Goal: Task Accomplishment & Management: Manage account settings

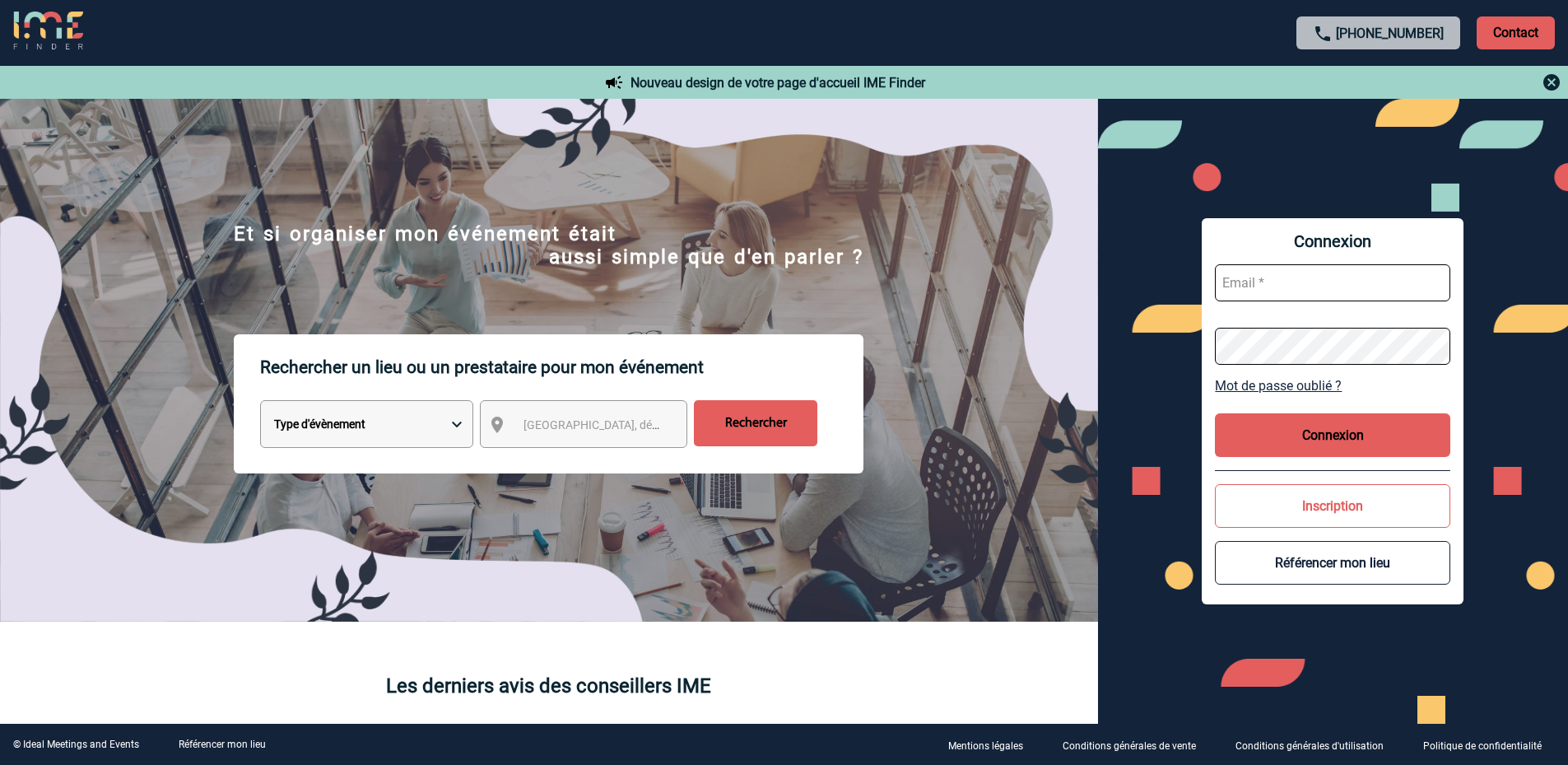
click at [1356, 283] on input "text" at bounding box center [1332, 283] width 235 height 37
click at [1307, 279] on input "text" at bounding box center [1332, 283] width 235 height 37
paste input "charlene.longatelli@accor.com"
type input "charlene.longatelli@accor.com"
click at [1259, 439] on button "Connexion" at bounding box center [1332, 435] width 235 height 43
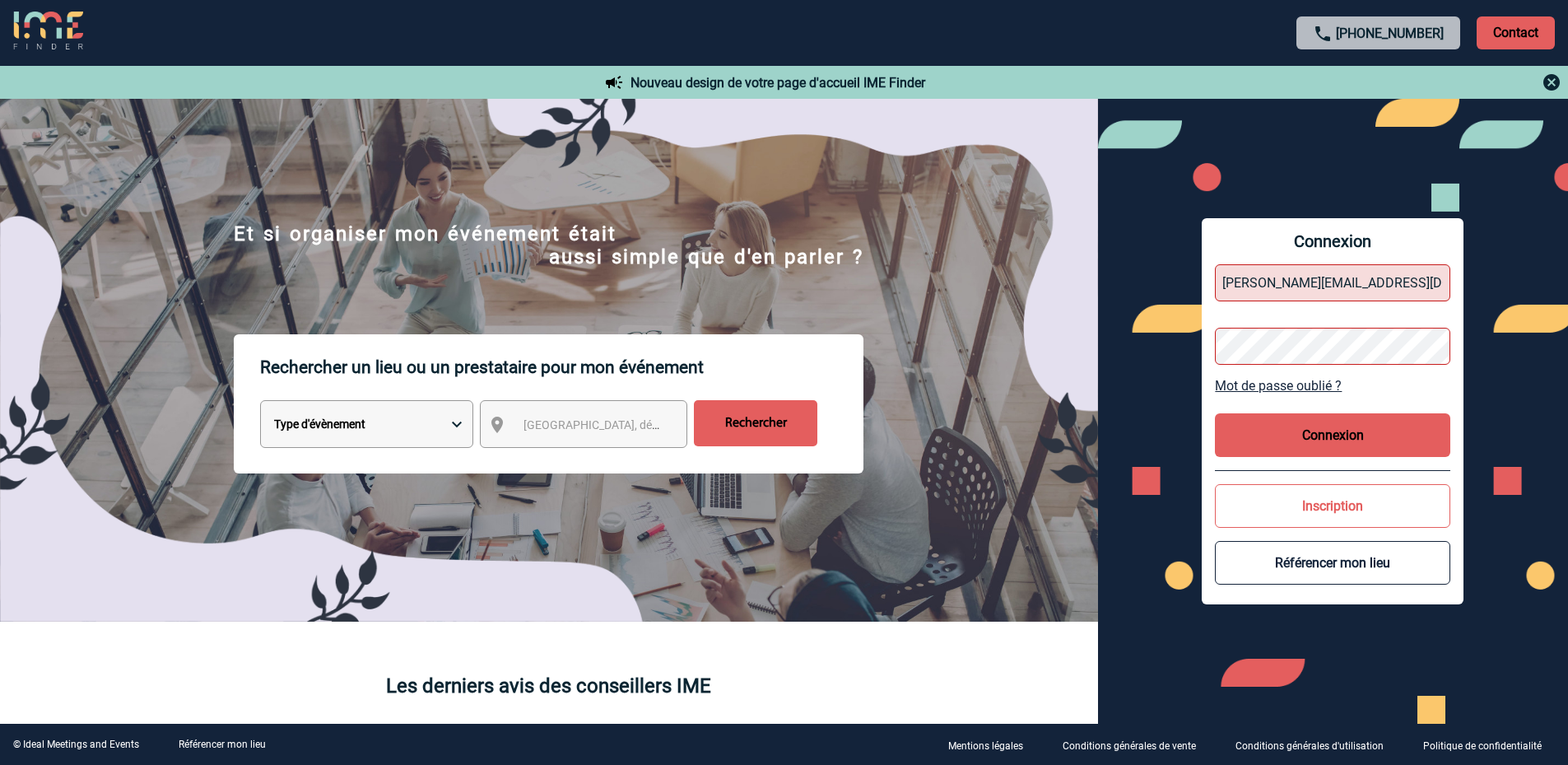
click at [1341, 437] on button "Connexion" at bounding box center [1332, 435] width 235 height 43
click at [1197, 345] on div "Connexion charlene.longatelli@accor.com Mot de passe oublié ? Connexion Inscrip…" at bounding box center [1333, 411] width 471 height 625
click at [1268, 425] on button "Connexion" at bounding box center [1332, 435] width 235 height 43
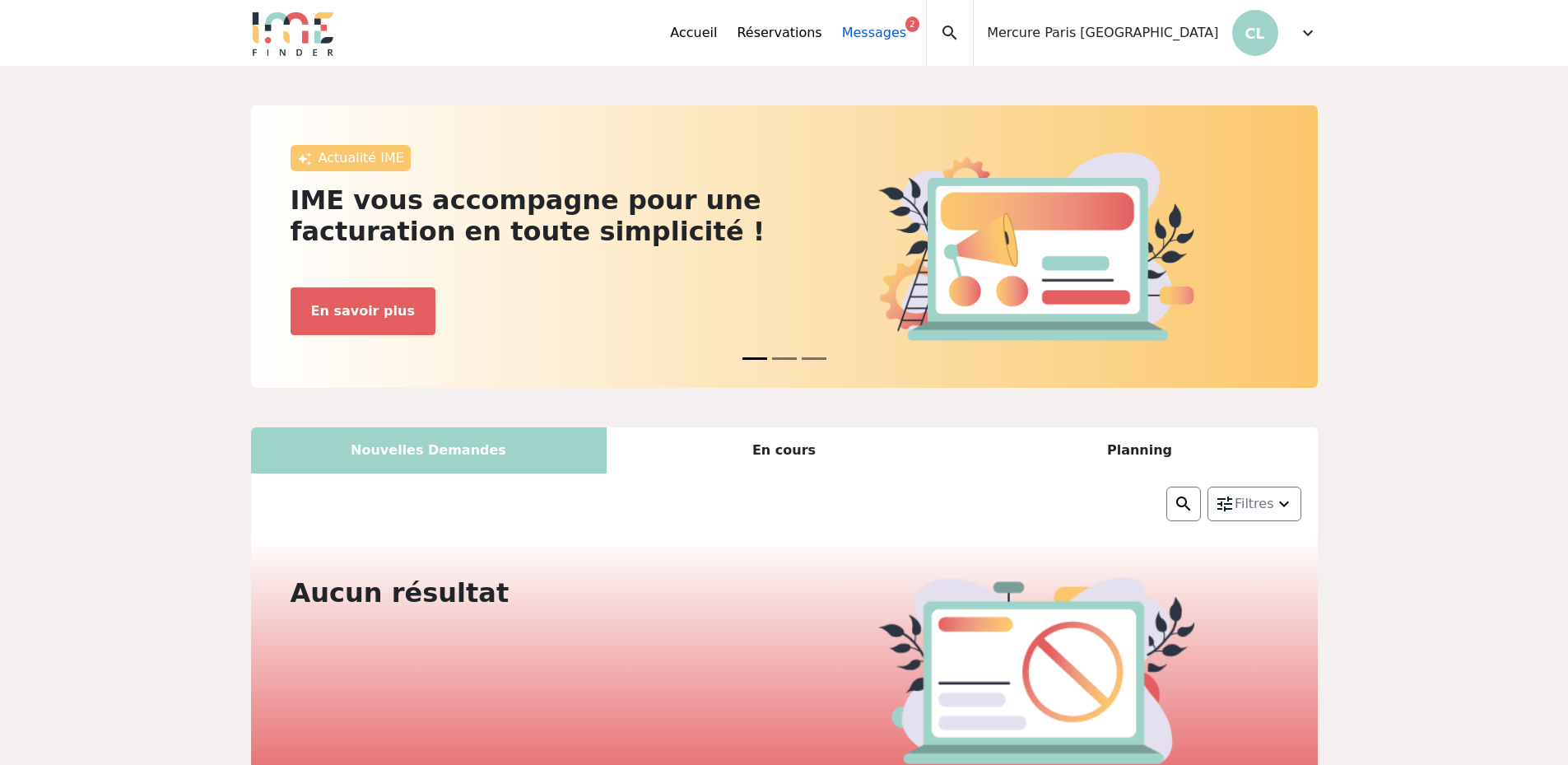
click at [906, 35] on link "Messages 2" at bounding box center [874, 33] width 64 height 19
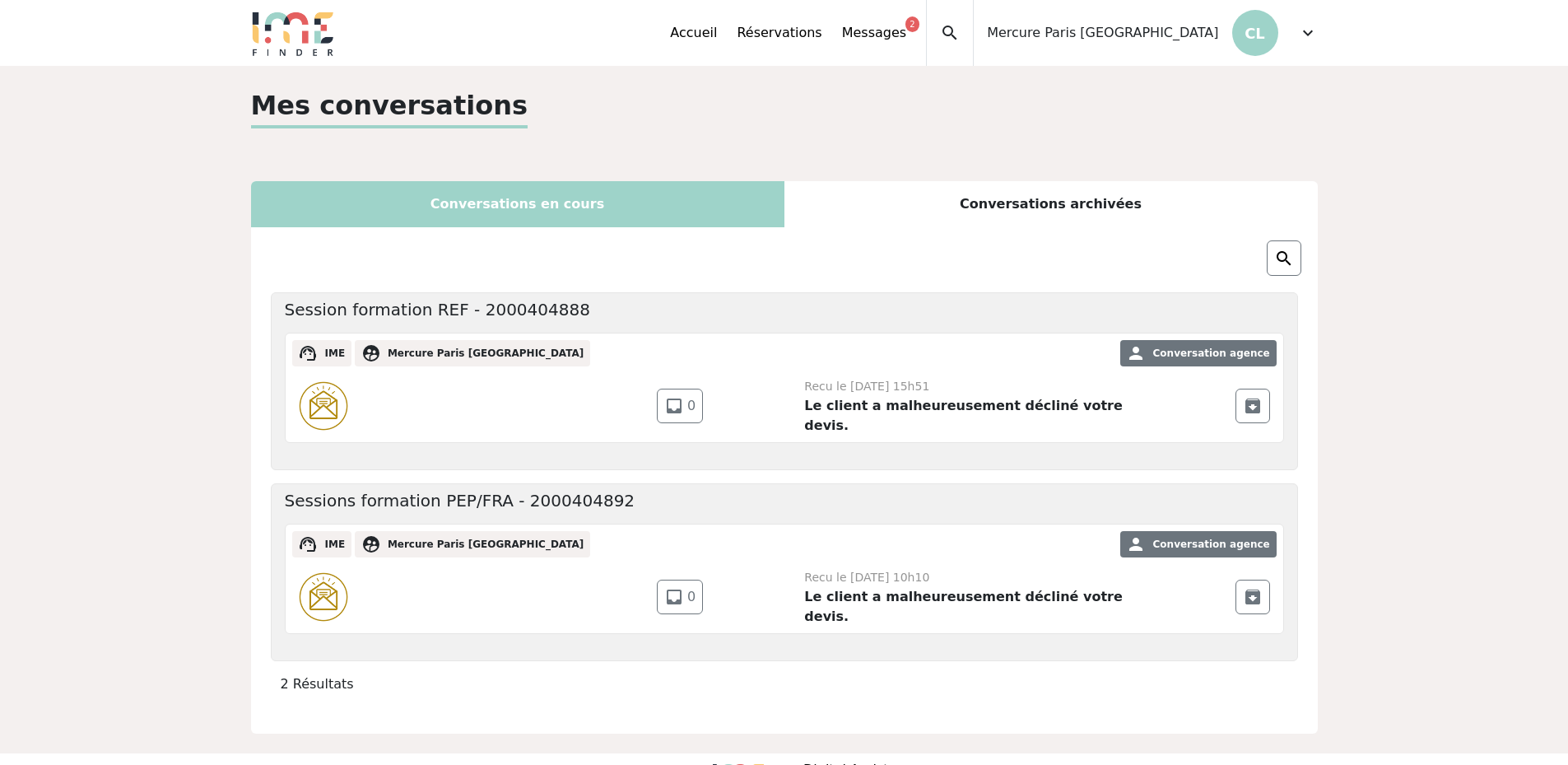
click at [549, 213] on div "Conversations en cours" at bounding box center [518, 204] width 534 height 46
click at [550, 193] on div "Conversations en cours" at bounding box center [518, 204] width 534 height 46
click at [481, 212] on div "Conversations en cours" at bounding box center [518, 204] width 534 height 46
click at [1307, 42] on span "expand_more" at bounding box center [1307, 33] width 19 height 19
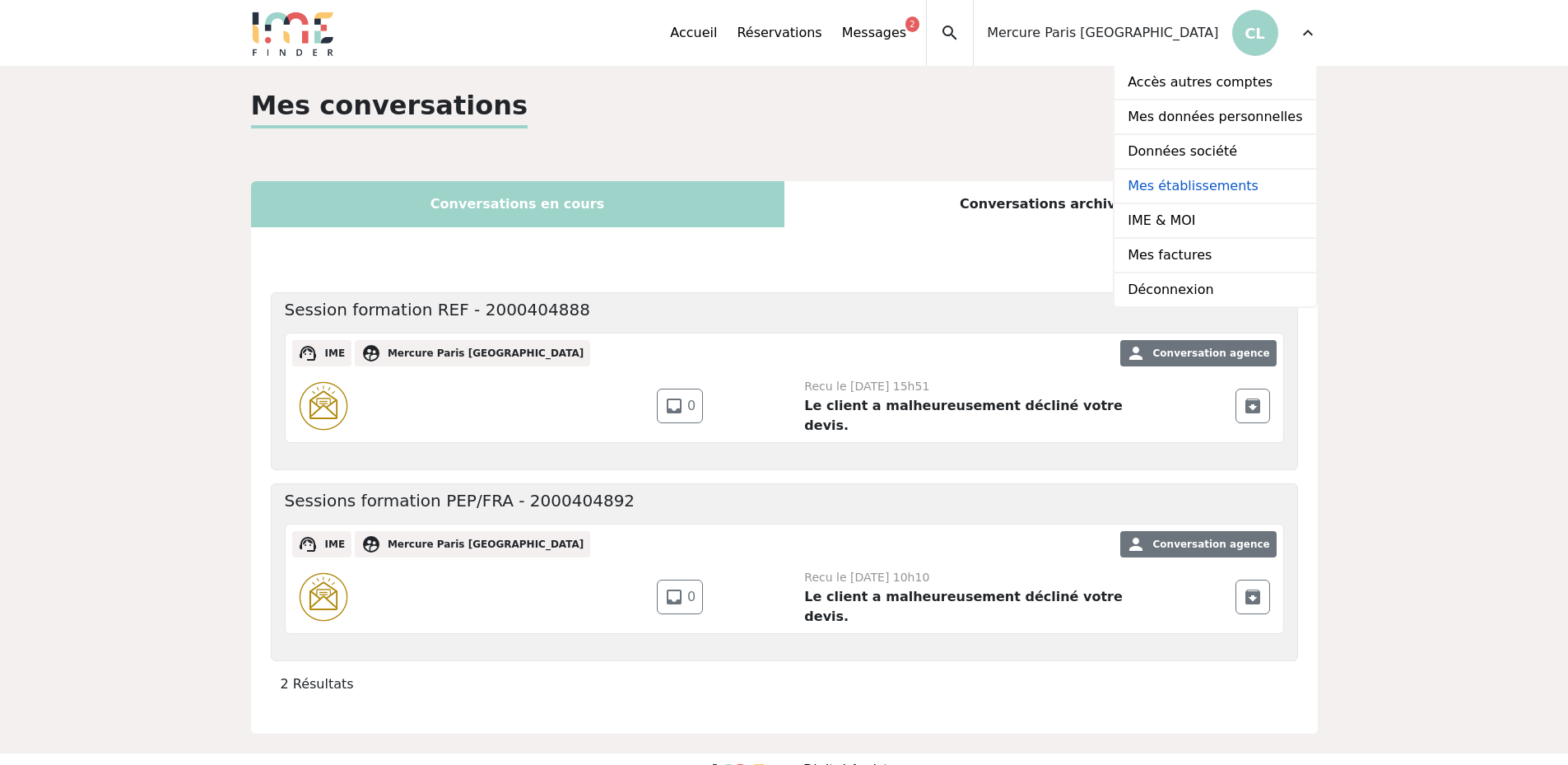
click at [1197, 185] on link "Mes établissements" at bounding box center [1215, 186] width 201 height 34
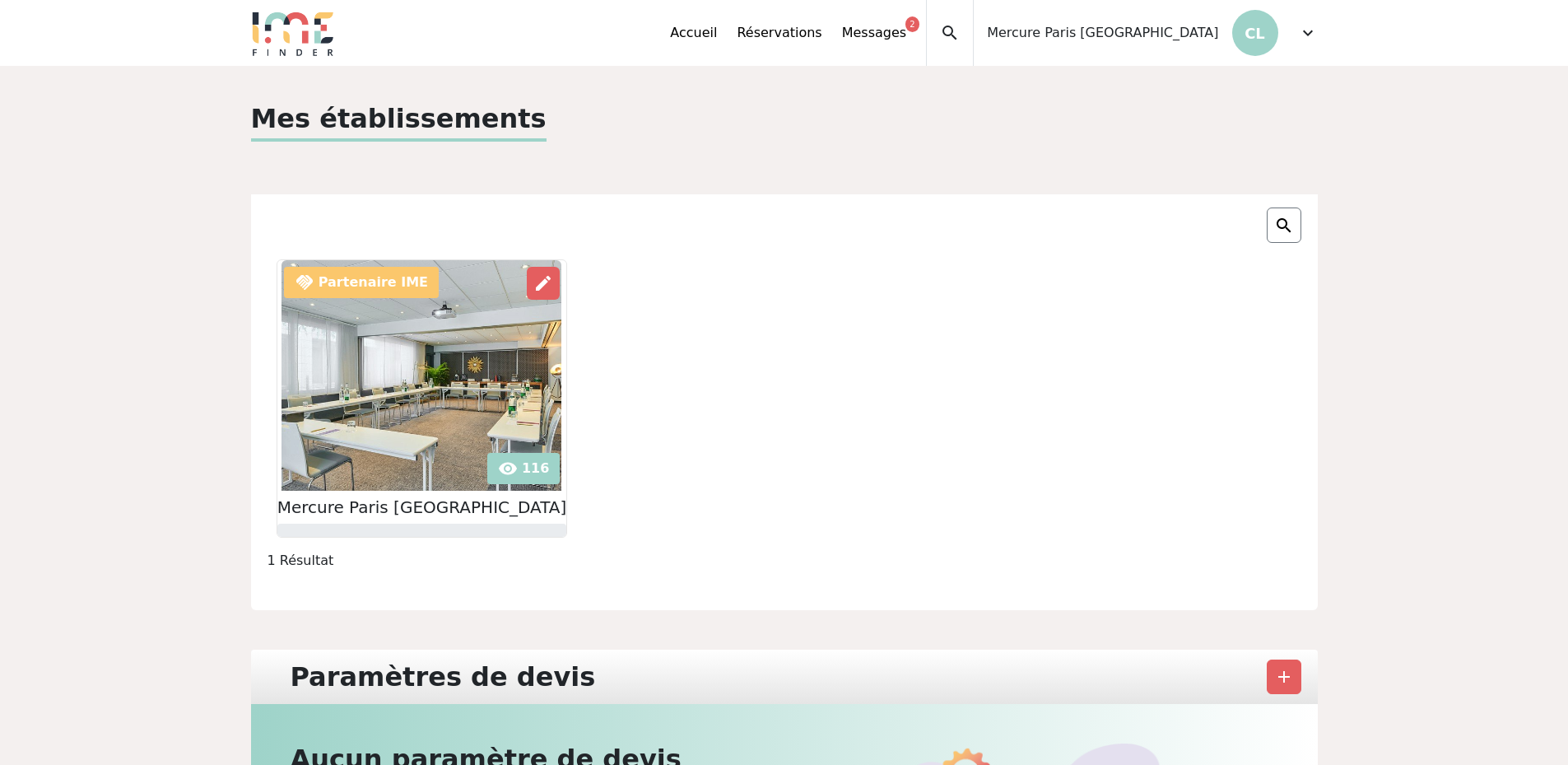
click at [378, 386] on img at bounding box center [421, 375] width 280 height 231
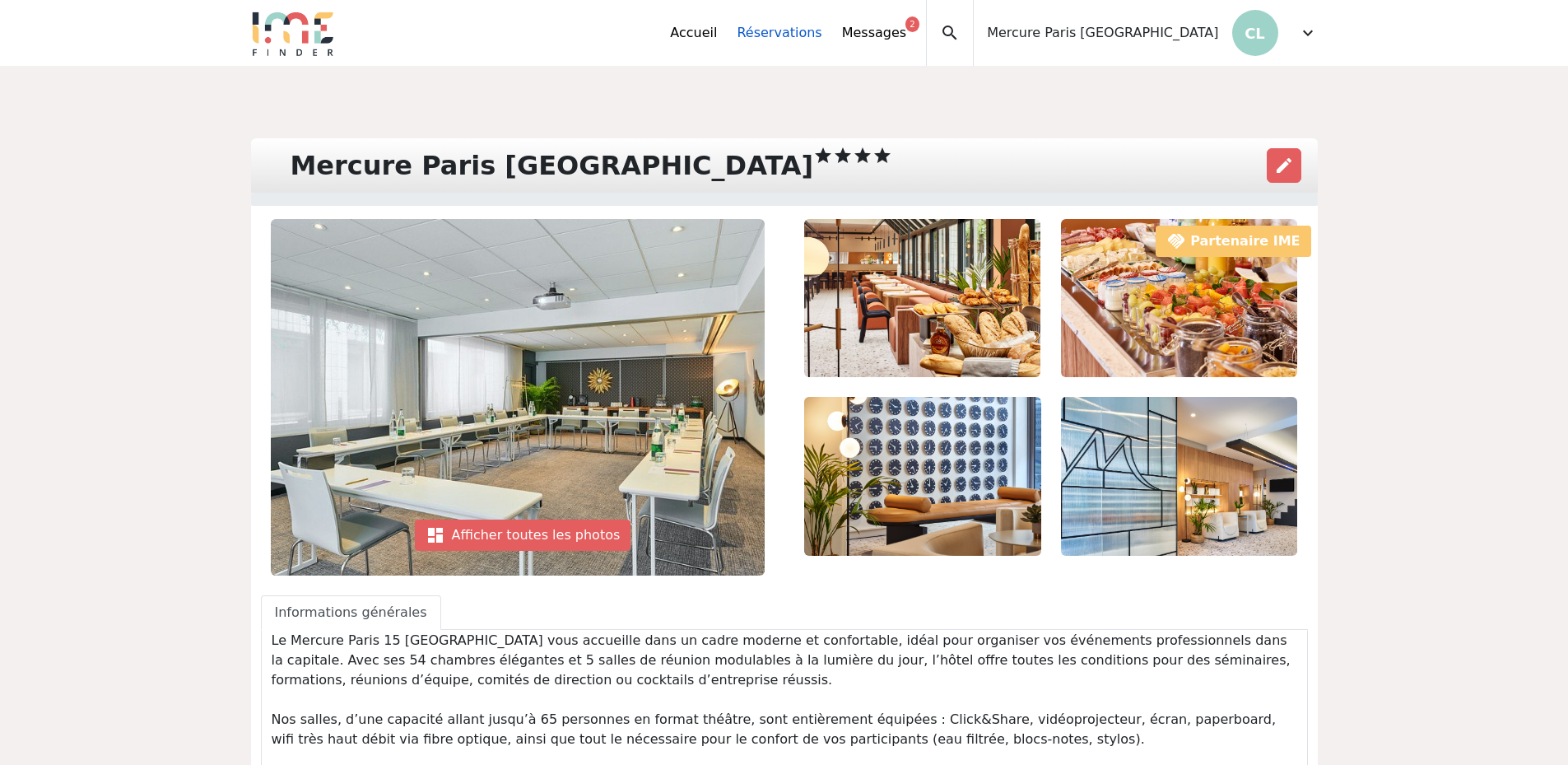
click at [805, 36] on link "Réservations" at bounding box center [779, 33] width 85 height 19
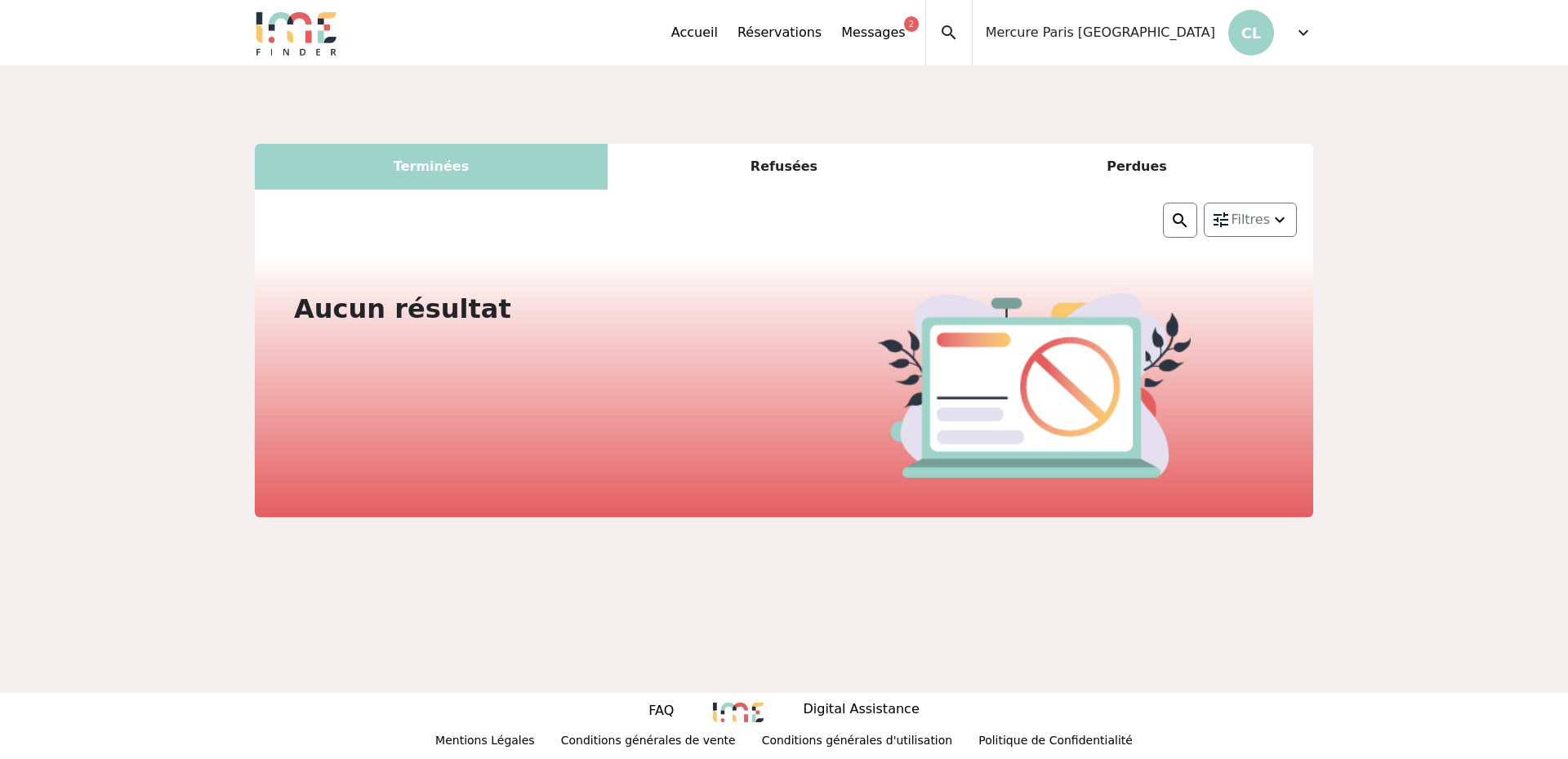
click at [533, 159] on div "Terminées" at bounding box center [431, 167] width 353 height 46
click at [781, 159] on div "Refusées" at bounding box center [784, 167] width 353 height 46
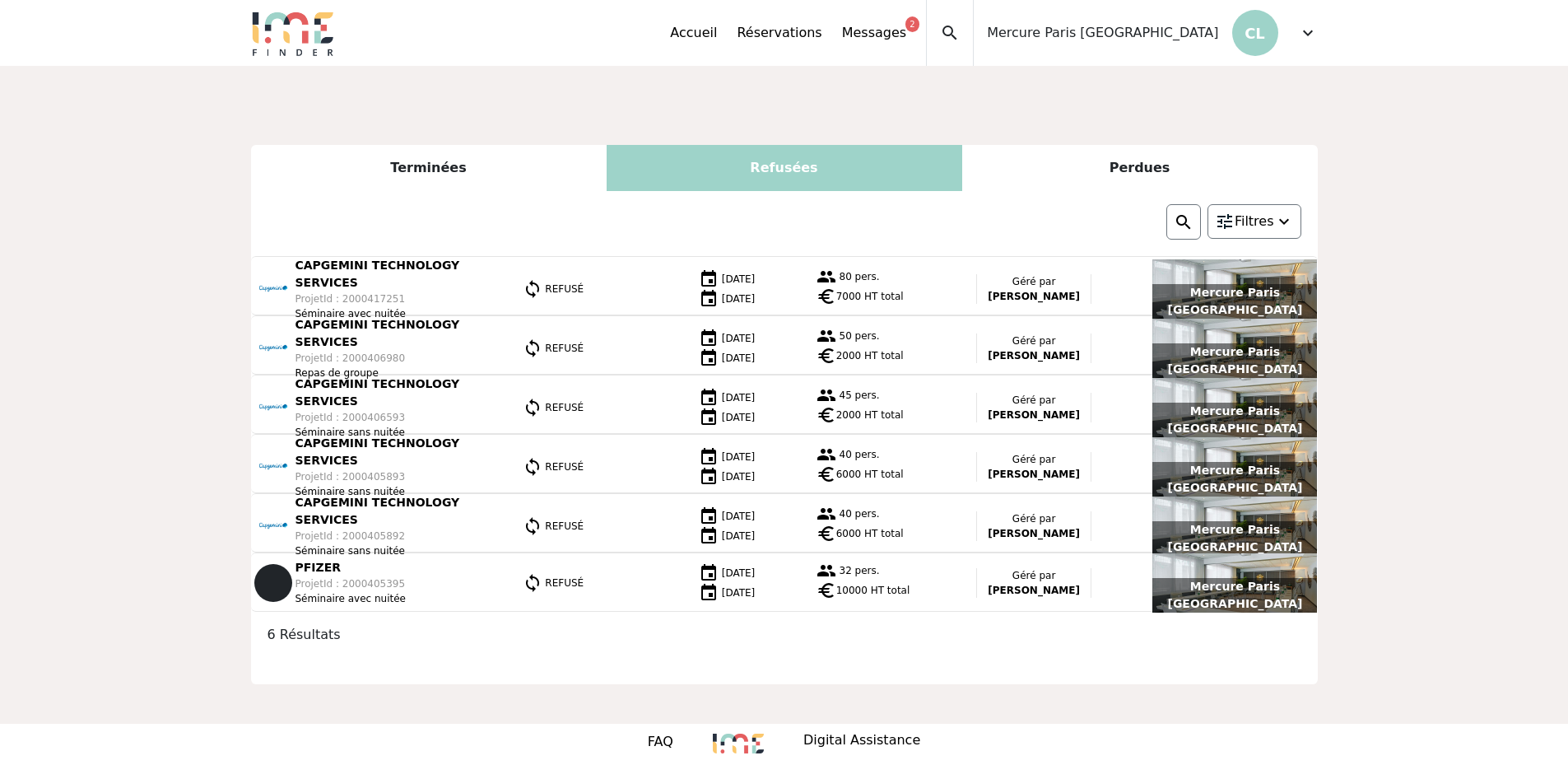
click at [1284, 222] on img at bounding box center [1284, 221] width 19 height 19
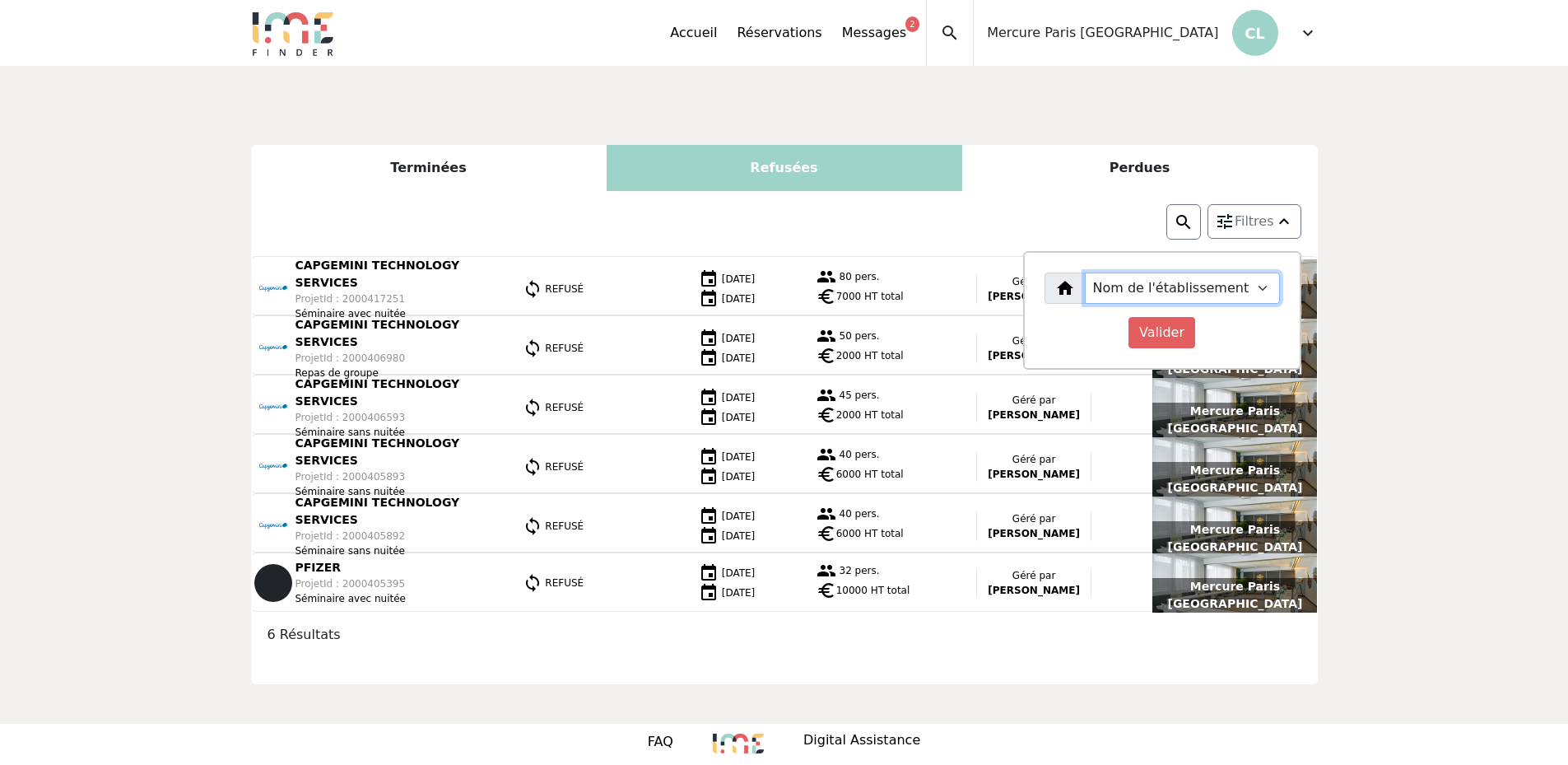
click at [1261, 293] on select "Nom de l'établissement" at bounding box center [1182, 287] width 195 height 31
click at [1189, 327] on input "Valider" at bounding box center [1161, 332] width 66 height 31
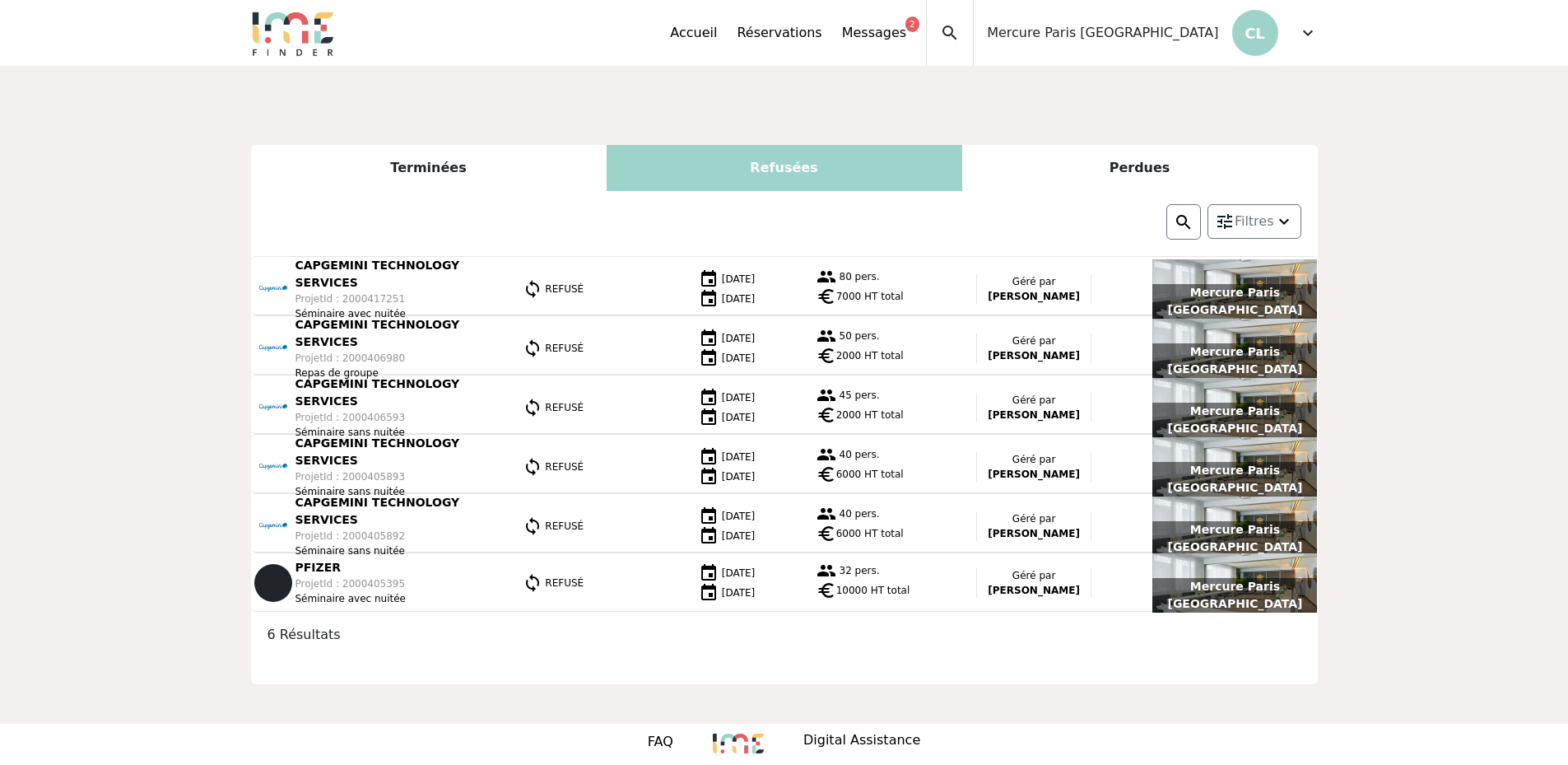
click at [761, 177] on div "Refusées" at bounding box center [784, 168] width 356 height 46
click at [1125, 162] on div "Perdues" at bounding box center [1140, 168] width 356 height 46
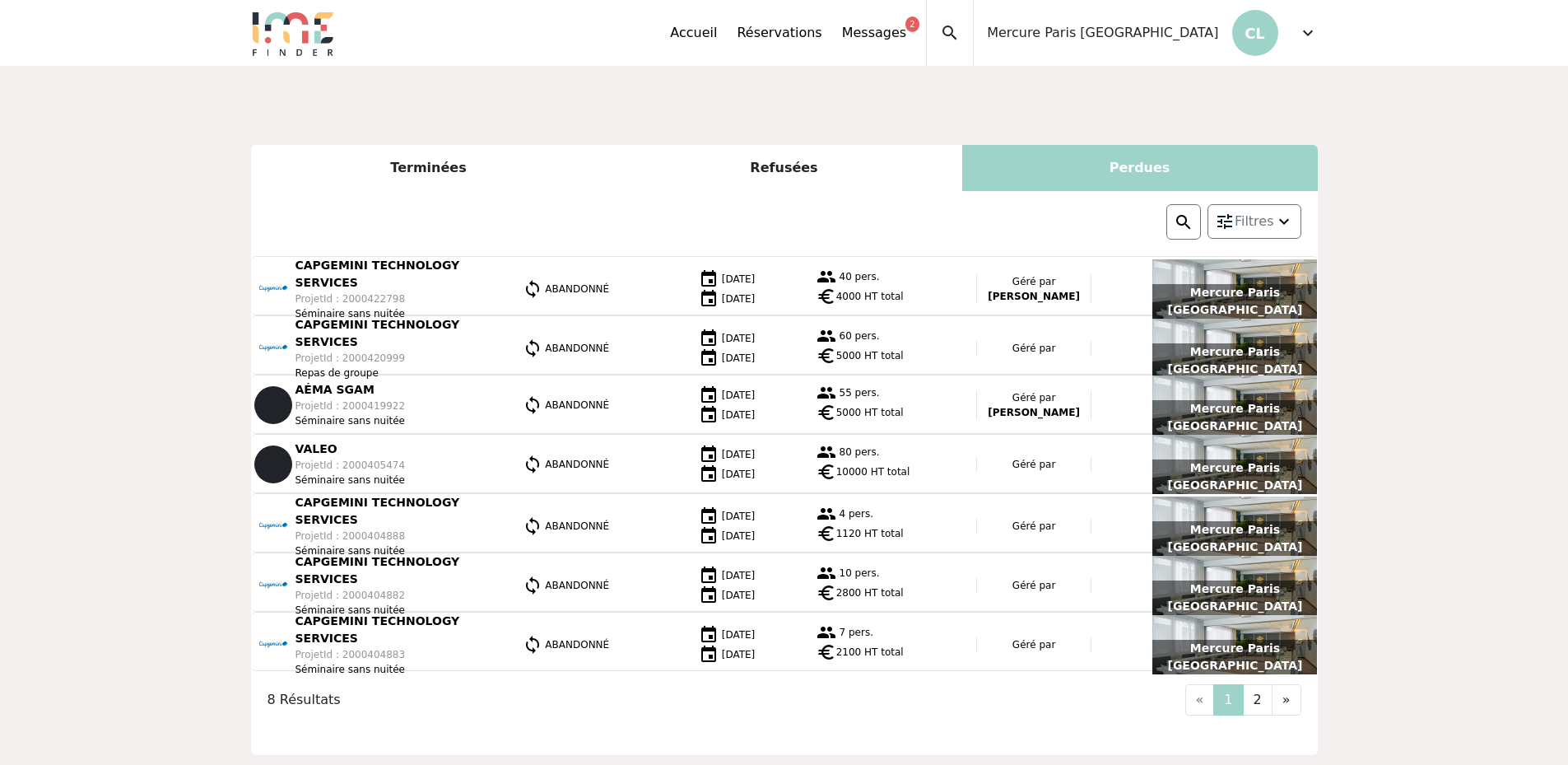
click at [563, 285] on span "ABANDONNÉ" at bounding box center [577, 288] width 64 height 11
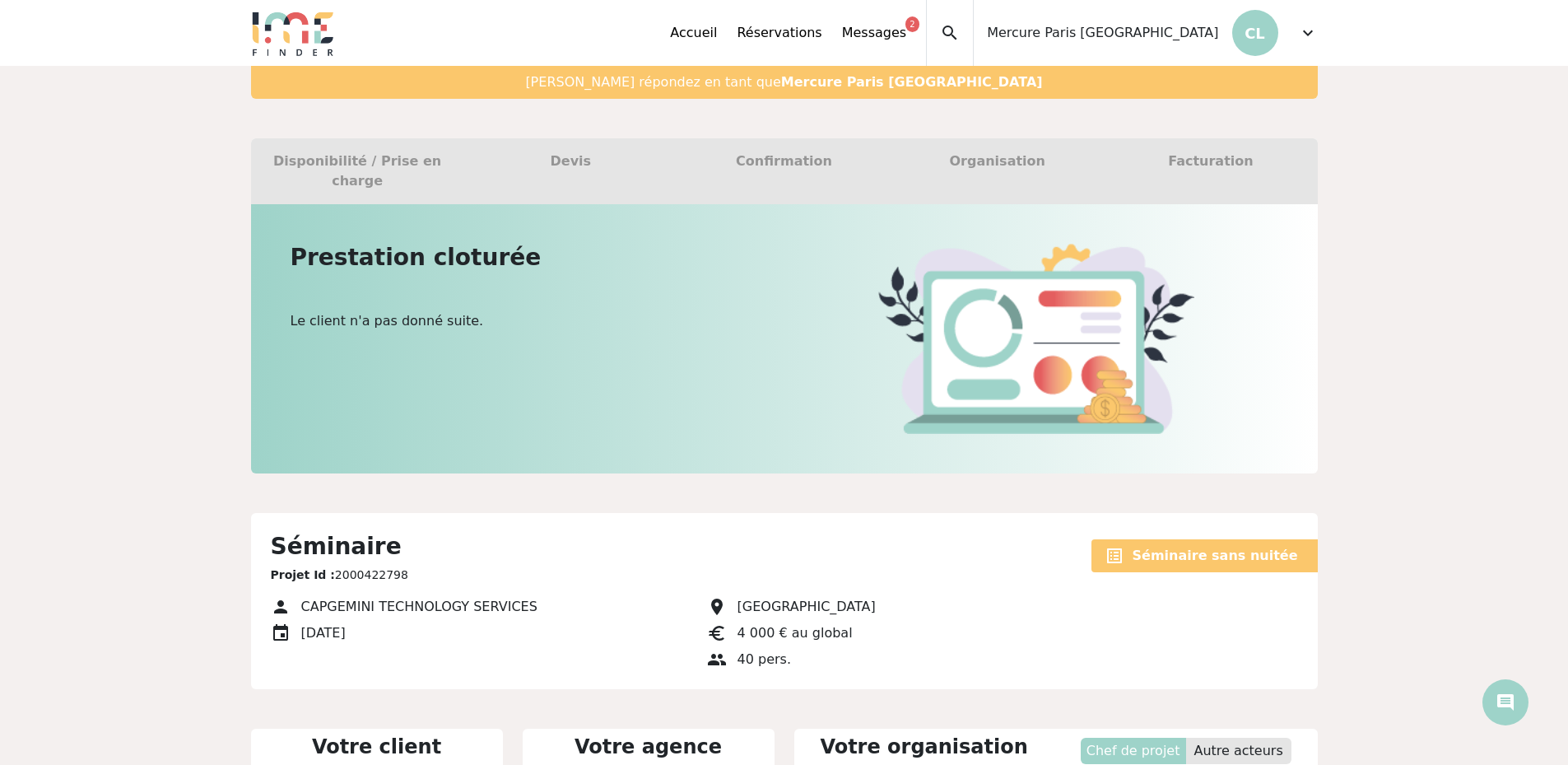
click at [400, 168] on div "Disponibilité / Prise en charge" at bounding box center [357, 171] width 213 height 66
click at [822, 42] on link "Réservations" at bounding box center [779, 33] width 85 height 19
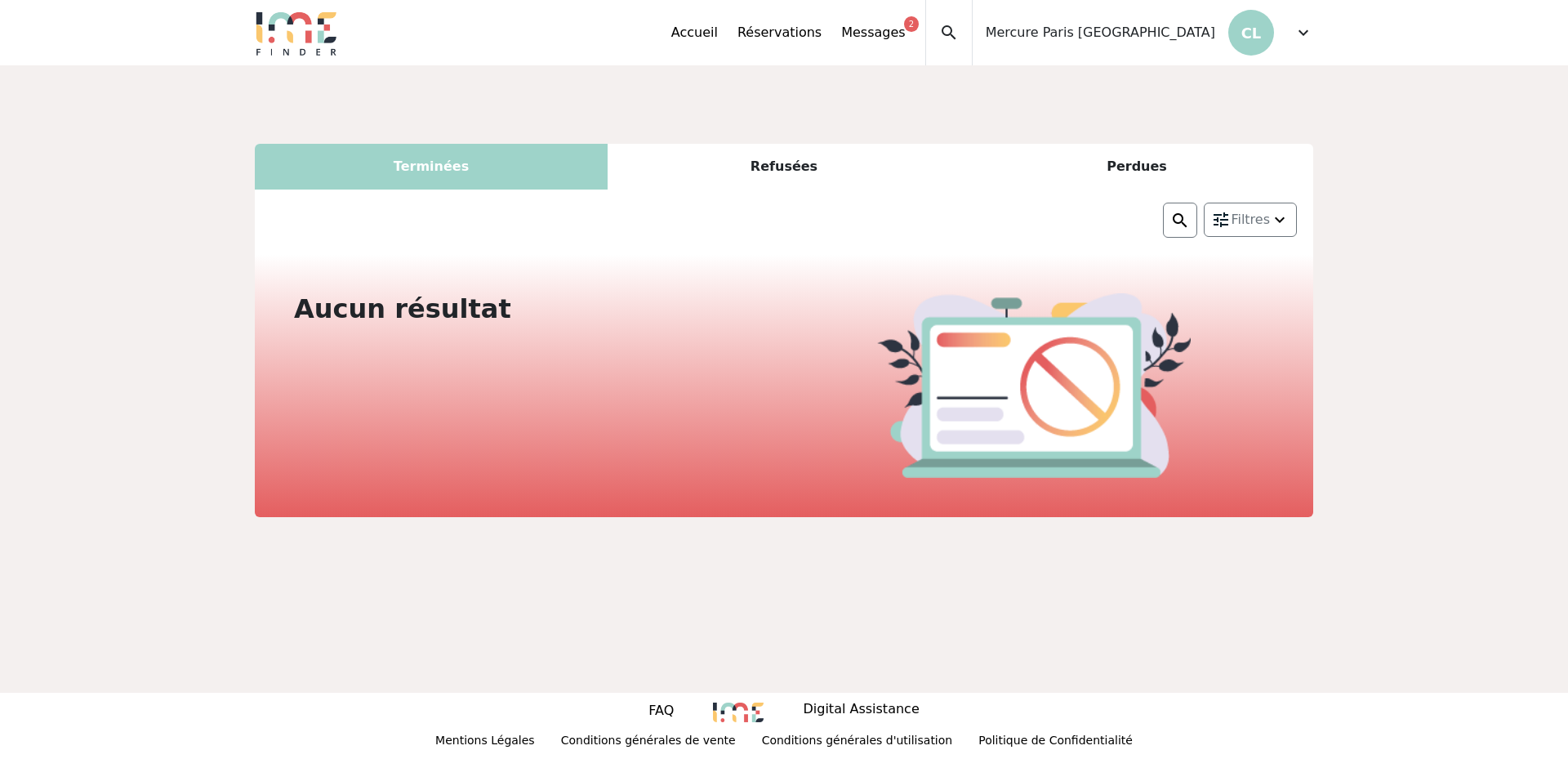
click at [786, 164] on div "Refusées" at bounding box center [784, 167] width 353 height 46
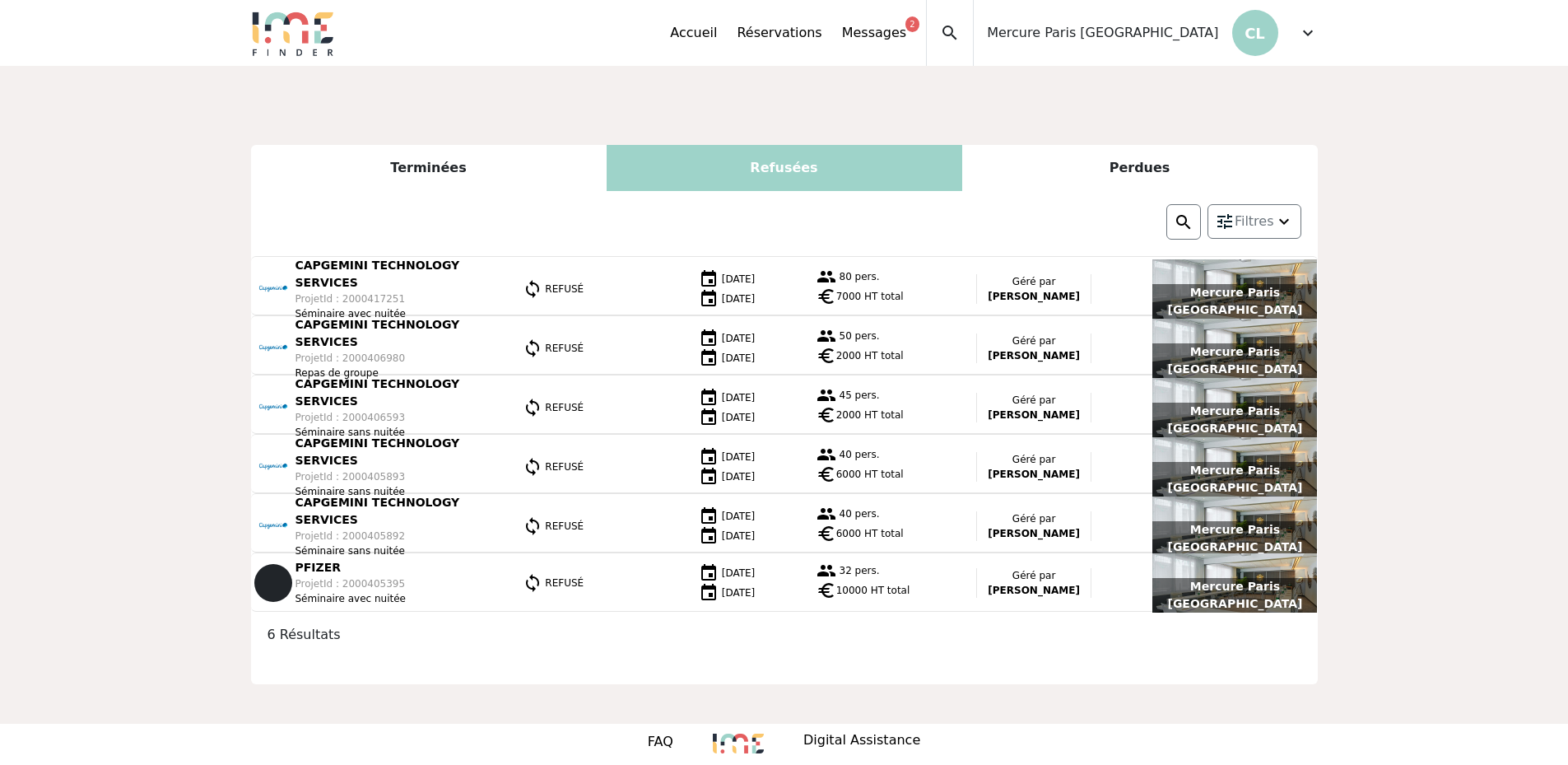
click at [1092, 165] on div "Perdues" at bounding box center [1140, 168] width 356 height 46
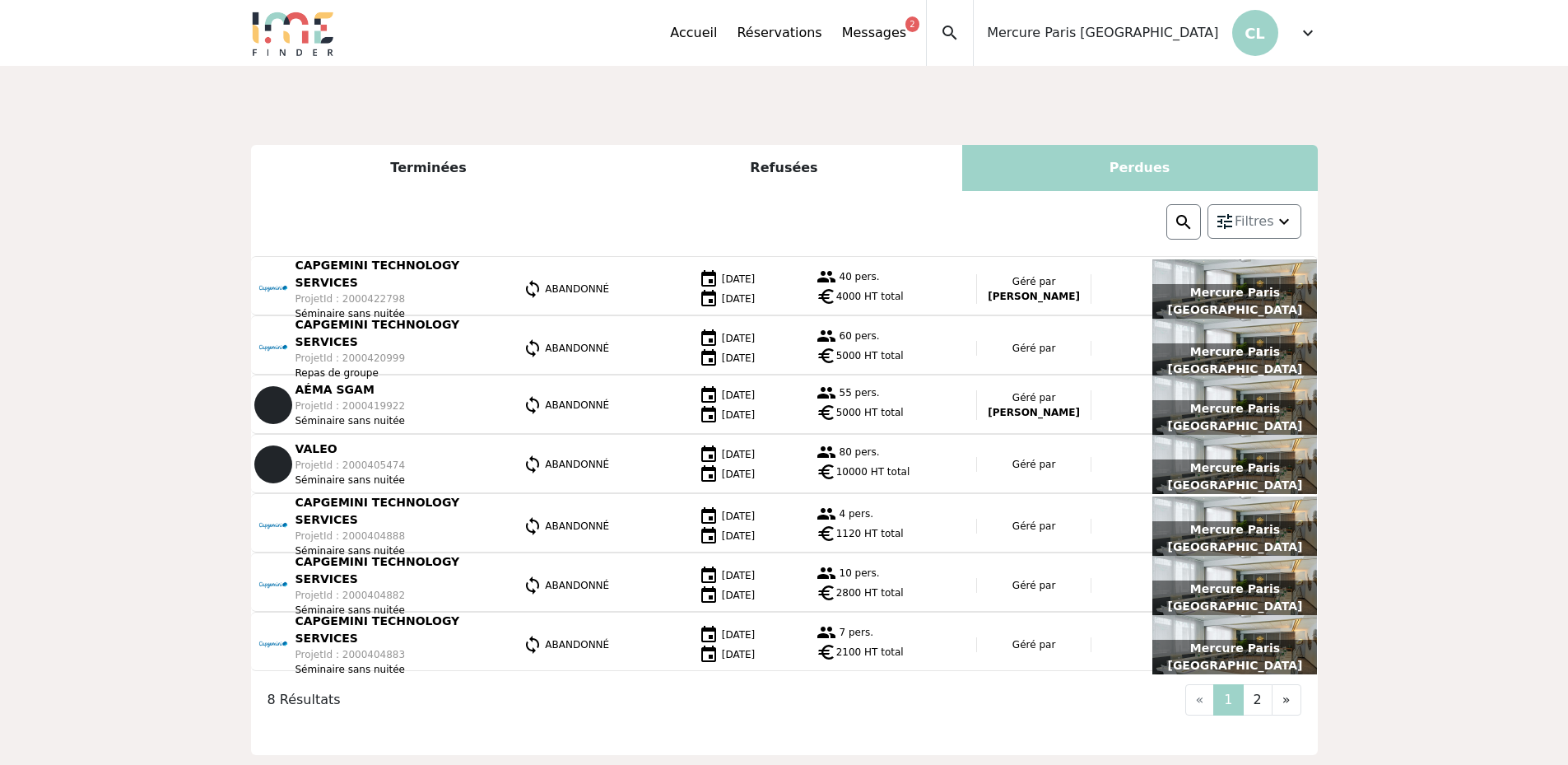
click at [780, 168] on div "Refusées" at bounding box center [784, 168] width 356 height 46
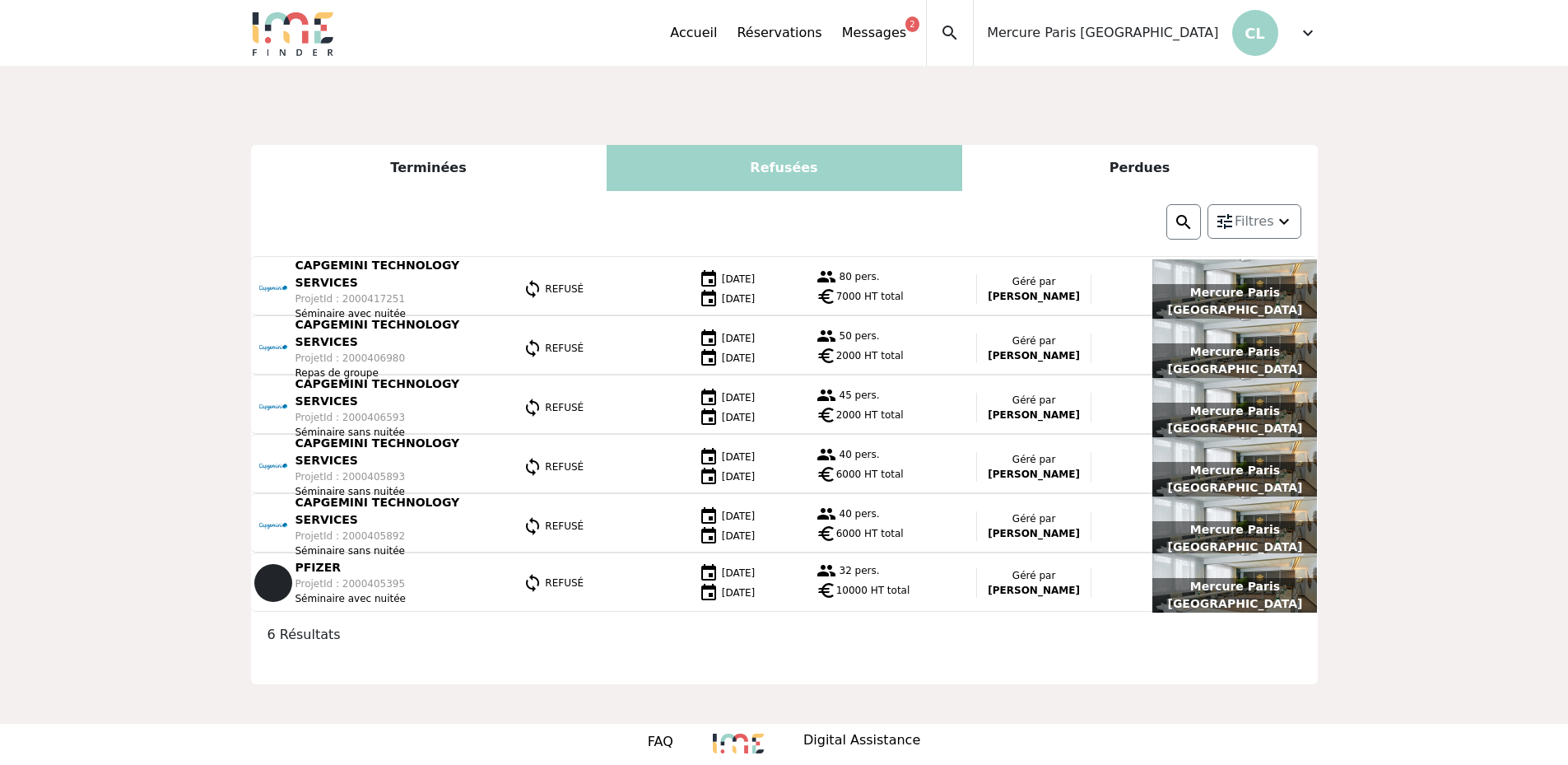
click at [1125, 34] on span "Mercure Paris [GEOGRAPHIC_DATA]" at bounding box center [1102, 33] width 231 height 19
click at [1300, 34] on span "expand_more" at bounding box center [1307, 33] width 19 height 19
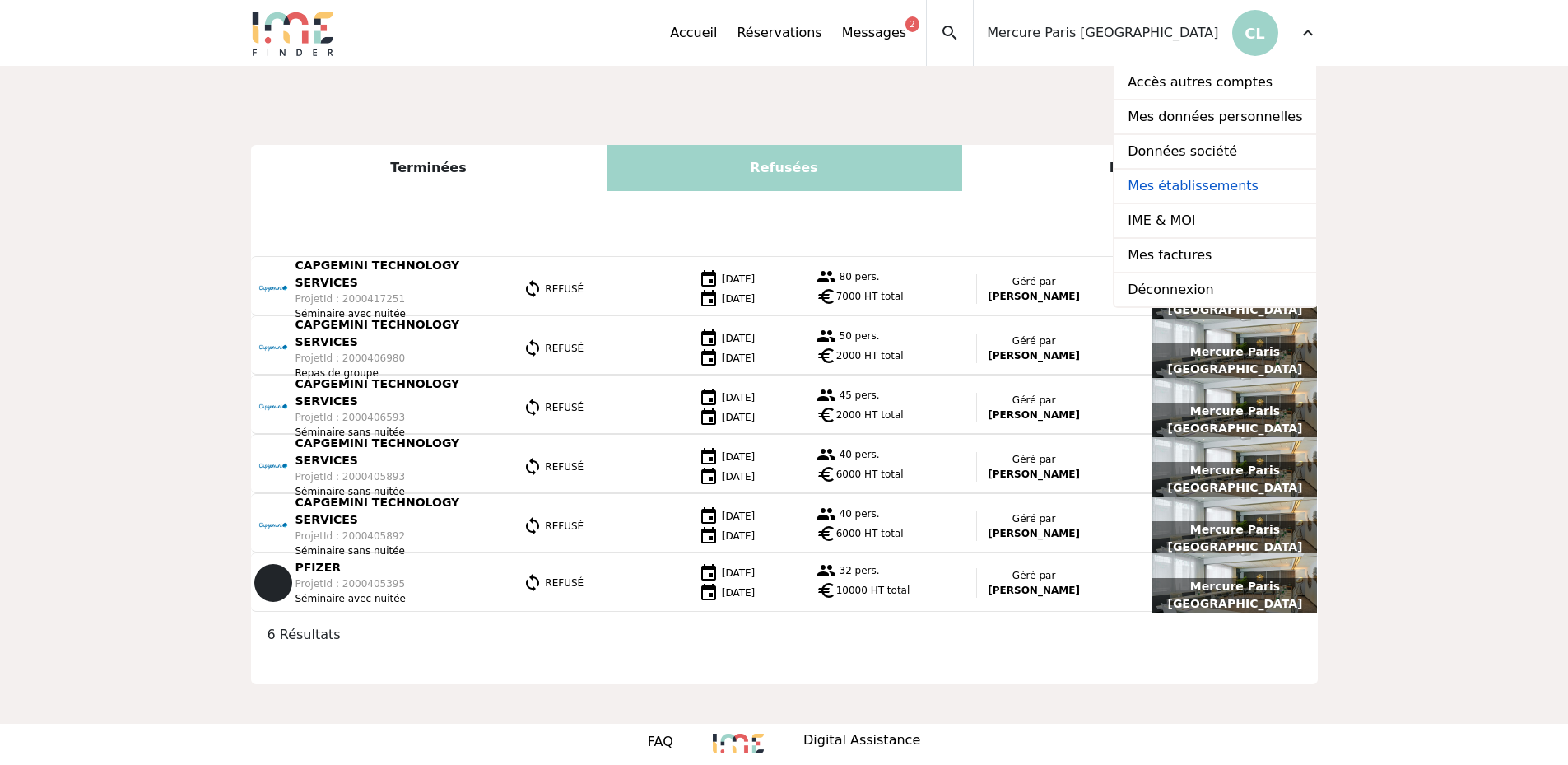
click at [1177, 185] on link "Mes établissements" at bounding box center [1215, 186] width 201 height 34
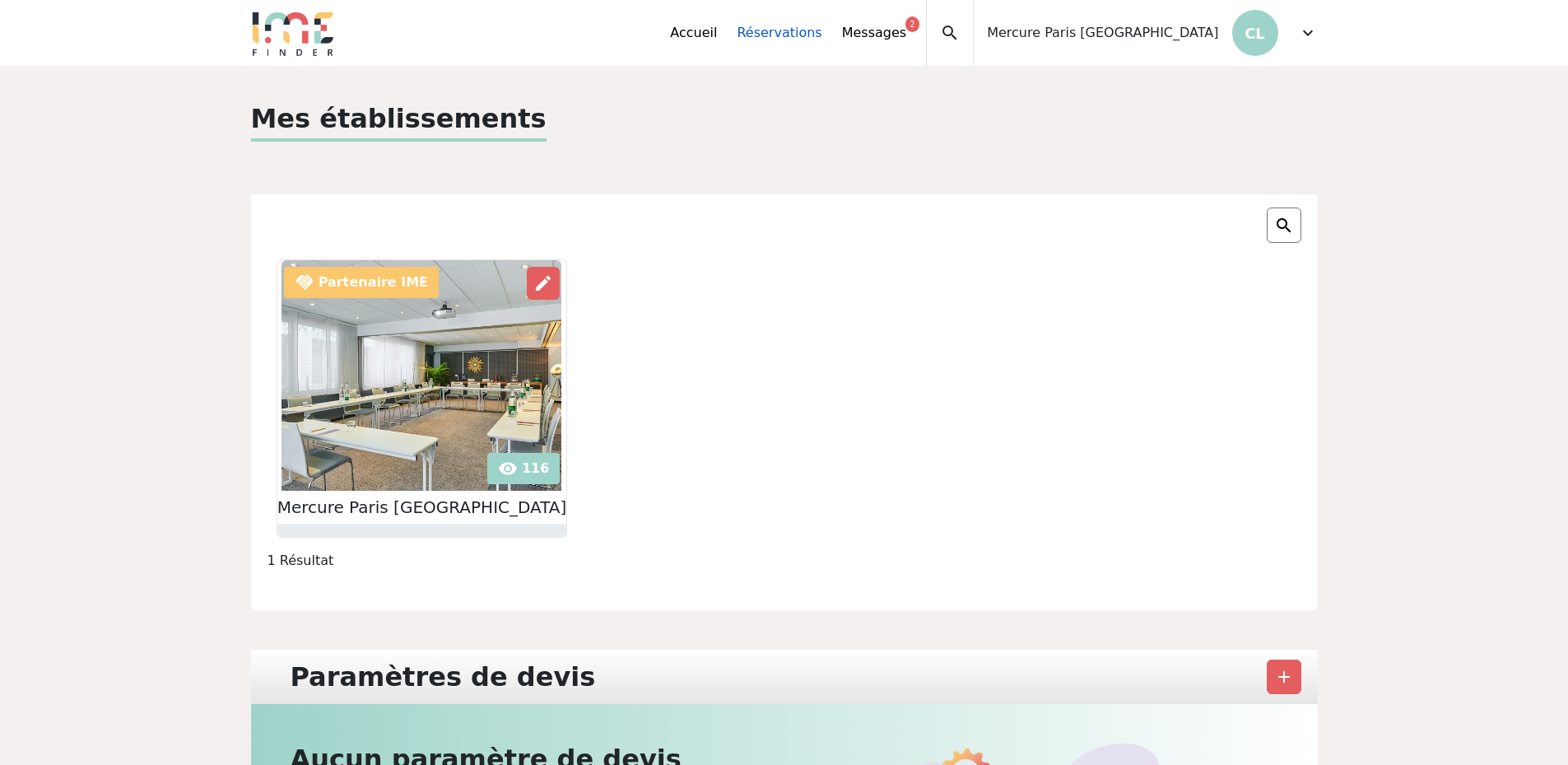
click at [810, 37] on link "Réservations" at bounding box center [779, 33] width 85 height 19
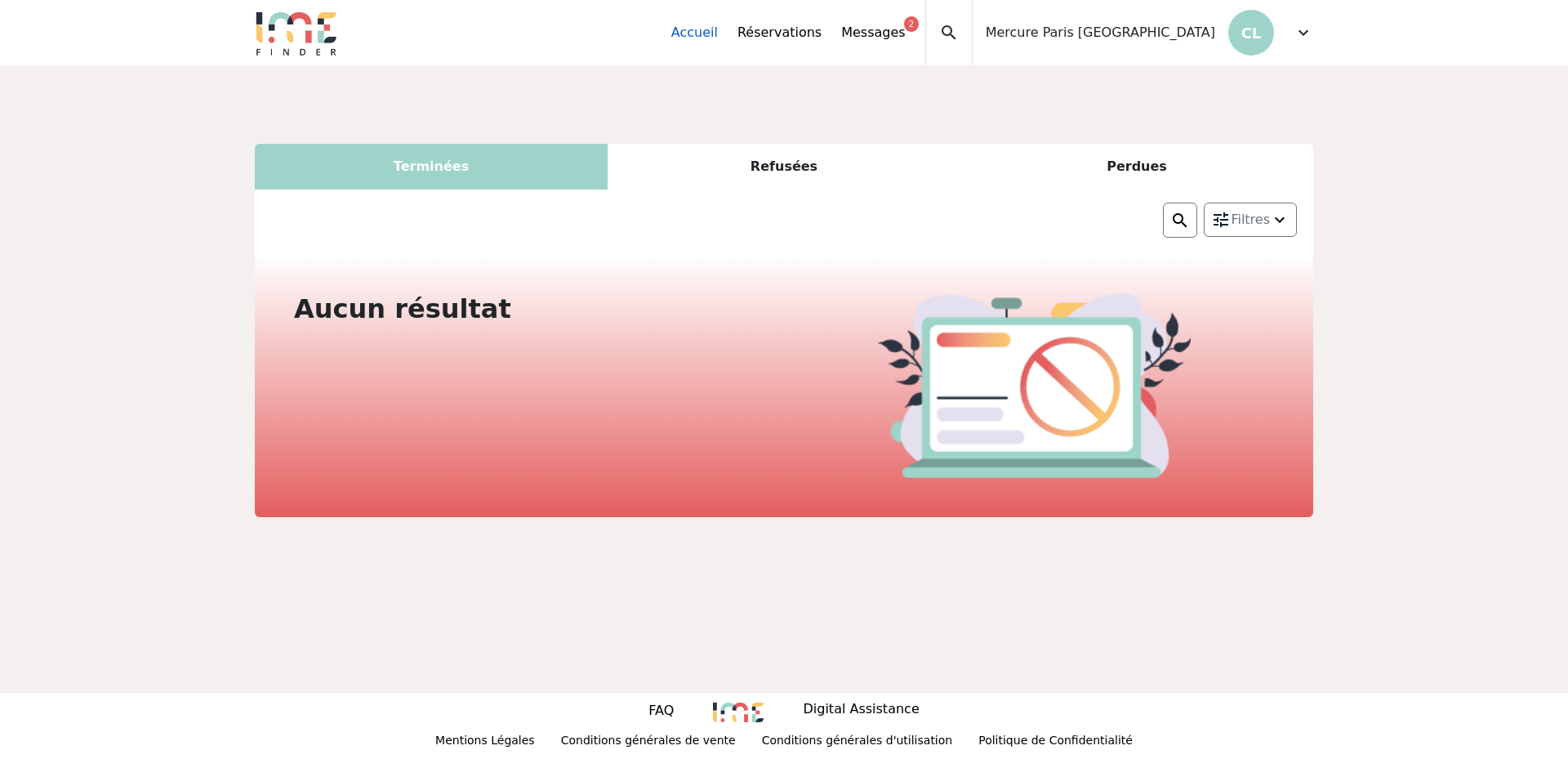
click at [718, 29] on link "Accueil" at bounding box center [694, 32] width 46 height 19
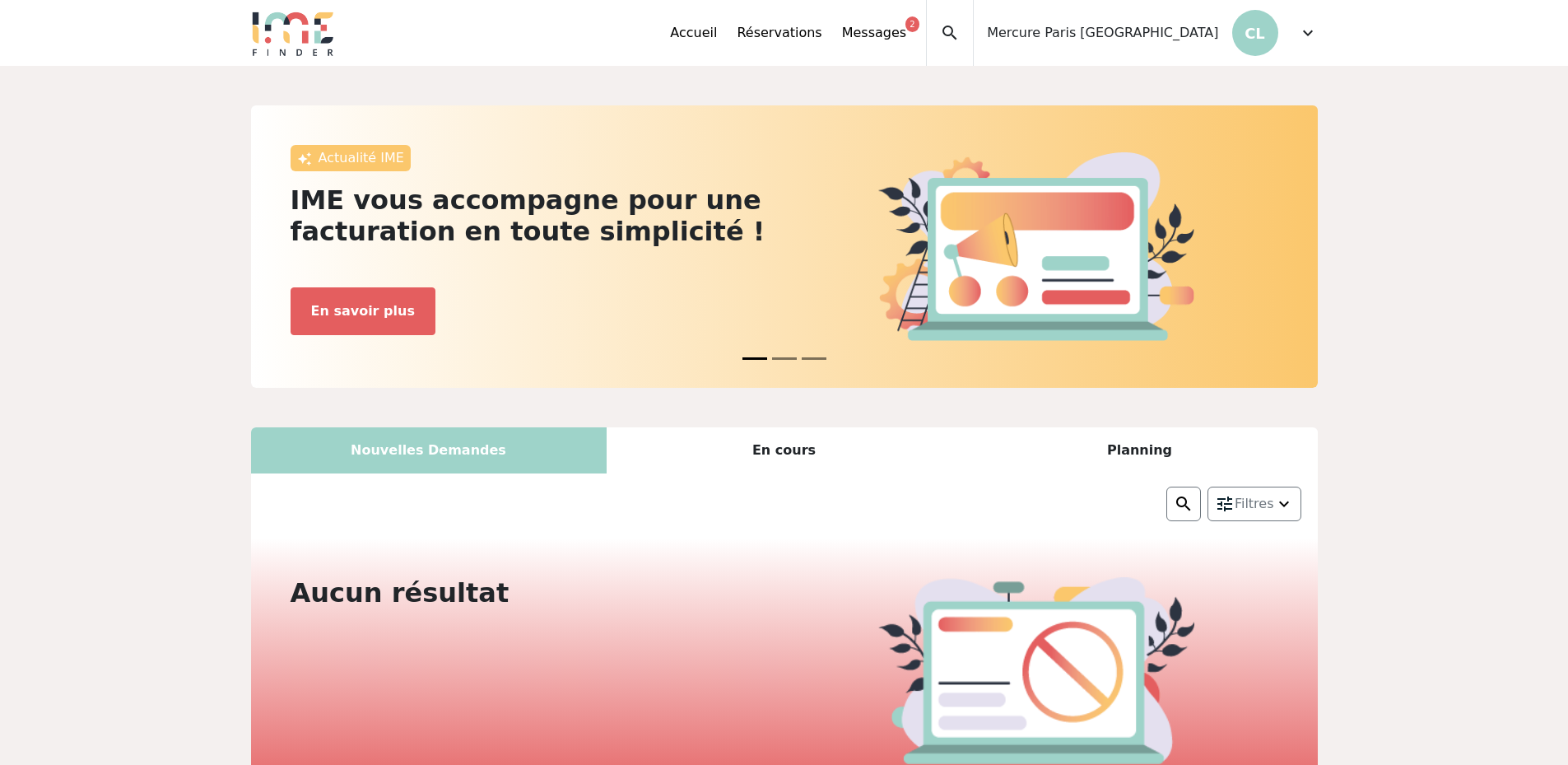
click at [793, 452] on div "En cours" at bounding box center [784, 451] width 356 height 46
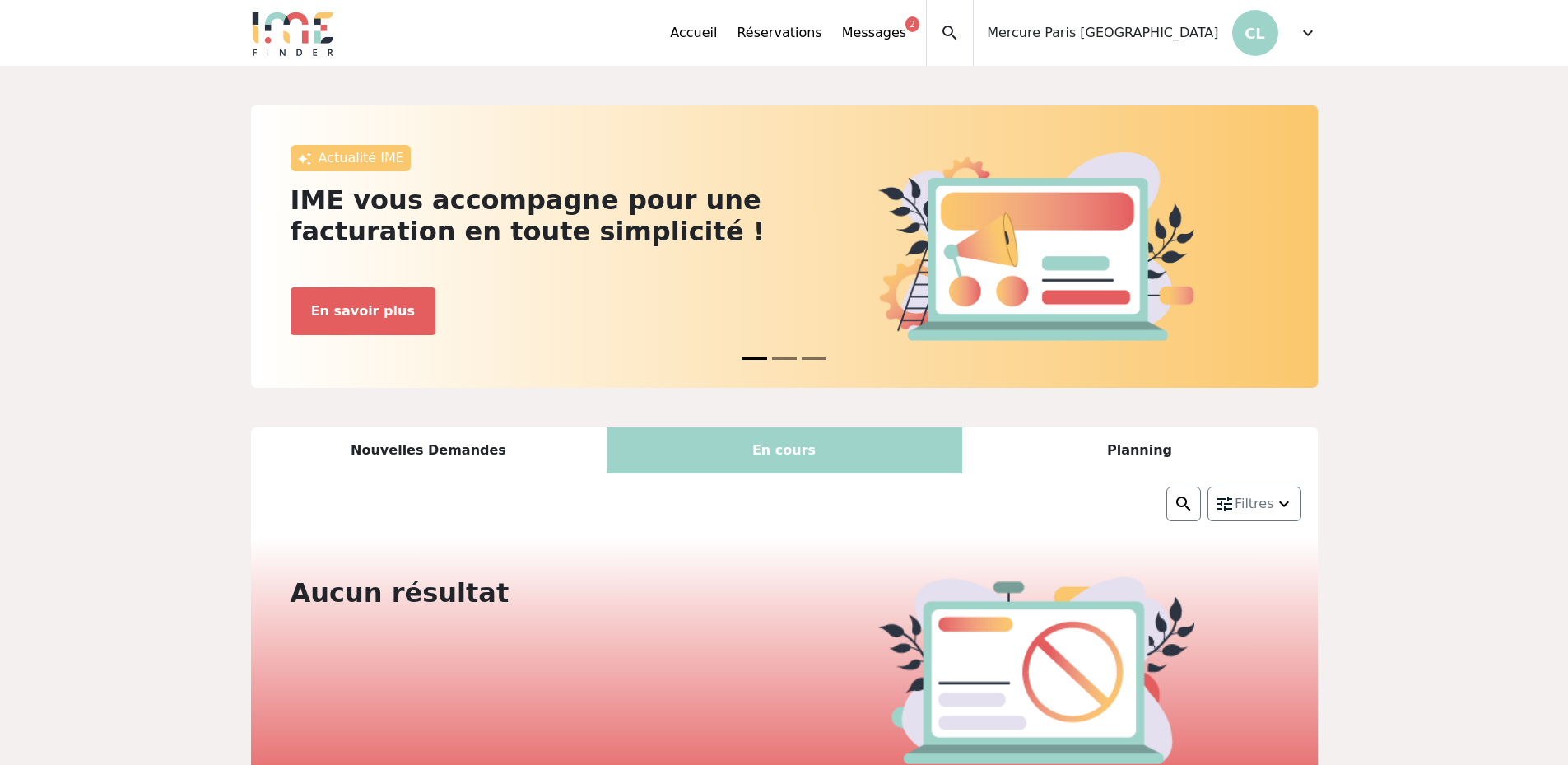
click at [1149, 447] on div "Planning" at bounding box center [1140, 451] width 356 height 46
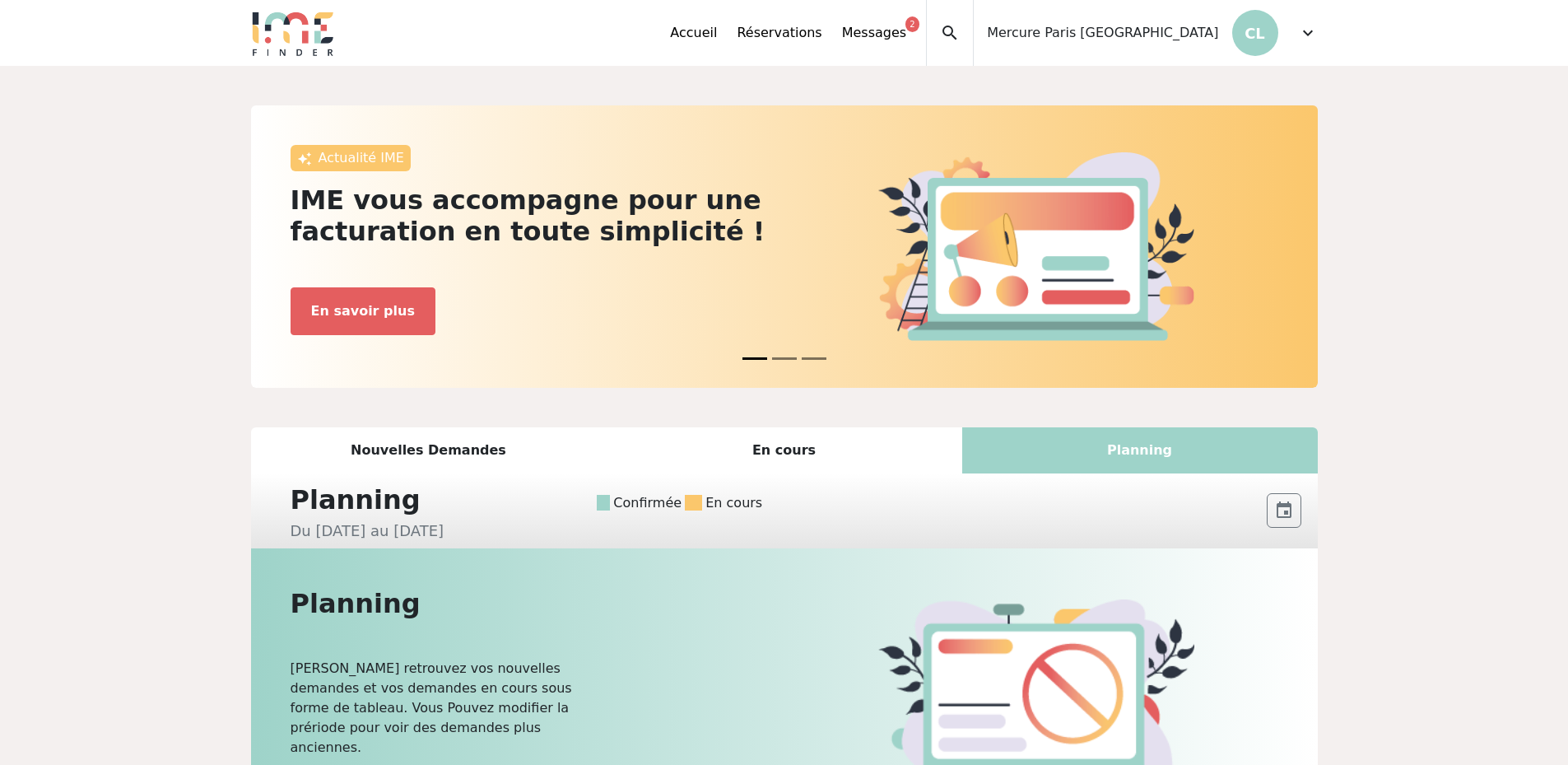
click at [754, 46] on div "Accueil Réservations Messages 2 Accès autres comptes Mes données personnelles D…" at bounding box center [798, 33] width 256 height 66
click at [717, 34] on link "Accueil" at bounding box center [693, 33] width 47 height 19
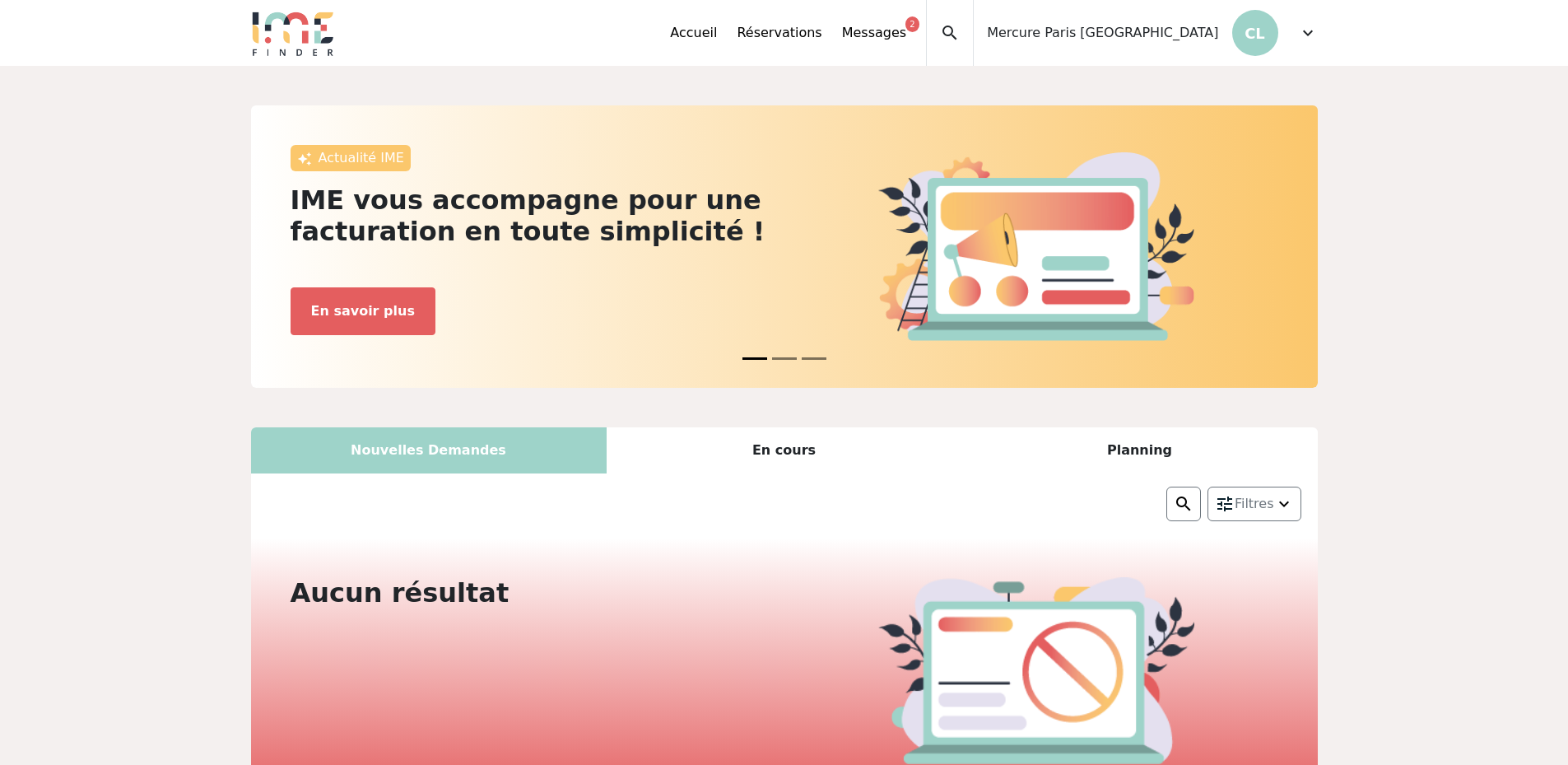
click at [863, 38] on div "Accueil Réservations Messages 2 Accès autres comptes Mes données personnelles D…" at bounding box center [798, 33] width 256 height 66
click at [906, 35] on link "Messages 2" at bounding box center [874, 33] width 64 height 19
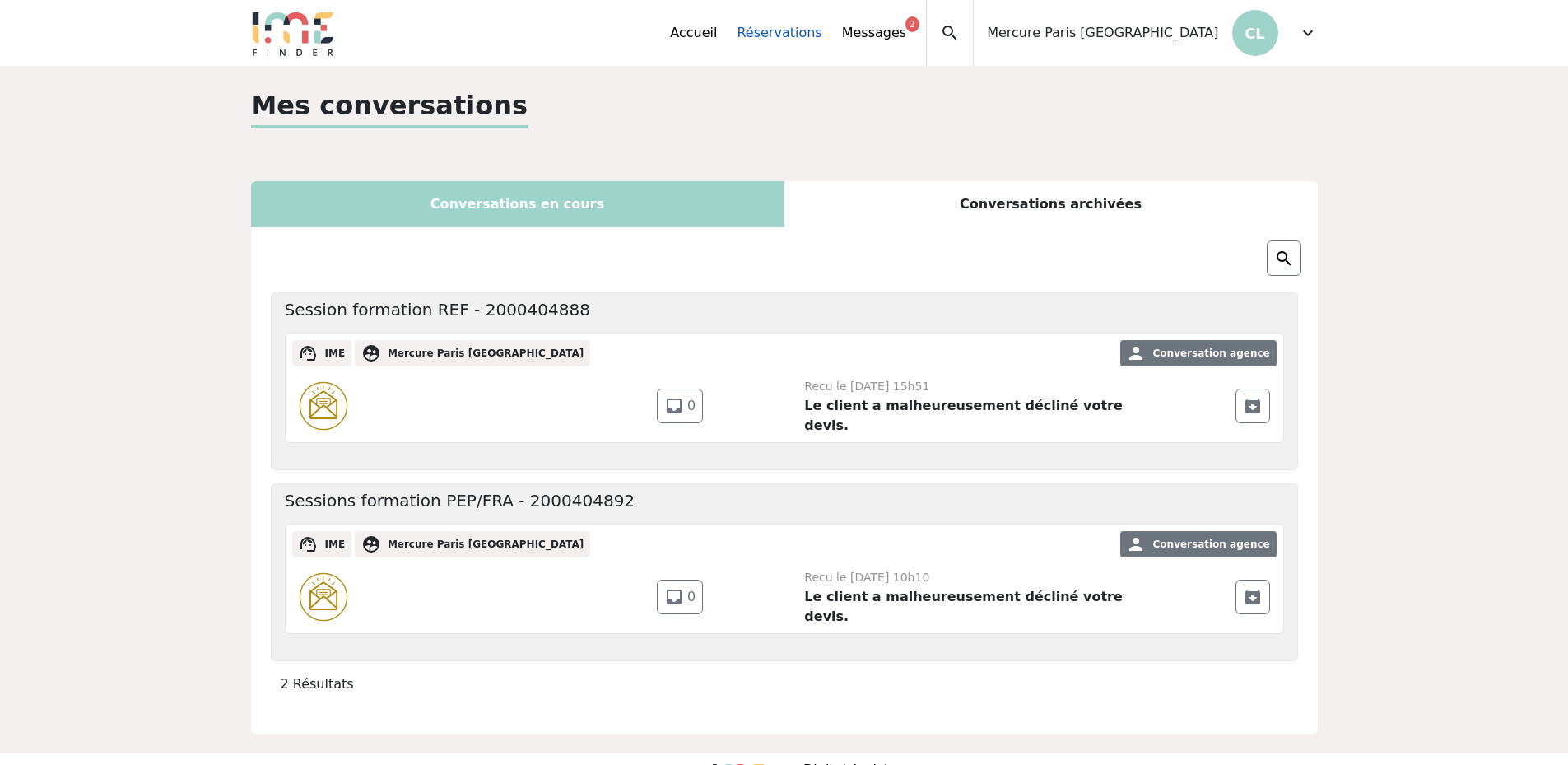
click at [822, 33] on link "Réservations" at bounding box center [779, 33] width 85 height 19
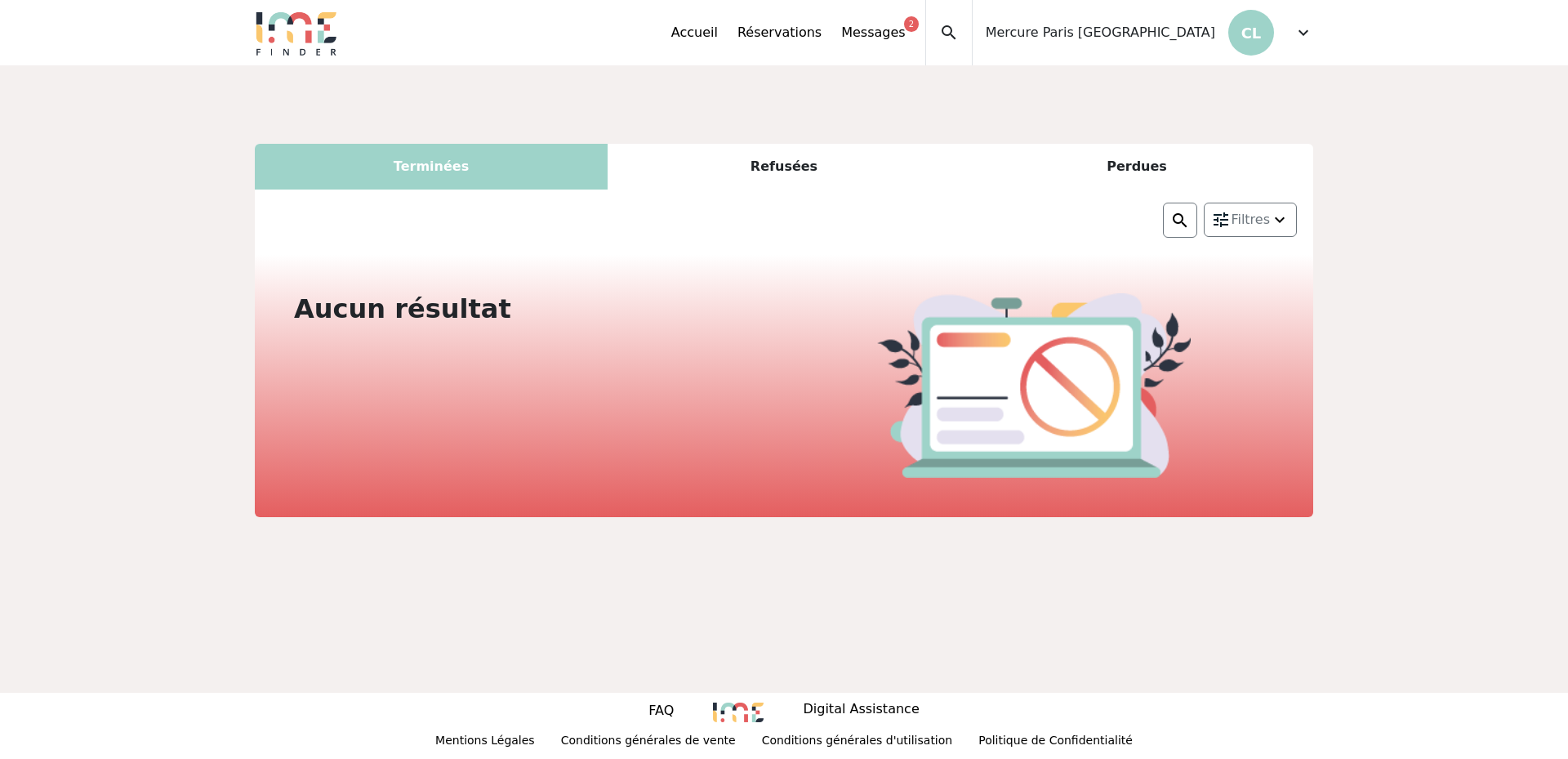
click at [491, 173] on div "Terminées" at bounding box center [431, 167] width 353 height 46
click at [437, 167] on div "Terminées" at bounding box center [431, 167] width 353 height 46
click at [786, 147] on div "Refusées" at bounding box center [784, 167] width 353 height 46
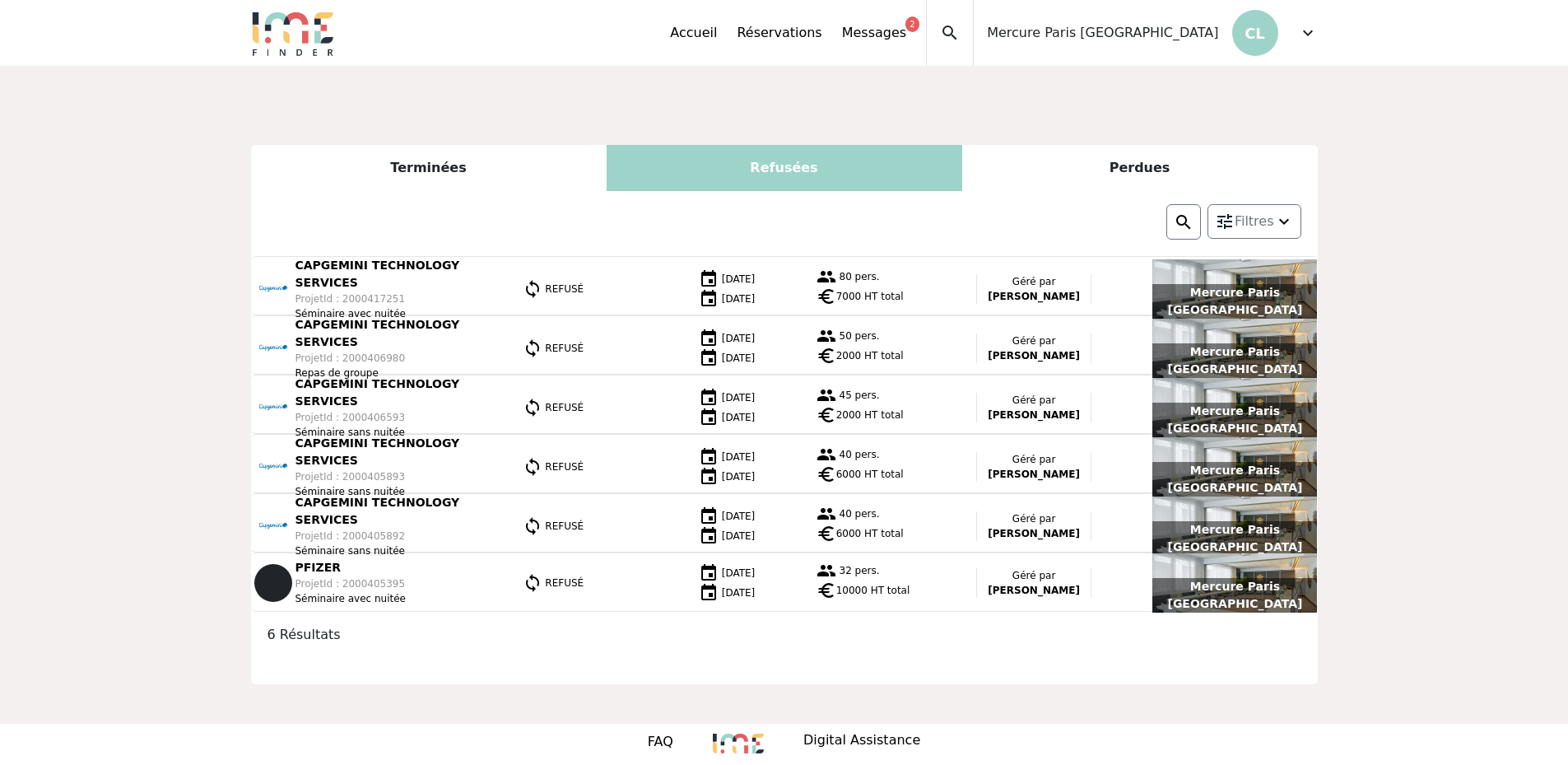
click at [1121, 171] on div "Perdues" at bounding box center [1140, 168] width 356 height 46
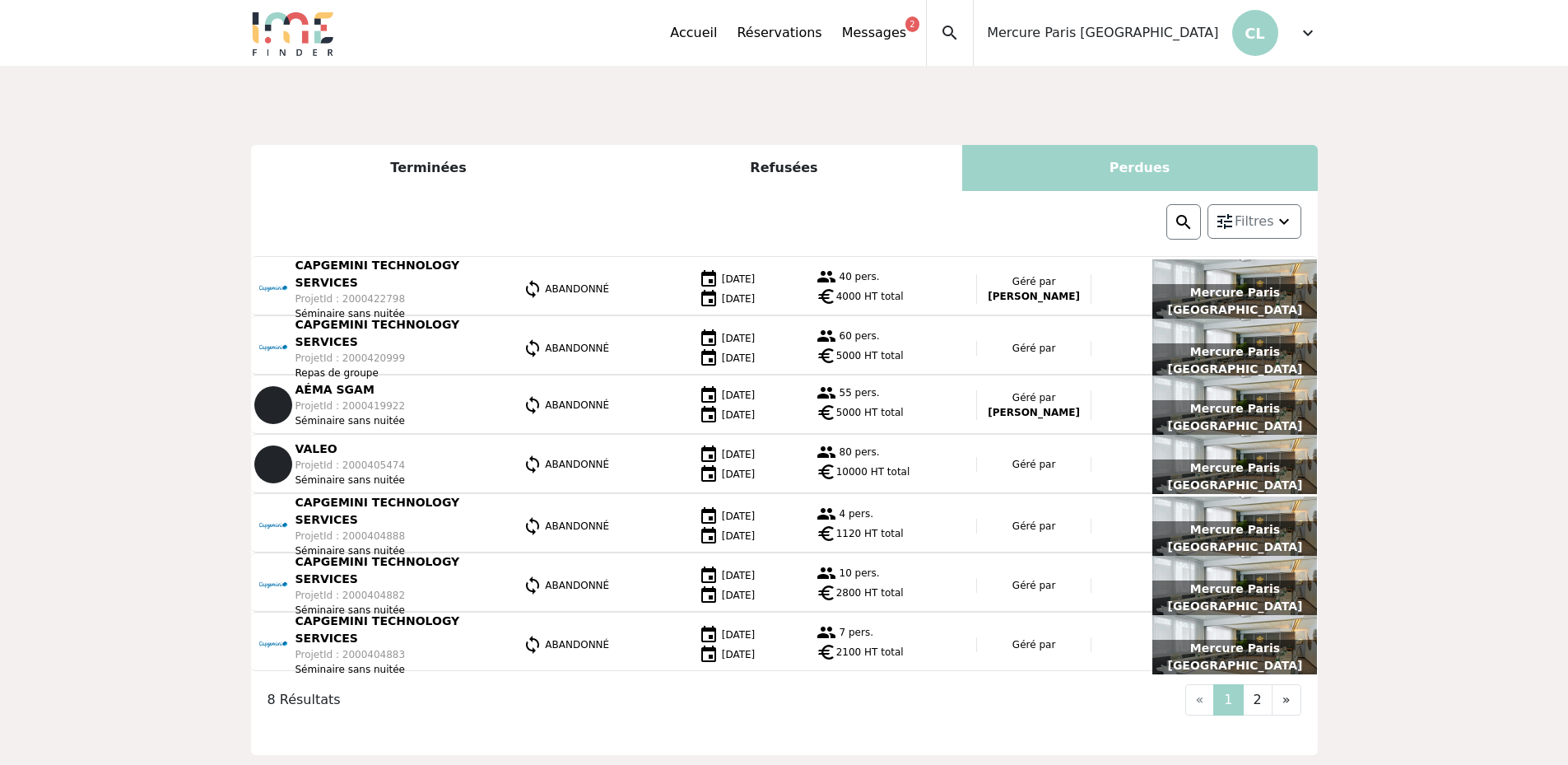
click at [769, 170] on div "Refusées" at bounding box center [784, 168] width 356 height 46
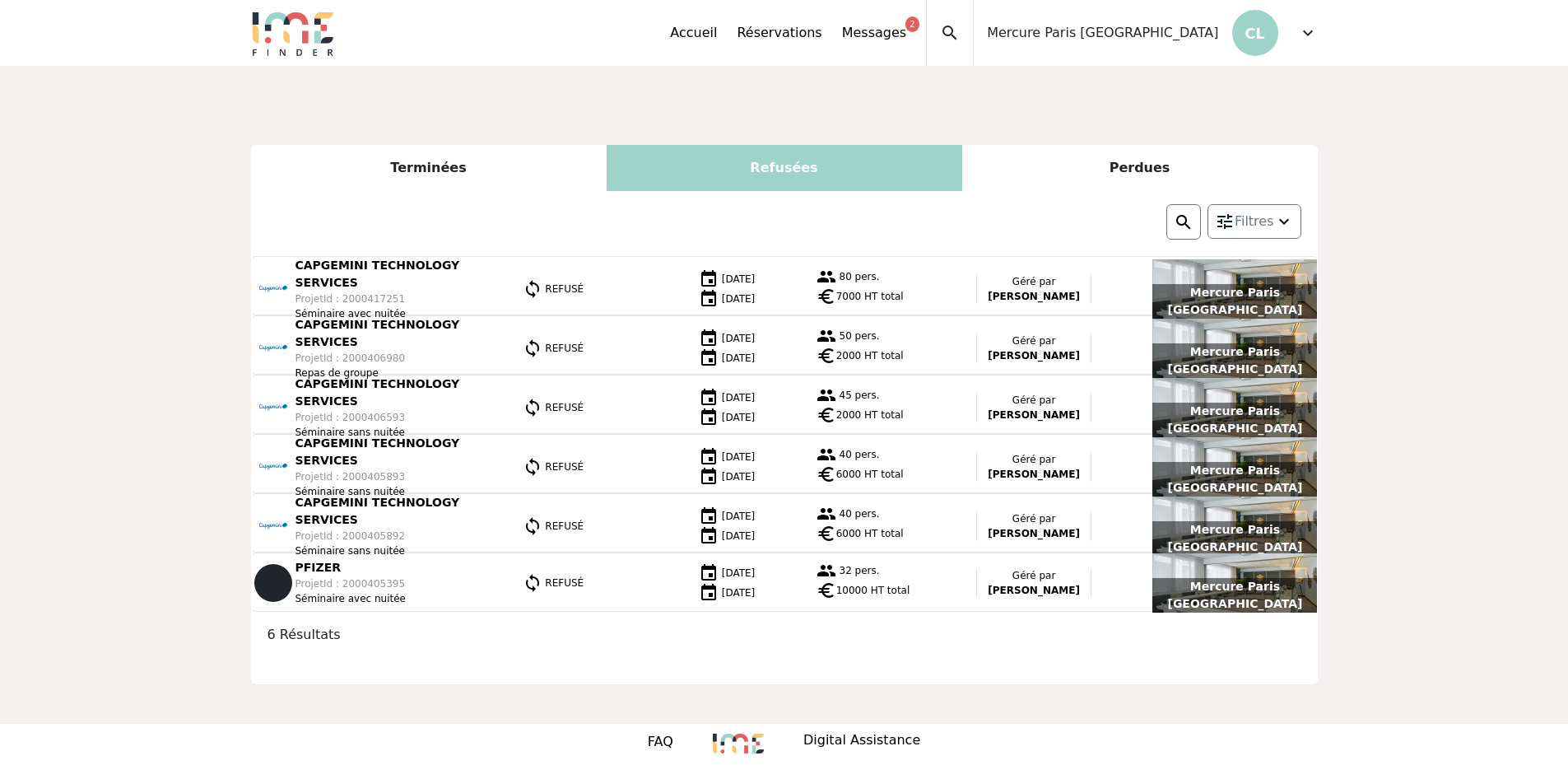
click at [1164, 163] on div "Perdues" at bounding box center [1140, 168] width 356 height 46
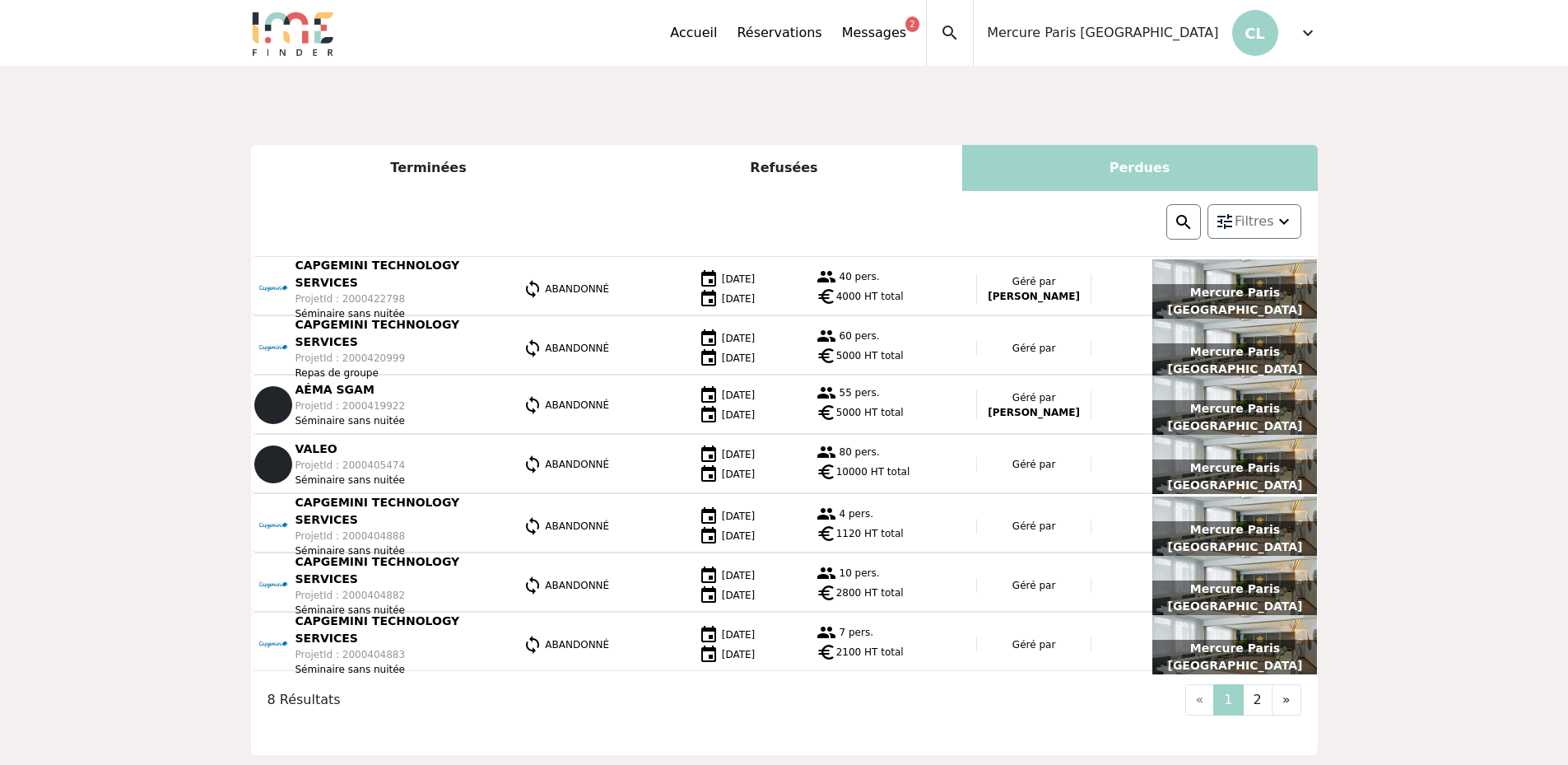
click at [420, 274] on p "CAPGEMINI TECHNOLOGY SERVICES" at bounding box center [399, 274] width 208 height 34
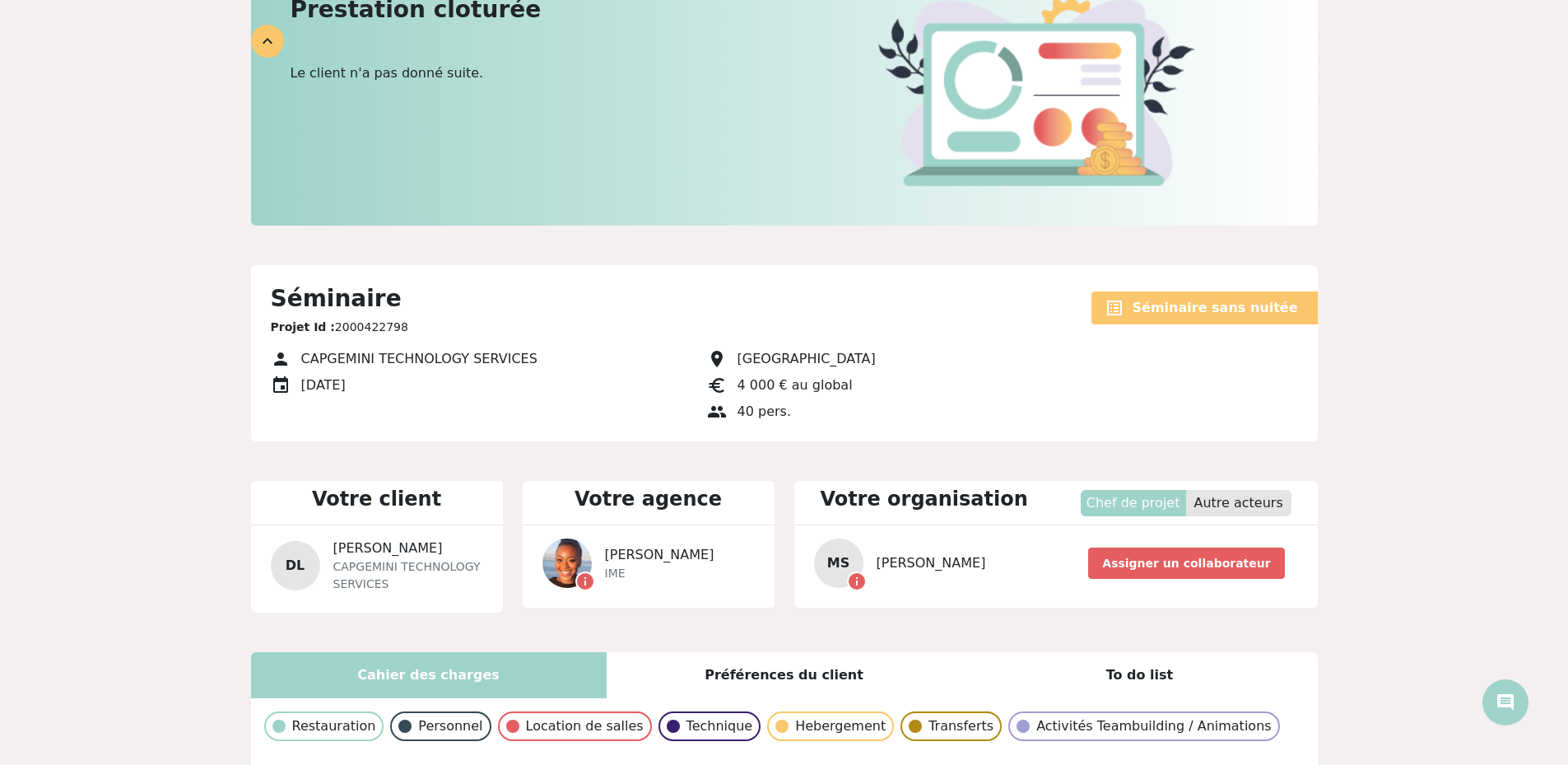
scroll to position [247, 0]
click at [1234, 490] on p "Autre acteurs" at bounding box center [1238, 504] width 105 height 27
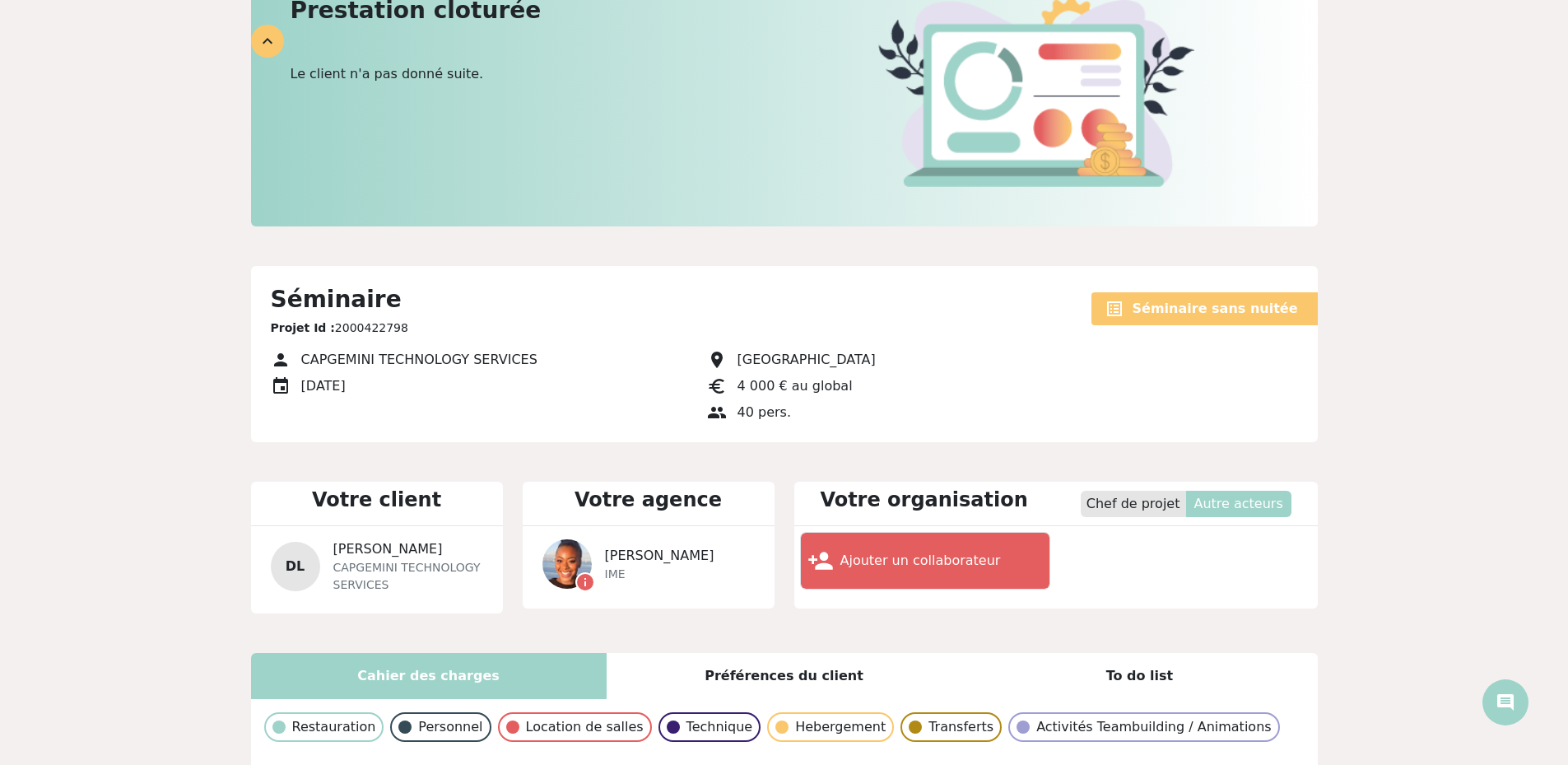
click at [1127, 490] on p "Chef de projet" at bounding box center [1132, 504] width 105 height 27
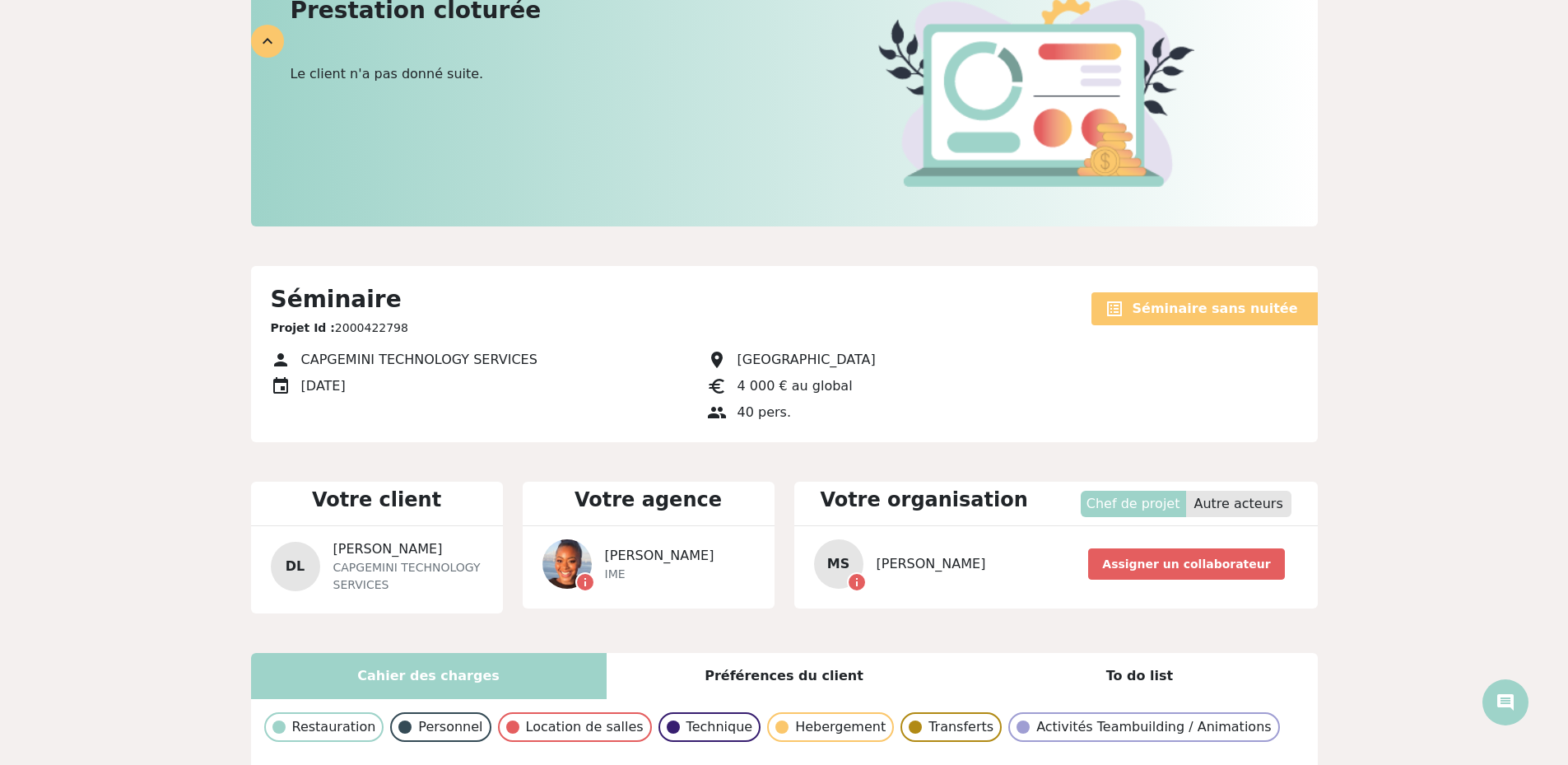
click at [625, 546] on span "Mina BOUYAGUI" at bounding box center [660, 556] width 110 height 19
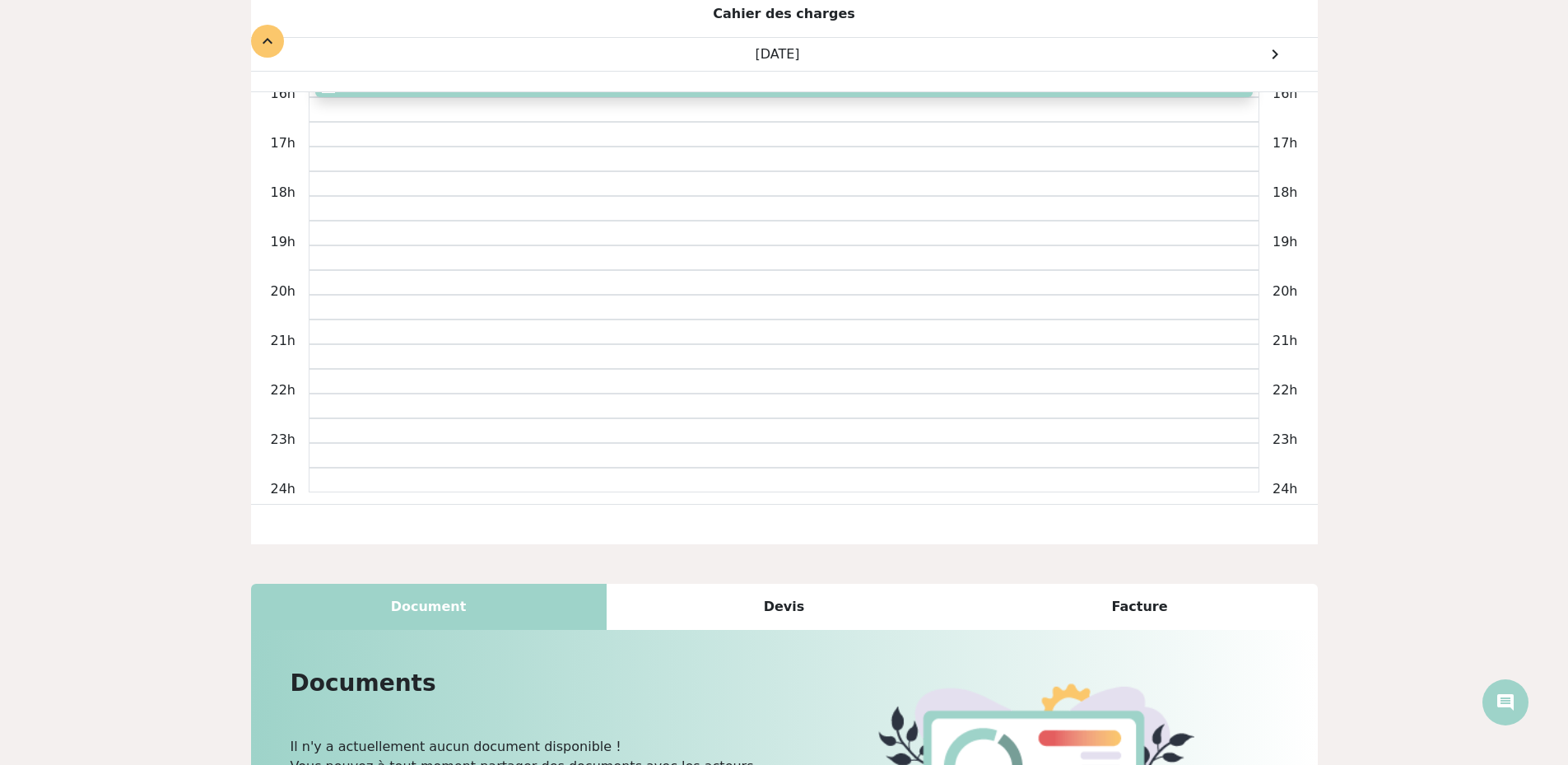
scroll to position [1232, 0]
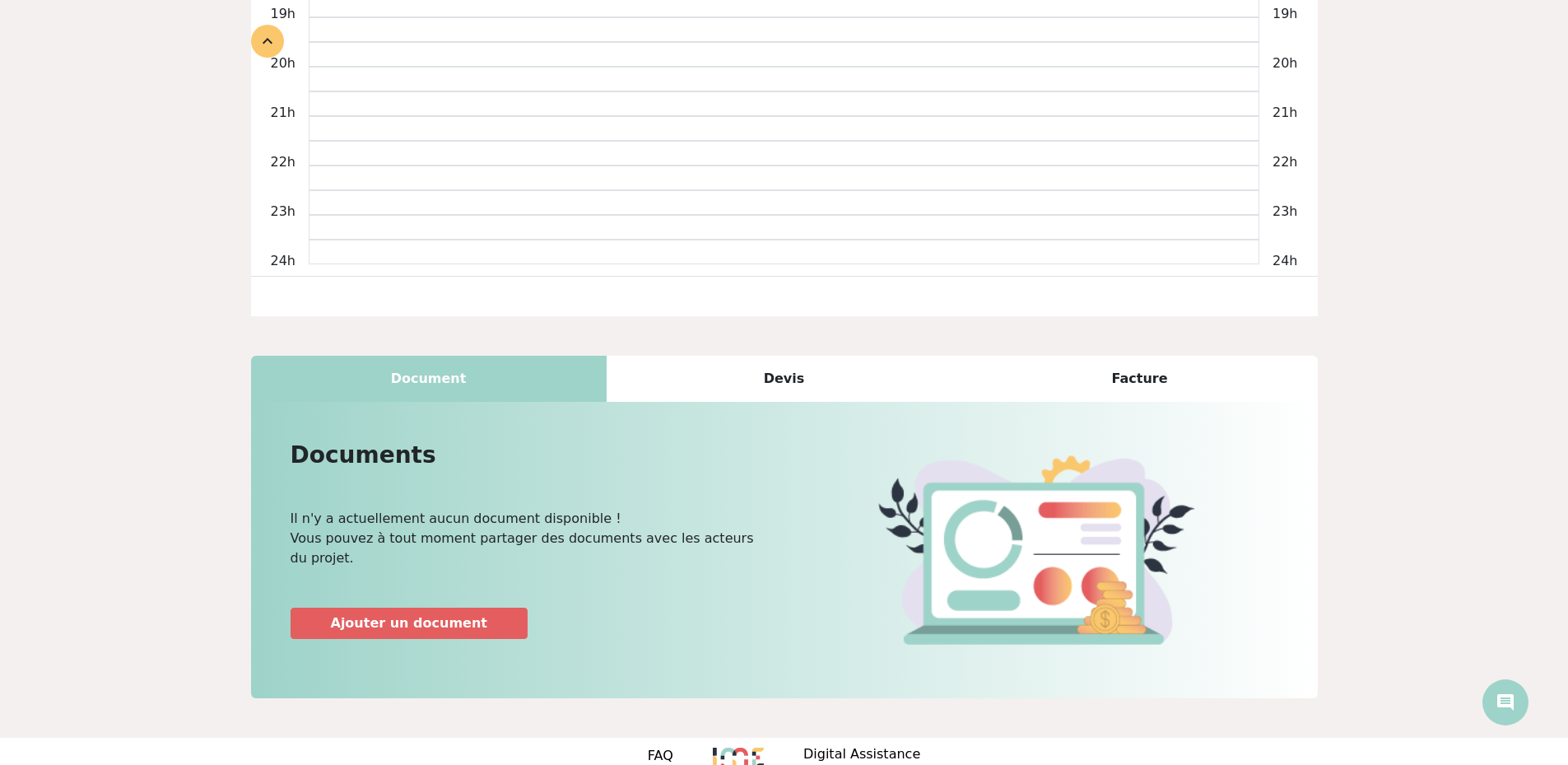
click at [776, 359] on div "Devis" at bounding box center [784, 379] width 356 height 46
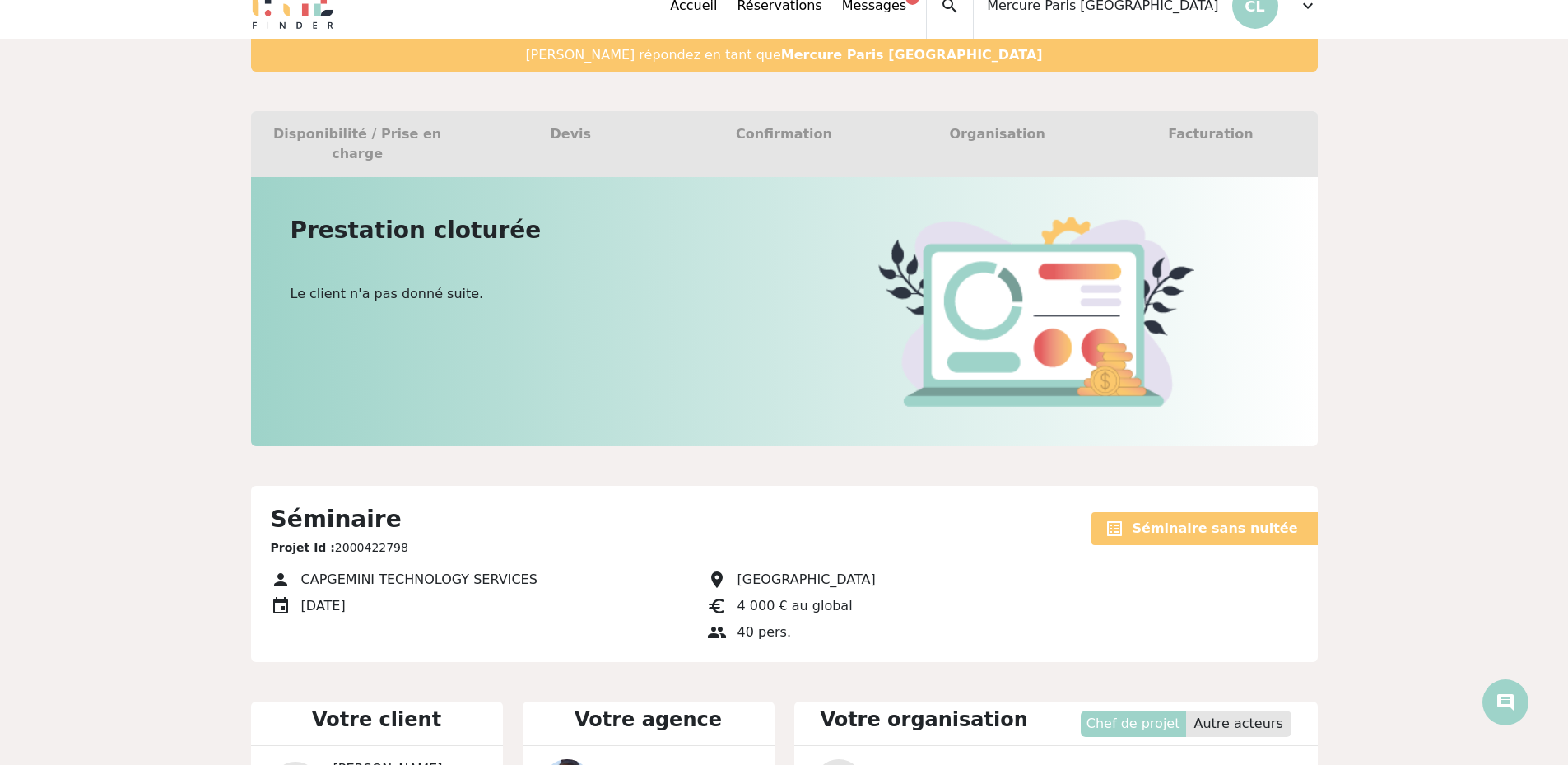
scroll to position [0, 0]
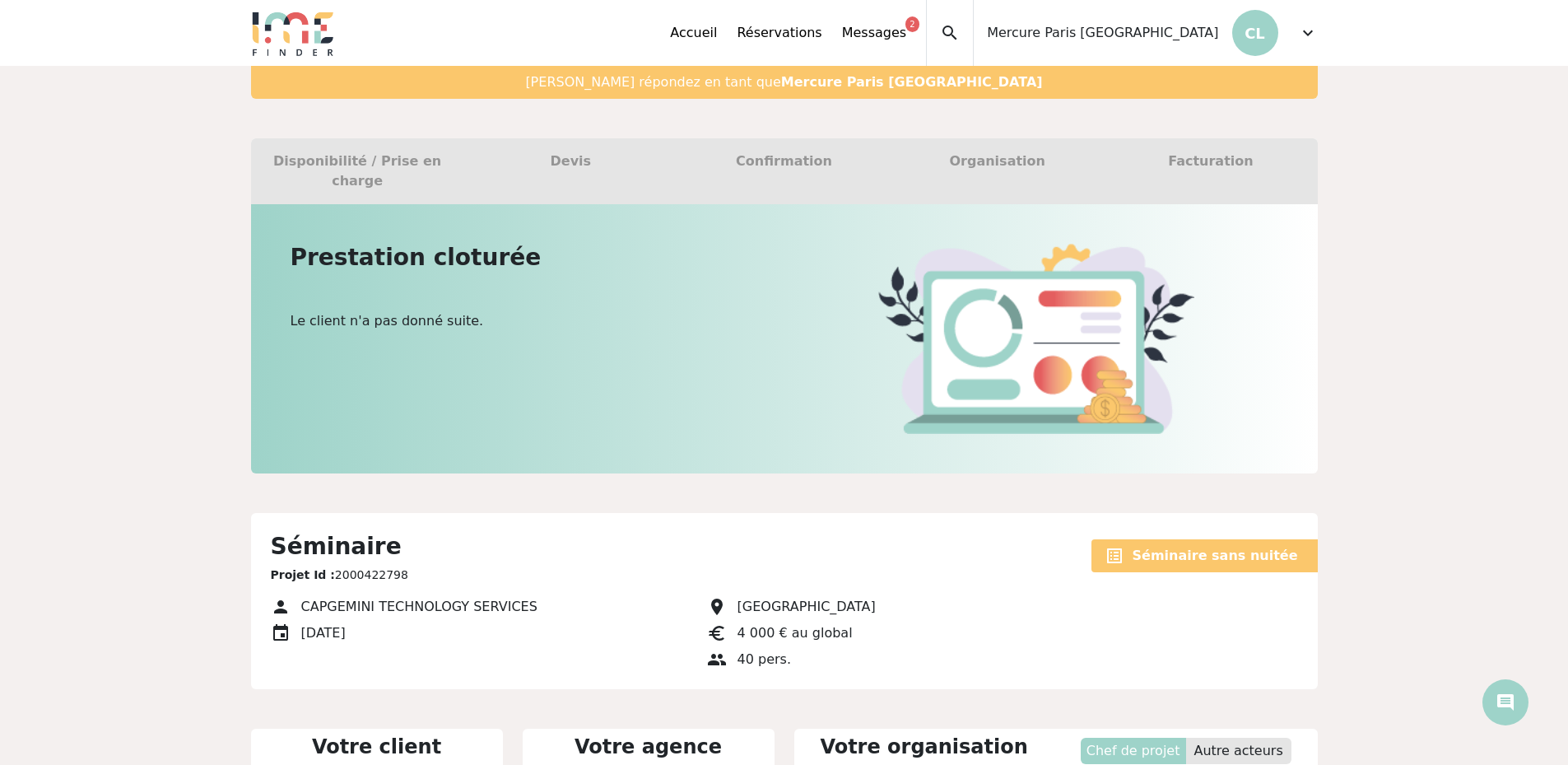
click at [392, 155] on div "Disponibilité / Prise en charge" at bounding box center [357, 171] width 213 height 66
click at [549, 157] on div "Devis" at bounding box center [571, 171] width 213 height 66
click at [906, 33] on link "Messages 2" at bounding box center [874, 33] width 64 height 19
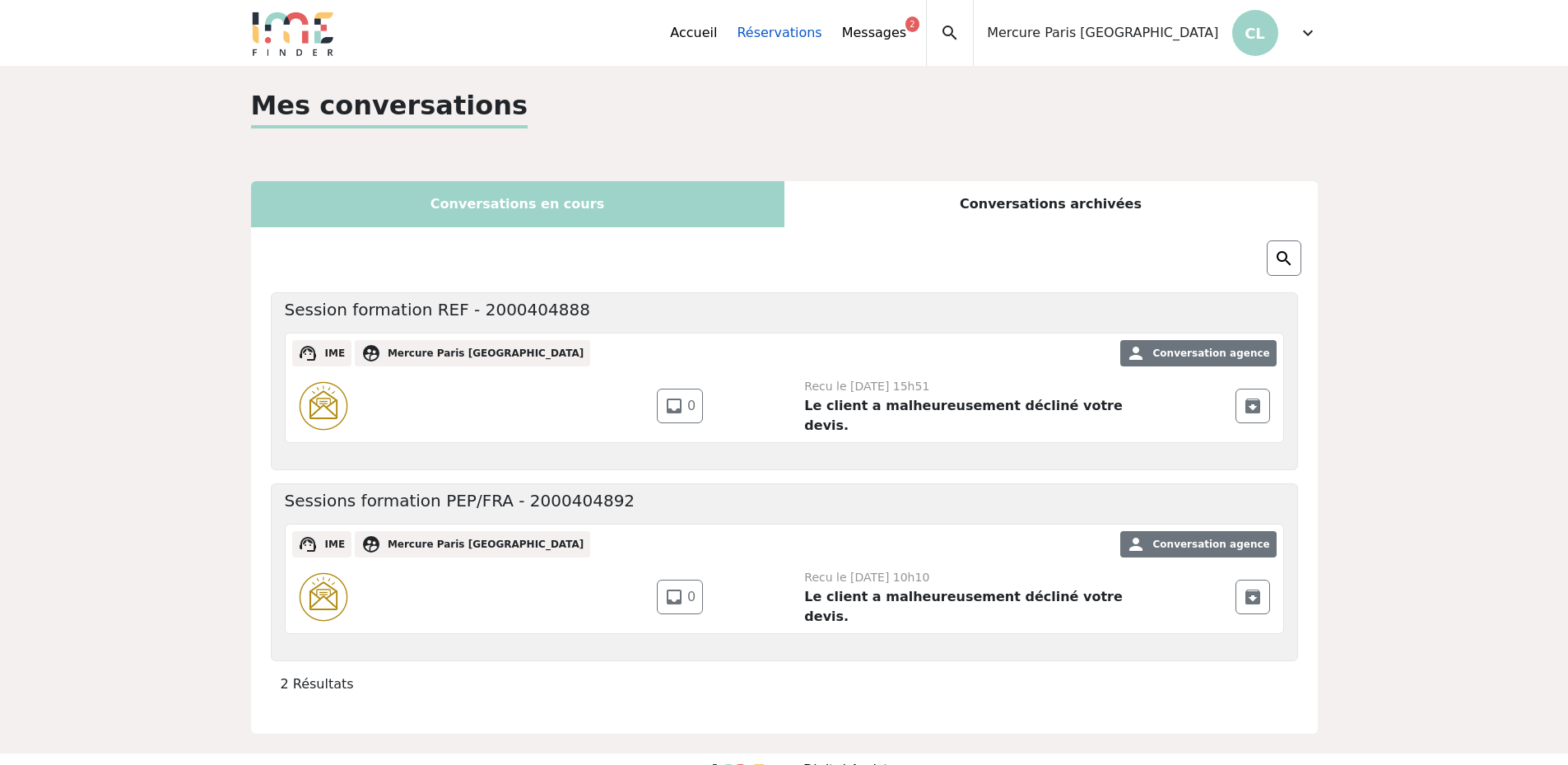
click at [822, 39] on link "Réservations" at bounding box center [779, 33] width 85 height 19
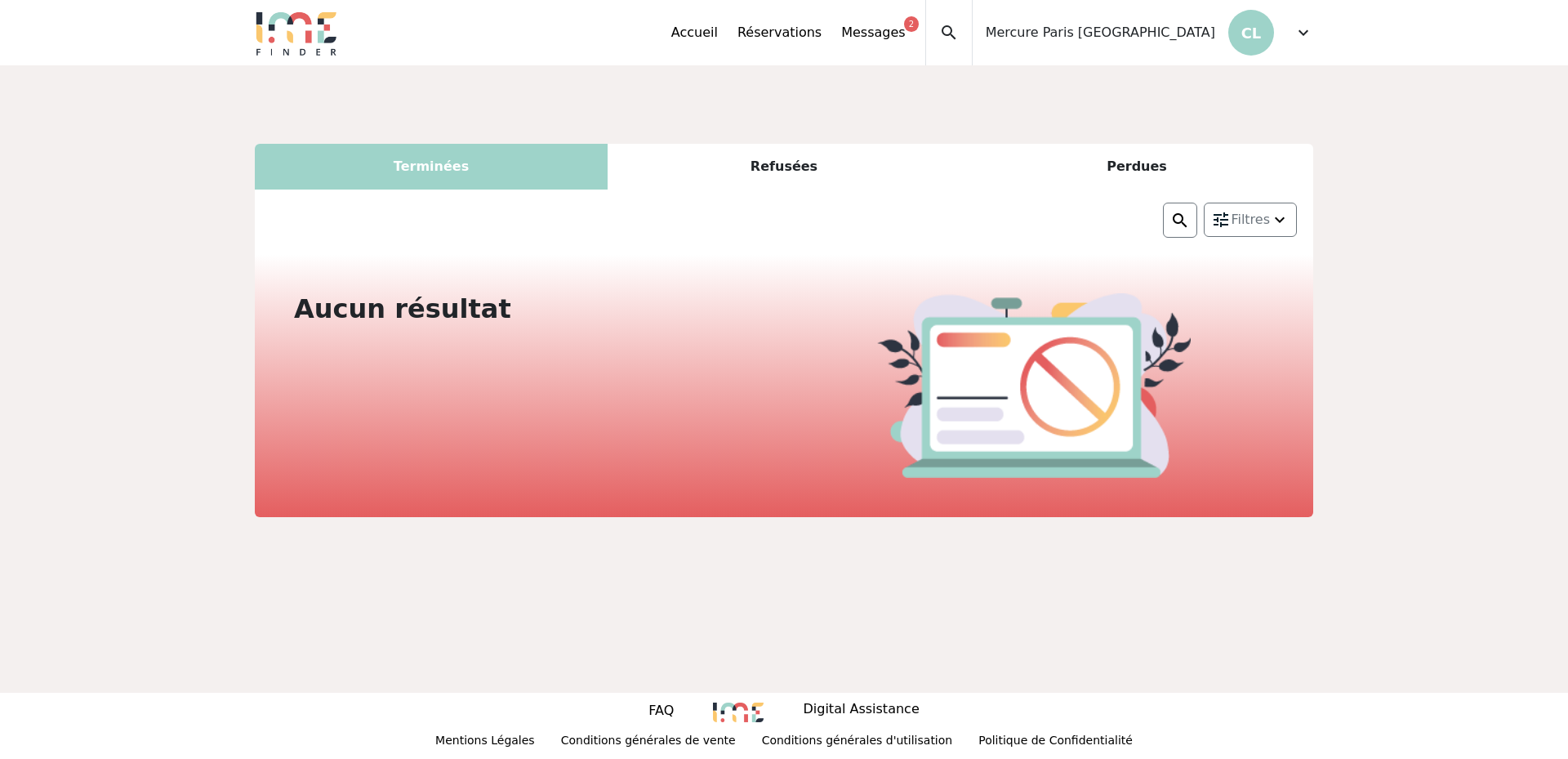
click at [1161, 165] on div "Perdues" at bounding box center [1137, 167] width 353 height 46
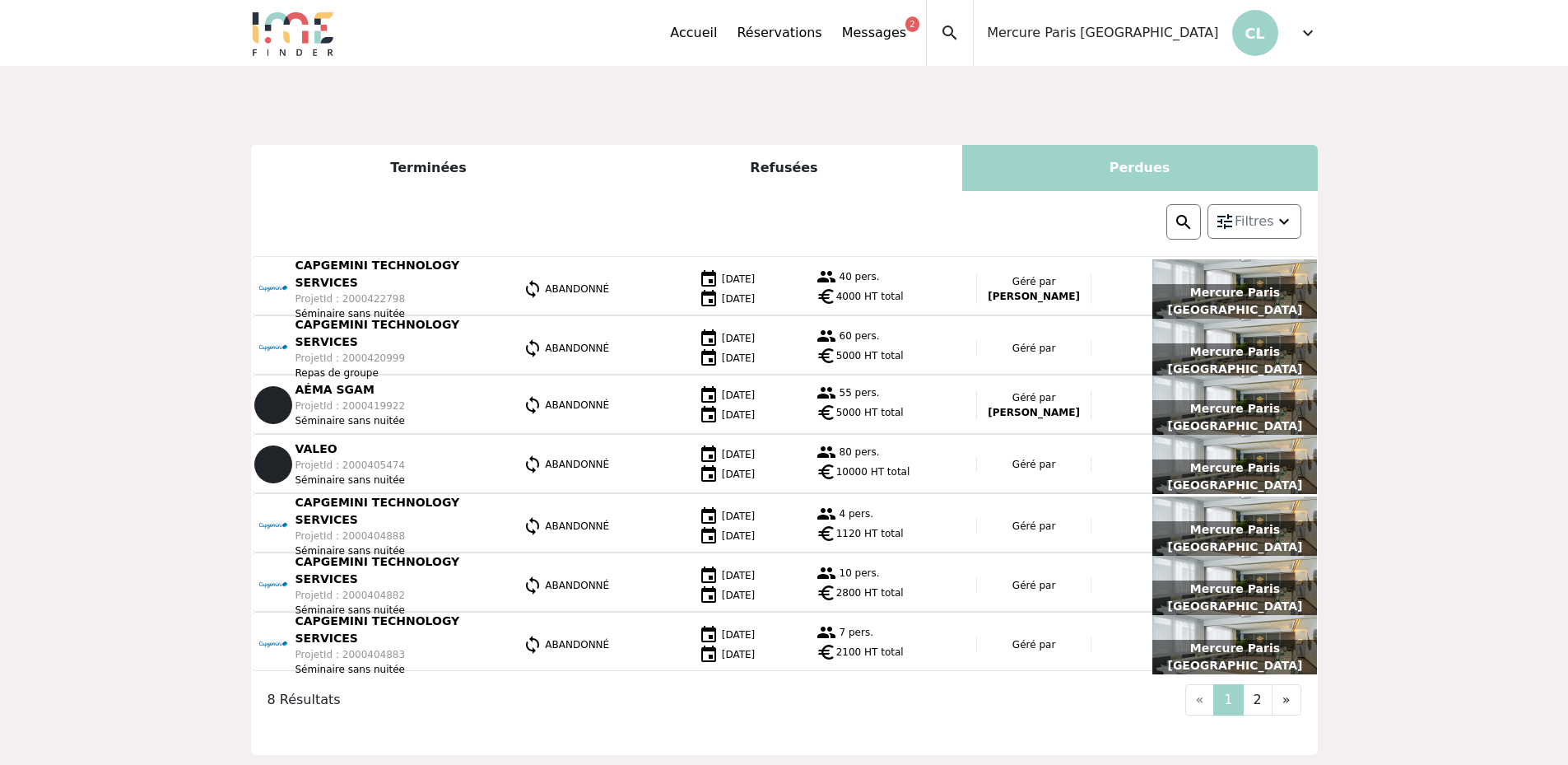
click at [1300, 38] on span "expand_more" at bounding box center [1307, 33] width 19 height 19
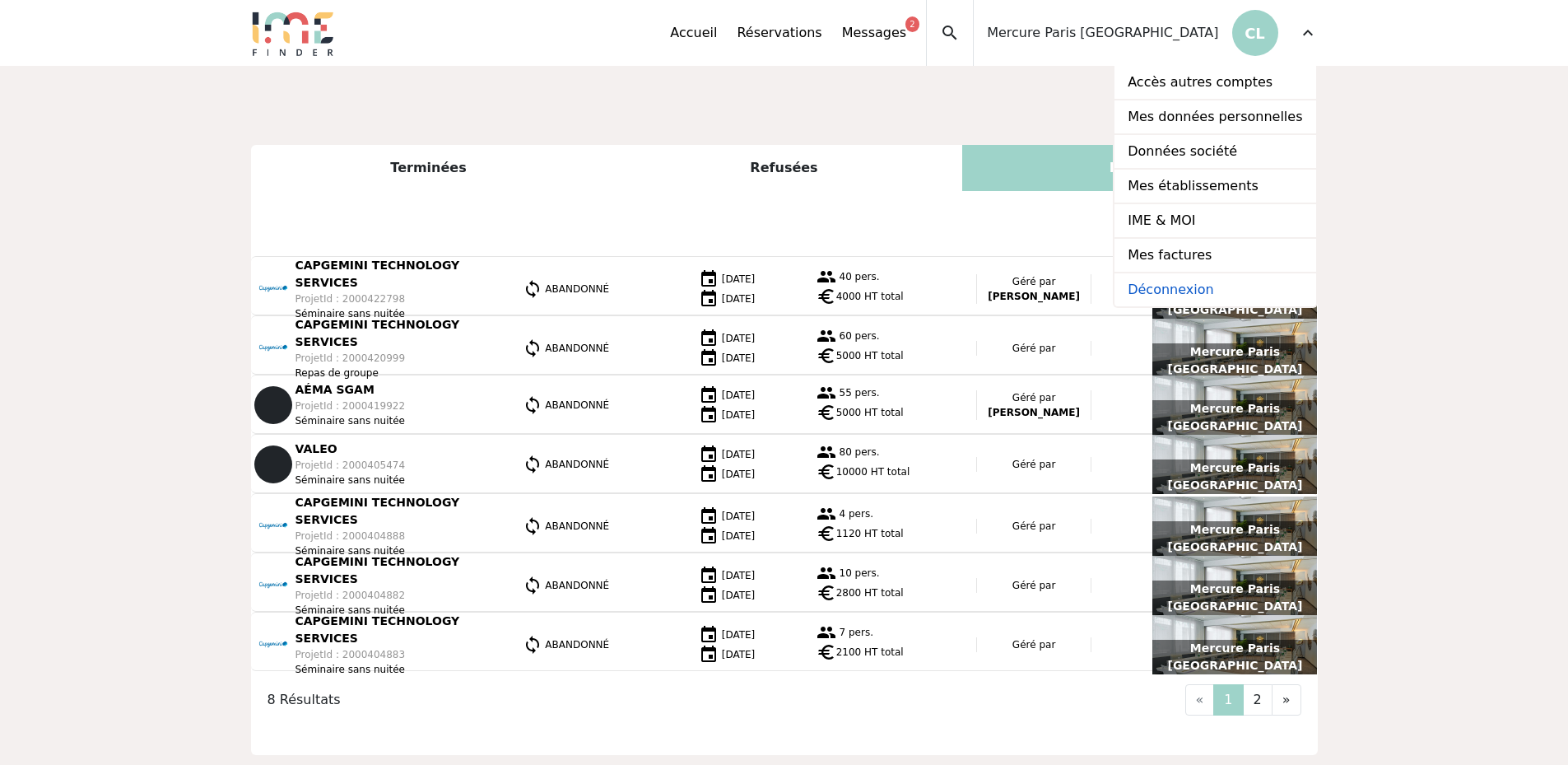
click at [1195, 292] on link "Déconnexion" at bounding box center [1215, 289] width 201 height 33
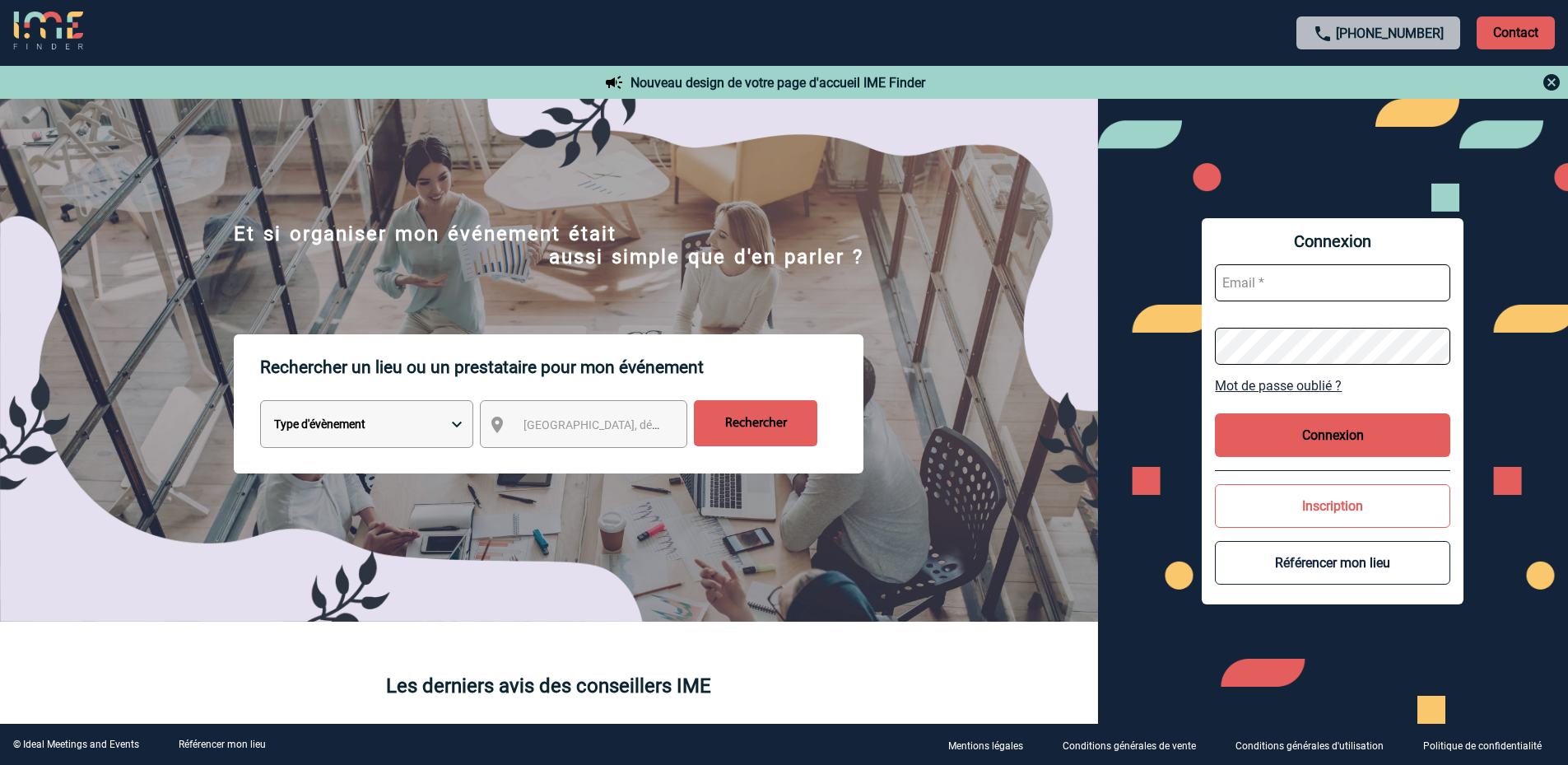
type input "[PERSON_NAME][EMAIL_ADDRESS][DOMAIN_NAME]"
click at [1538, 42] on p "Contact" at bounding box center [1516, 33] width 79 height 33
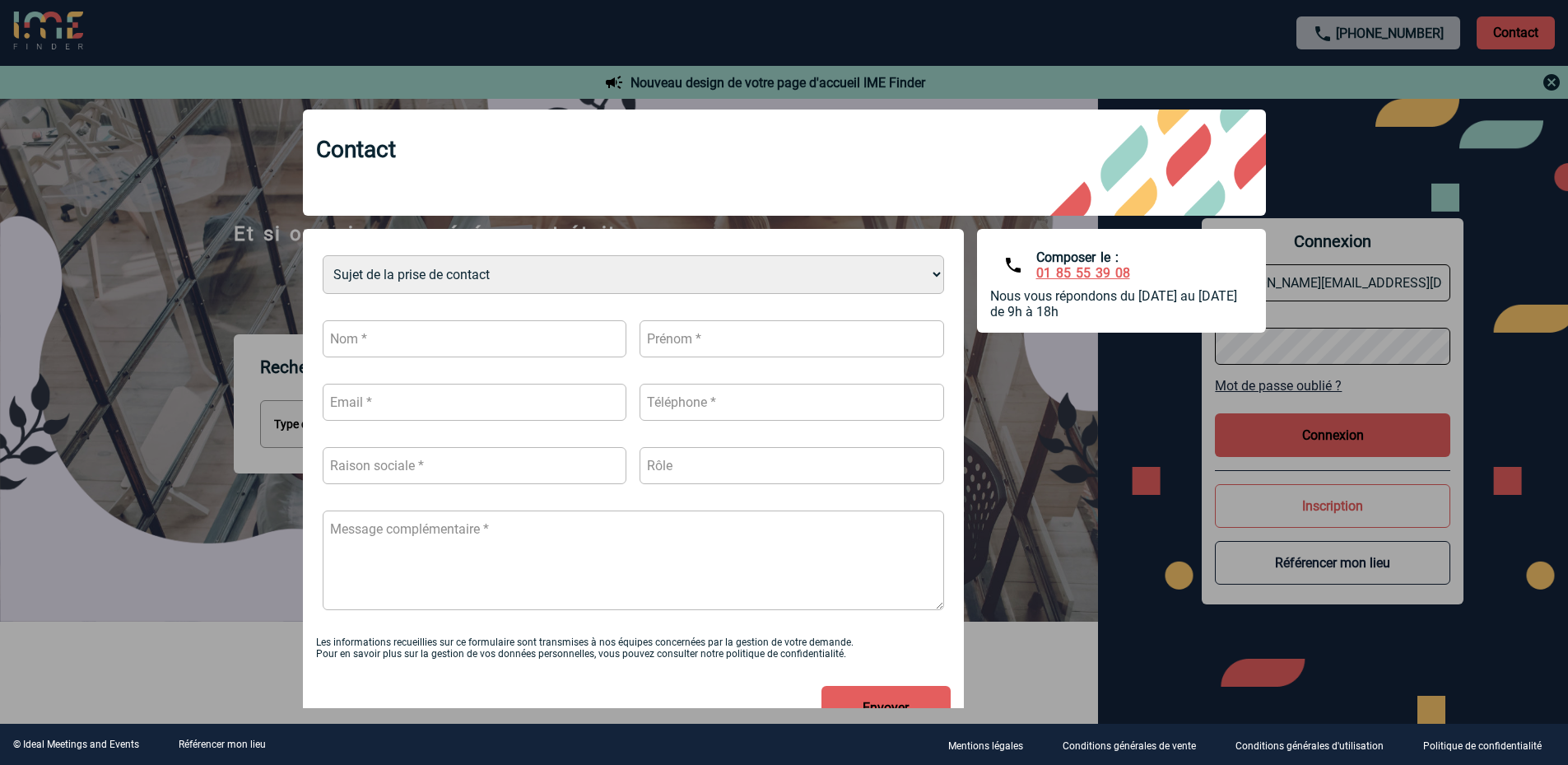
click at [1461, 163] on div at bounding box center [784, 382] width 1568 height 765
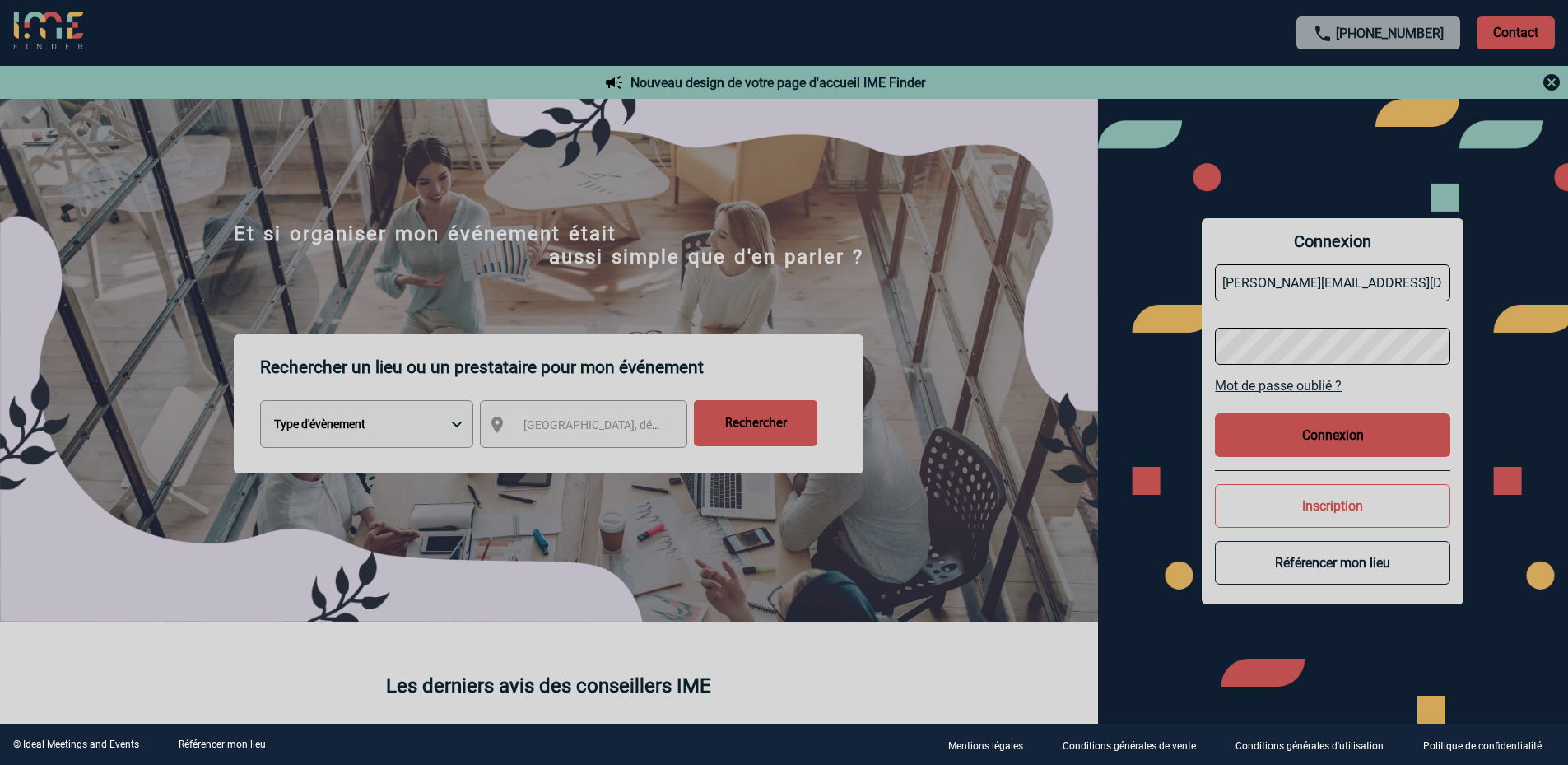
click at [1337, 436] on body "+33 1 45 72 07 14 Contact Contact Nouveau design de votre page d'accueil IME Fi…" at bounding box center [784, 382] width 1568 height 765
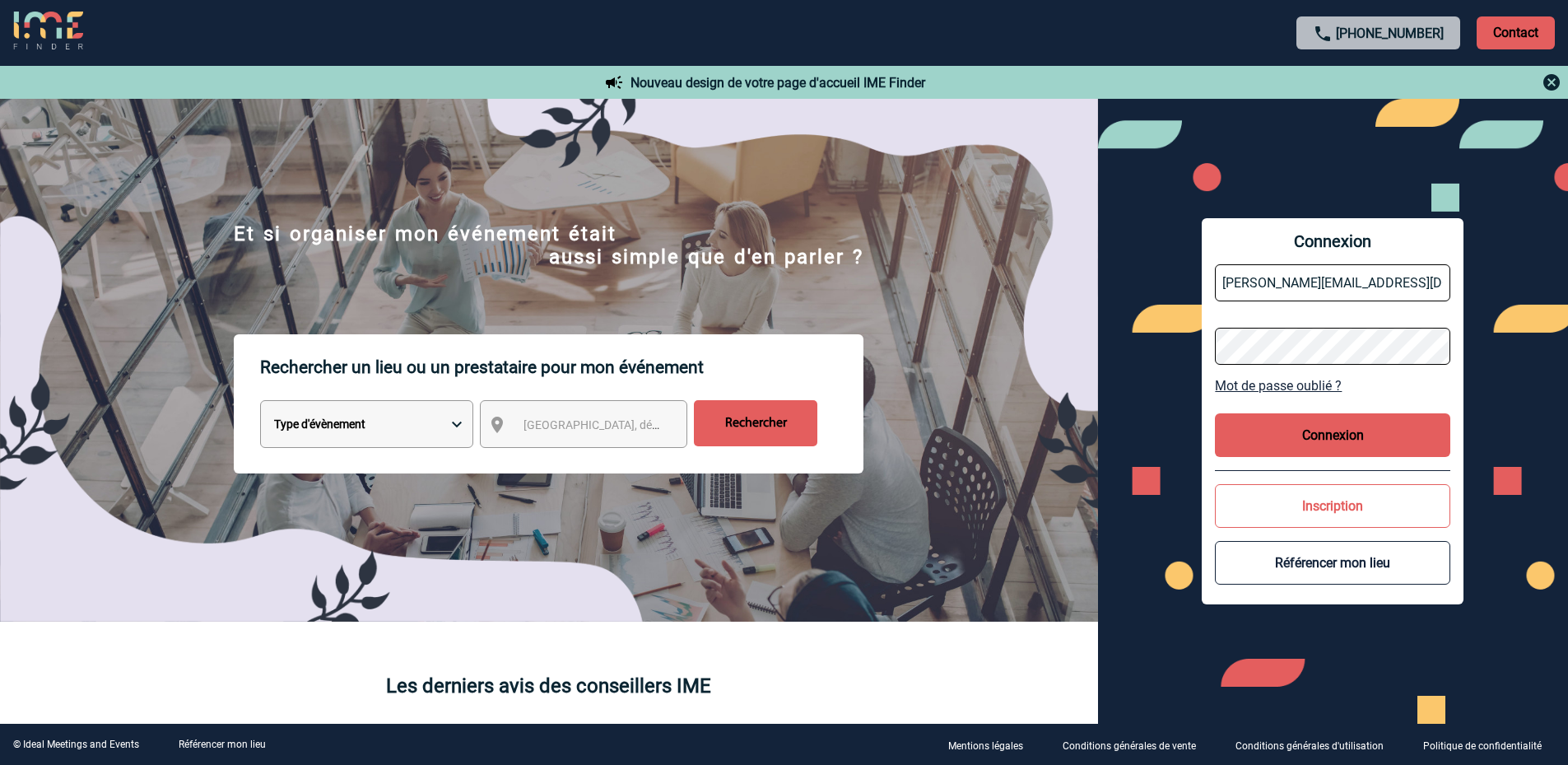
click at [1314, 431] on button "Connexion" at bounding box center [1332, 435] width 235 height 43
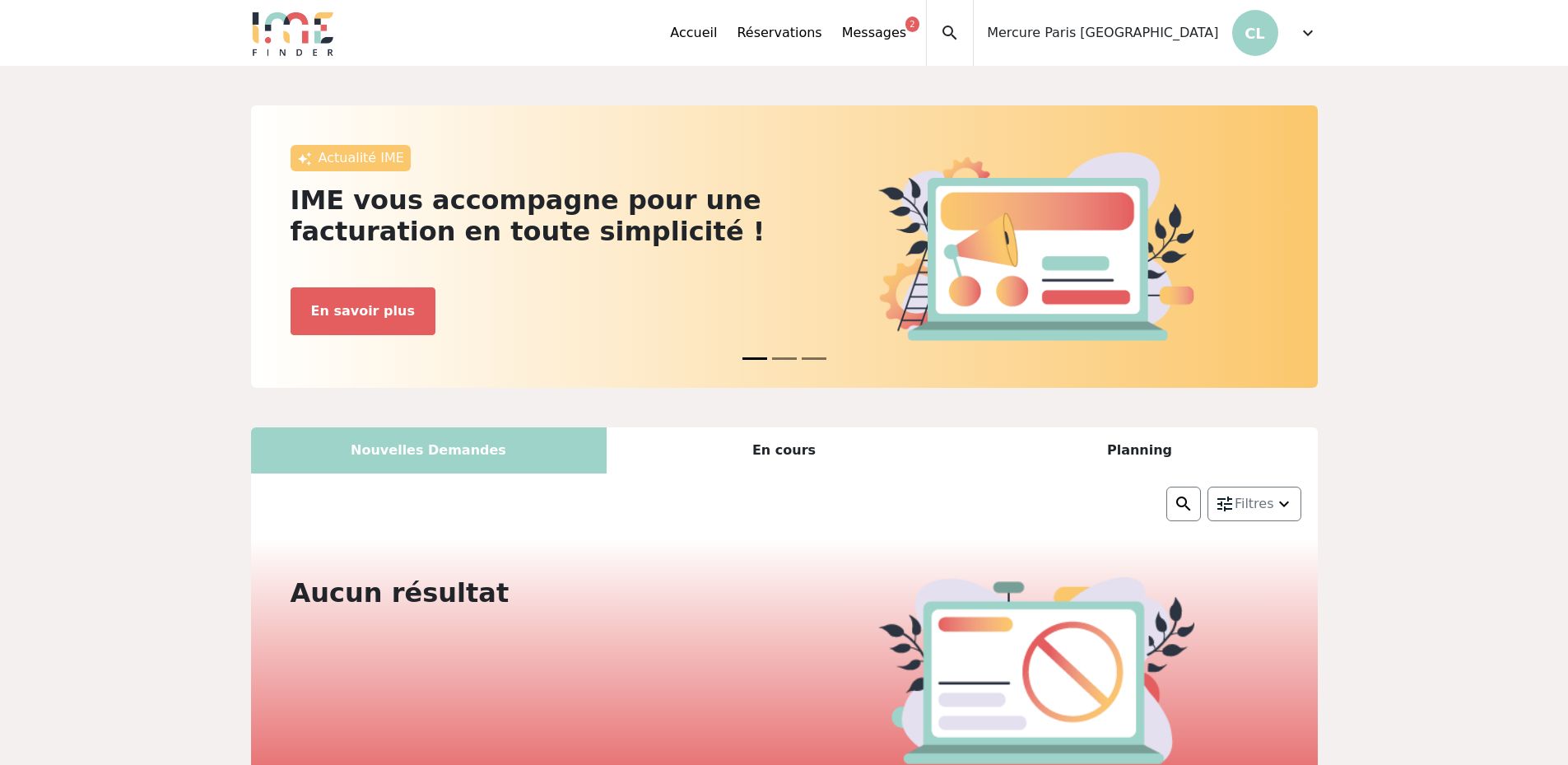
click at [1307, 34] on span "expand_more" at bounding box center [1307, 33] width 19 height 19
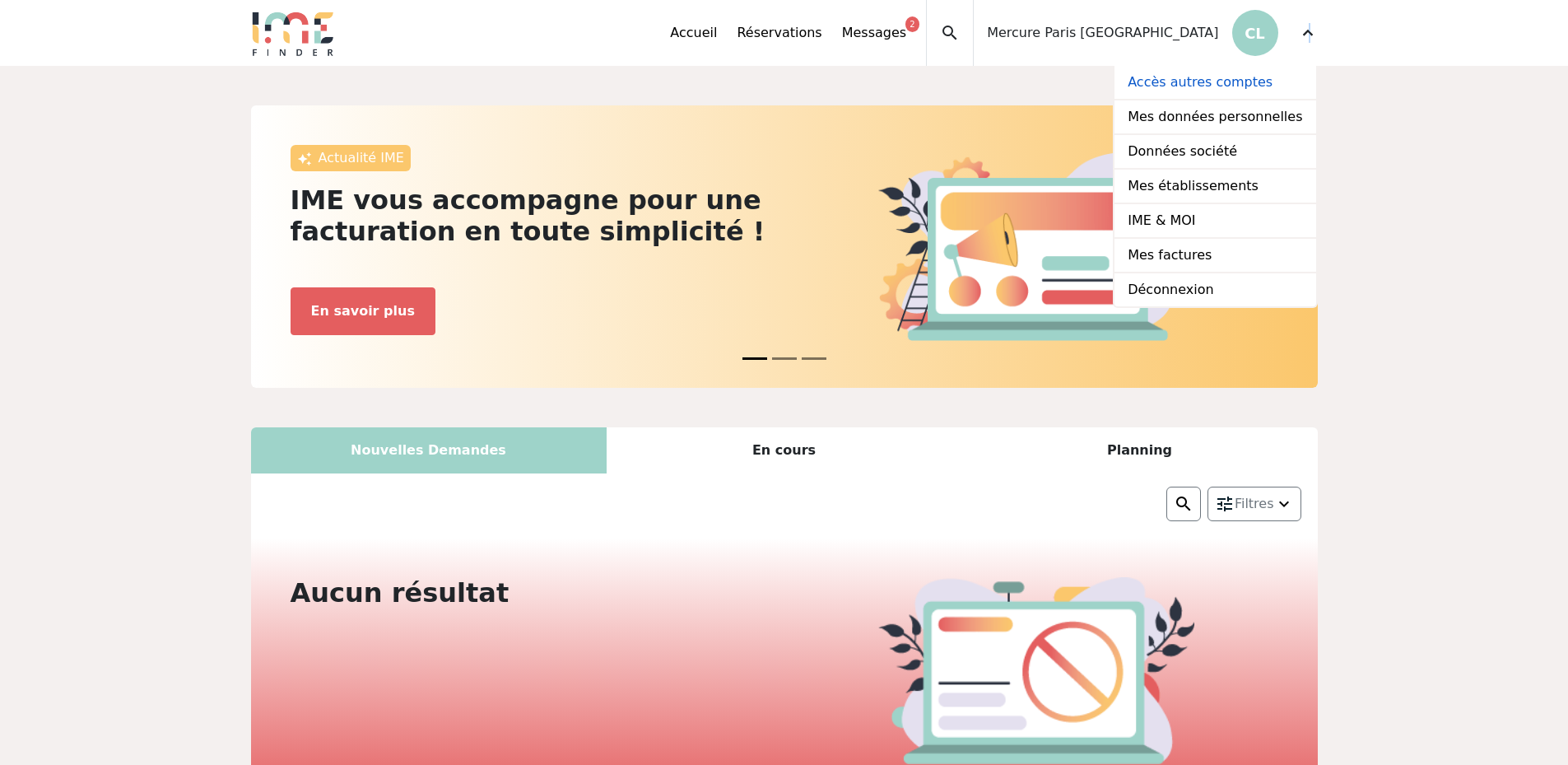
click at [1234, 86] on link "Accès autres comptes" at bounding box center [1215, 83] width 201 height 34
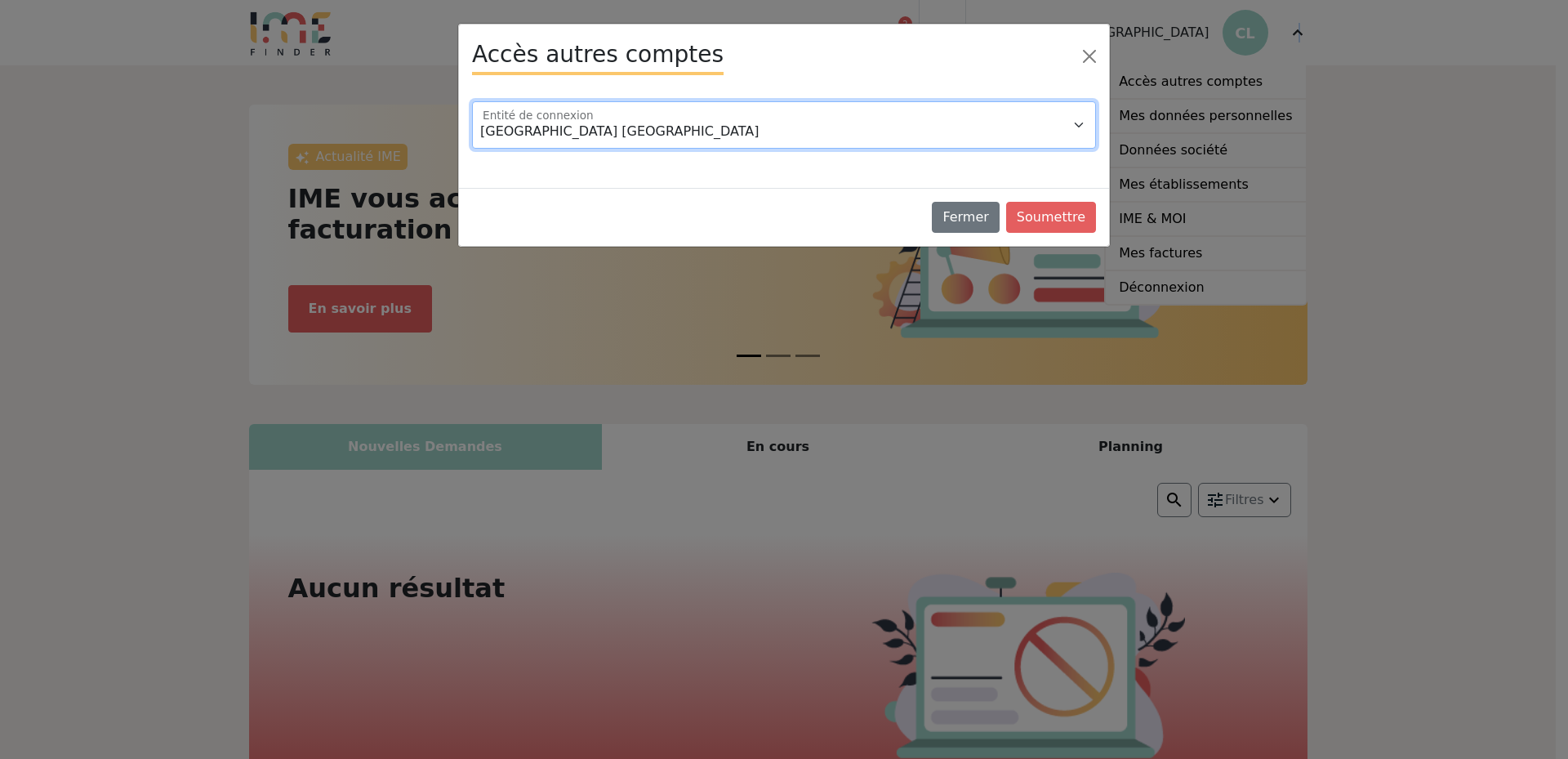
click at [1072, 128] on select "Hôtel Mercure Nantes Centre Passage Pommeraye Ibis Bordeaux Centre Gare Saint J…" at bounding box center [784, 125] width 624 height 47
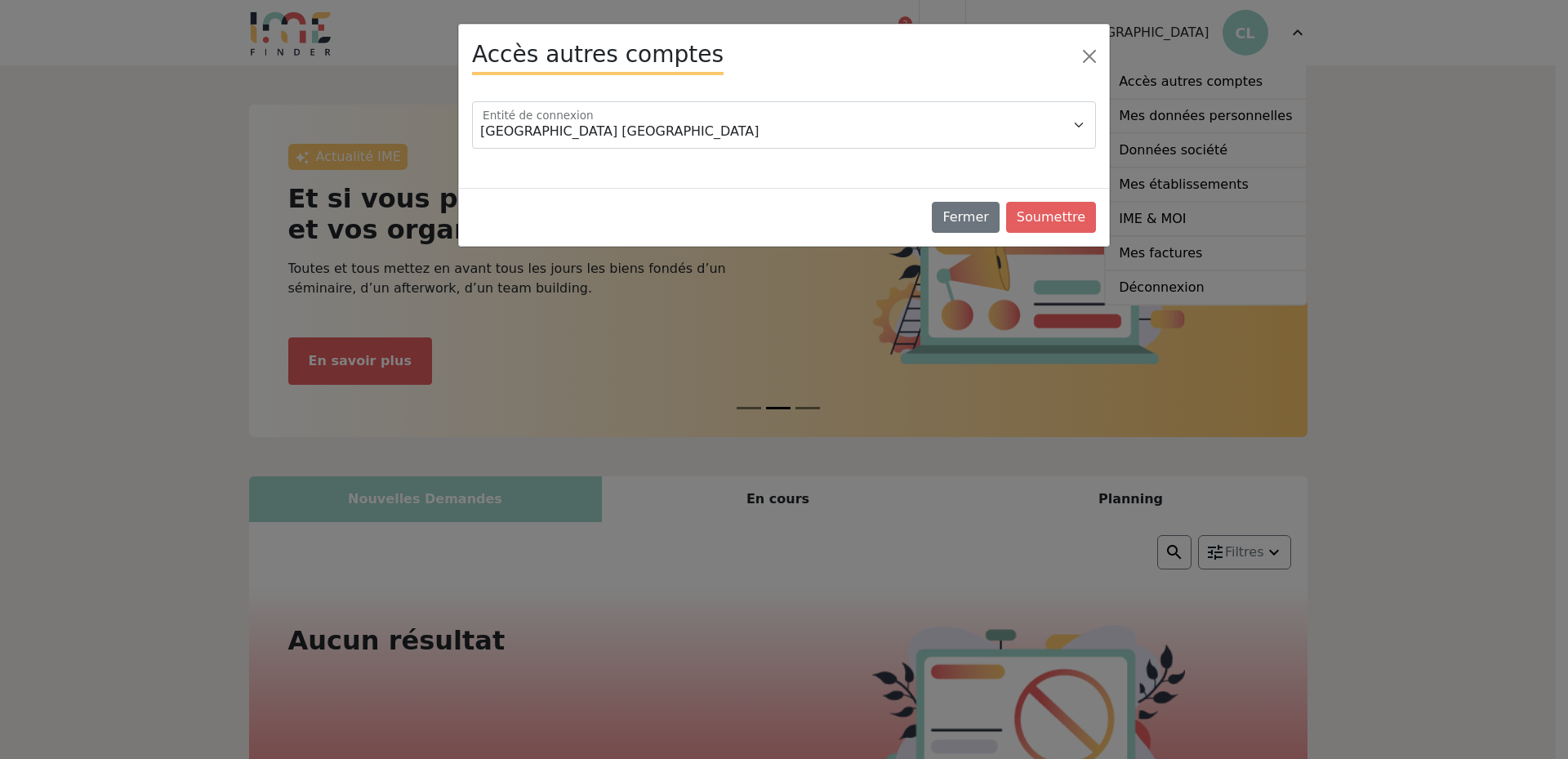
click at [1070, 149] on div "Hôtel Mercure Nantes Centre Passage Pommeraye Ibis Bordeaux Centre Gare Saint J…" at bounding box center [784, 131] width 643 height 60
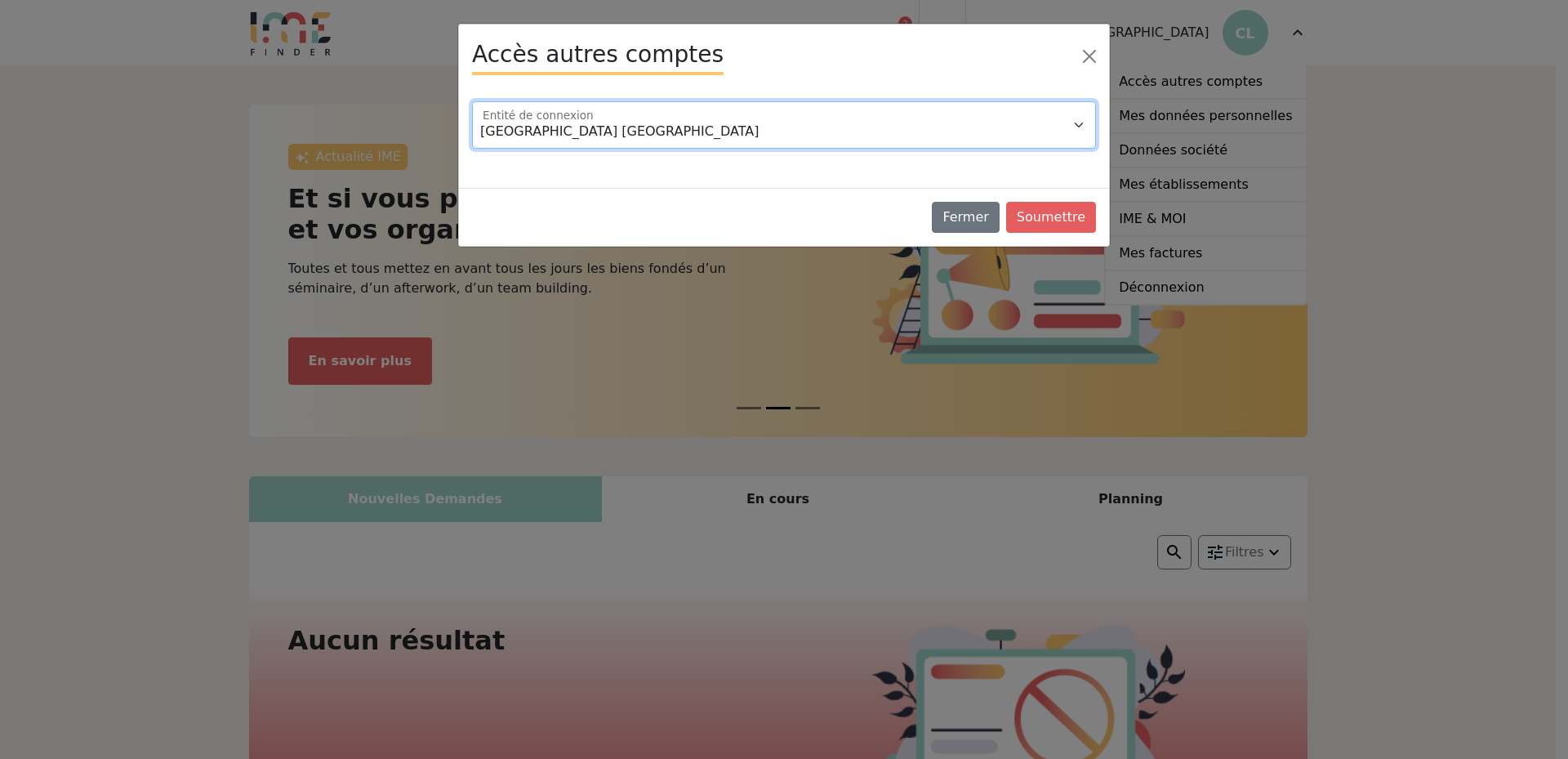
click at [1068, 125] on select "Hôtel Mercure Nantes Centre Passage Pommeraye Ibis Bordeaux Centre Gare Saint J…" at bounding box center [784, 125] width 624 height 47
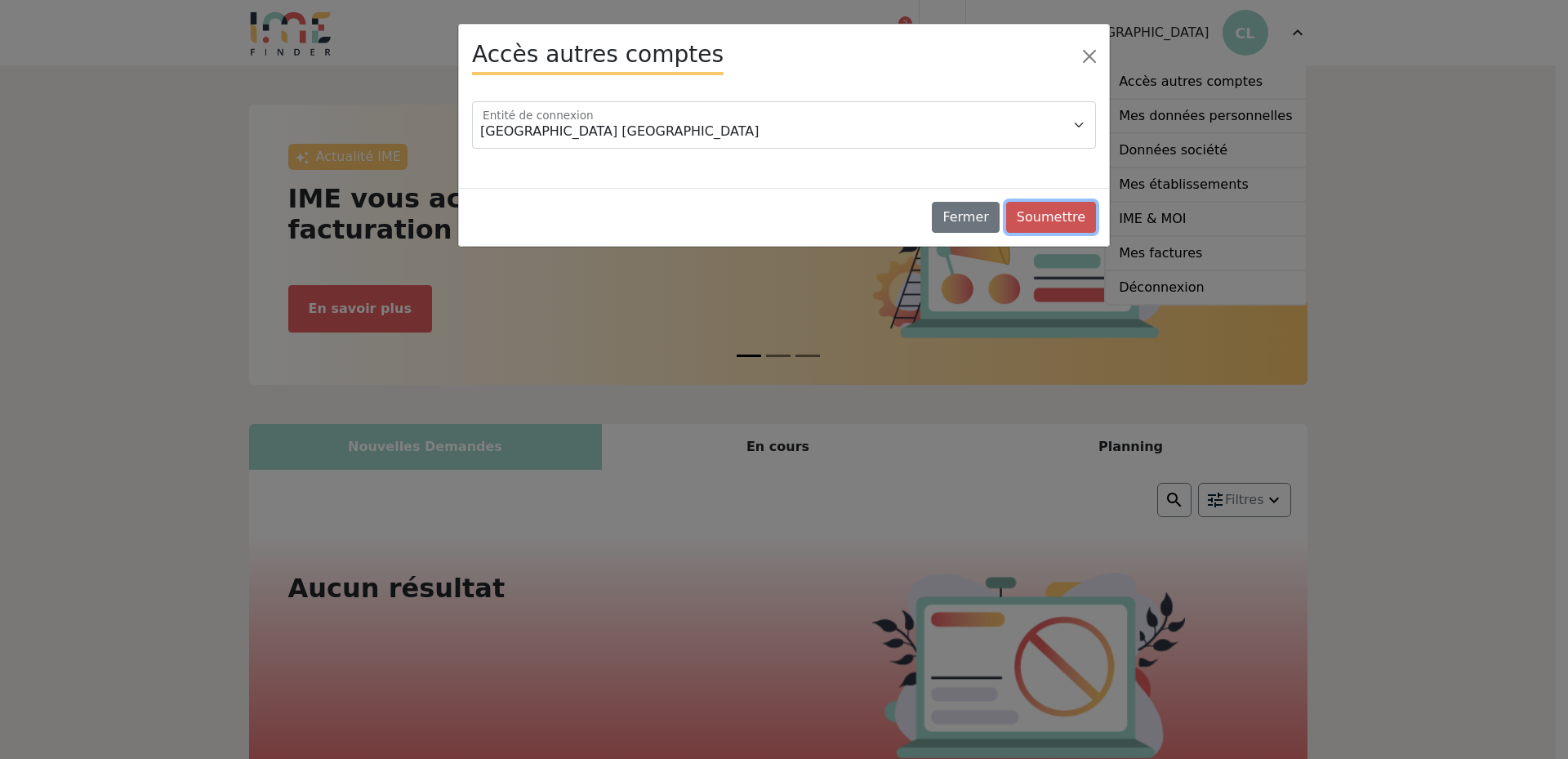
click at [1052, 216] on button "Soumettre" at bounding box center [1051, 216] width 89 height 31
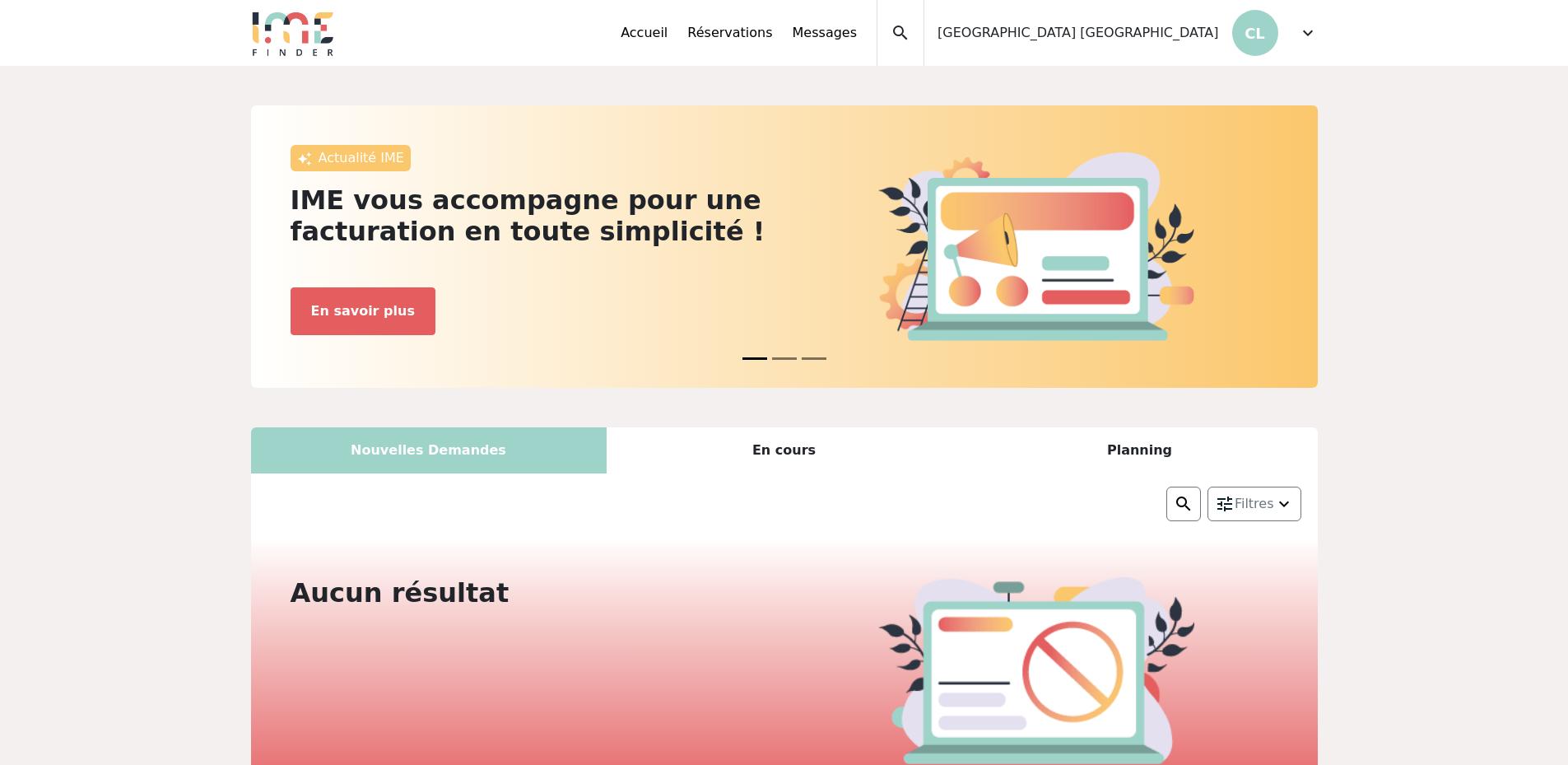
click at [481, 456] on div "Nouvelles Demandes" at bounding box center [428, 451] width 356 height 46
click at [778, 450] on div "En cours" at bounding box center [784, 451] width 356 height 46
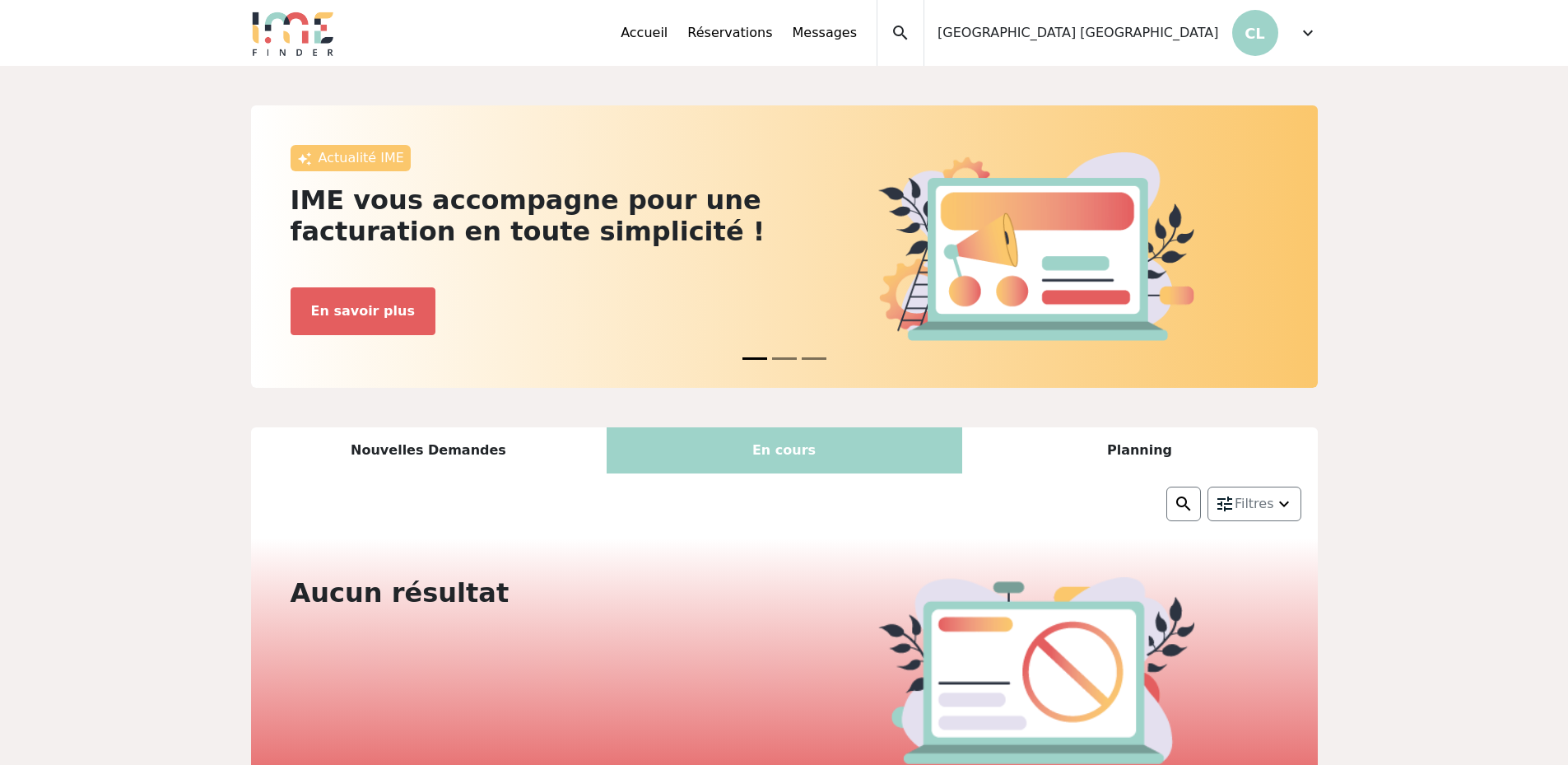
click at [1314, 23] on span "expand_more" at bounding box center [1307, 33] width 19 height 19
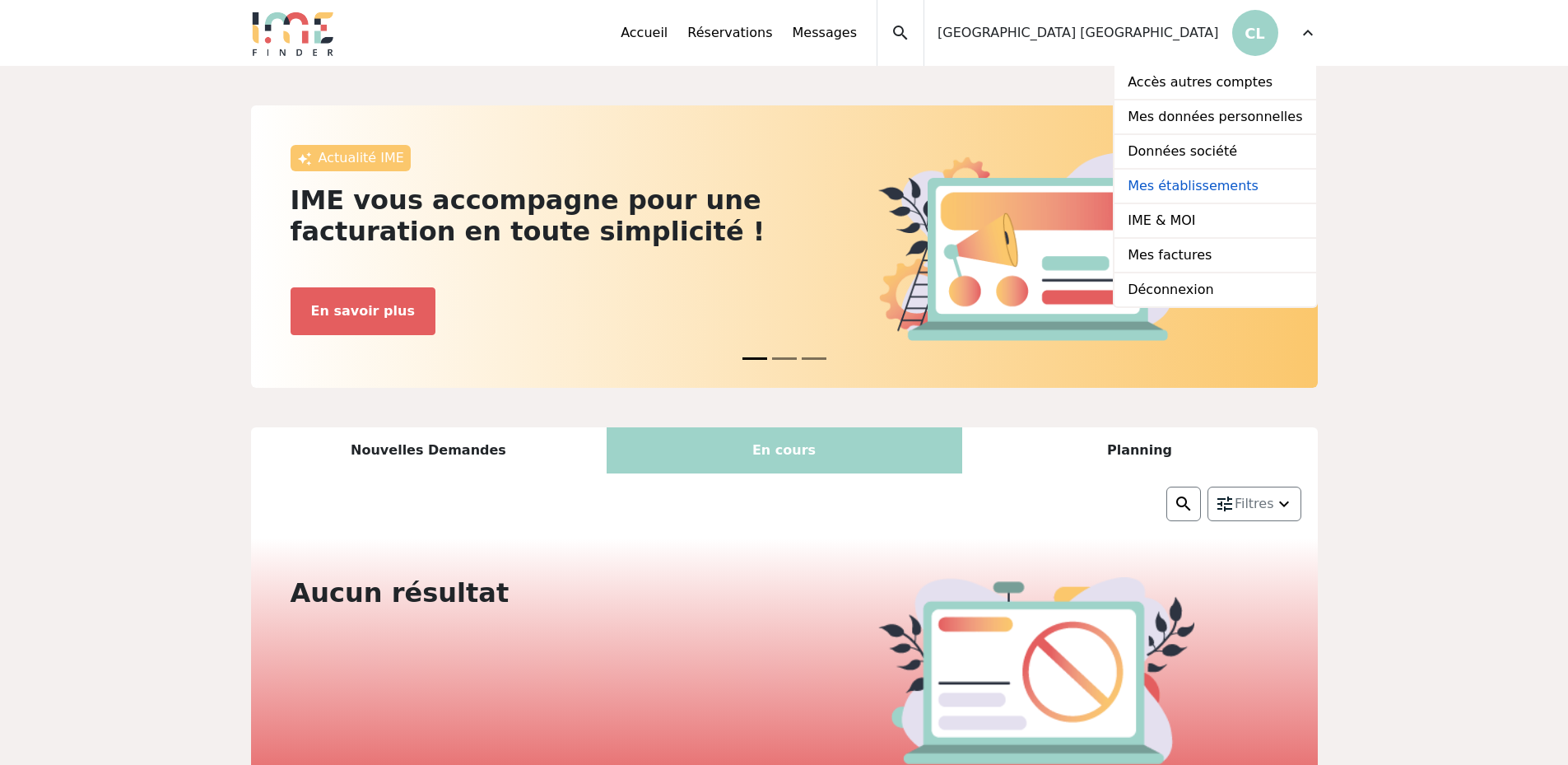
click at [1202, 188] on link "Mes établissements" at bounding box center [1215, 186] width 201 height 34
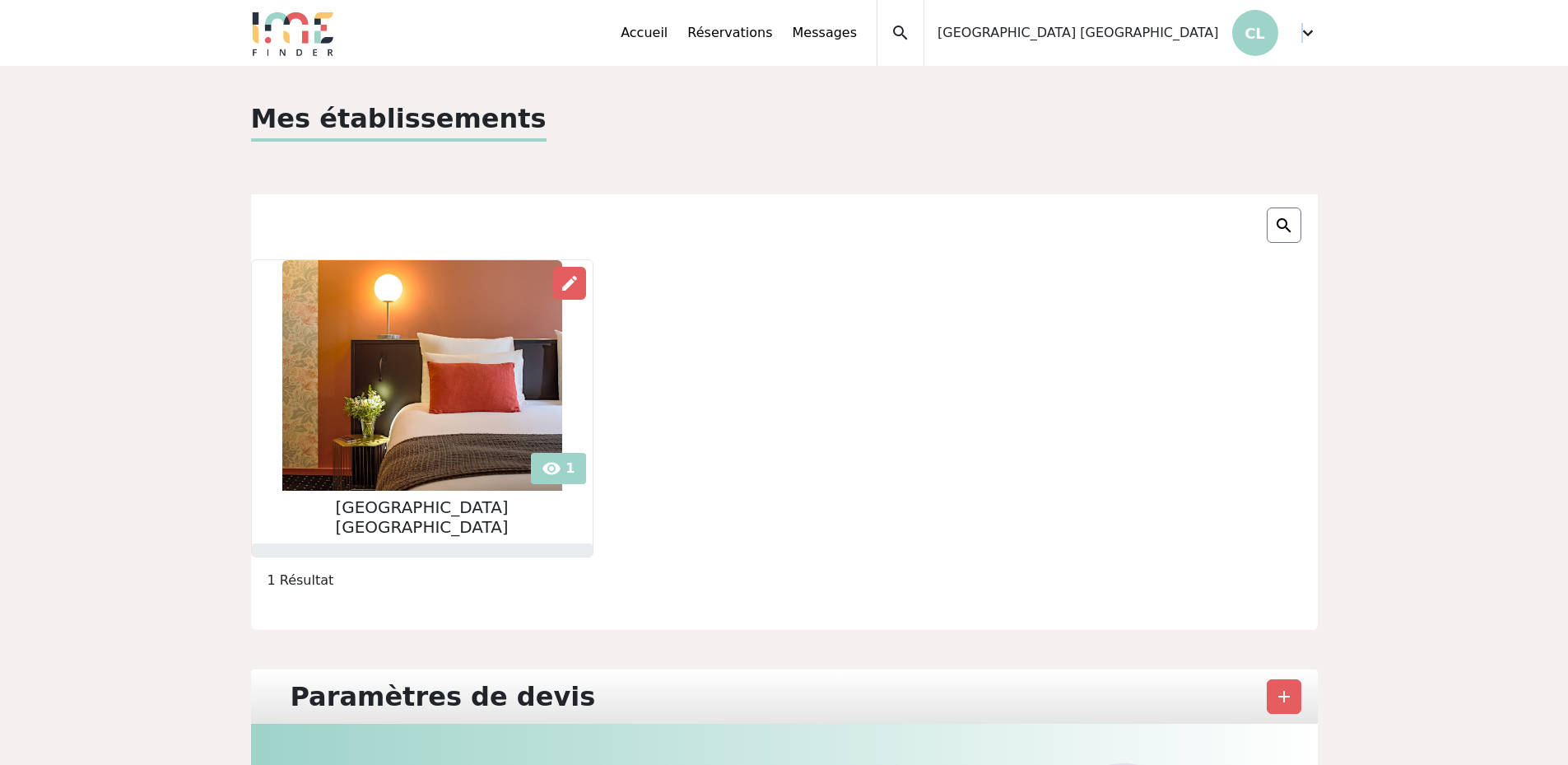
click at [1303, 31] on span "expand_more" at bounding box center [1307, 33] width 19 height 19
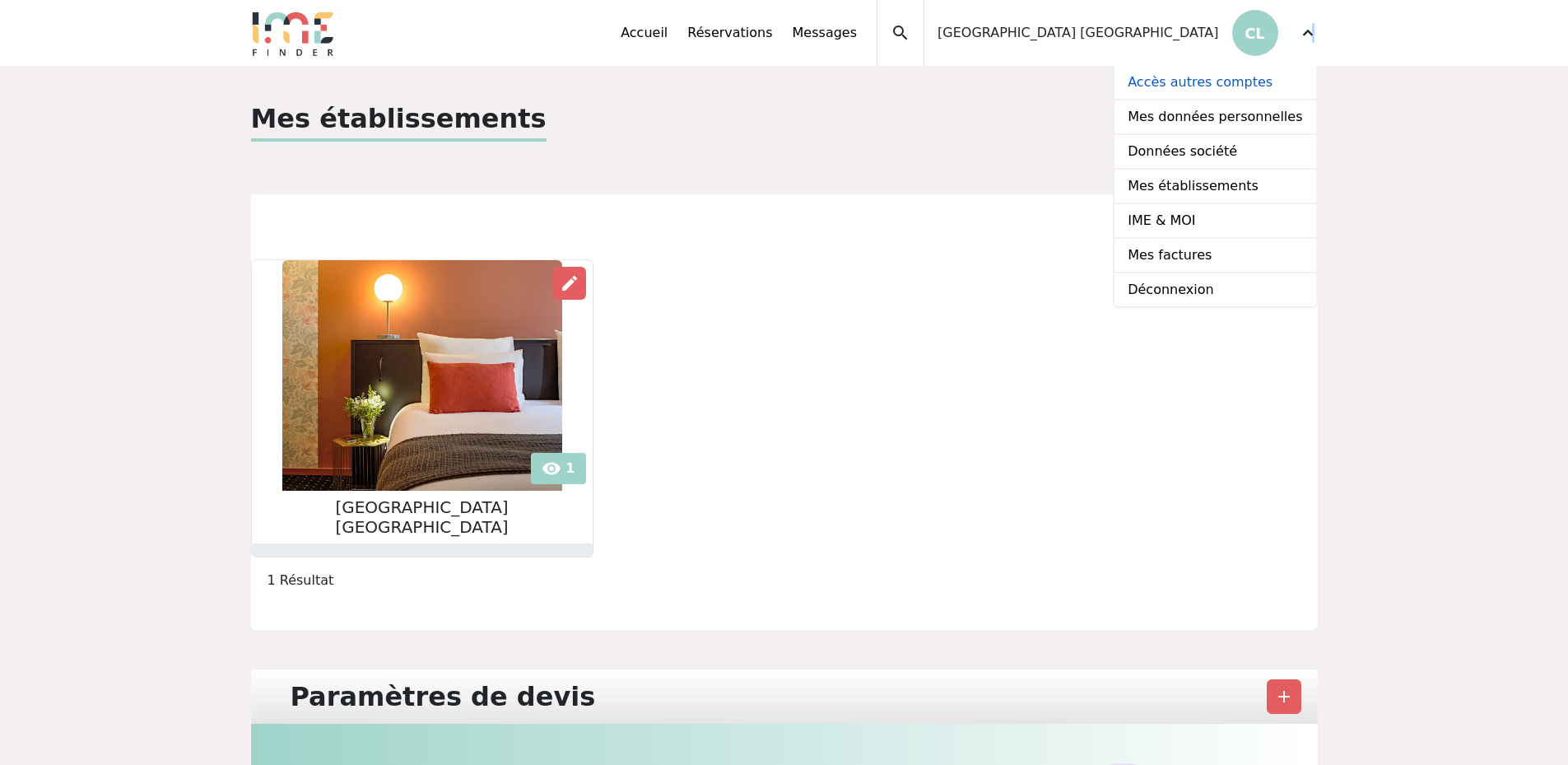
click at [1212, 85] on link "Accès autres comptes" at bounding box center [1215, 83] width 201 height 34
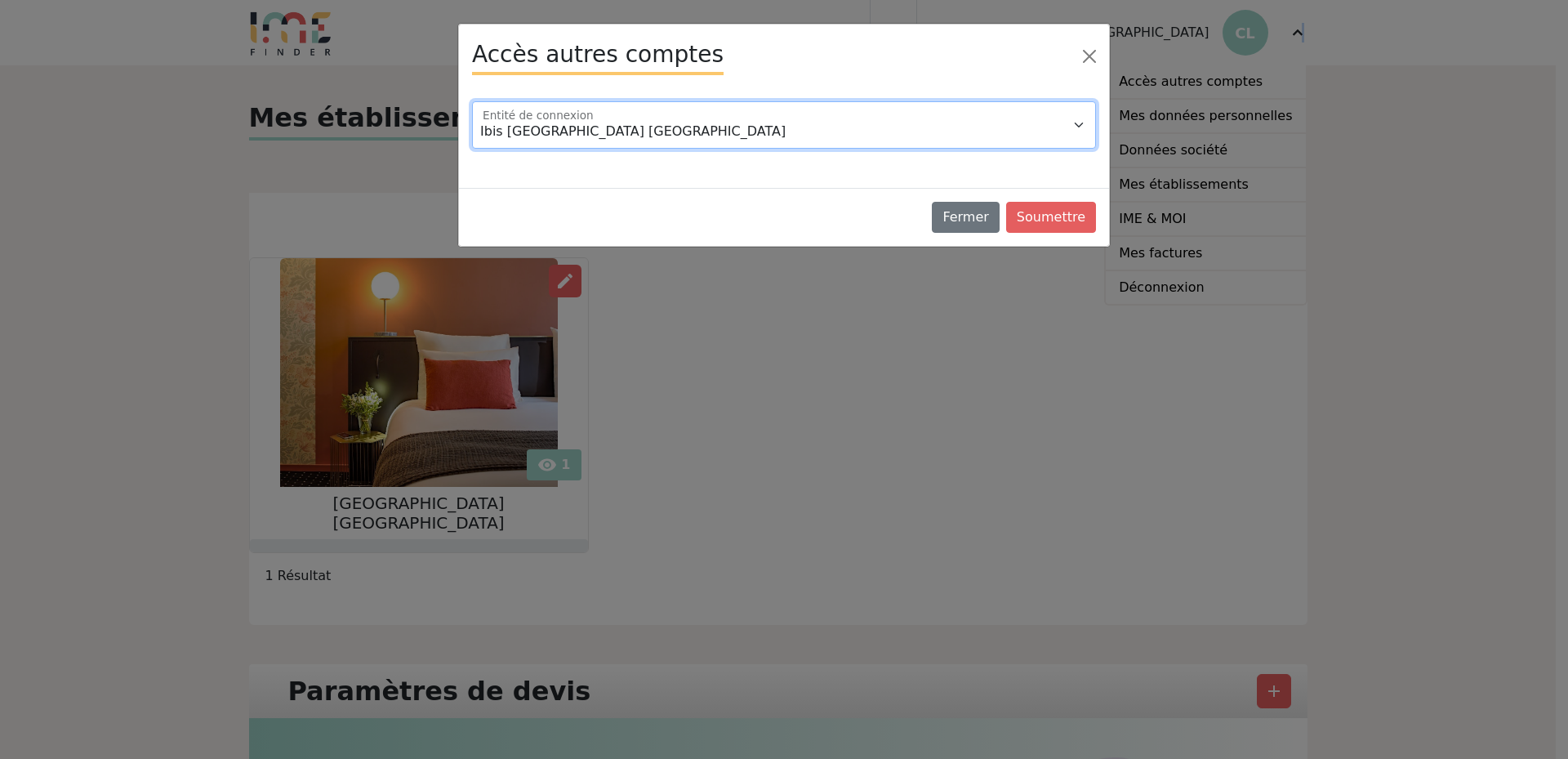
click at [870, 134] on select "Ibis Bordeaux Centre Gare Saint Jean Ibis Orly Chevilly Tram 7 Ibis Paris Ornan…" at bounding box center [784, 125] width 624 height 47
drag, startPoint x: 870, startPoint y: 134, endPoint x: 882, endPoint y: 133, distance: 12.0
click at [870, 134] on select "Ibis Bordeaux Centre Gare Saint Jean Ibis Orly Chevilly Tram 7 Ibis Paris Ornan…" at bounding box center [784, 125] width 624 height 47
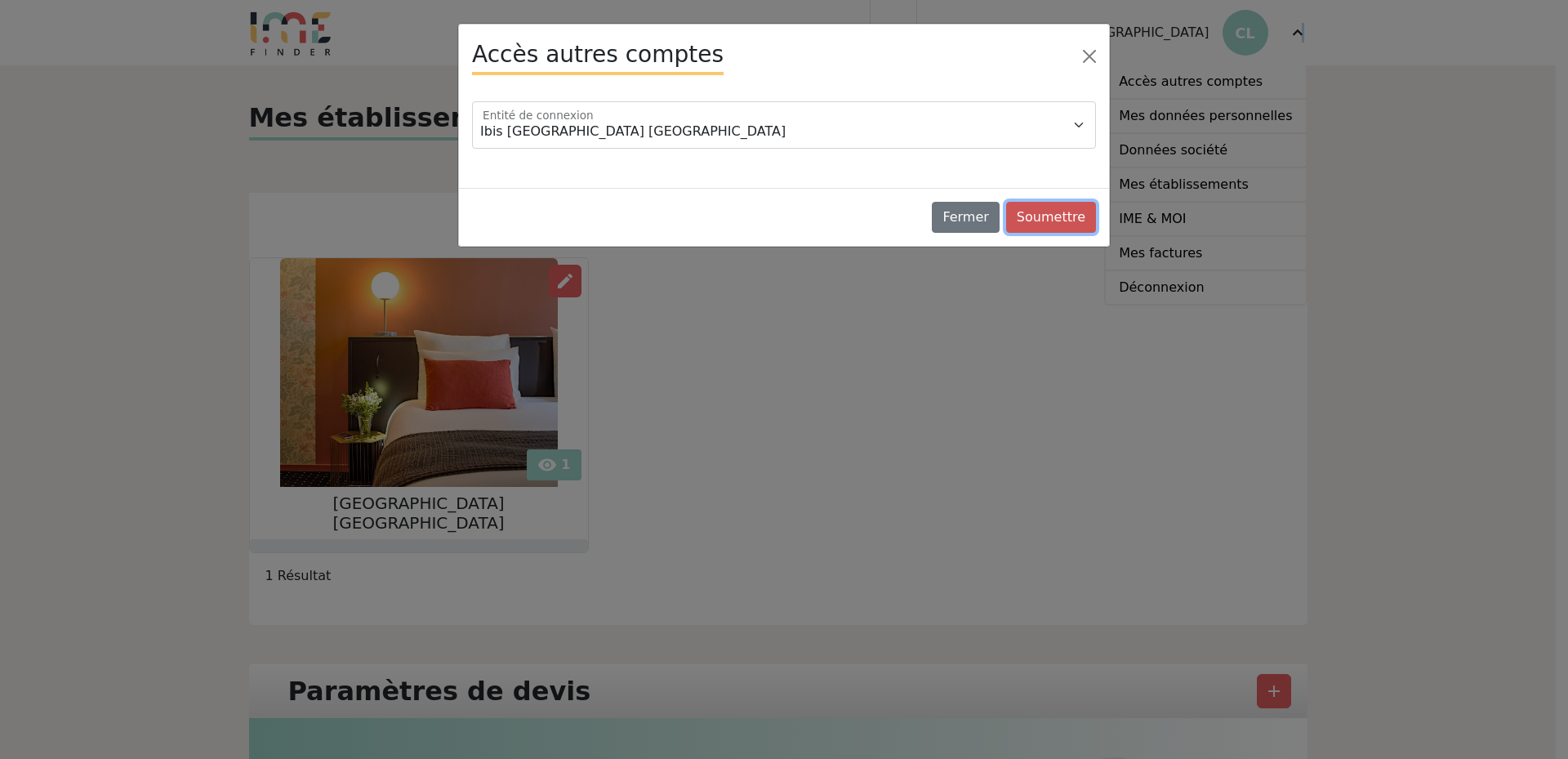
click at [1067, 221] on button "Soumettre" at bounding box center [1051, 216] width 89 height 31
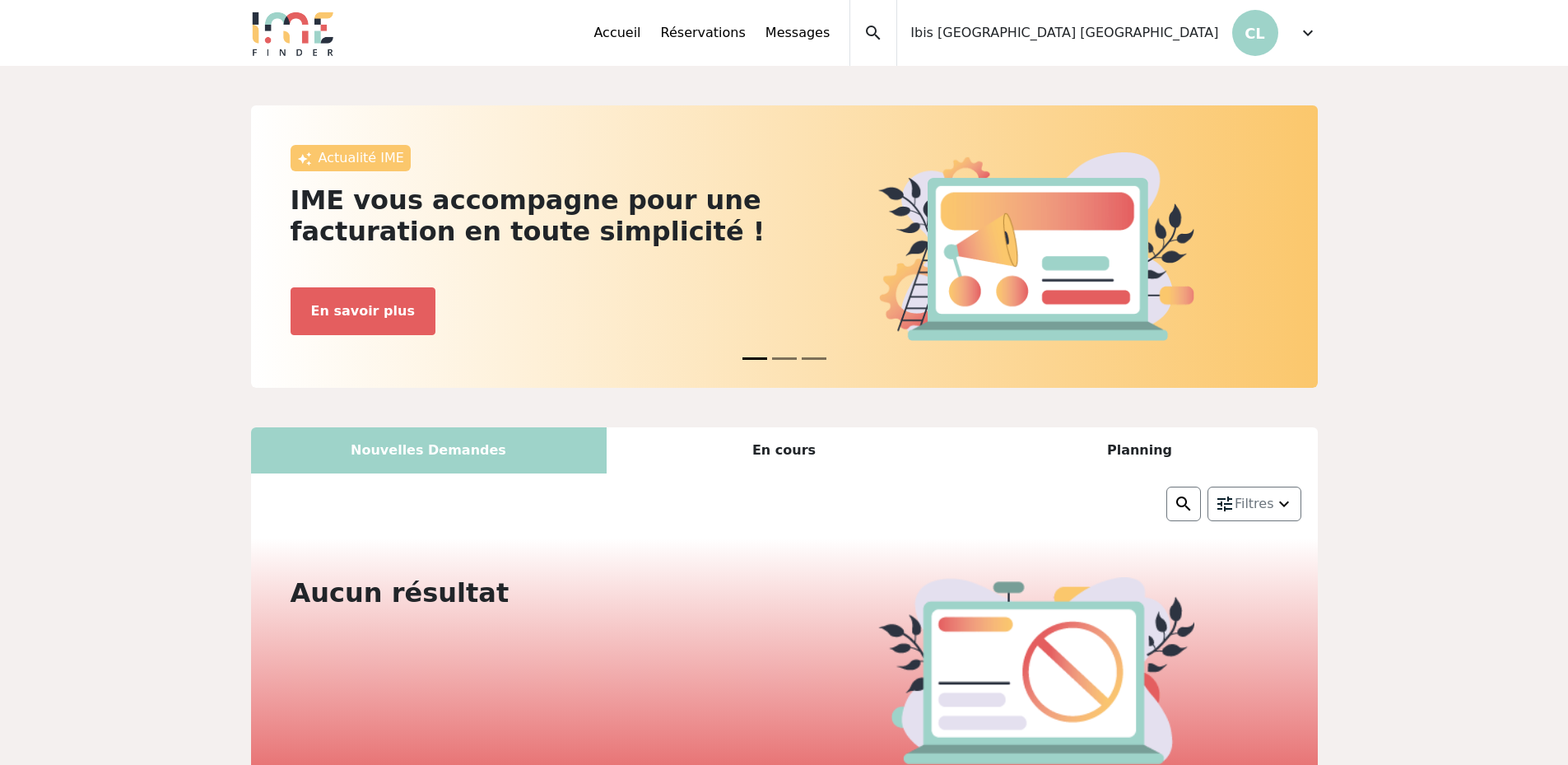
click at [1305, 41] on span "expand_more" at bounding box center [1307, 33] width 19 height 19
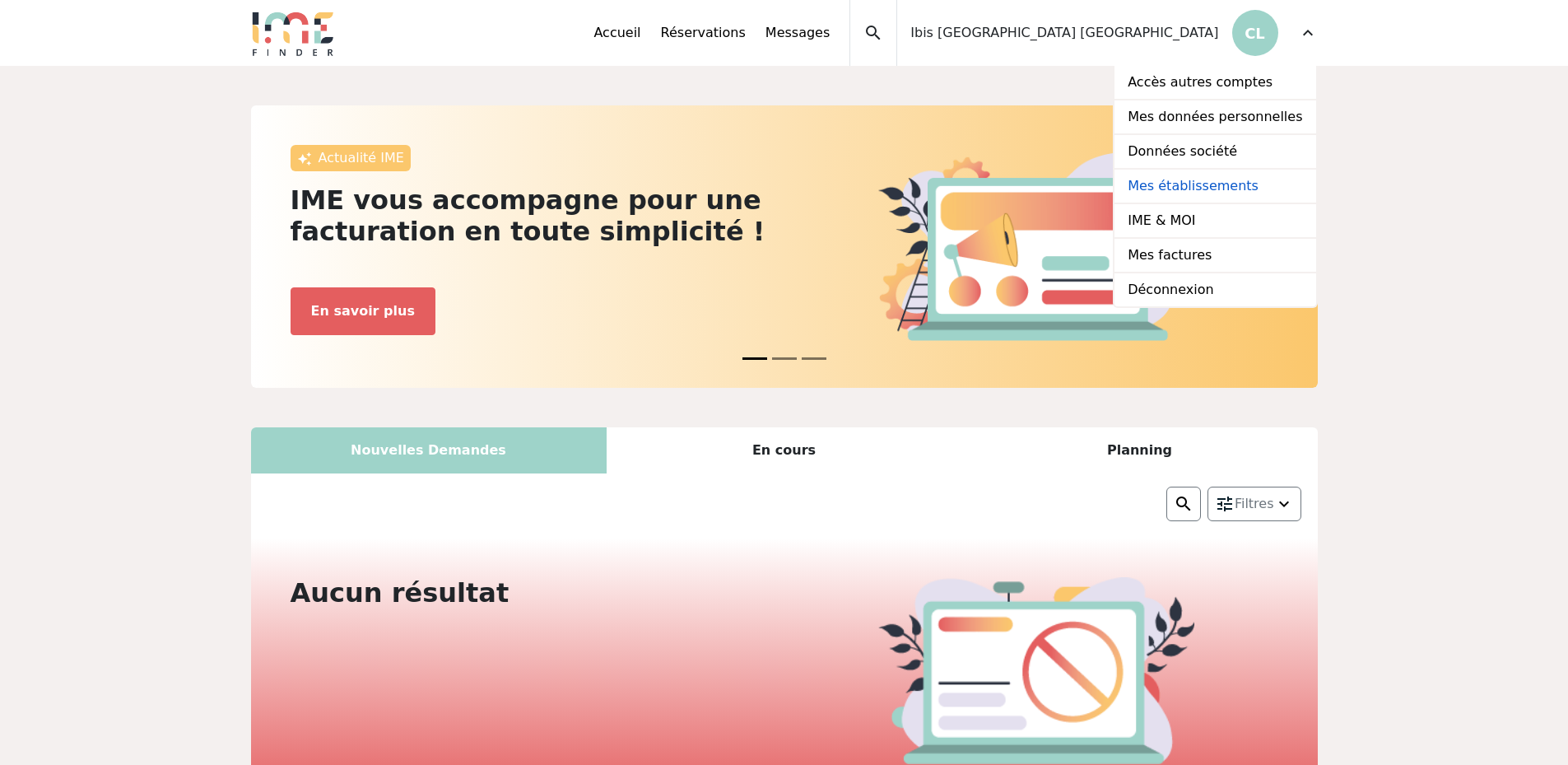
click at [1195, 182] on link "Mes établissements" at bounding box center [1215, 186] width 201 height 34
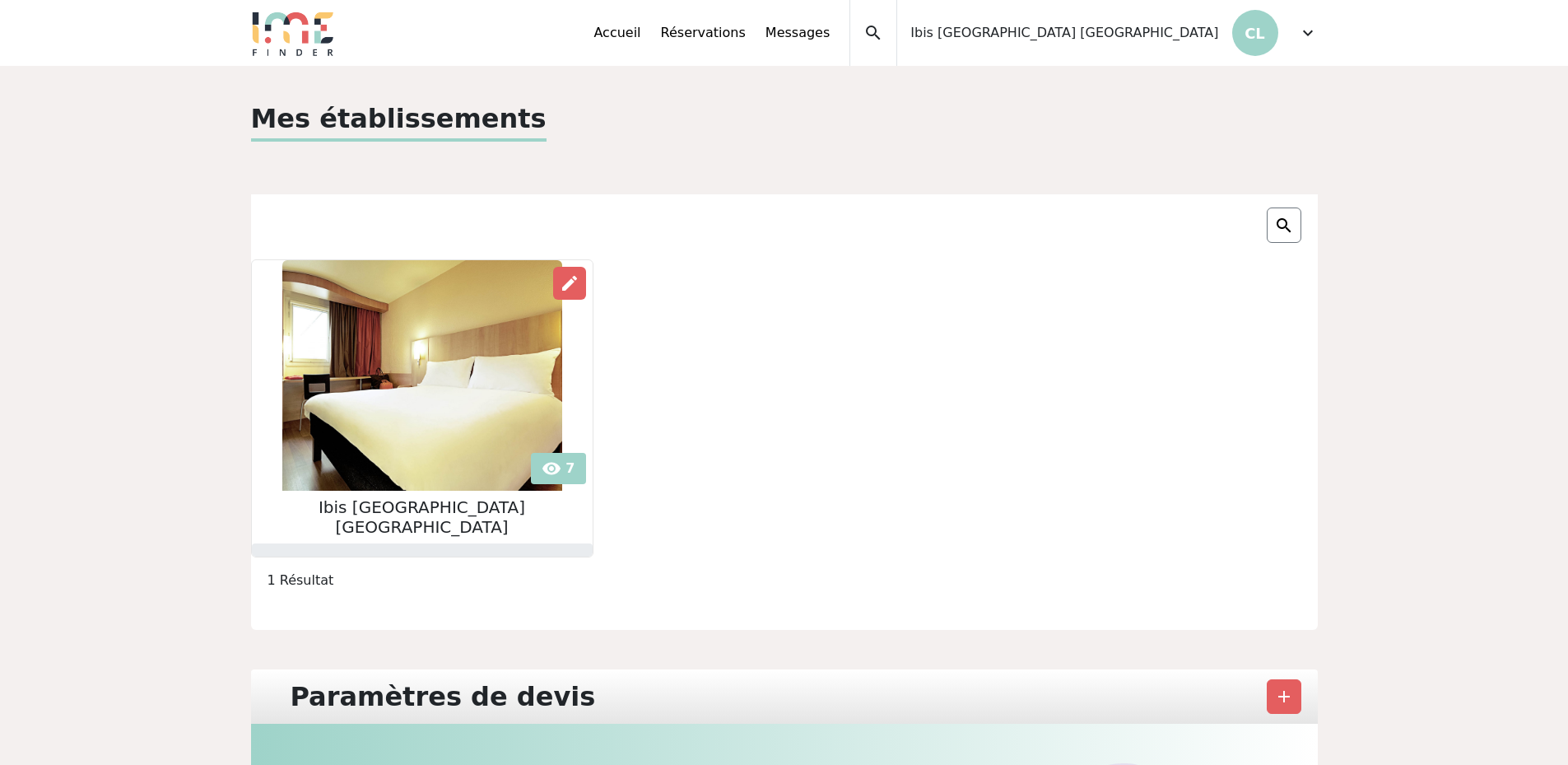
click at [426, 415] on img at bounding box center [422, 375] width 280 height 231
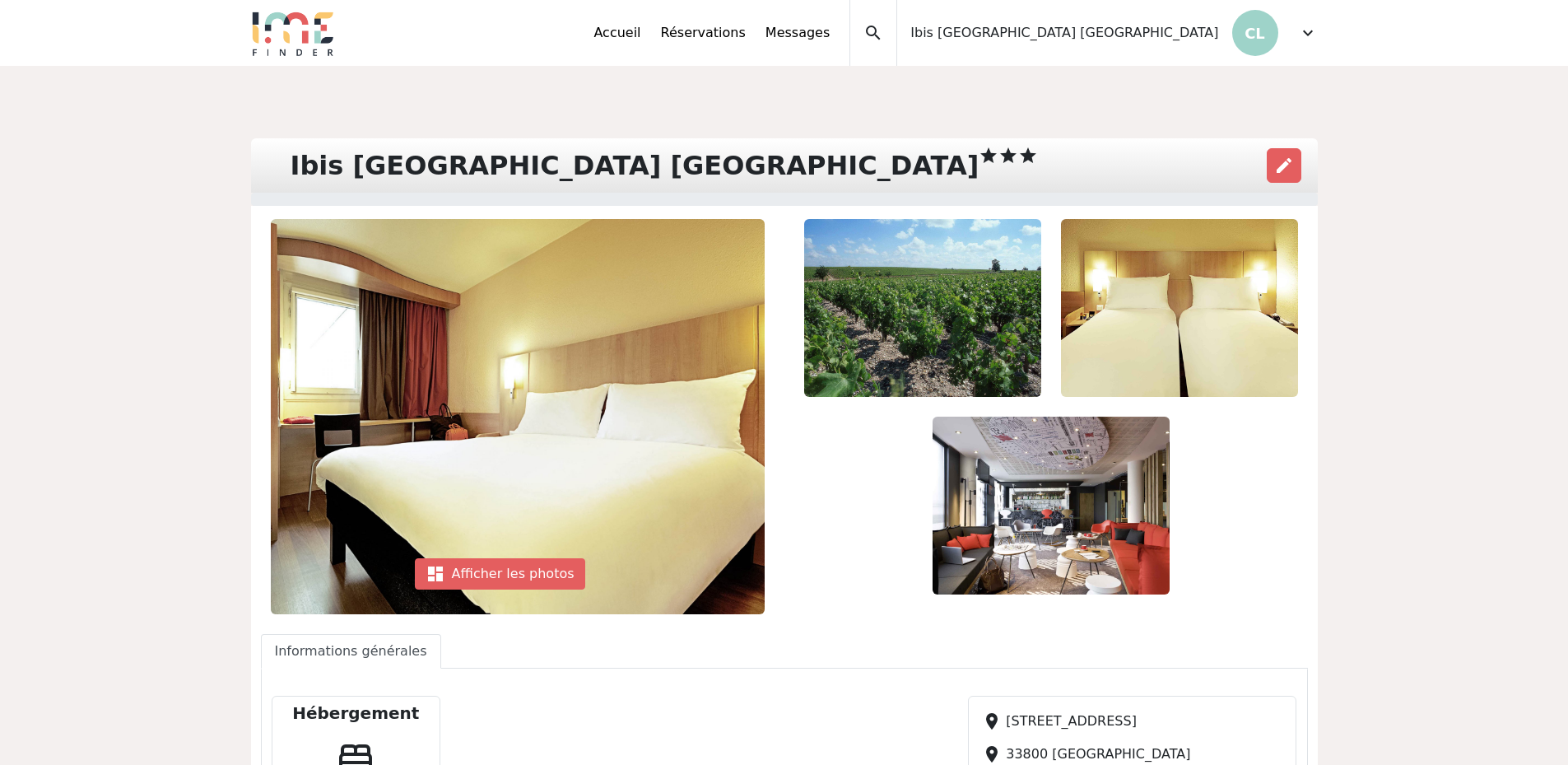
click at [1065, 526] on img at bounding box center [1051, 504] width 237 height 178
click at [1075, 504] on img at bounding box center [1051, 504] width 237 height 178
click at [1076, 505] on img at bounding box center [1051, 504] width 237 height 178
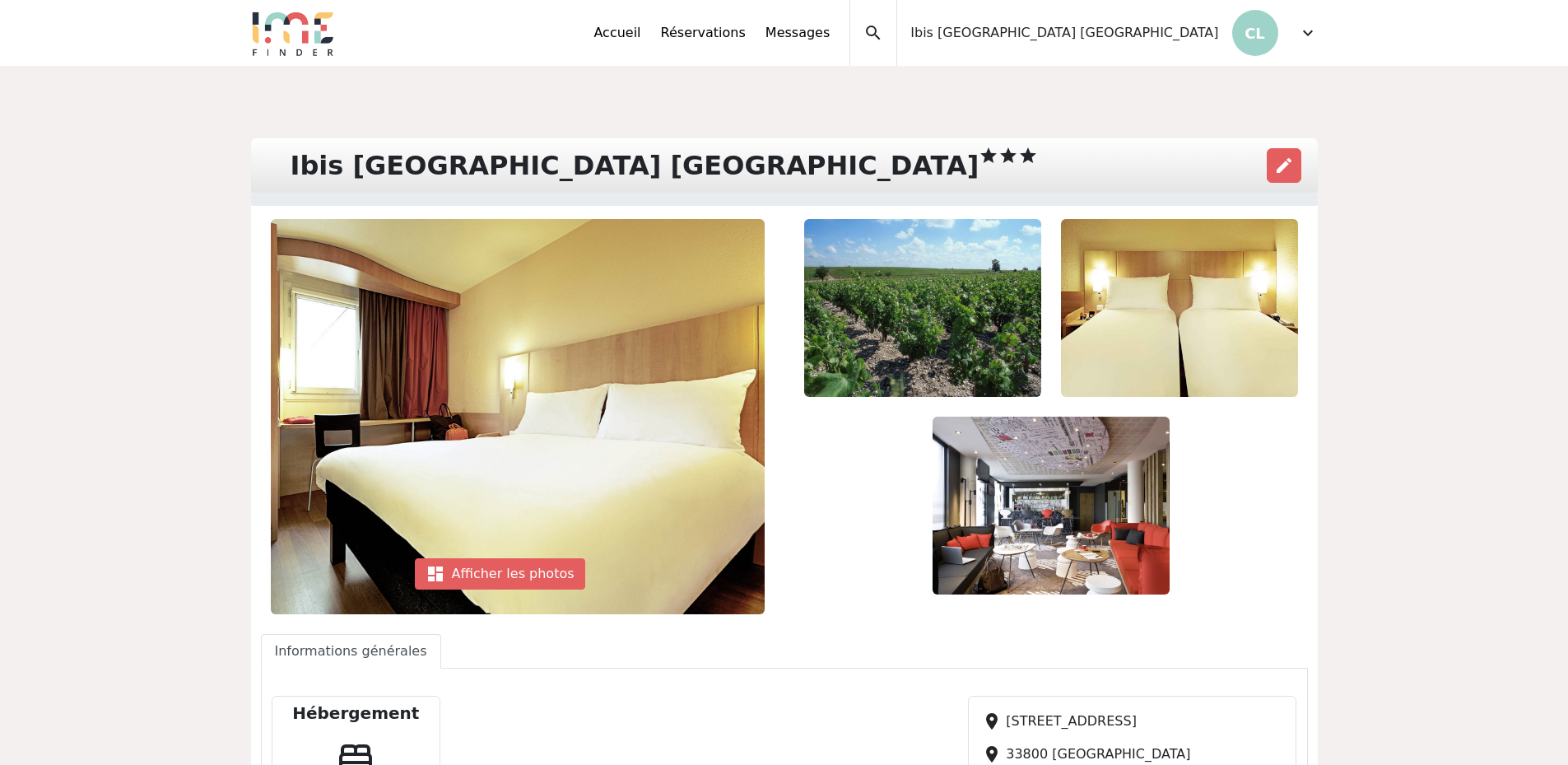
click at [1077, 507] on img at bounding box center [1051, 504] width 237 height 178
click at [1078, 540] on img at bounding box center [1051, 504] width 237 height 178
click at [1061, 502] on img at bounding box center [1051, 504] width 237 height 178
click at [1318, 30] on div "expand_less Accueil Réservations Messages Accès autres comptes Mes données pers…" at bounding box center [784, 33] width 1087 height 66
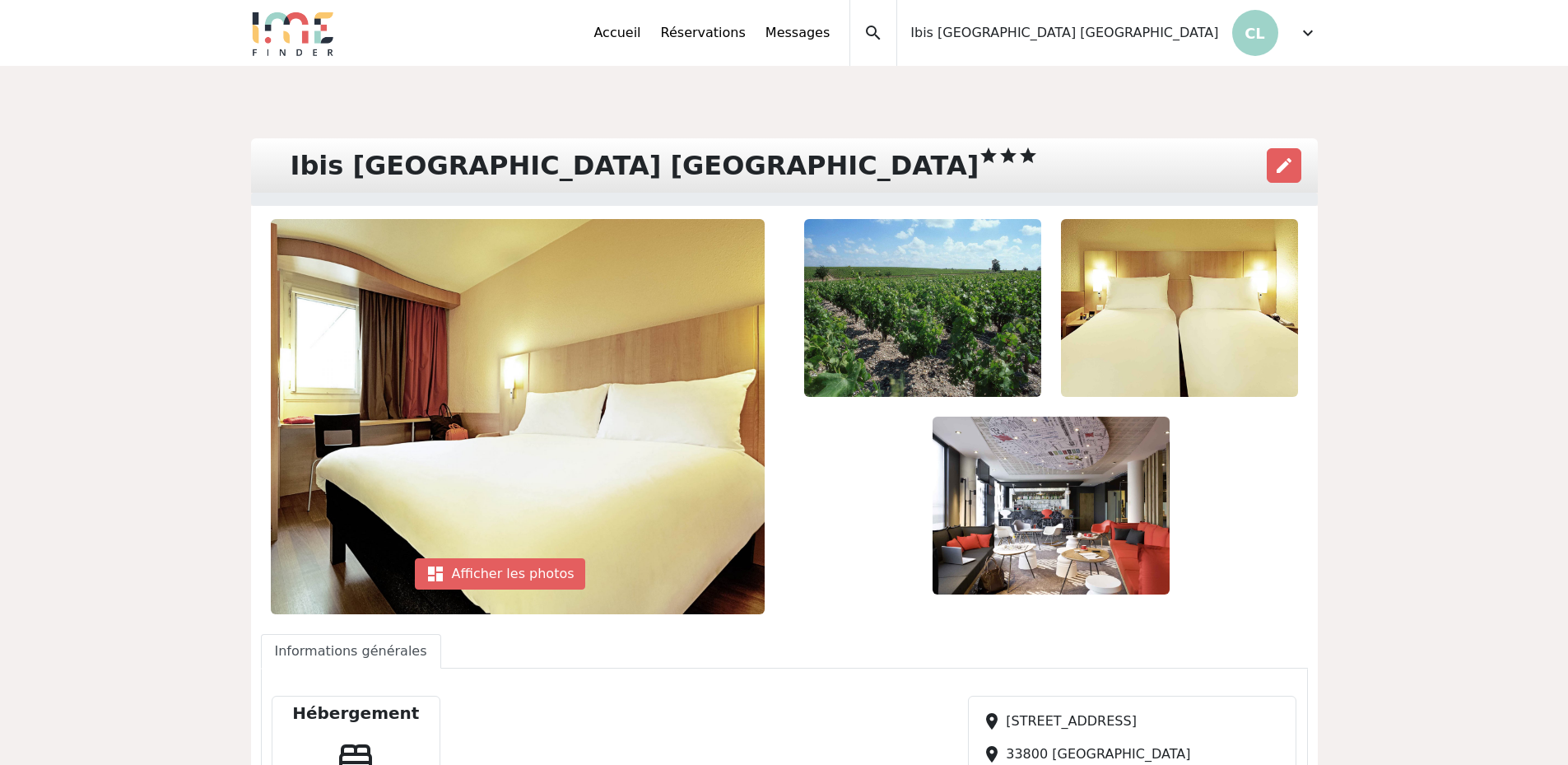
click at [1317, 31] on span "expand_more" at bounding box center [1307, 33] width 19 height 19
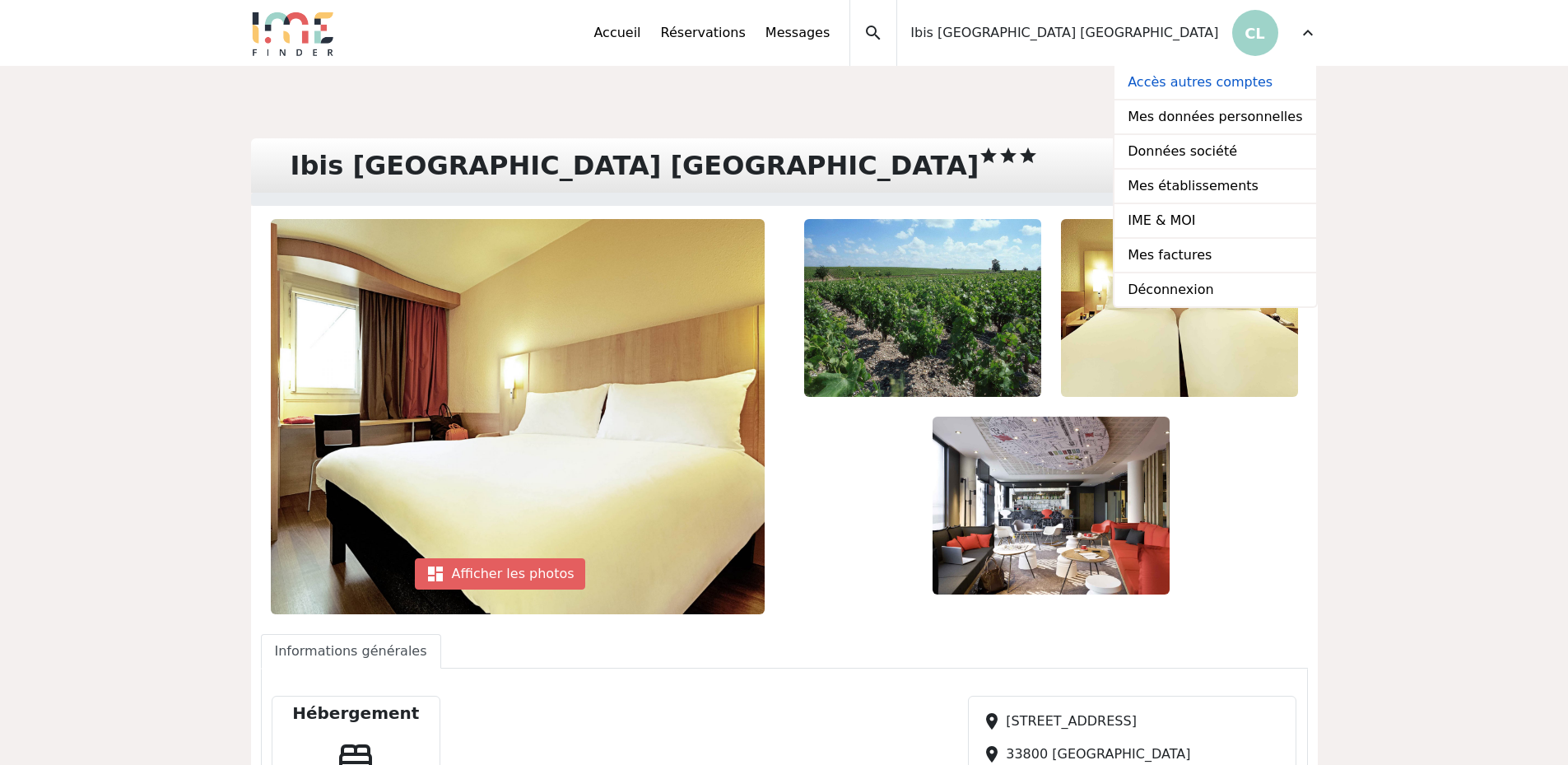
click at [1263, 87] on link "Accès autres comptes" at bounding box center [1215, 83] width 201 height 34
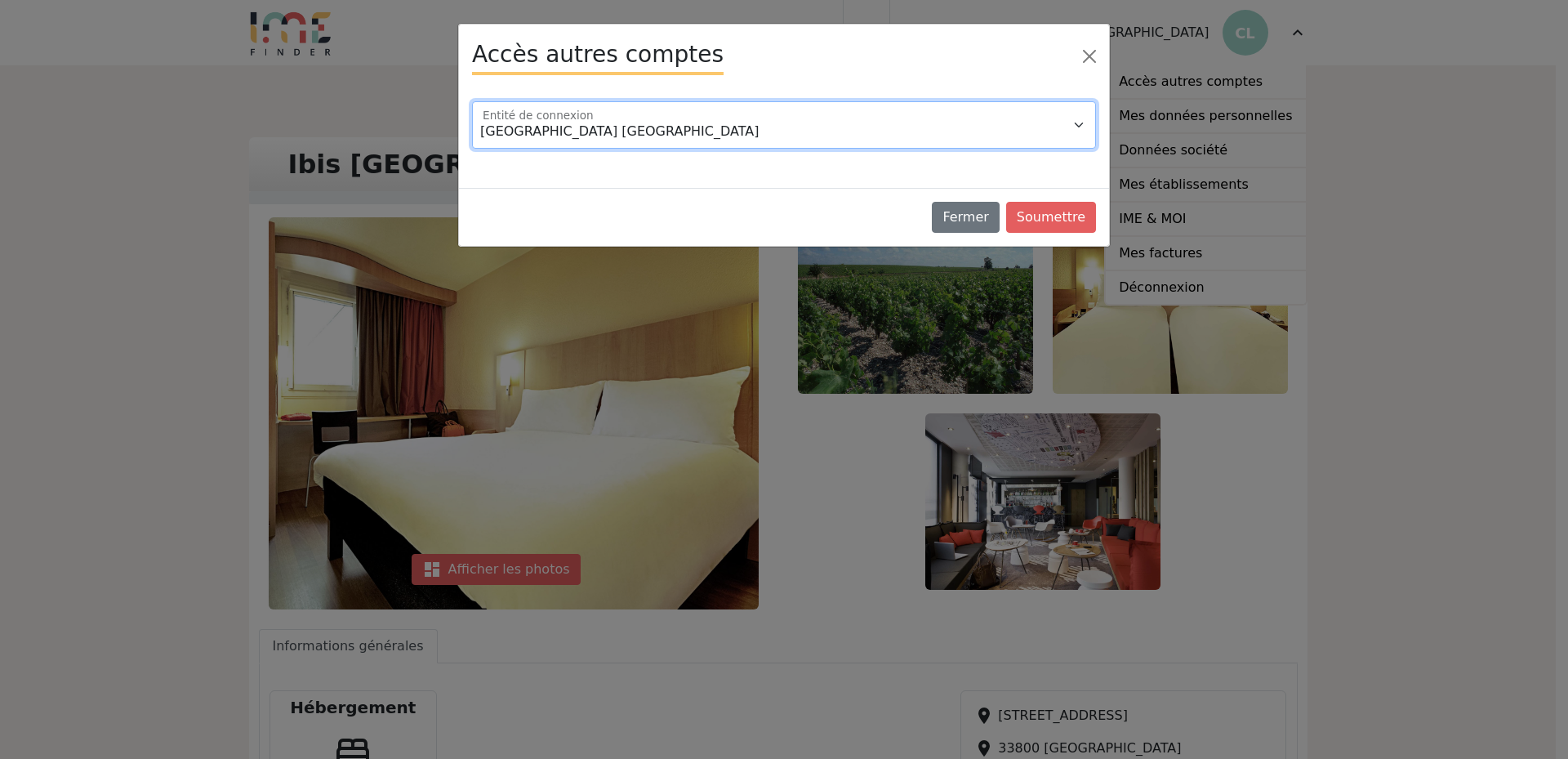
click at [859, 127] on select "Hôtel Mercure Nantes Centre Passage Pommeraye Ibis Orly Chevilly Tram 7 Ibis Pa…" at bounding box center [784, 125] width 624 height 47
click at [472, 102] on select "Hôtel Mercure Nantes Centre Passage Pommeraye Ibis Orly Chevilly Tram 7 Ibis Pa…" at bounding box center [784, 125] width 624 height 47
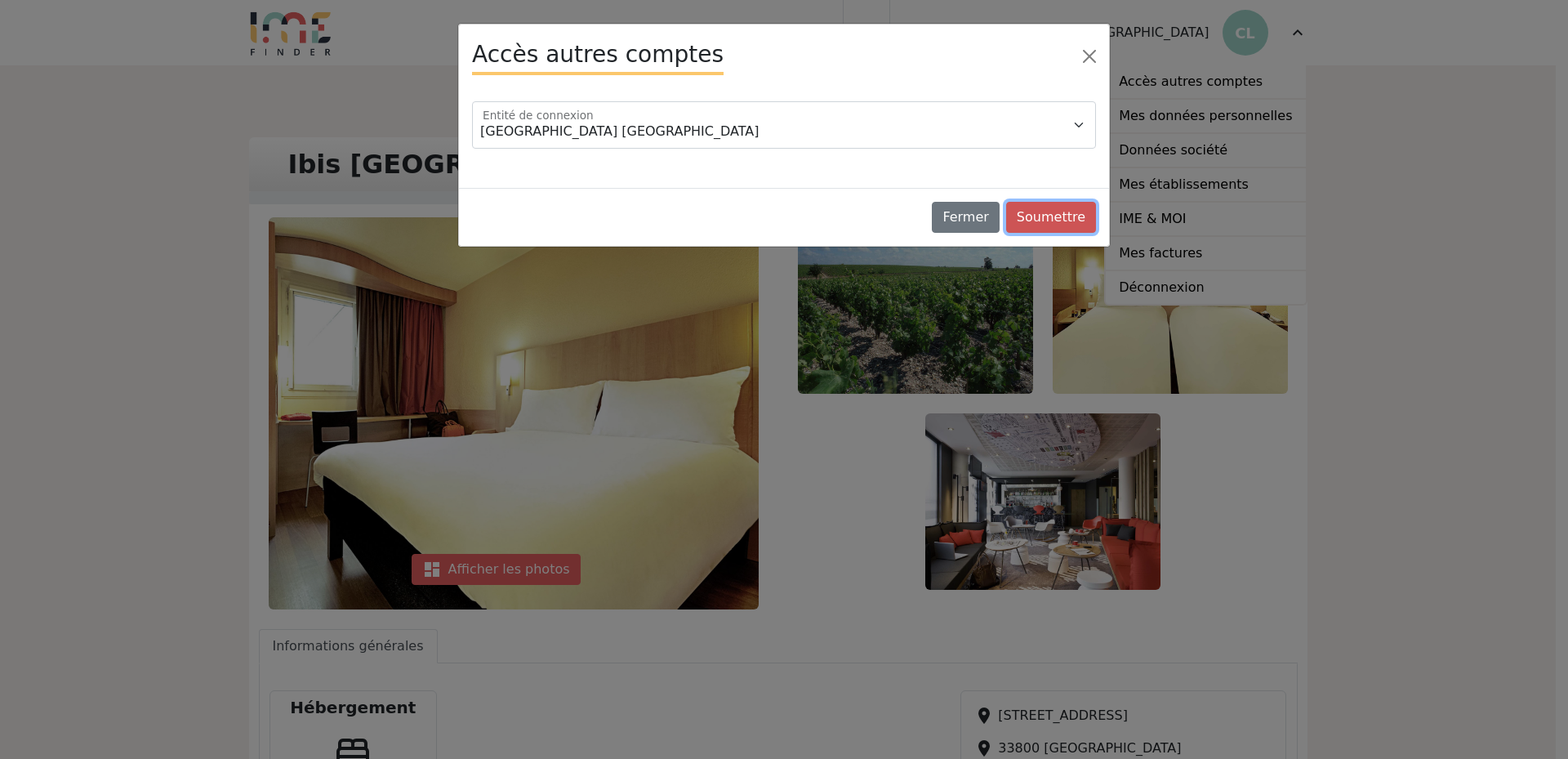
click at [1068, 221] on button "Soumettre" at bounding box center [1051, 216] width 89 height 31
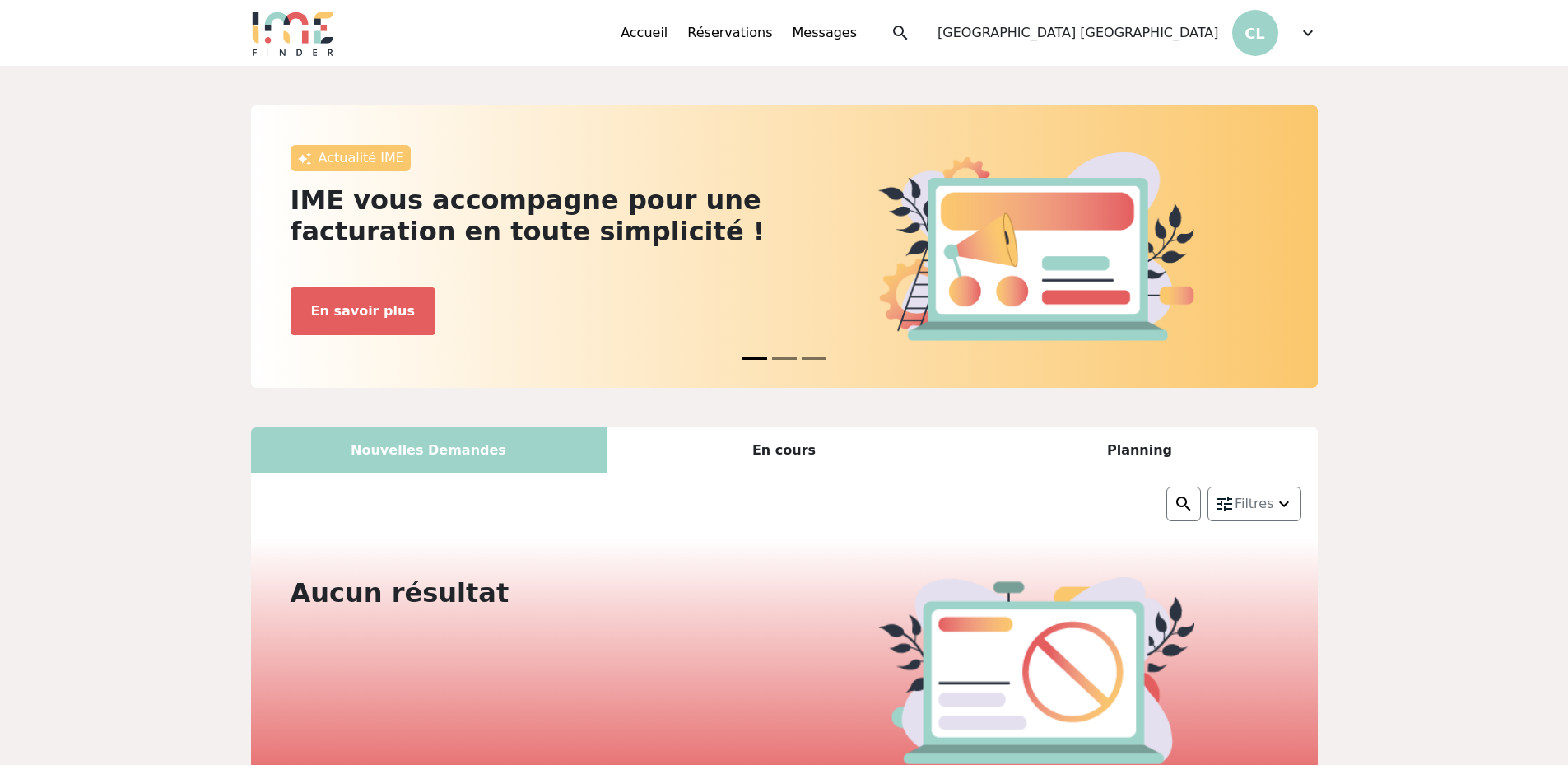
click at [1309, 32] on span "expand_more" at bounding box center [1307, 33] width 19 height 19
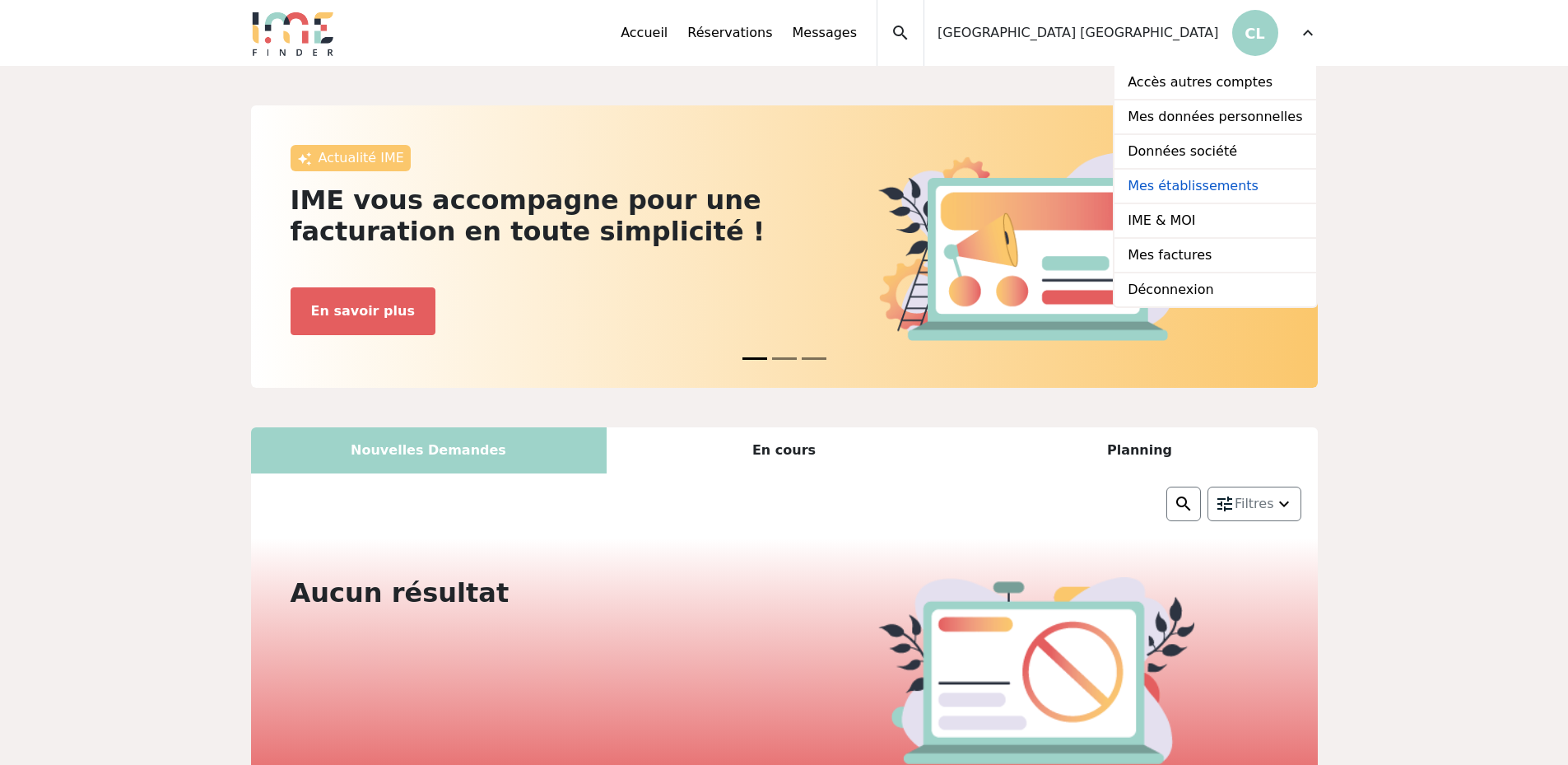
click at [1234, 183] on link "Mes établissements" at bounding box center [1215, 186] width 201 height 34
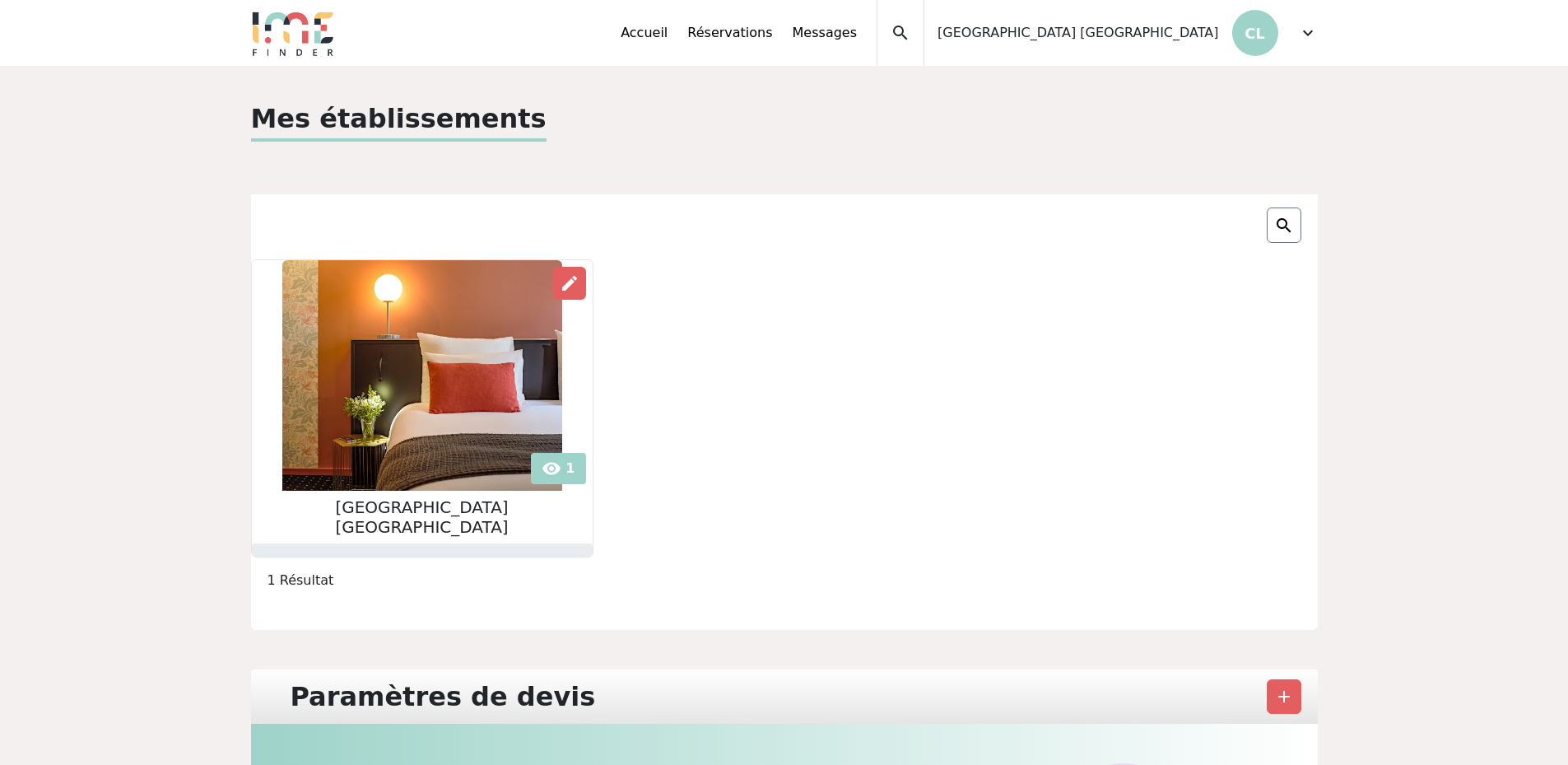
click at [434, 380] on img at bounding box center [422, 375] width 280 height 231
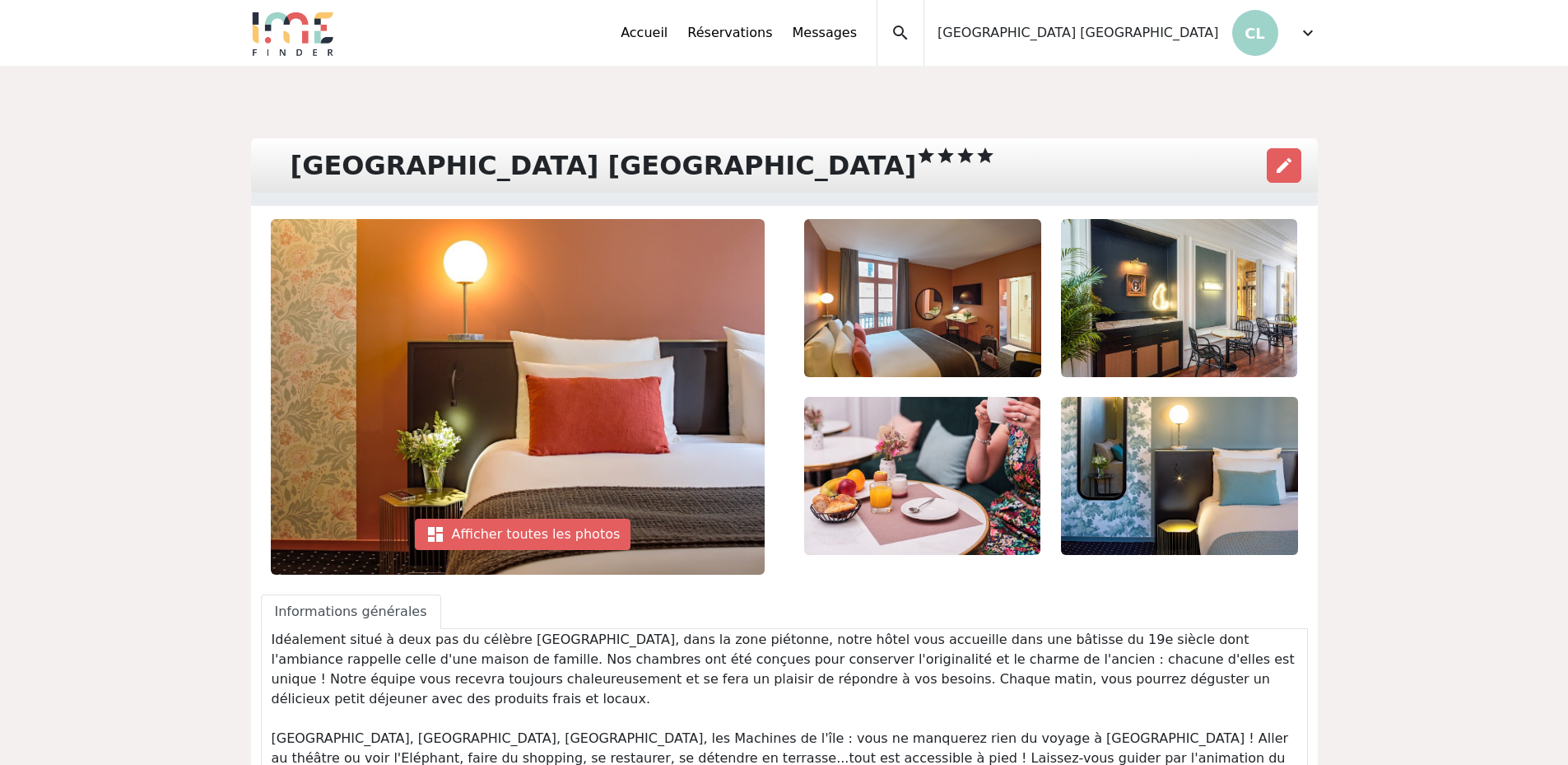
click at [1298, 37] on span "expand_more" at bounding box center [1307, 33] width 19 height 19
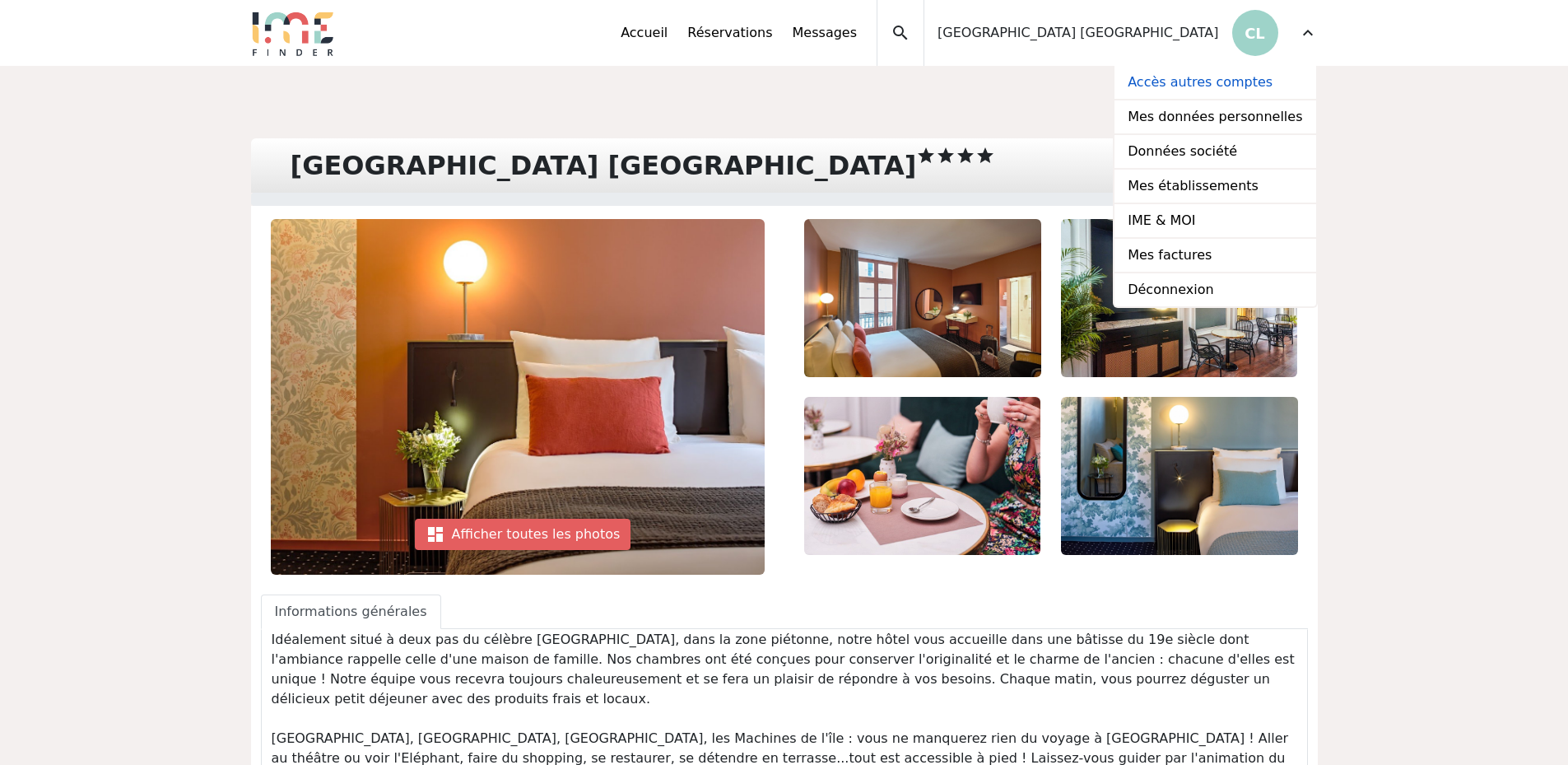
click at [1203, 87] on link "Accès autres comptes" at bounding box center [1215, 83] width 201 height 34
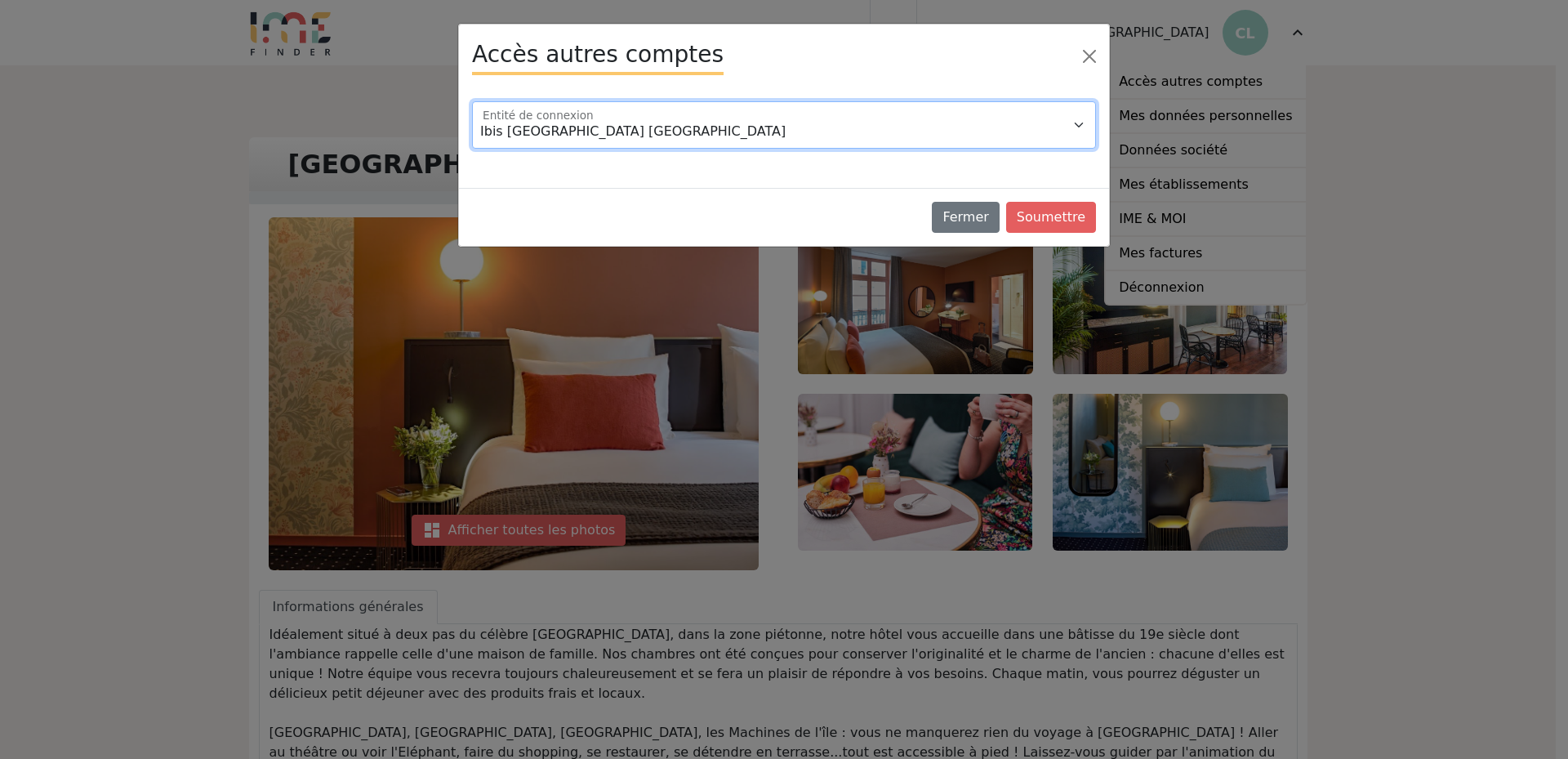
click at [827, 132] on select "Ibis [GEOGRAPHIC_DATA] [GEOGRAPHIC_DATA] Ibis Orly Chevilly Tram 7 Ibis [GEOGRA…" at bounding box center [784, 125] width 624 height 47
select select "97862"
click at [472, 102] on select "Ibis [GEOGRAPHIC_DATA] [GEOGRAPHIC_DATA] Ibis Orly Chevilly Tram 7 Ibis [GEOGRA…" at bounding box center [784, 125] width 624 height 47
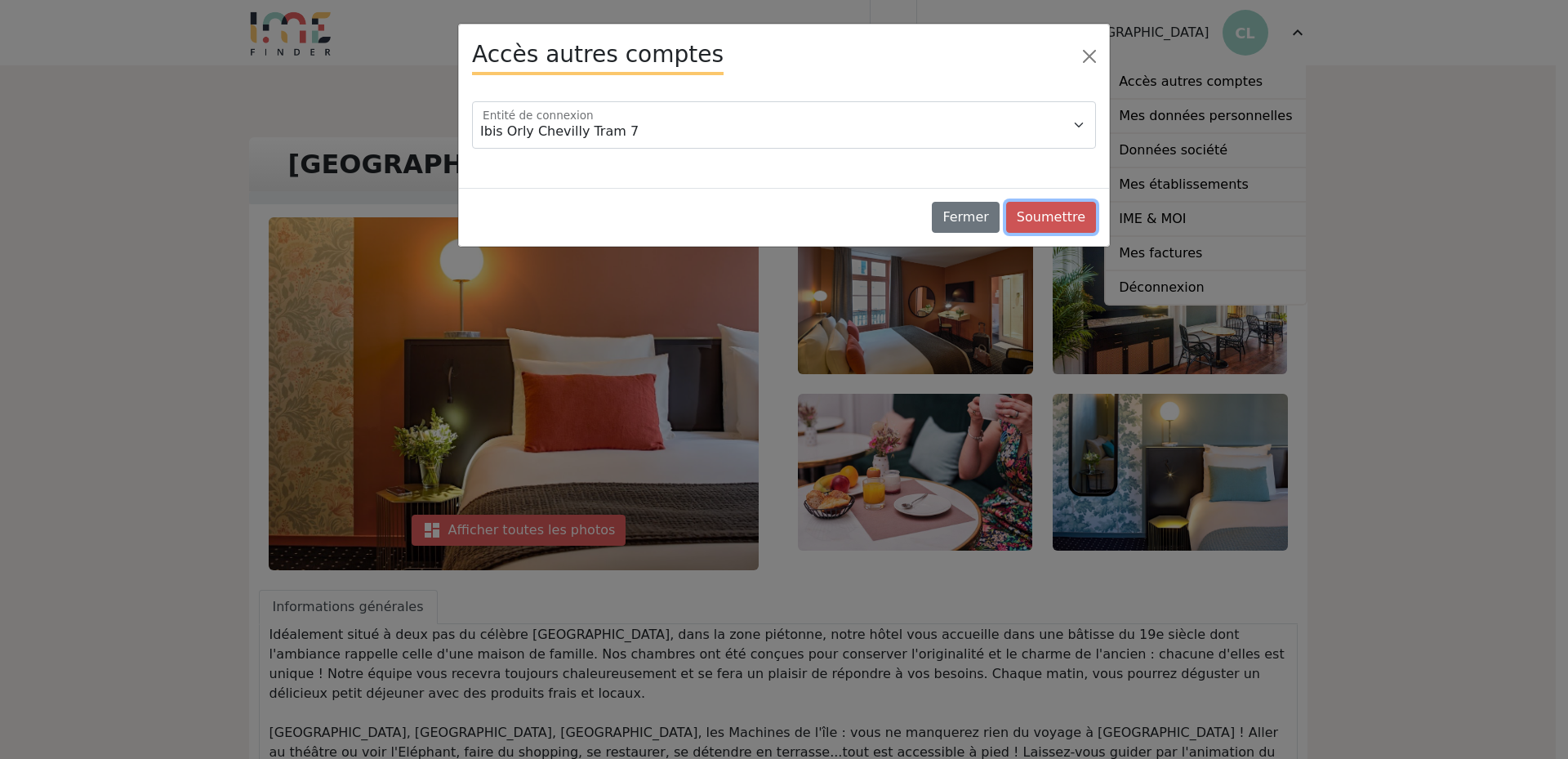
click at [1063, 213] on button "Soumettre" at bounding box center [1051, 216] width 89 height 31
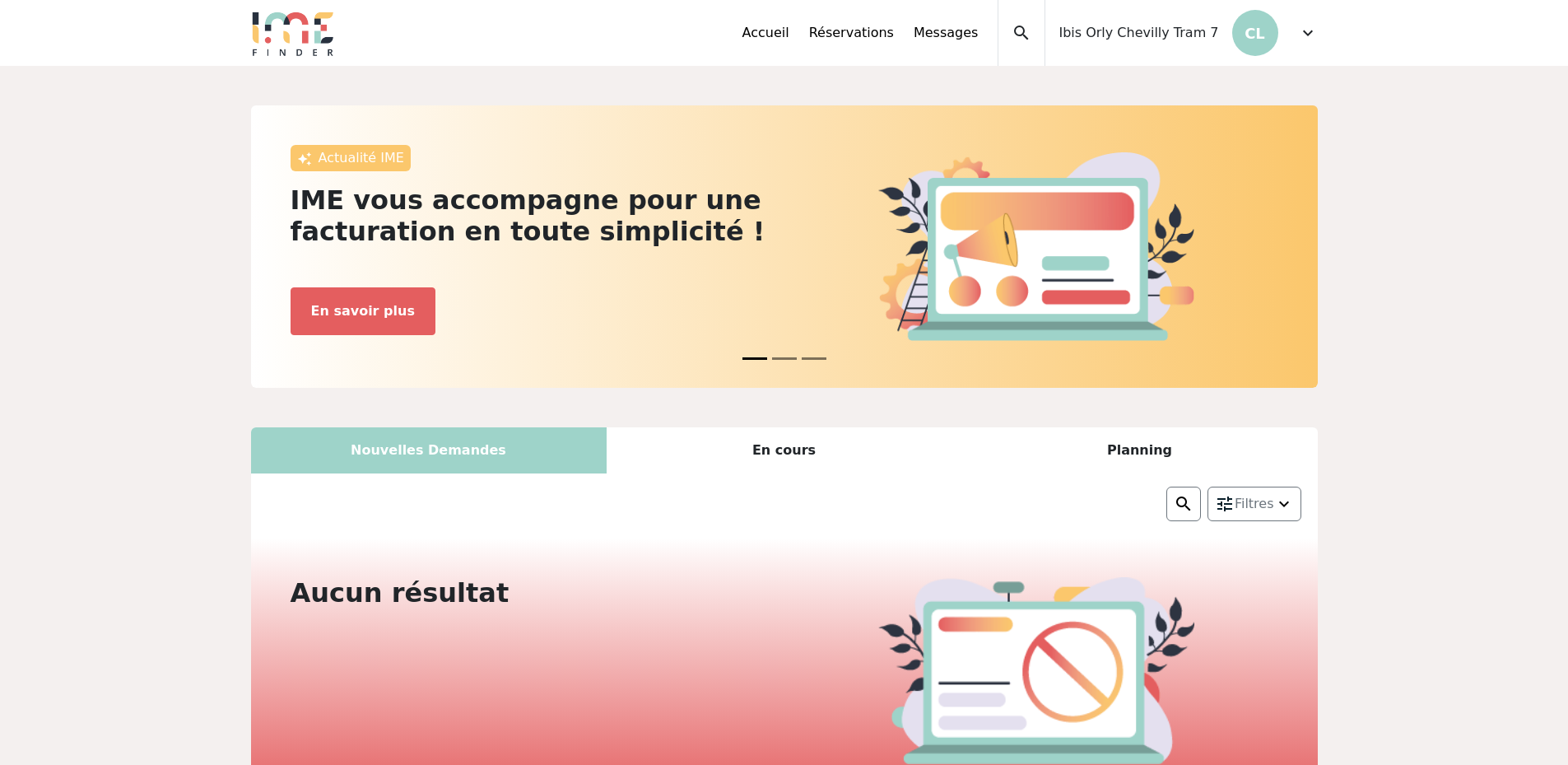
click at [1296, 34] on div "Accueil Réservations Messages Accès autres comptes Mes données personnelles Don…" at bounding box center [1029, 33] width 575 height 66
click at [1308, 39] on span "expand_more" at bounding box center [1307, 33] width 19 height 19
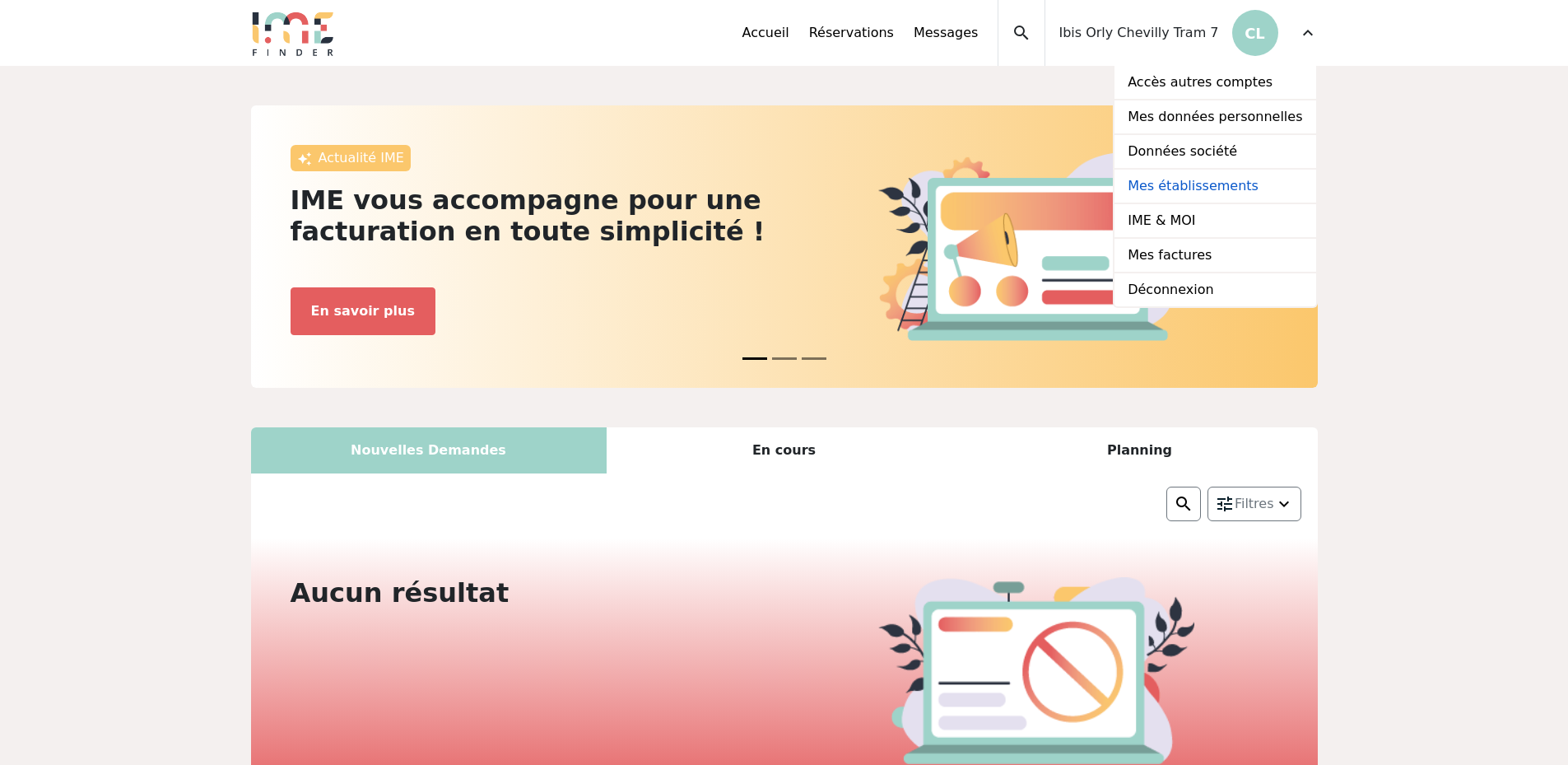
click at [1234, 191] on link "Mes établissements" at bounding box center [1215, 186] width 201 height 34
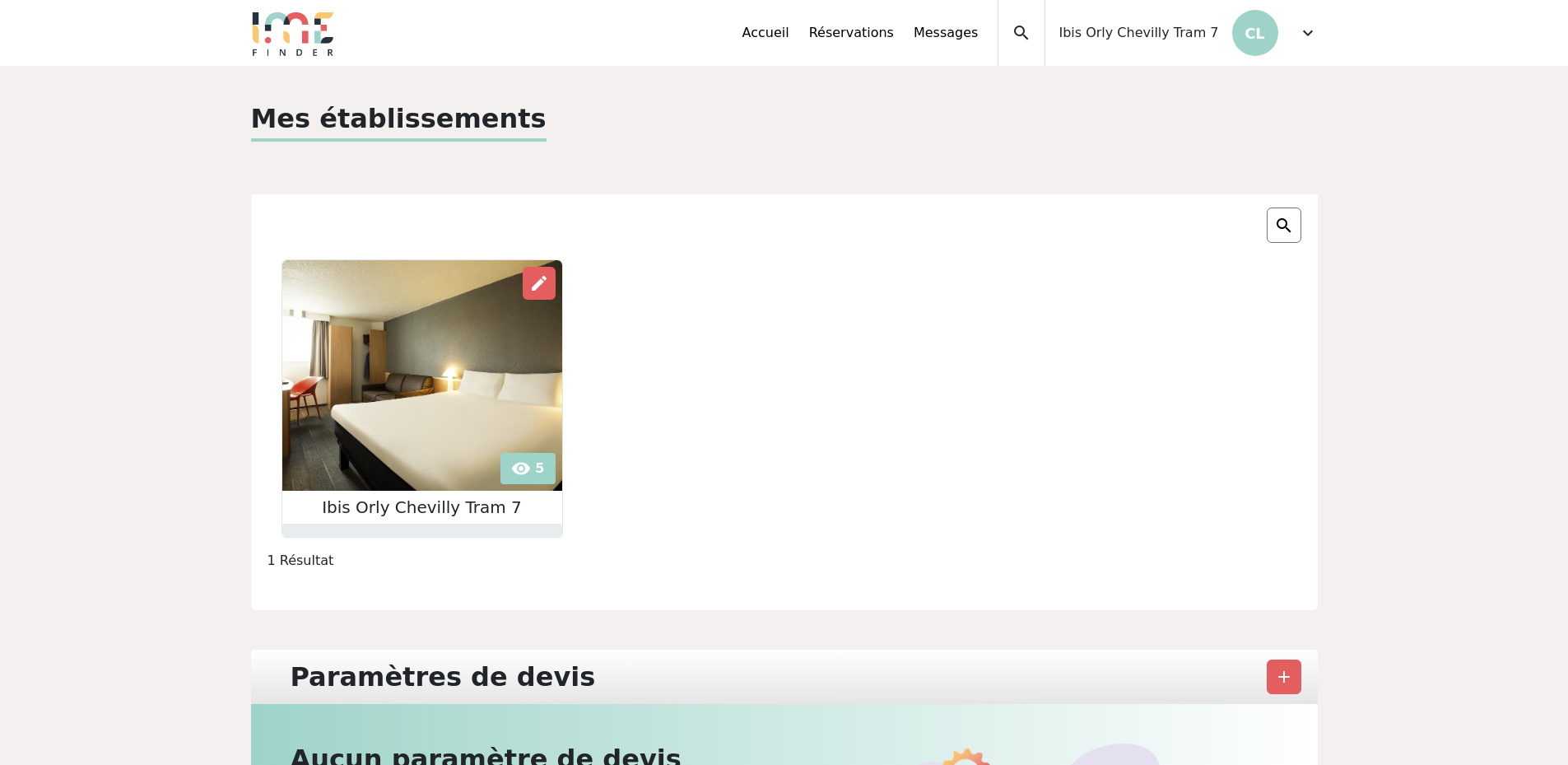
click at [466, 413] on img at bounding box center [422, 375] width 280 height 231
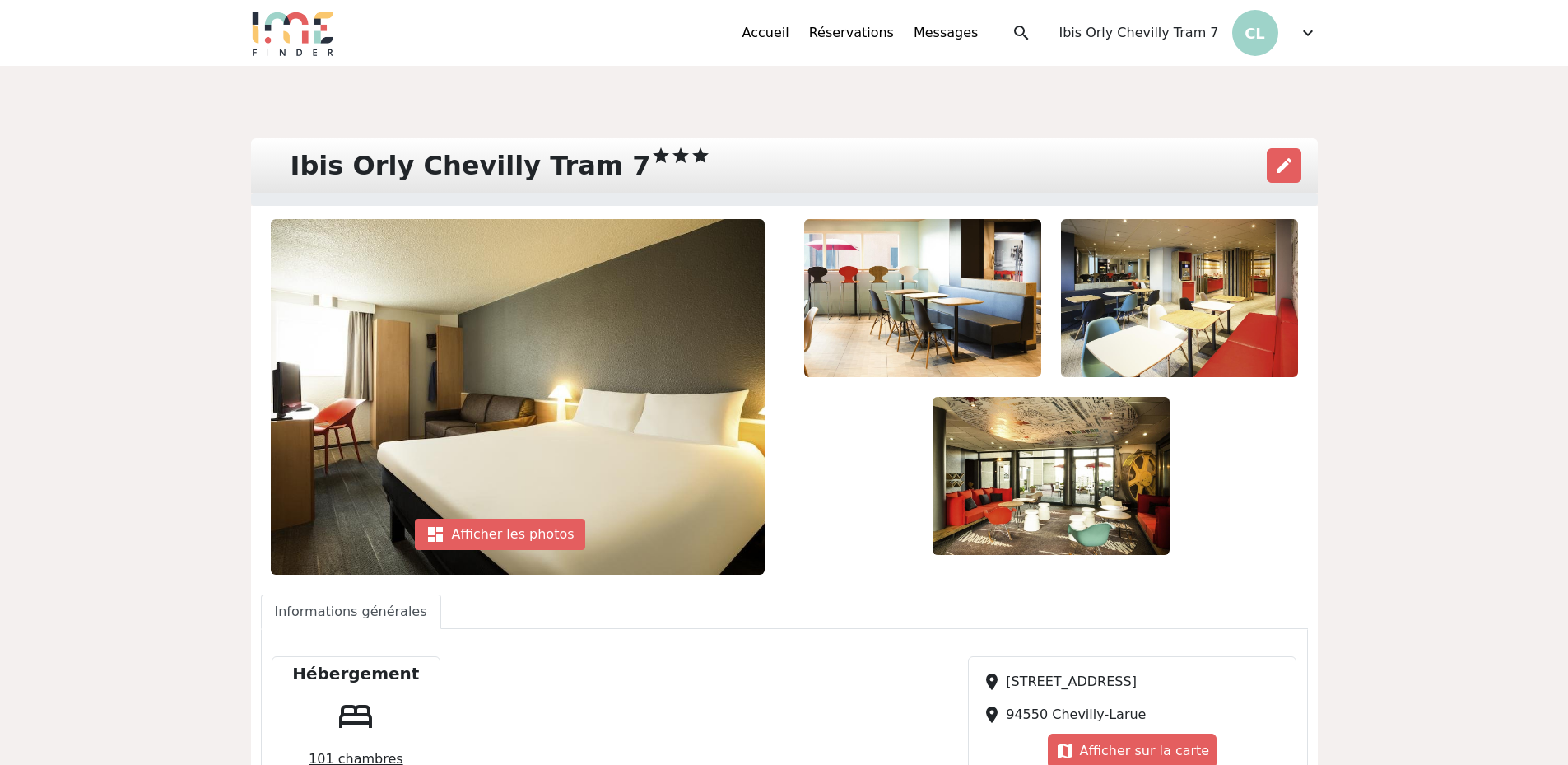
click at [1174, 27] on span "Ibis Orly Chevilly Tram 7" at bounding box center [1138, 33] width 160 height 19
click at [1312, 31] on span "expand_more" at bounding box center [1307, 33] width 19 height 19
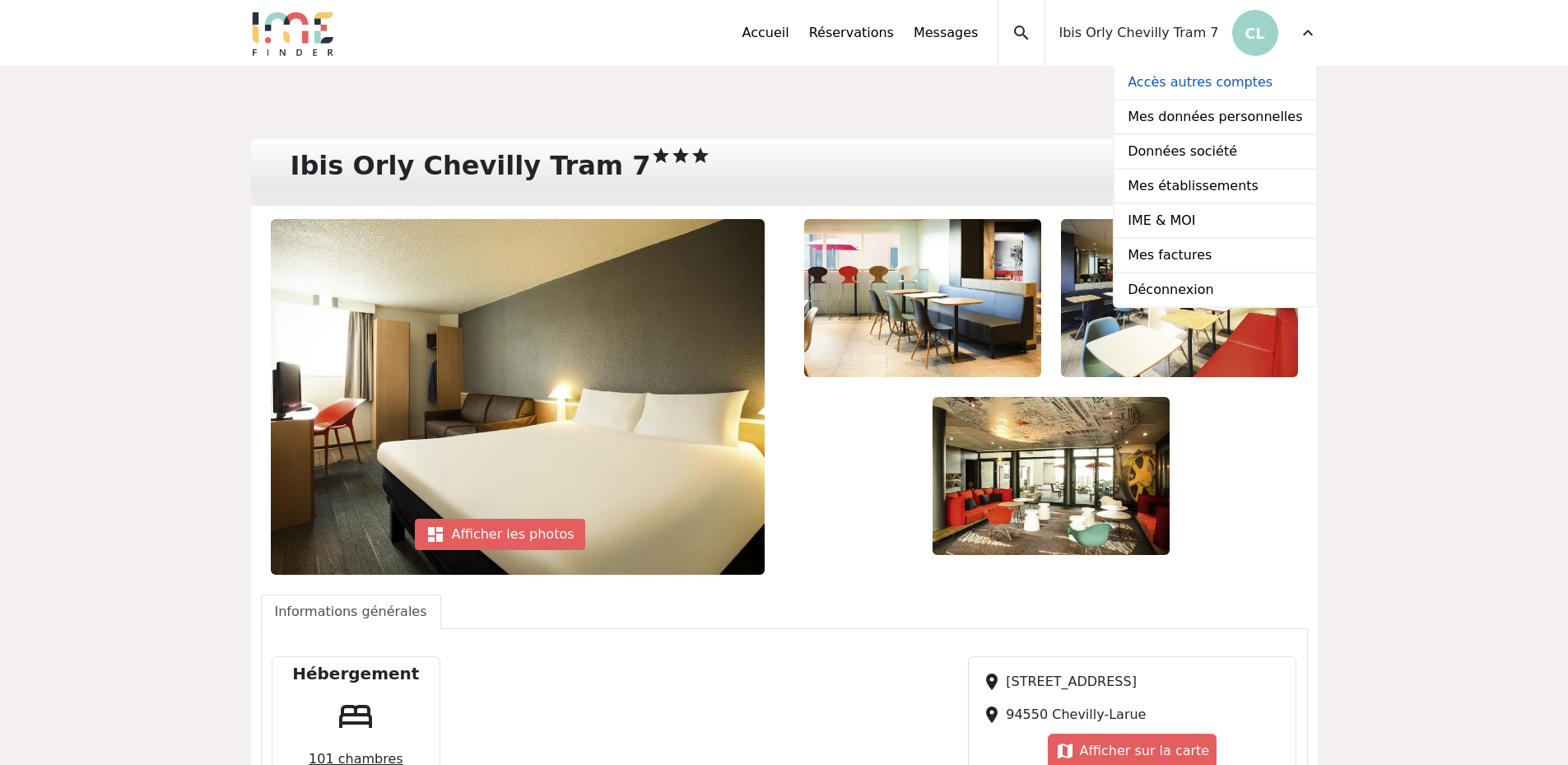
click at [1207, 90] on link "Accès autres comptes" at bounding box center [1215, 83] width 201 height 34
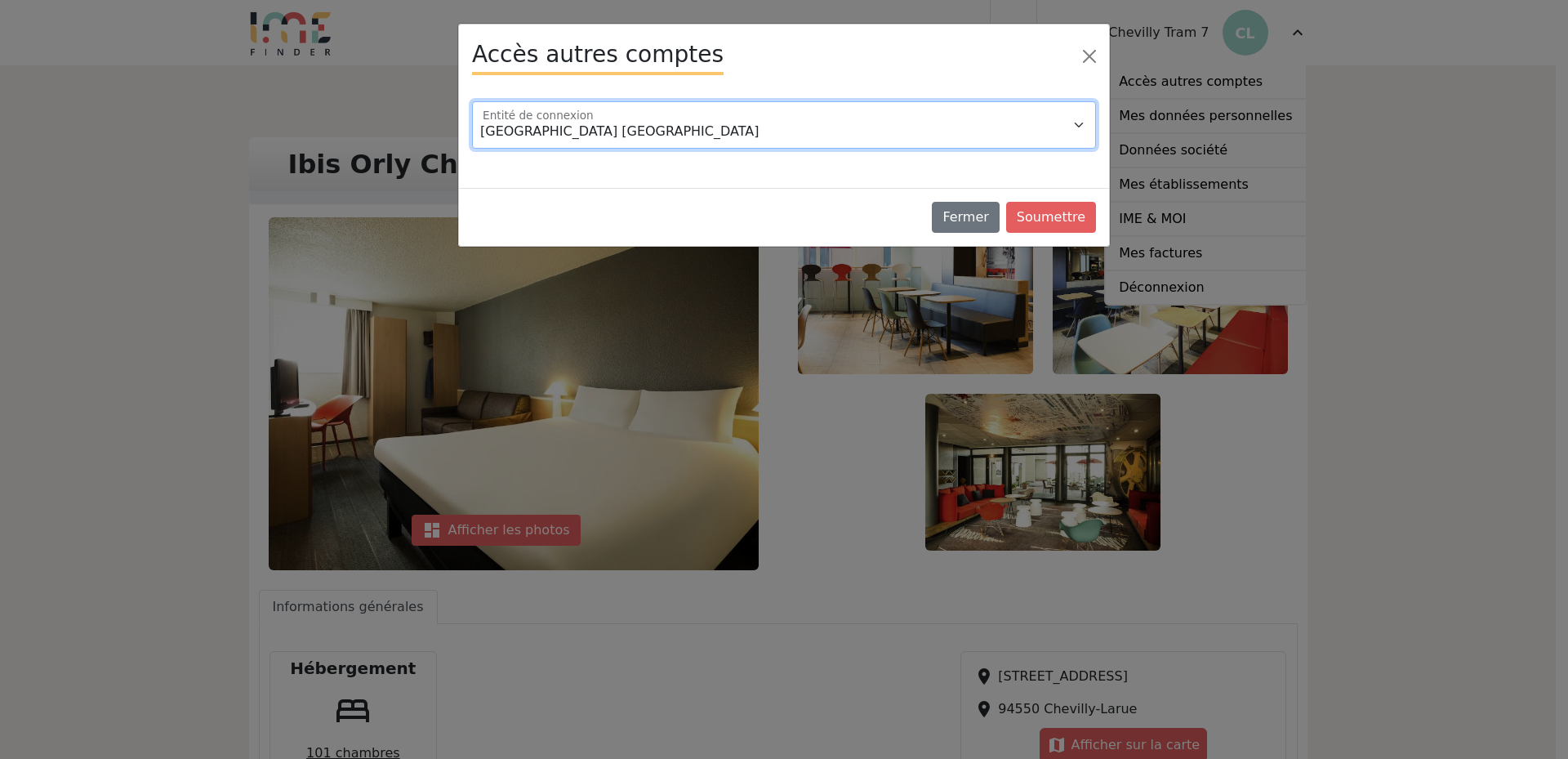
click at [921, 122] on select "Hôtel Mercure Nantes Centre Passage Pommeraye Ibis Bordeaux Centre Gare Saint J…" at bounding box center [784, 125] width 624 height 47
select select "97952"
click at [472, 102] on select "Hôtel Mercure Nantes Centre Passage Pommeraye Ibis Bordeaux Centre Gare Saint J…" at bounding box center [784, 125] width 624 height 47
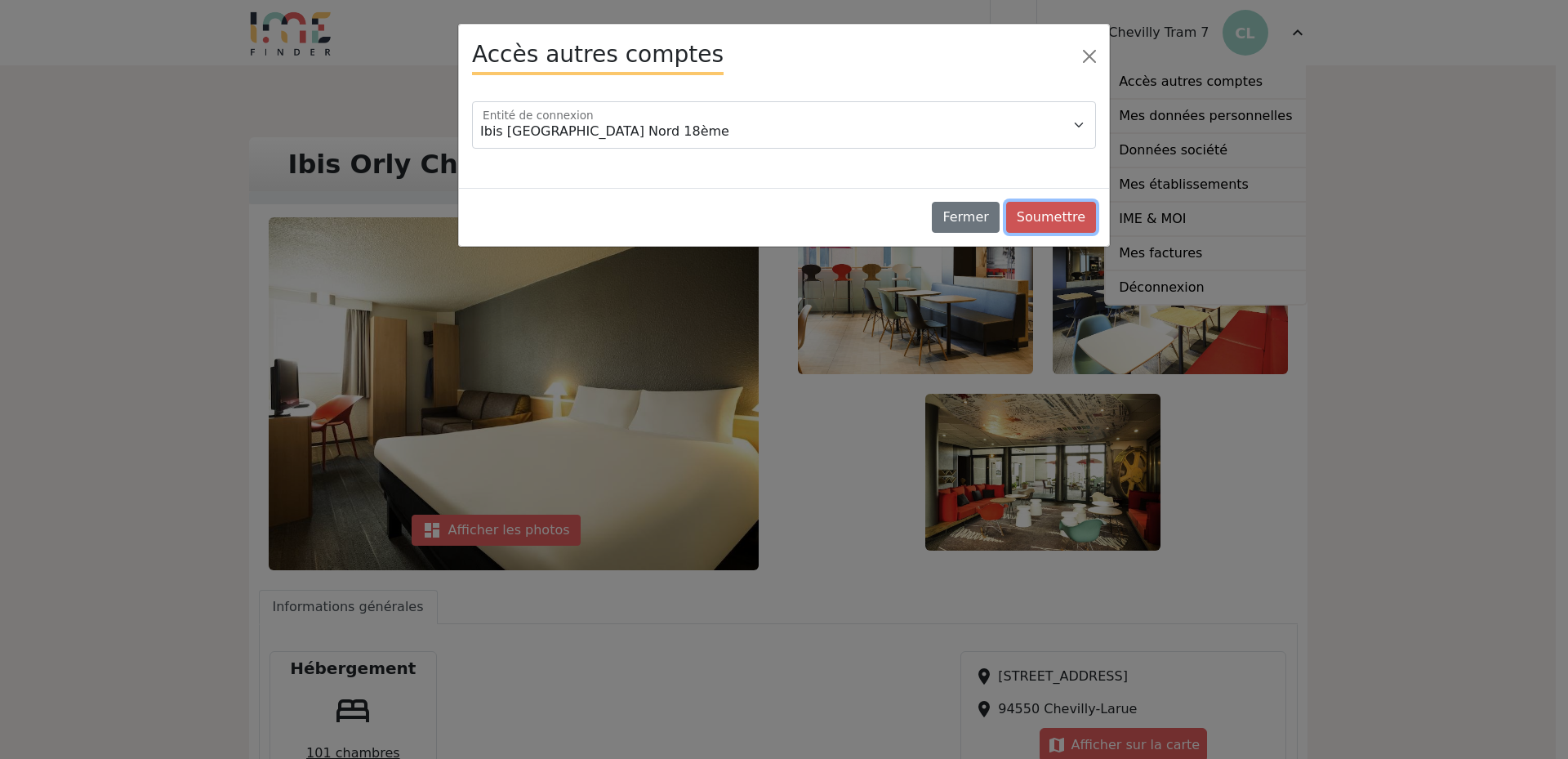
click at [1077, 213] on button "Soumettre" at bounding box center [1051, 216] width 89 height 31
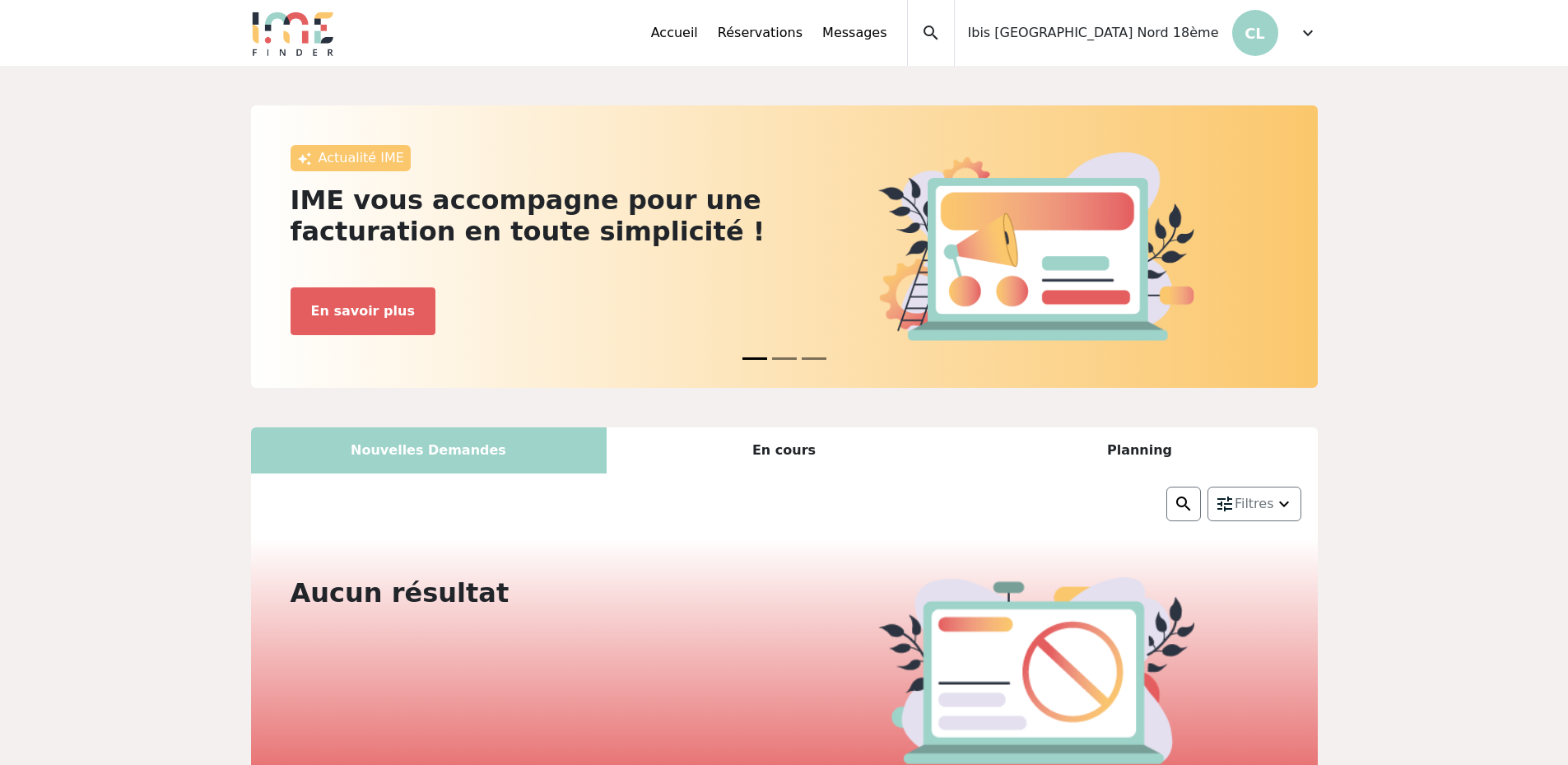
click at [427, 448] on div "Nouvelles Demandes" at bounding box center [428, 451] width 356 height 46
click at [787, 445] on div "En cours" at bounding box center [784, 451] width 356 height 46
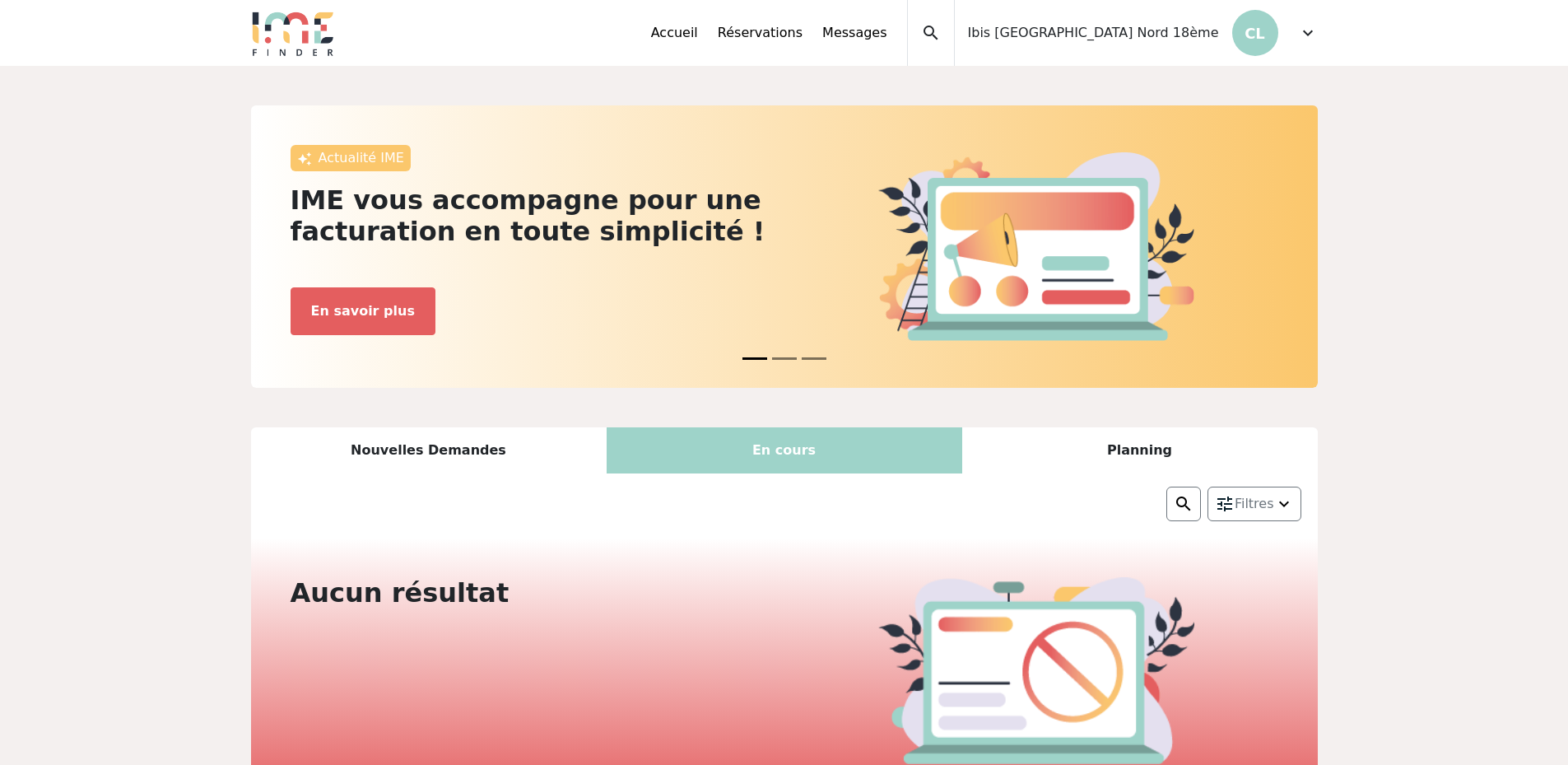
click at [1307, 36] on span "expand_more" at bounding box center [1307, 33] width 19 height 19
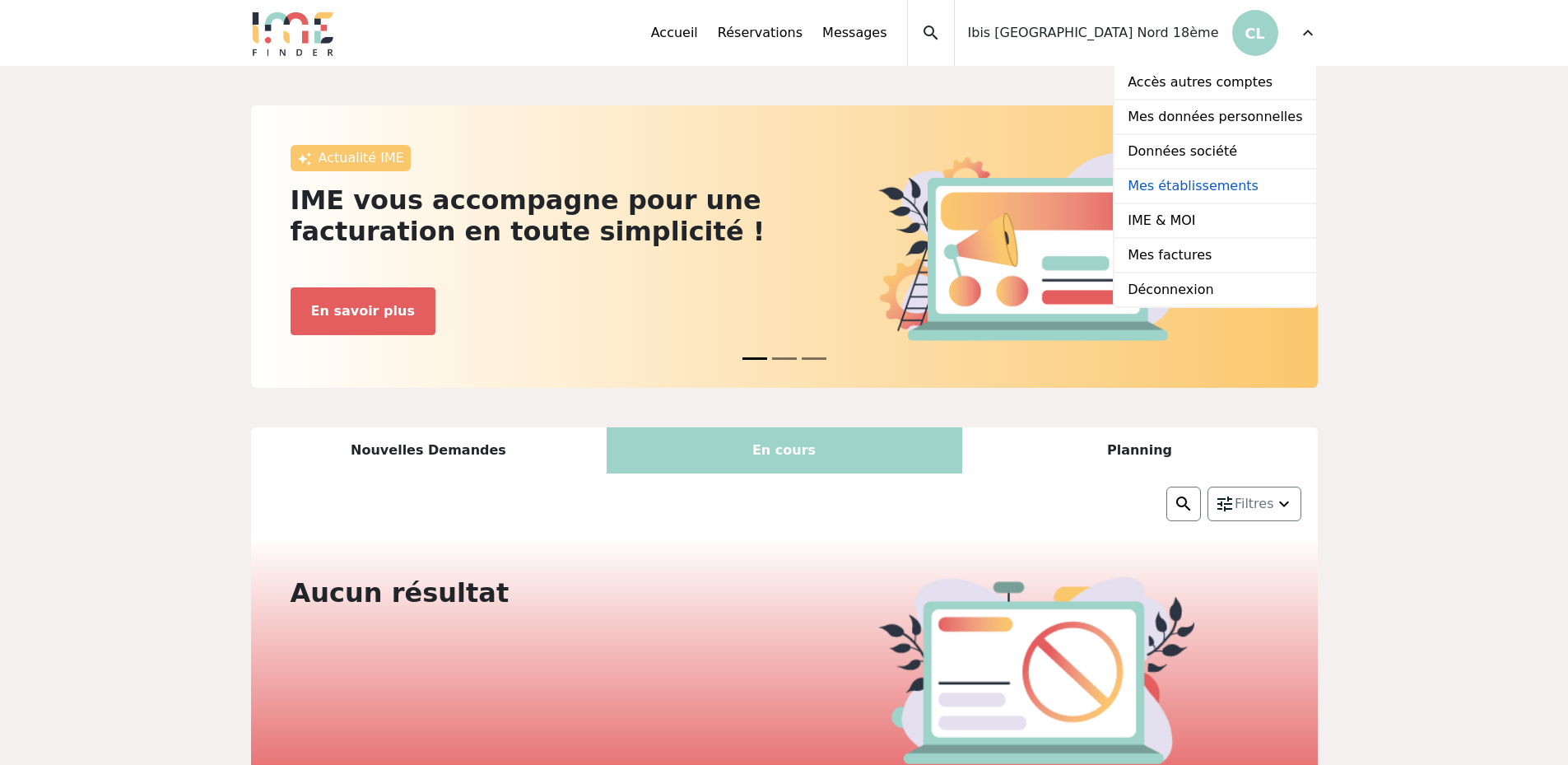
click at [1200, 187] on link "Mes établissements" at bounding box center [1215, 186] width 201 height 34
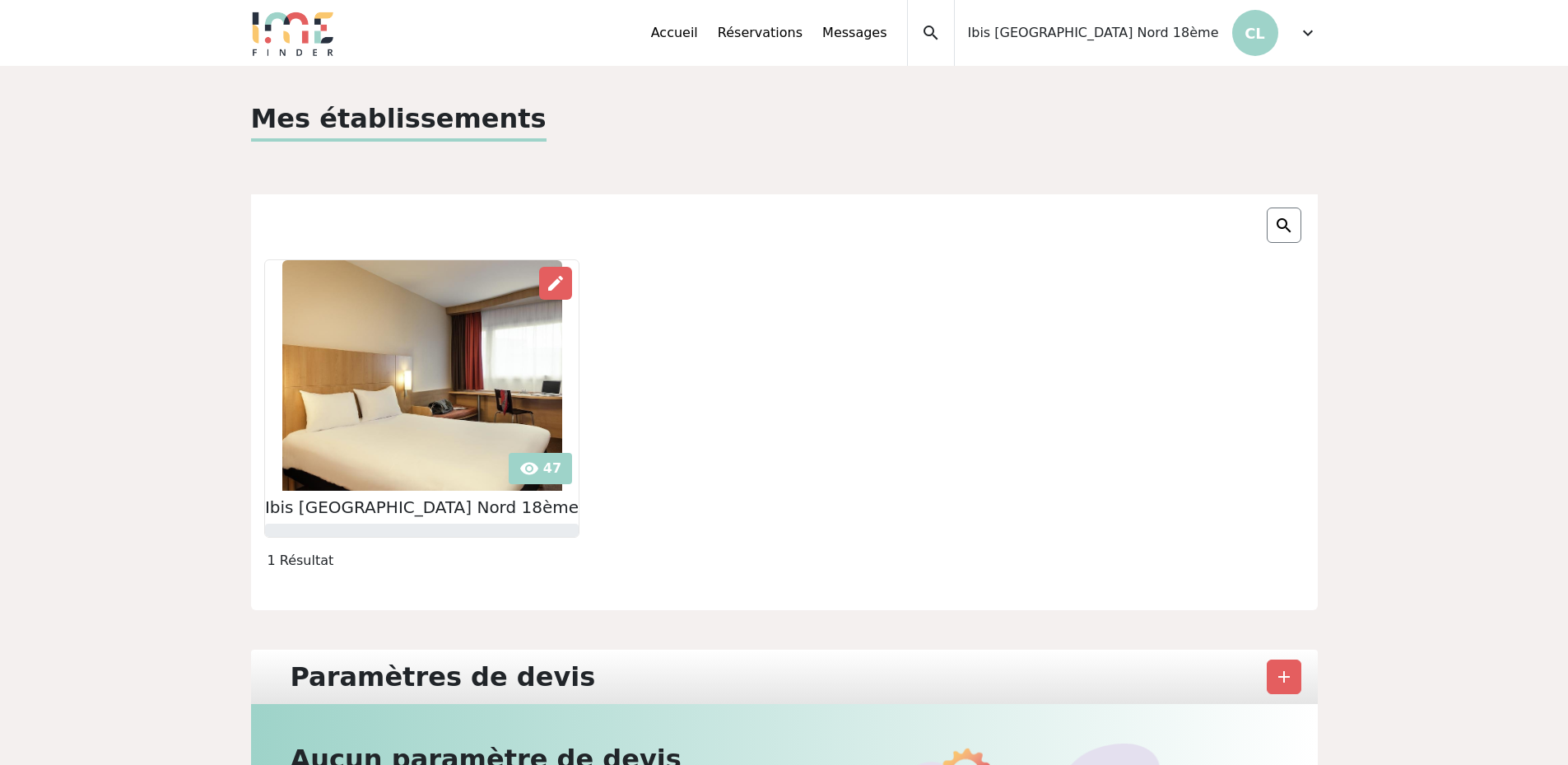
click at [413, 389] on img at bounding box center [422, 375] width 280 height 231
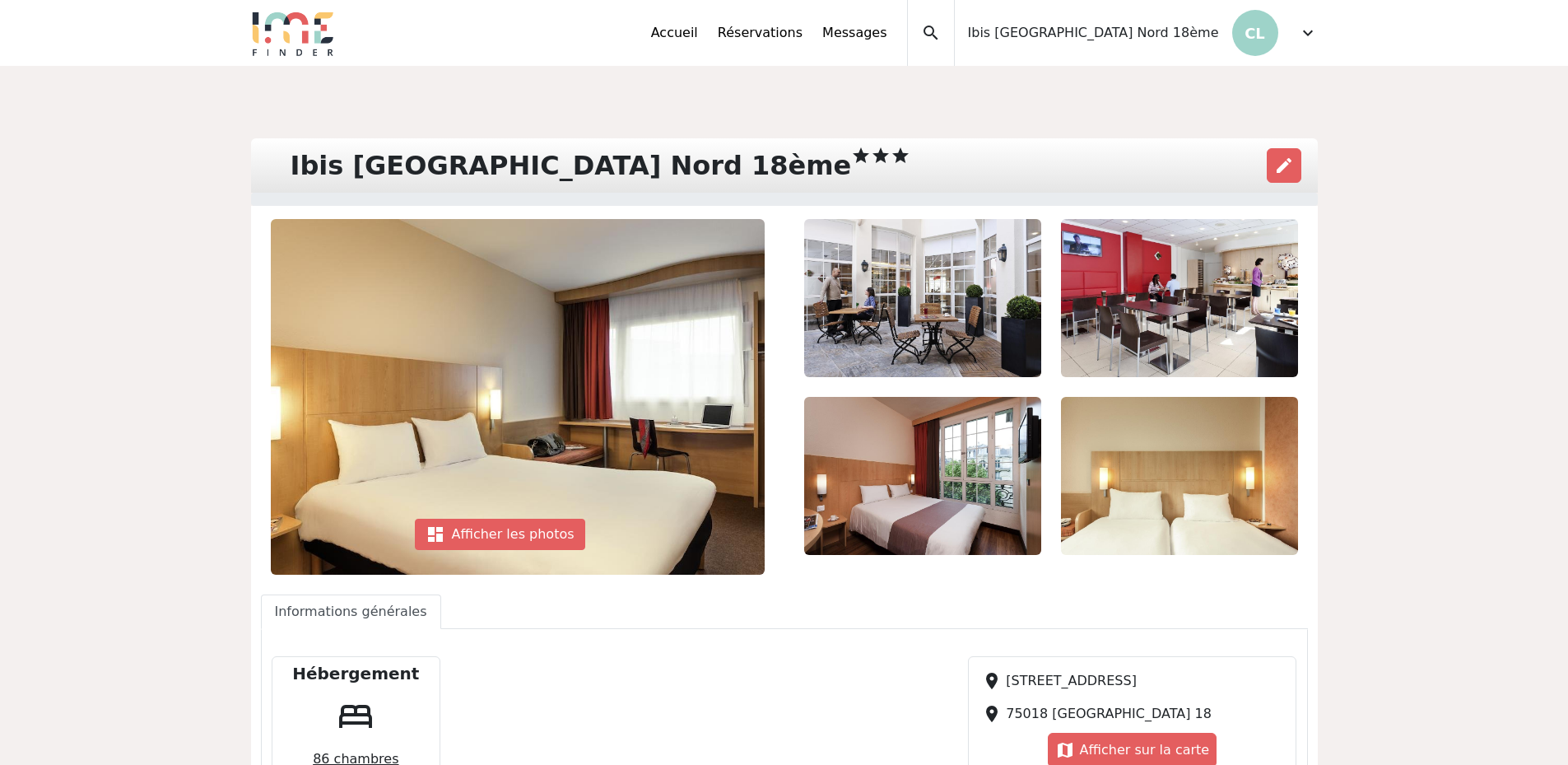
click at [885, 269] on img at bounding box center [922, 298] width 237 height 158
click at [1189, 311] on img at bounding box center [1179, 298] width 237 height 158
click at [1189, 309] on img at bounding box center [1179, 298] width 237 height 158
click at [1318, 19] on div "expand_less Accueil Réservations Messages Accès autres comptes Mes données pers…" at bounding box center [784, 33] width 1087 height 66
click at [1310, 29] on span "expand_more" at bounding box center [1307, 33] width 19 height 19
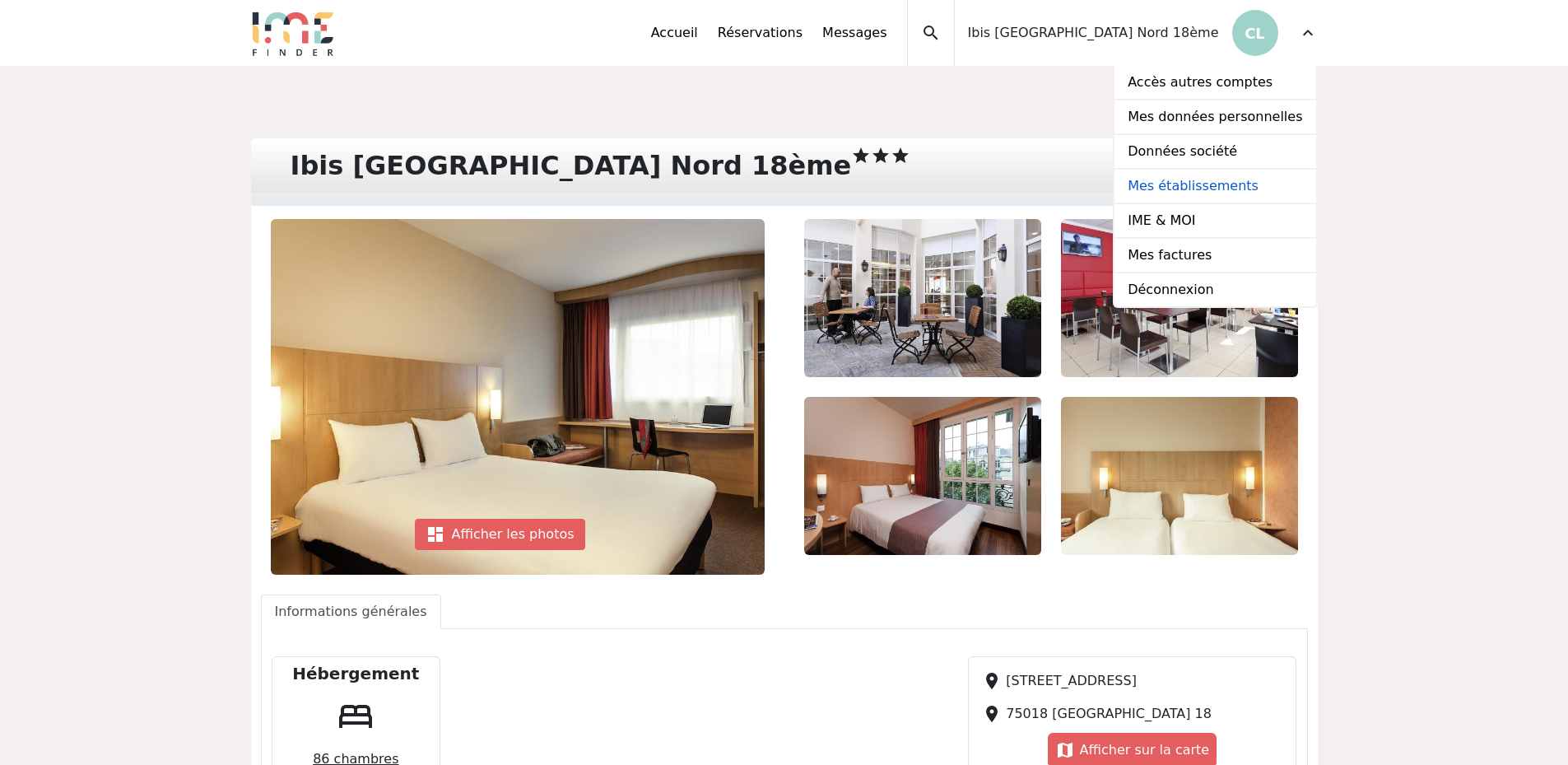
click at [1189, 190] on link "Mes établissements" at bounding box center [1215, 186] width 201 height 34
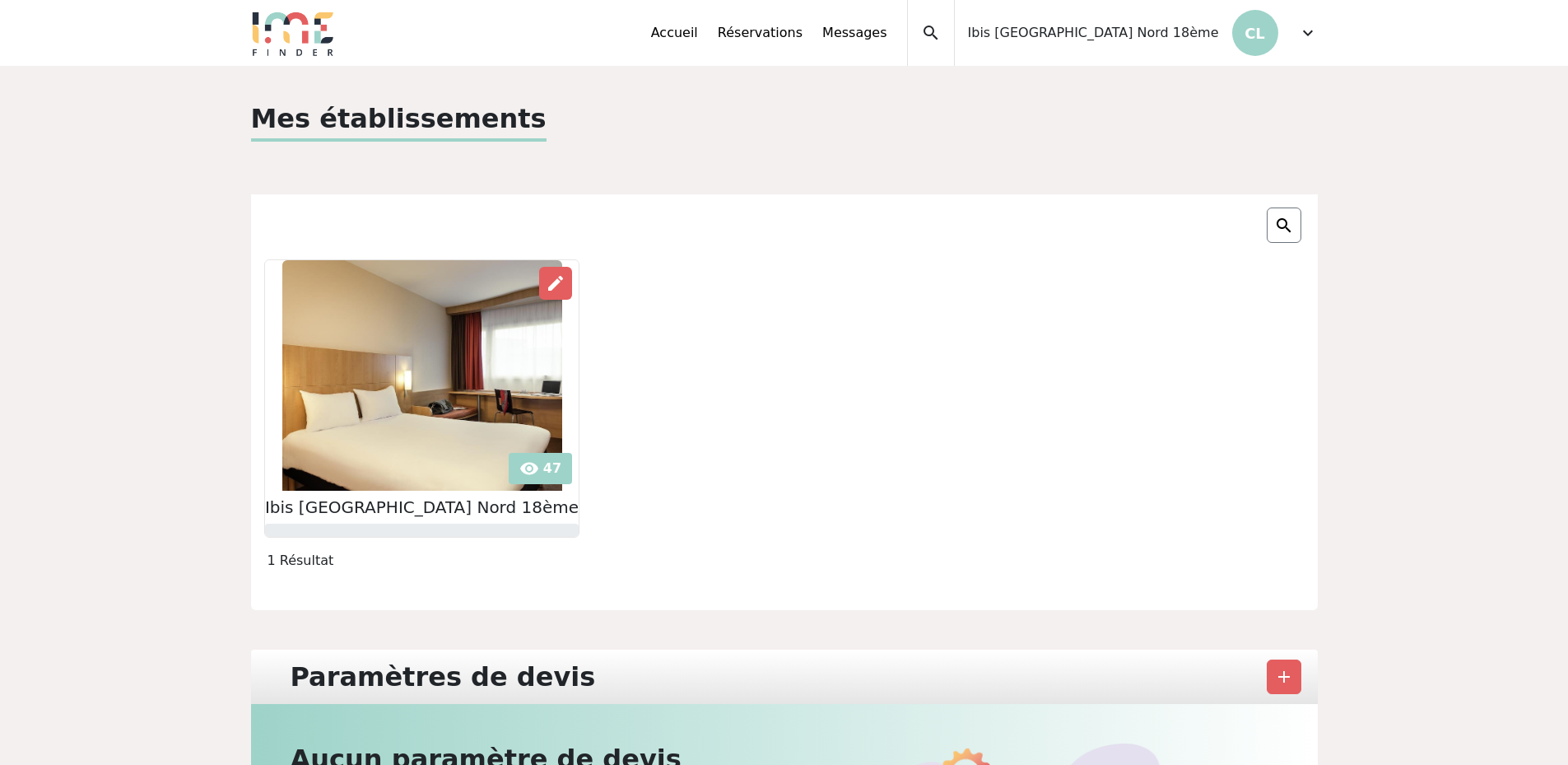
click at [1128, 40] on span "Ibis [GEOGRAPHIC_DATA] Nord 18ème" at bounding box center [1094, 33] width 251 height 19
click at [1300, 34] on span "expand_more" at bounding box center [1307, 33] width 19 height 19
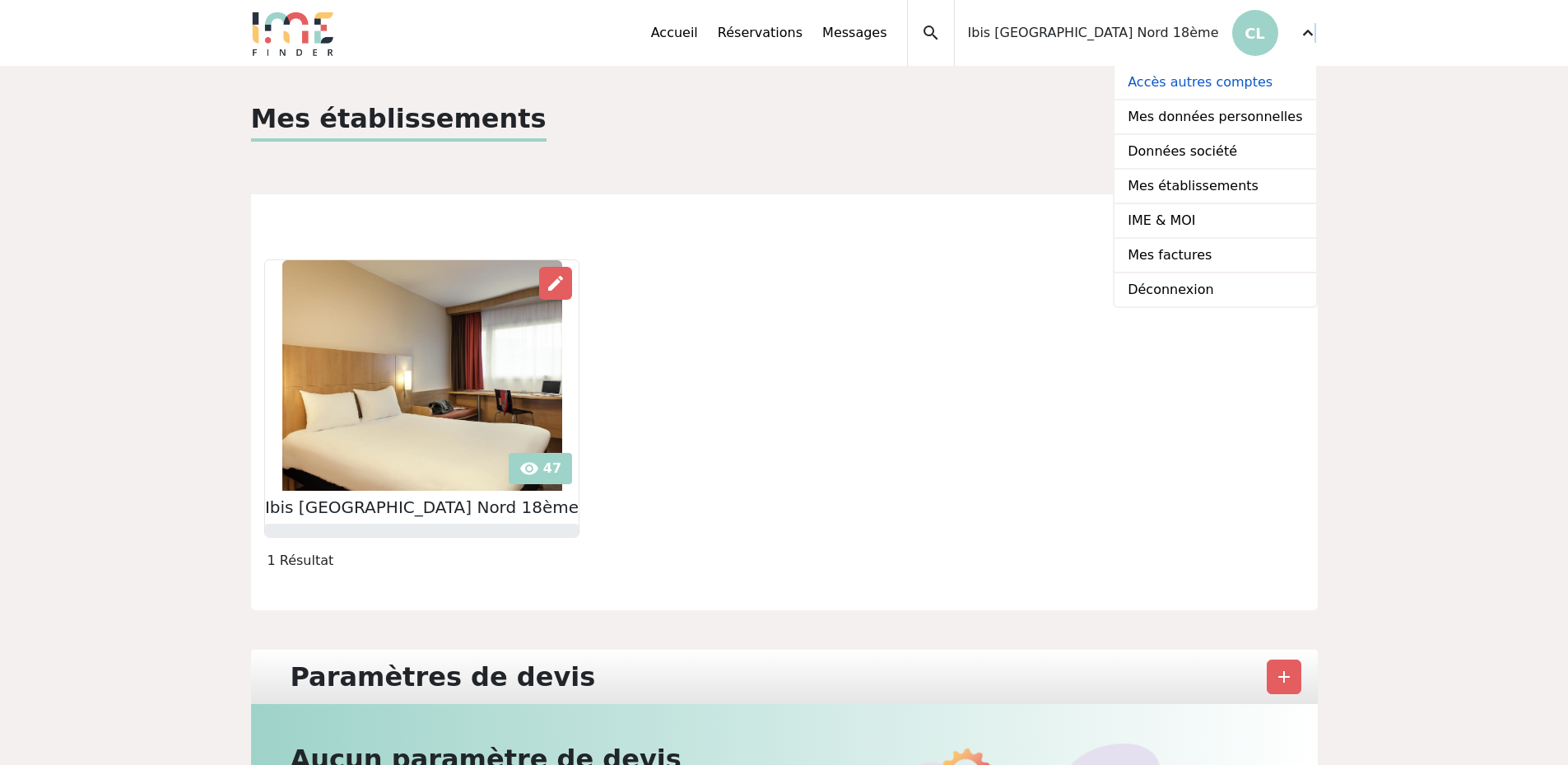
click at [1201, 90] on link "Accès autres comptes" at bounding box center [1215, 83] width 201 height 34
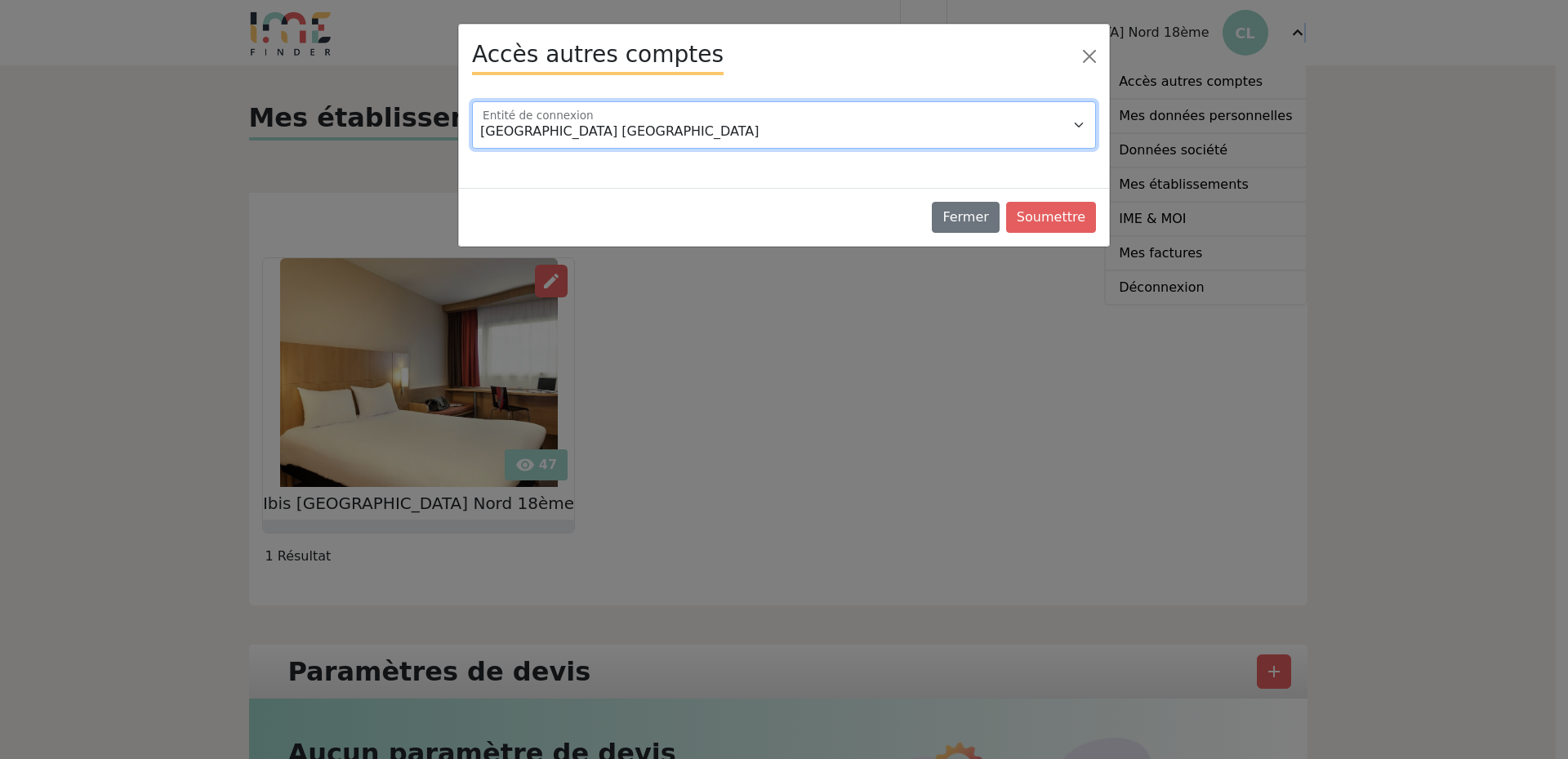
click at [1005, 142] on select "Hôtel Mercure Nantes Centre Passage Pommeraye Ibis Bordeaux Centre Gare Saint J…" at bounding box center [784, 125] width 624 height 47
select select "97923"
click at [472, 102] on select "Hôtel Mercure Nantes Centre Passage Pommeraye Ibis Bordeaux Centre Gare Saint J…" at bounding box center [784, 125] width 624 height 47
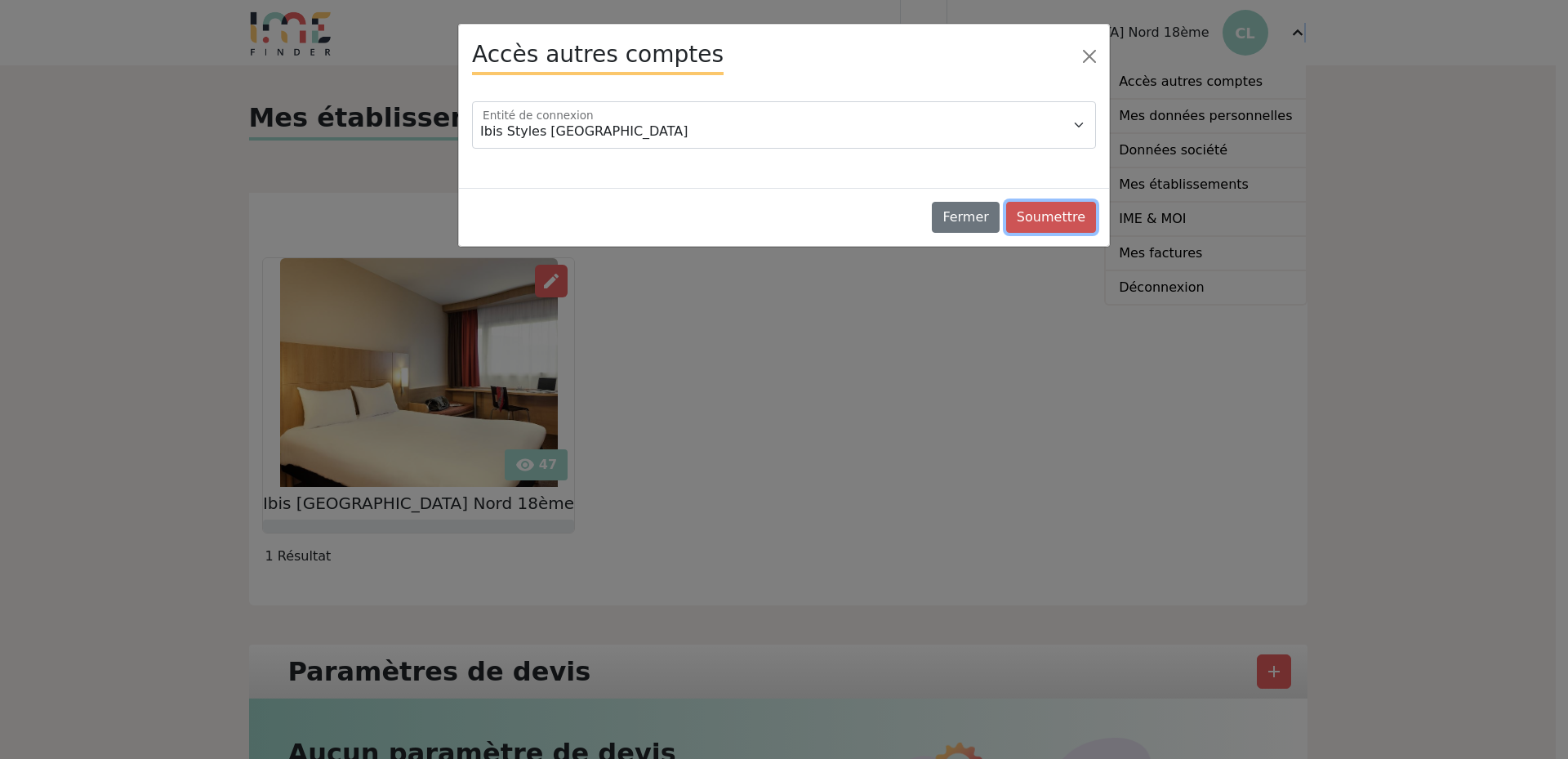
click at [1068, 216] on button "Soumettre" at bounding box center [1051, 216] width 89 height 31
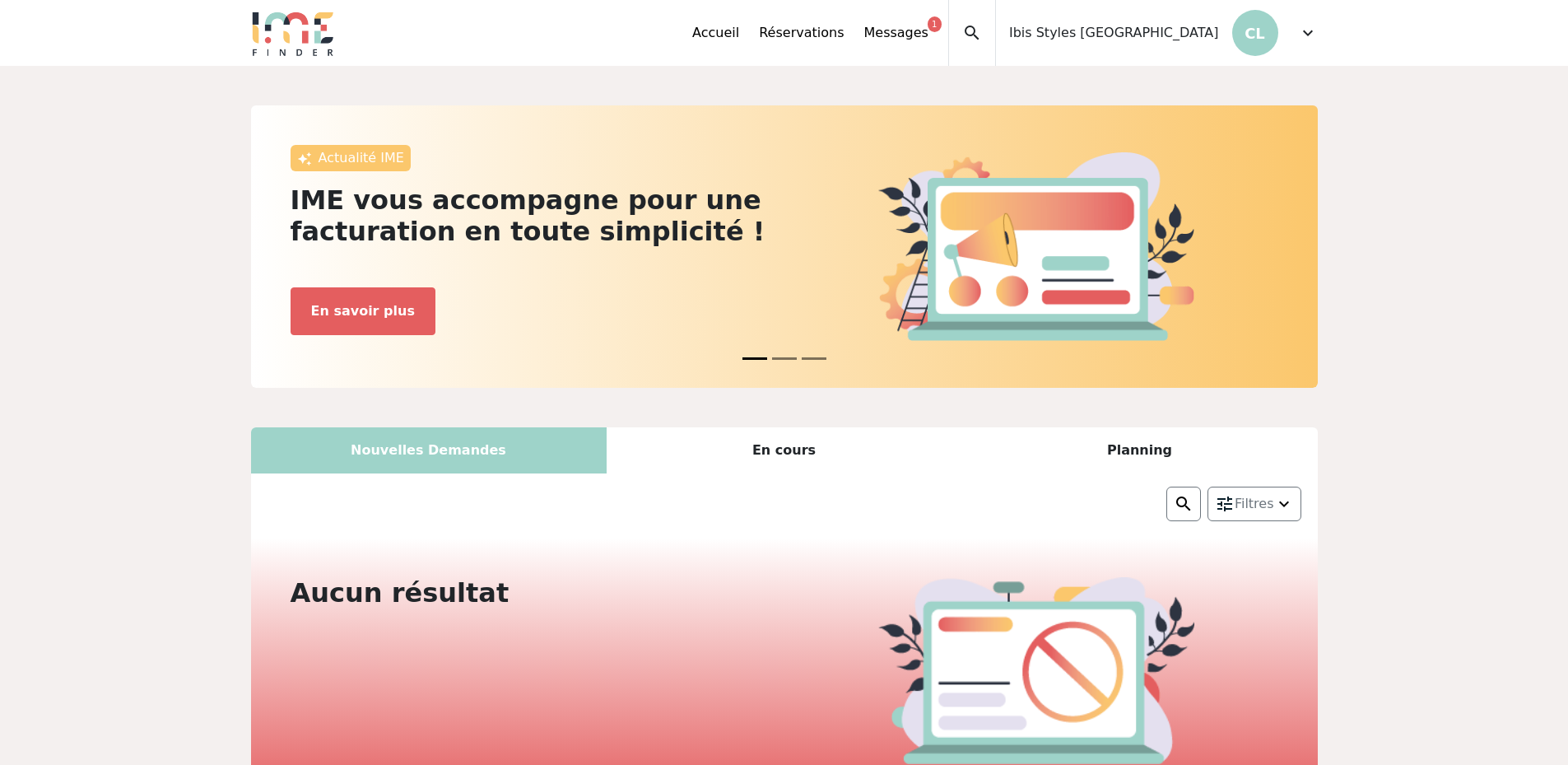
click at [1307, 33] on span "expand_more" at bounding box center [1307, 33] width 19 height 19
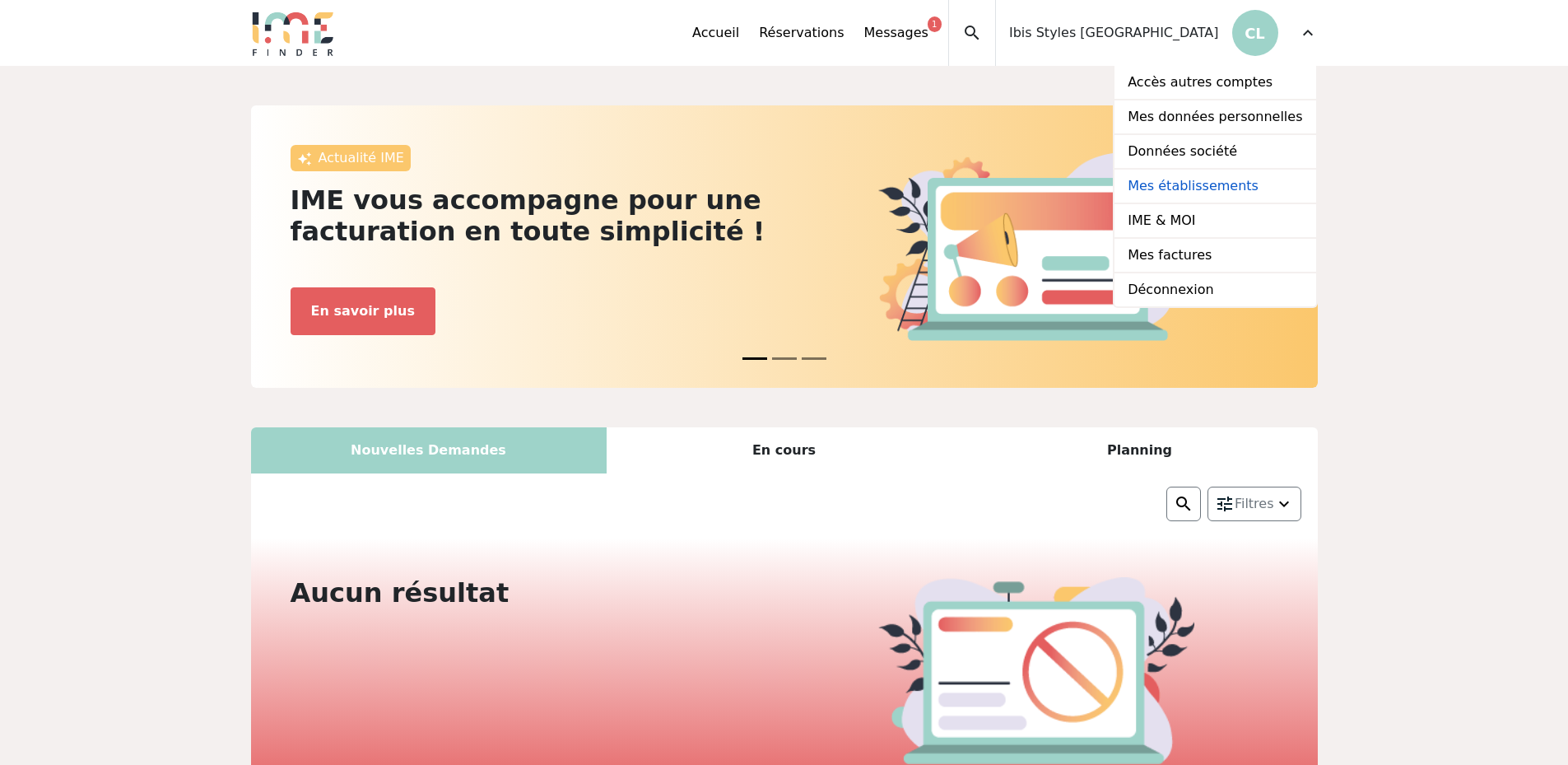
click at [1222, 192] on link "Mes établissements" at bounding box center [1215, 186] width 201 height 34
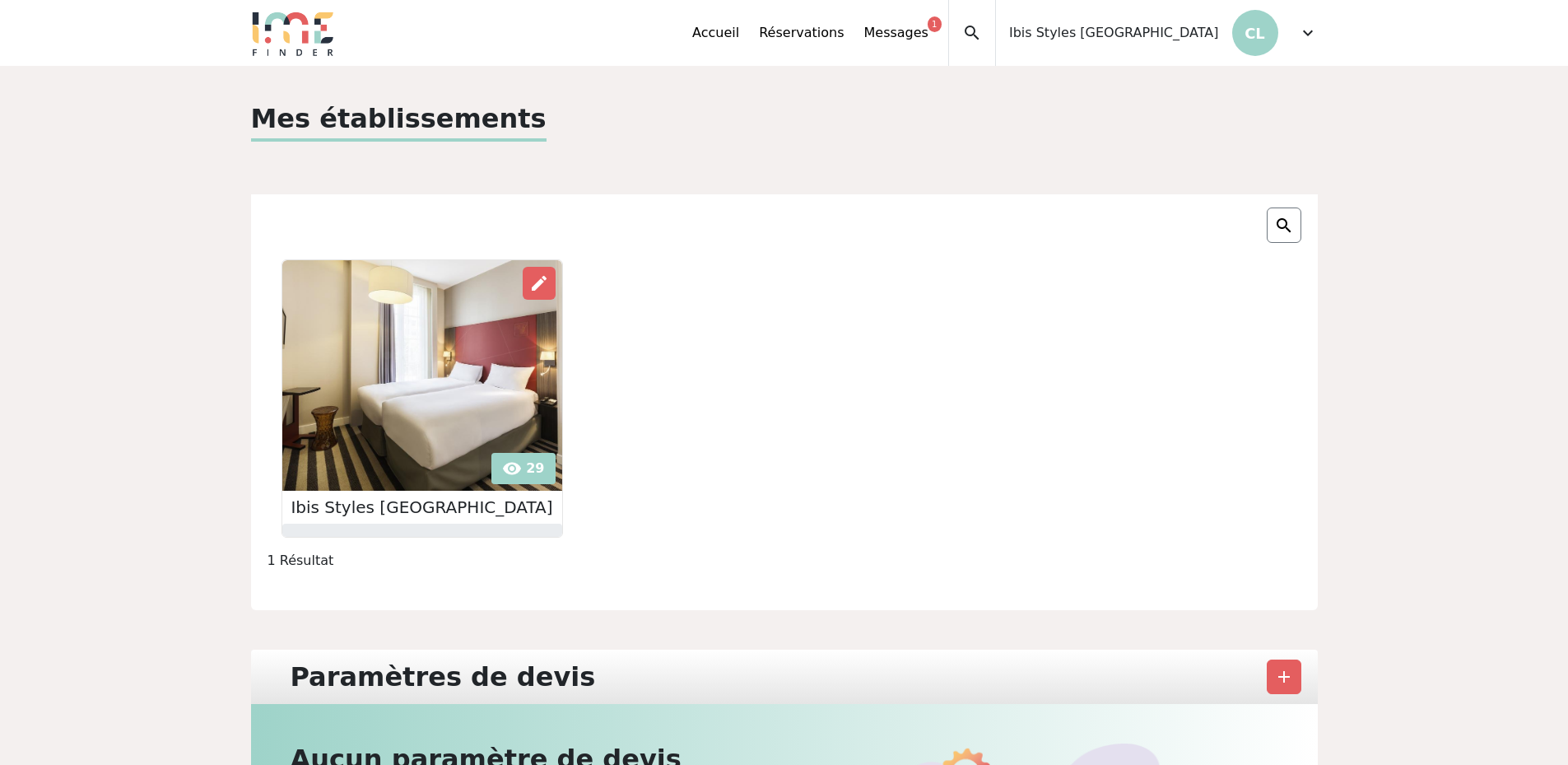
click at [406, 374] on img at bounding box center [422, 375] width 280 height 231
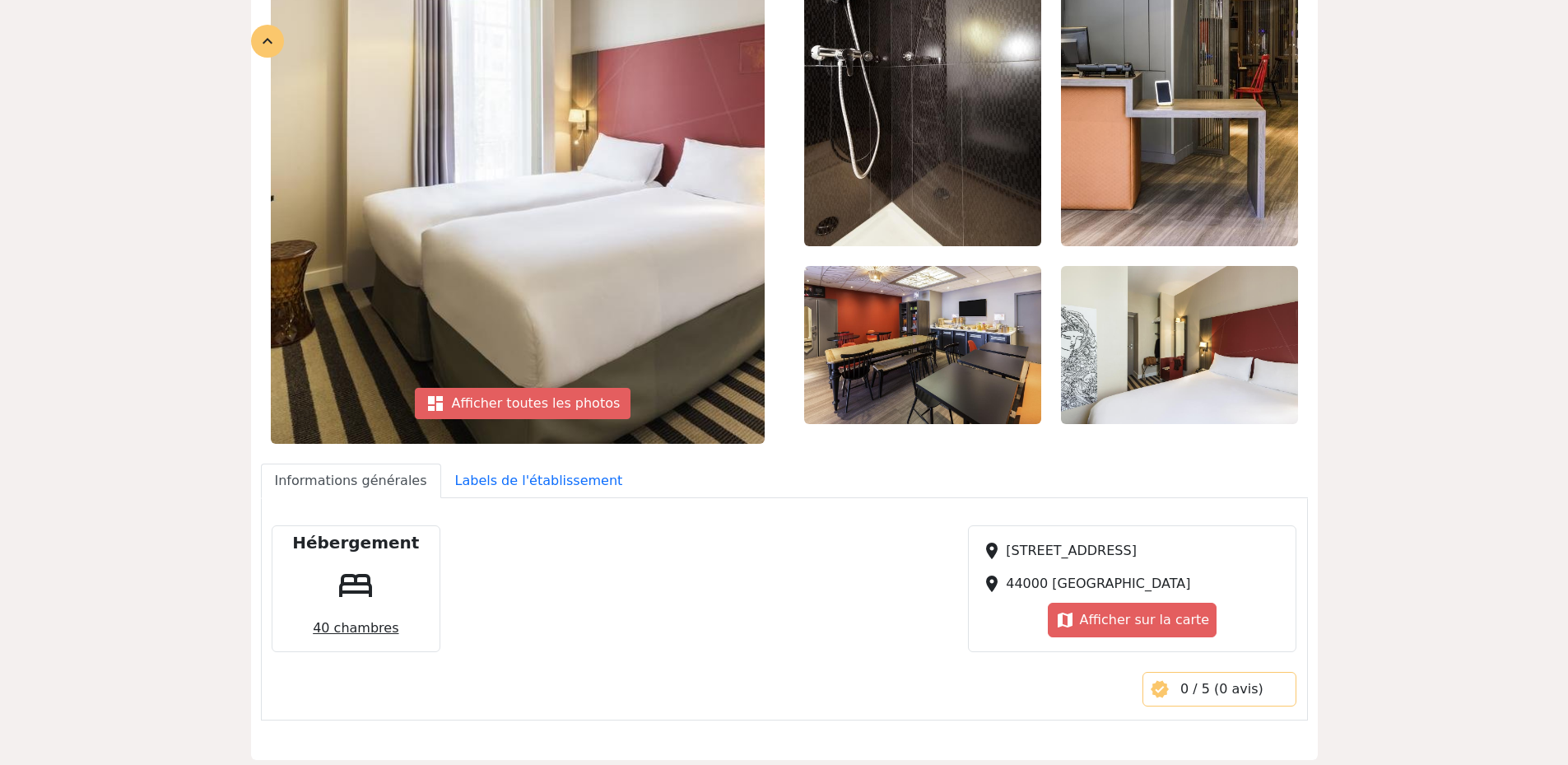
scroll to position [329, 0]
click at [912, 368] on img at bounding box center [922, 344] width 237 height 158
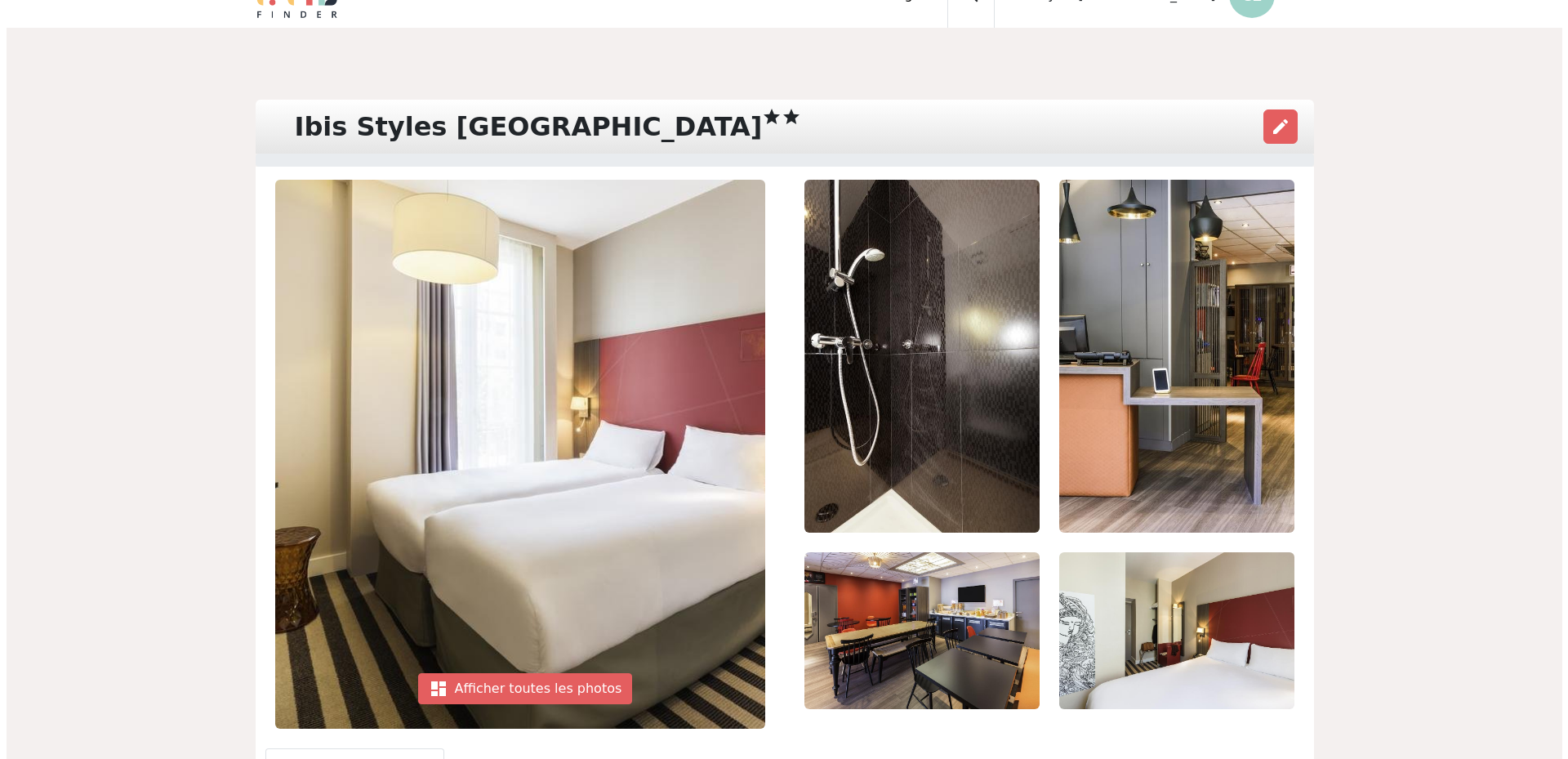
scroll to position [0, 0]
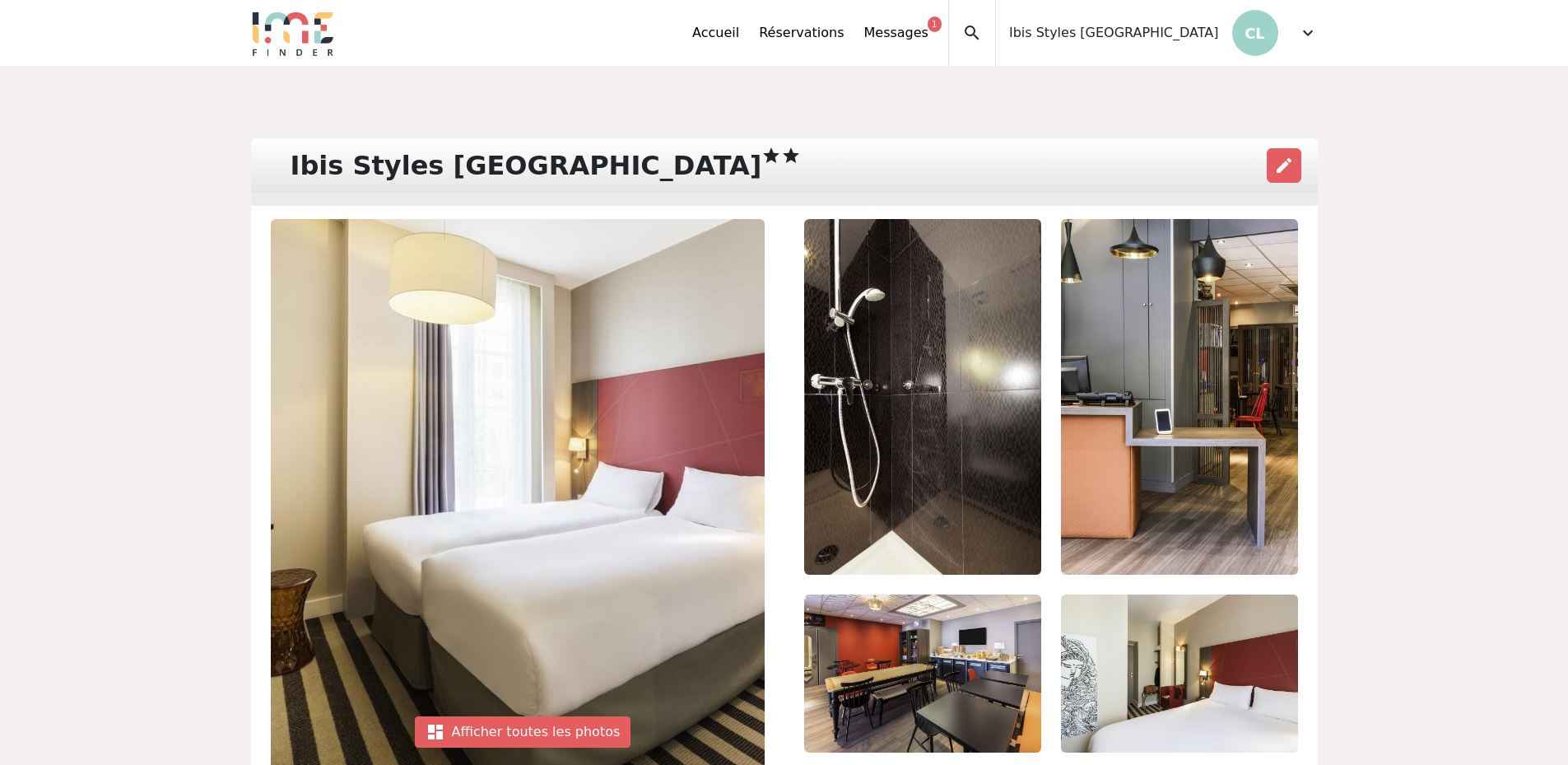
click at [1307, 34] on span "expand_more" at bounding box center [1307, 33] width 19 height 19
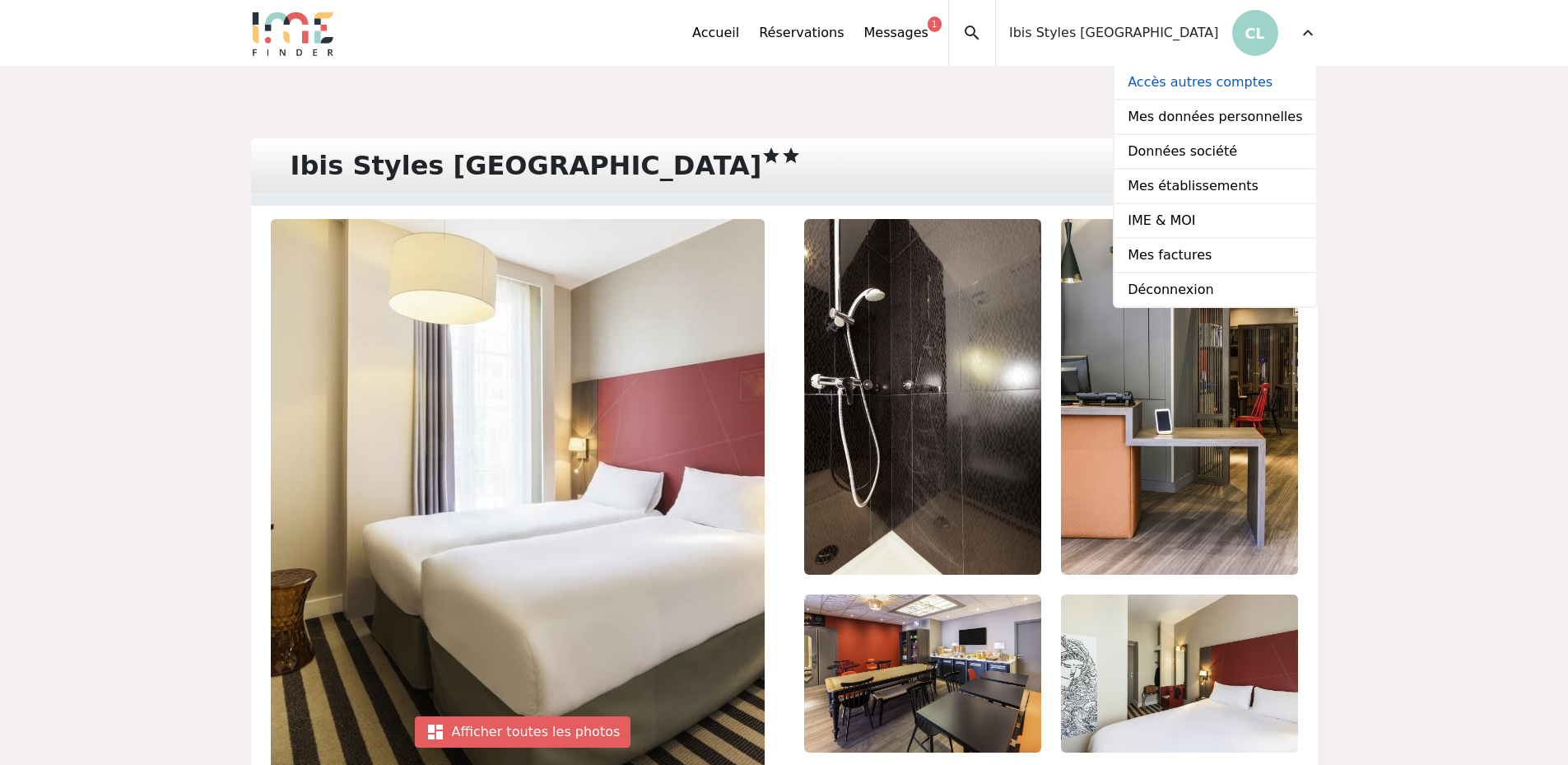
click at [1205, 90] on link "Accès autres comptes" at bounding box center [1215, 83] width 201 height 34
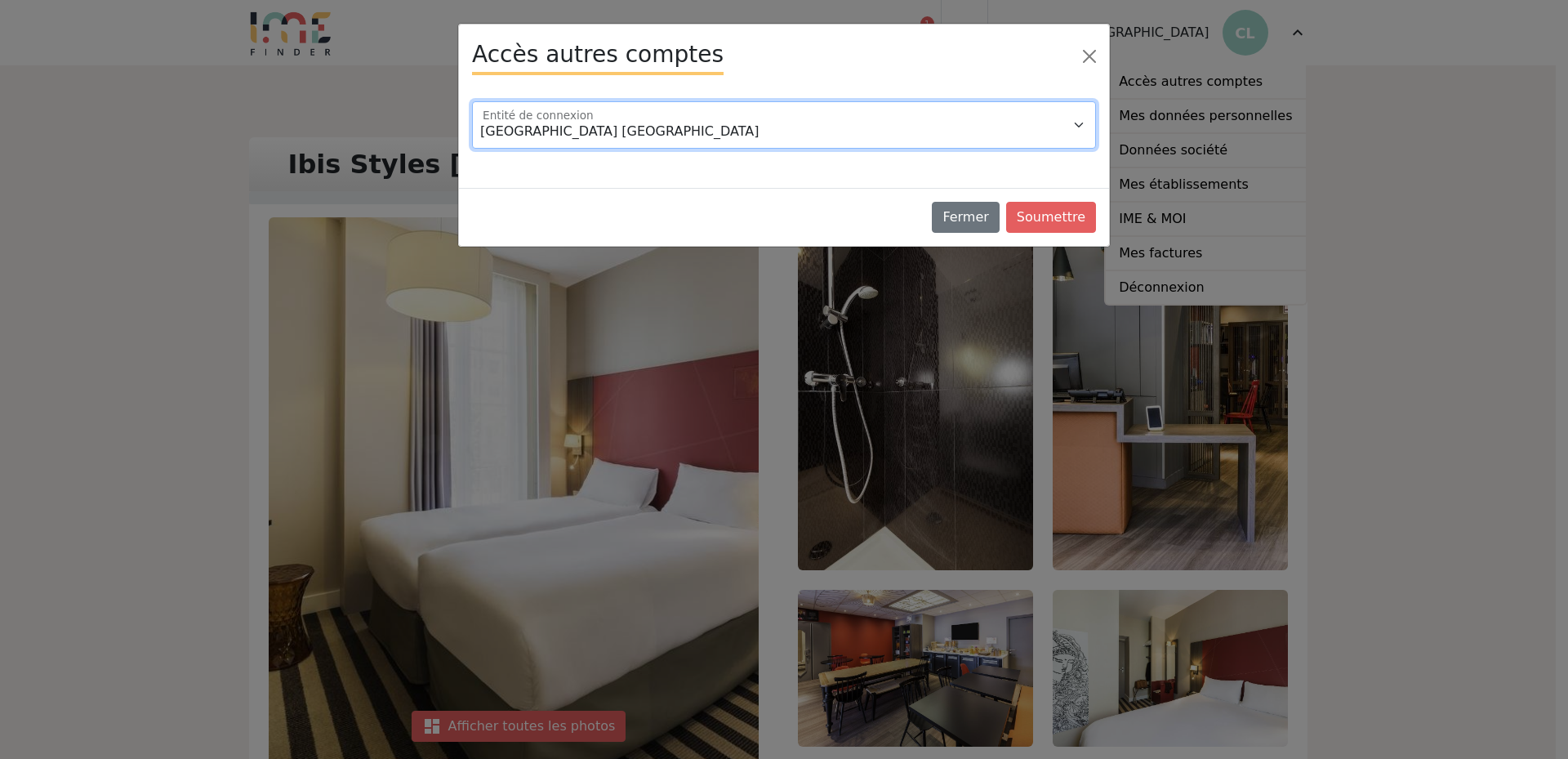
click at [989, 115] on select "Hôtel Mercure Nantes Centre Passage Pommeraye Ibis Bordeaux Centre Gare Saint J…" at bounding box center [784, 125] width 624 height 47
select select "109588"
click at [472, 102] on select "Hôtel Mercure Nantes Centre Passage Pommeraye Ibis Bordeaux Centre Gare Saint J…" at bounding box center [784, 125] width 624 height 47
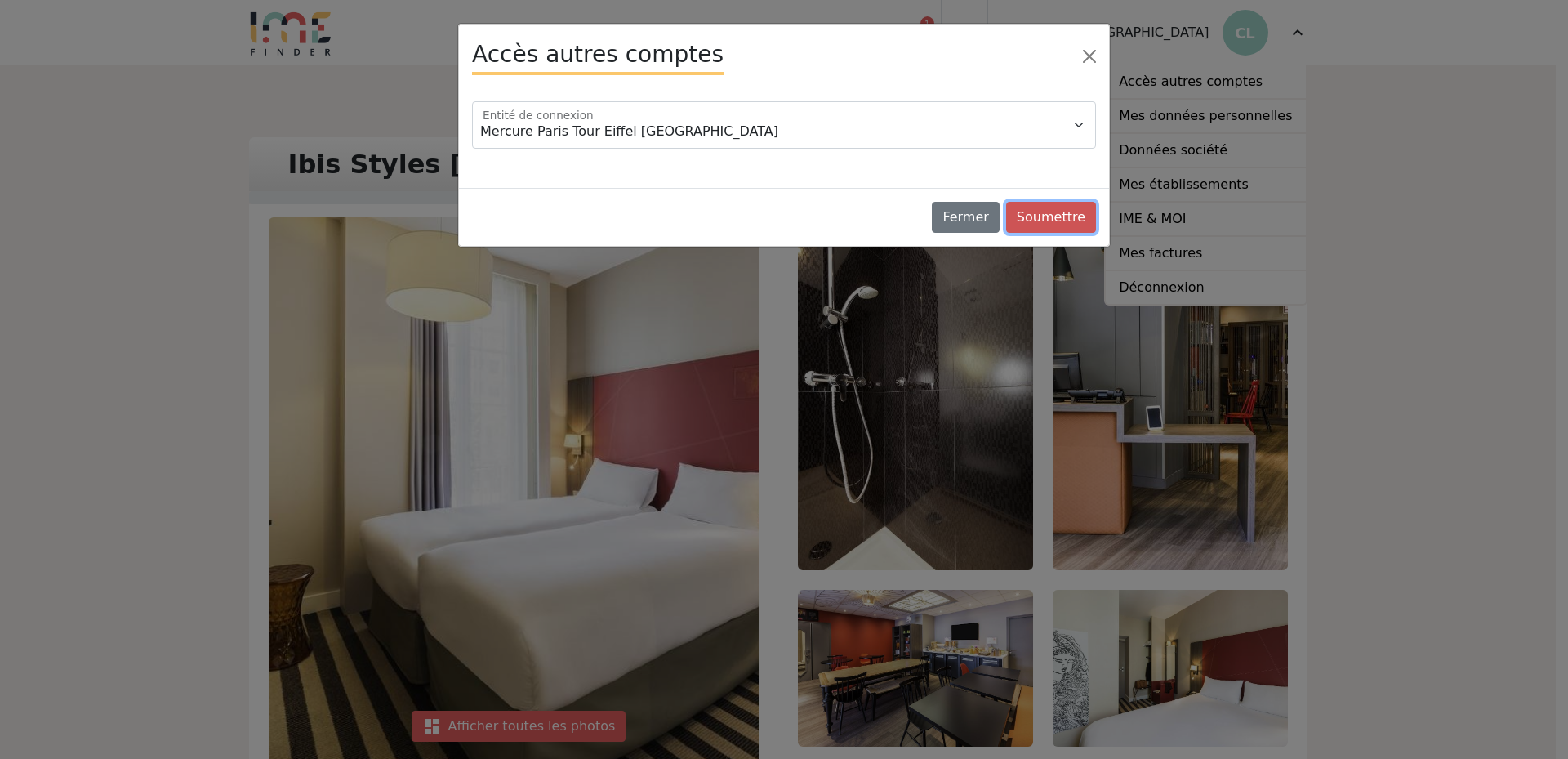
click at [1077, 209] on button "Soumettre" at bounding box center [1051, 216] width 89 height 31
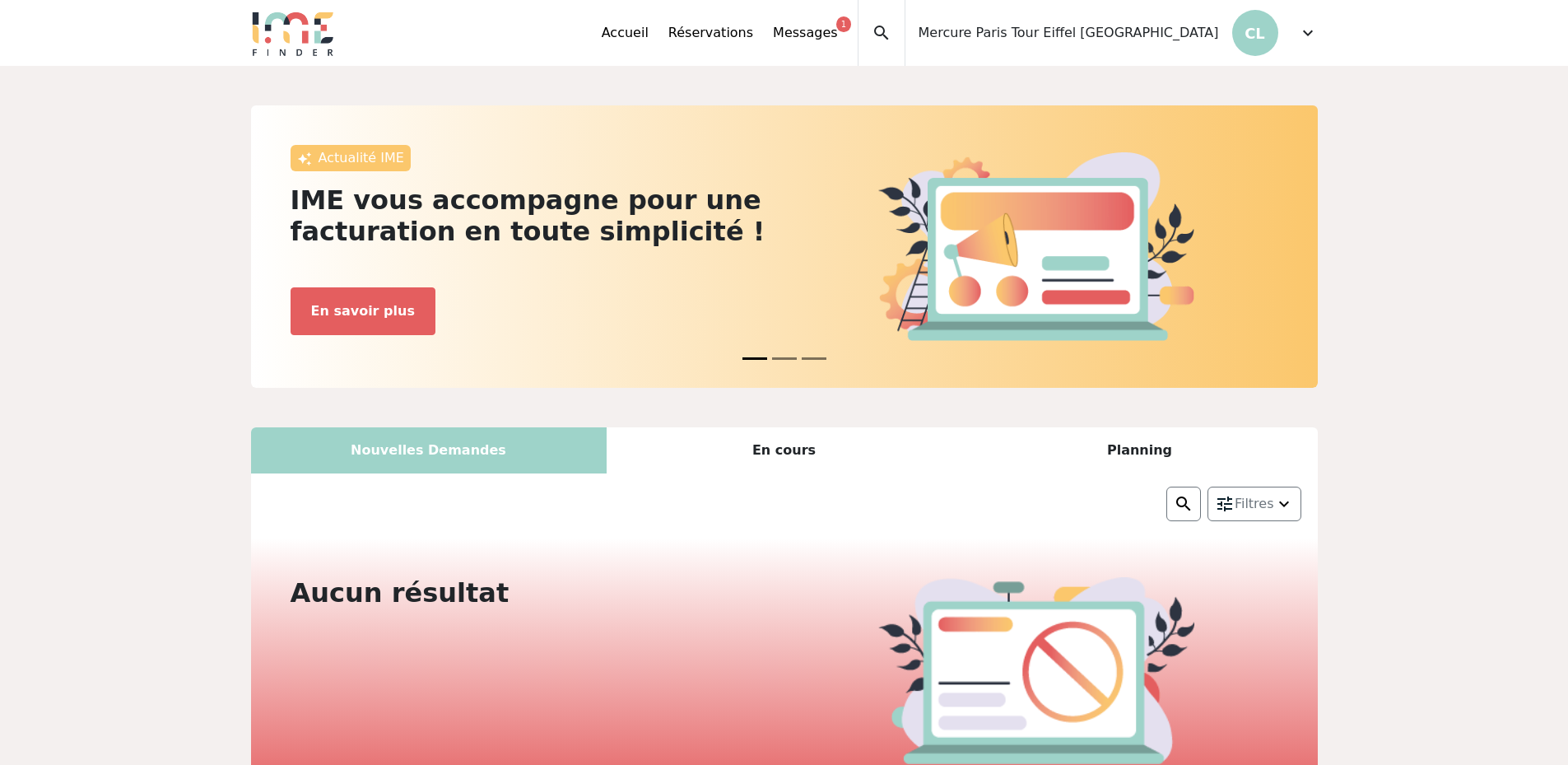
click at [1312, 36] on span "expand_more" at bounding box center [1307, 33] width 19 height 19
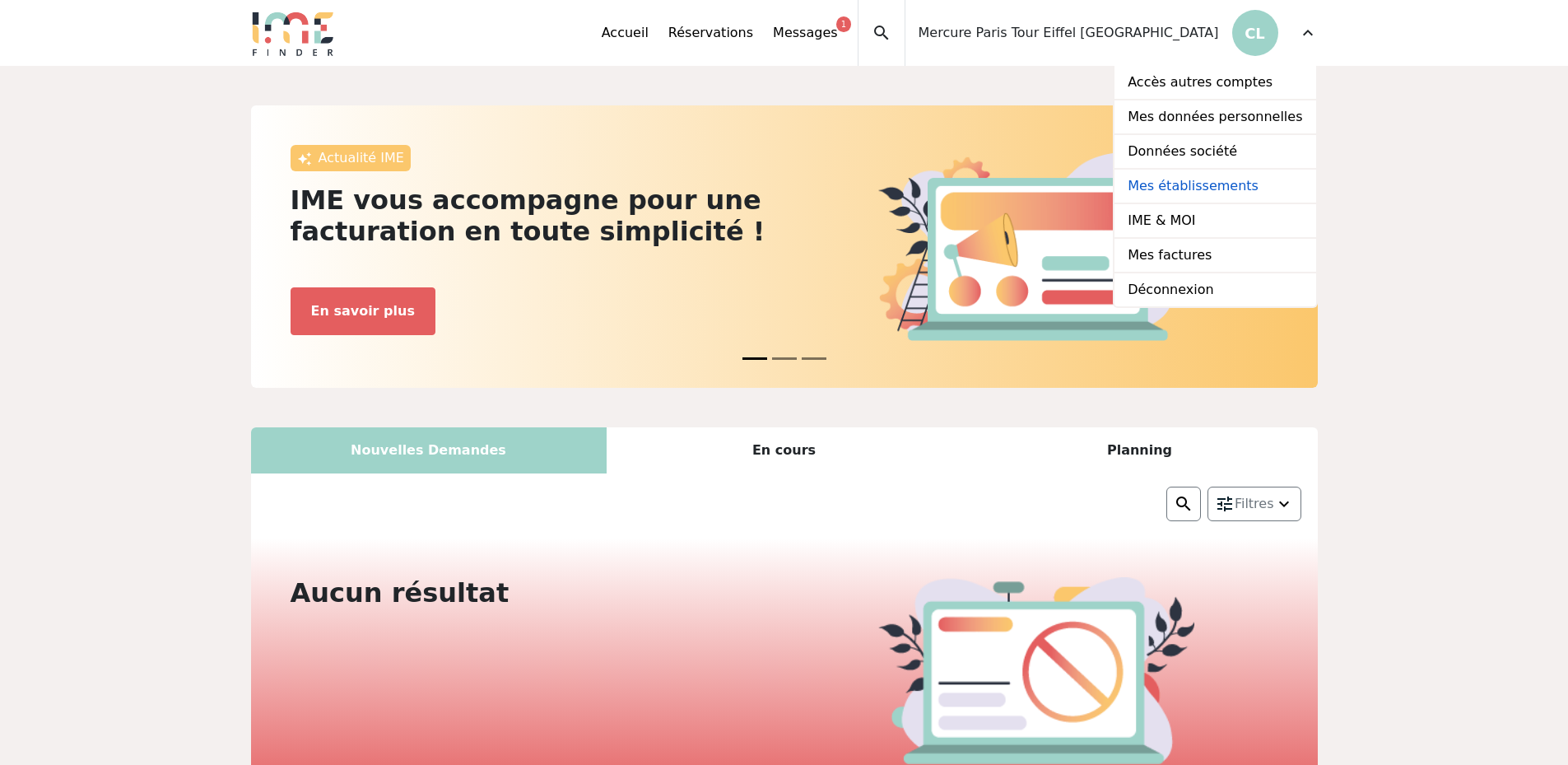
click at [1194, 184] on link "Mes établissements" at bounding box center [1215, 186] width 201 height 34
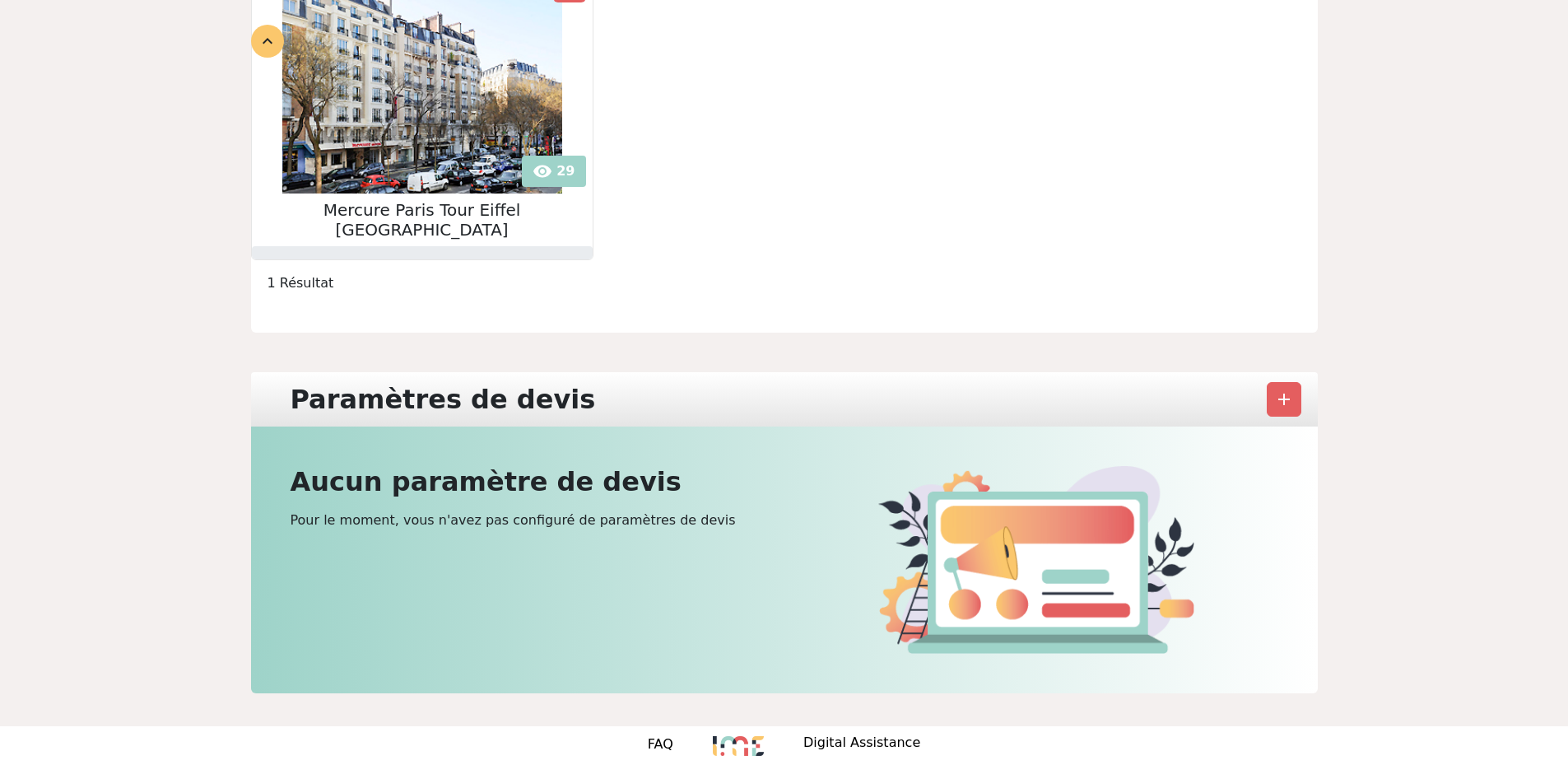
scroll to position [307, 0]
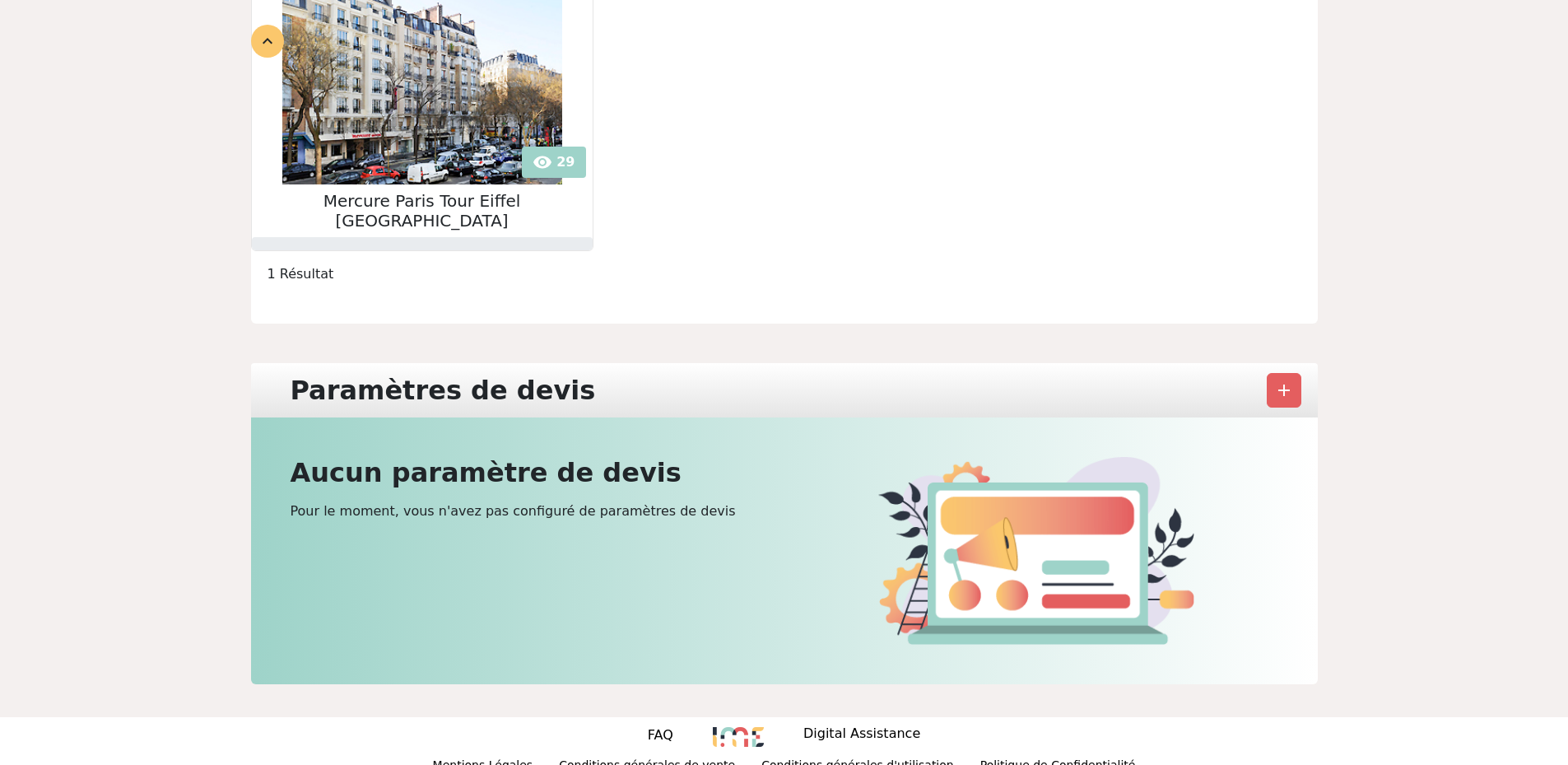
click at [381, 133] on img at bounding box center [422, 69] width 280 height 231
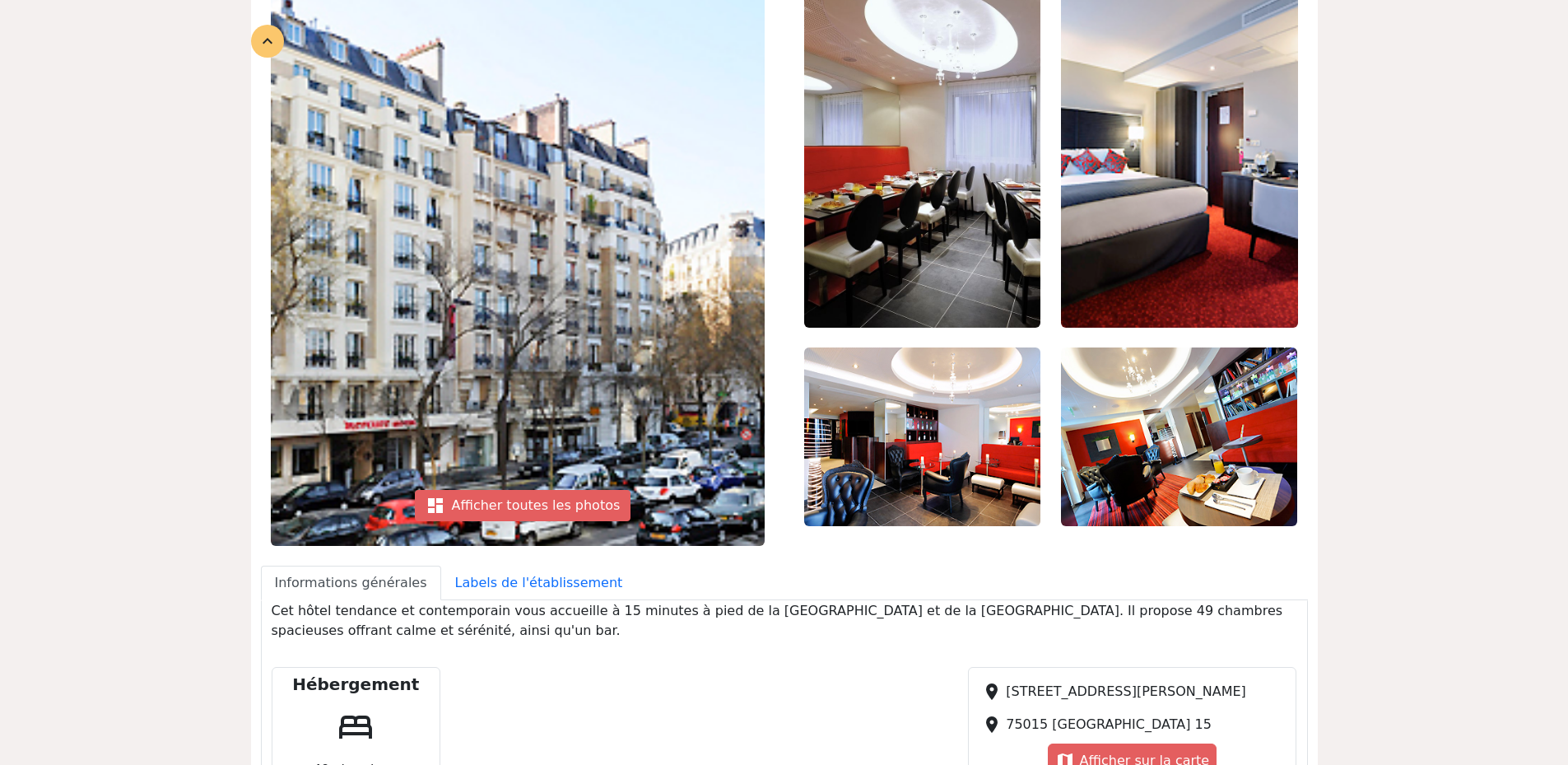
scroll to position [329, 0]
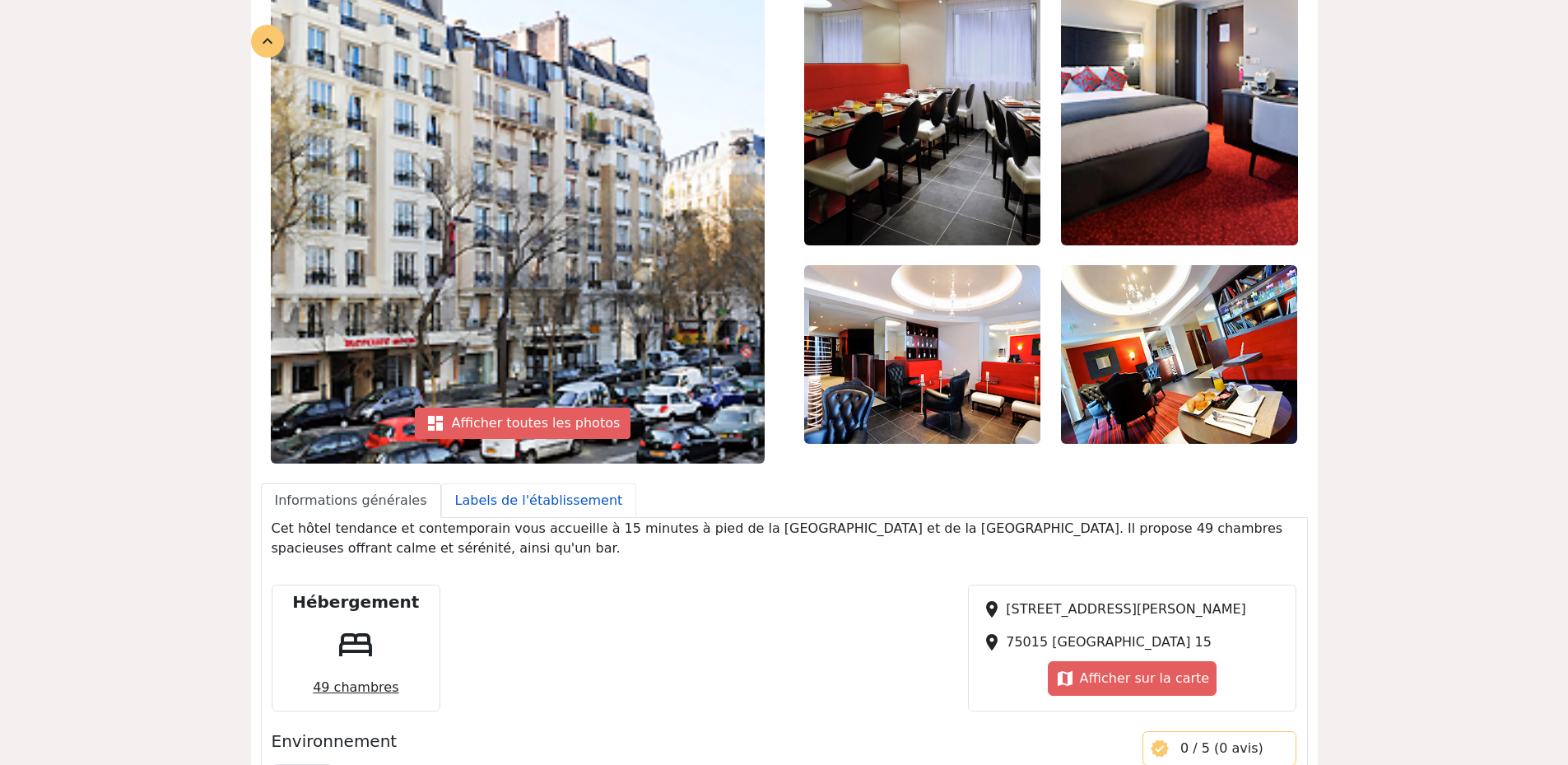
click at [527, 508] on link "Labels de l'établissement" at bounding box center [539, 500] width 196 height 34
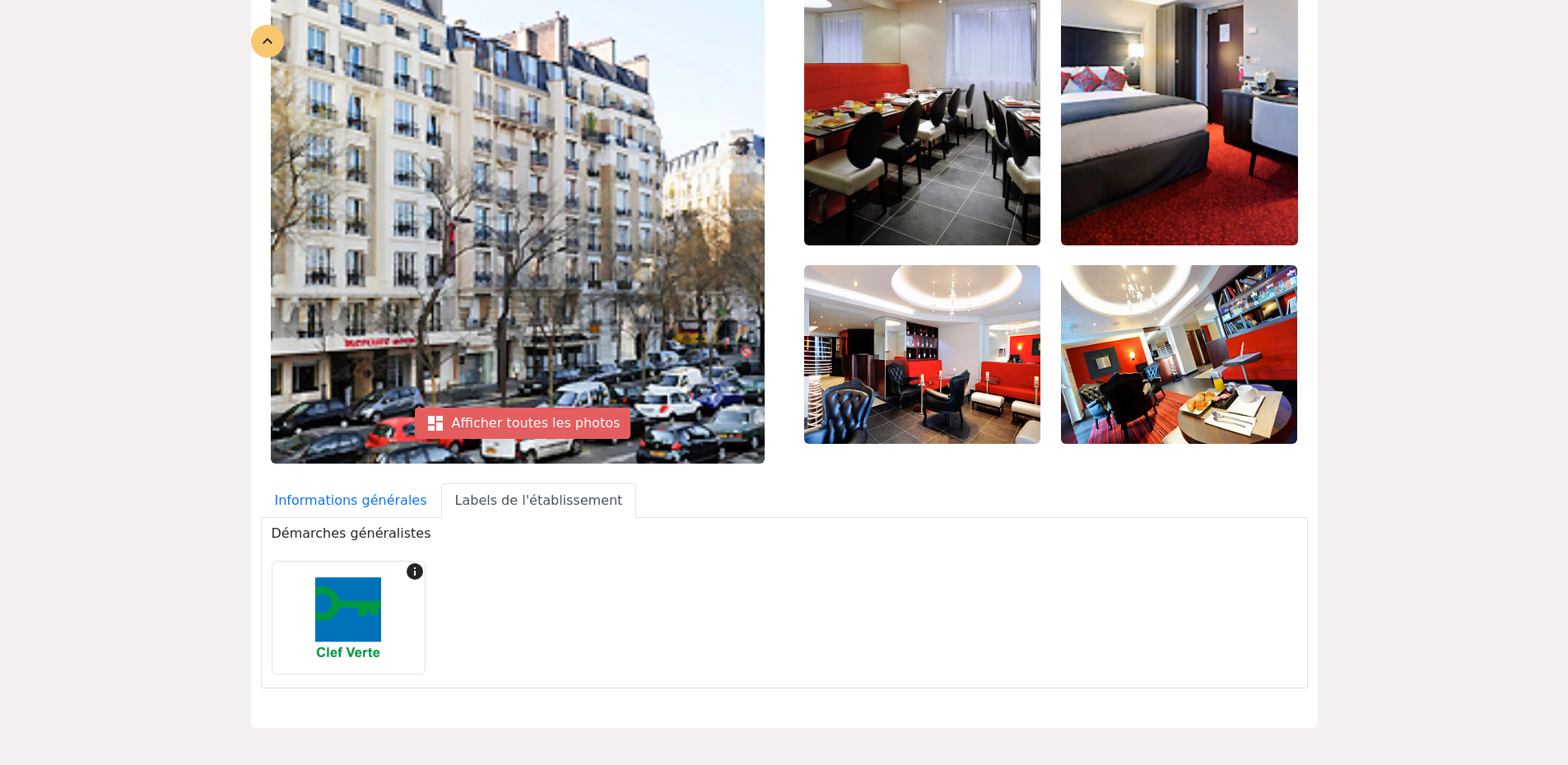
click at [904, 389] on img at bounding box center [922, 353] width 237 height 178
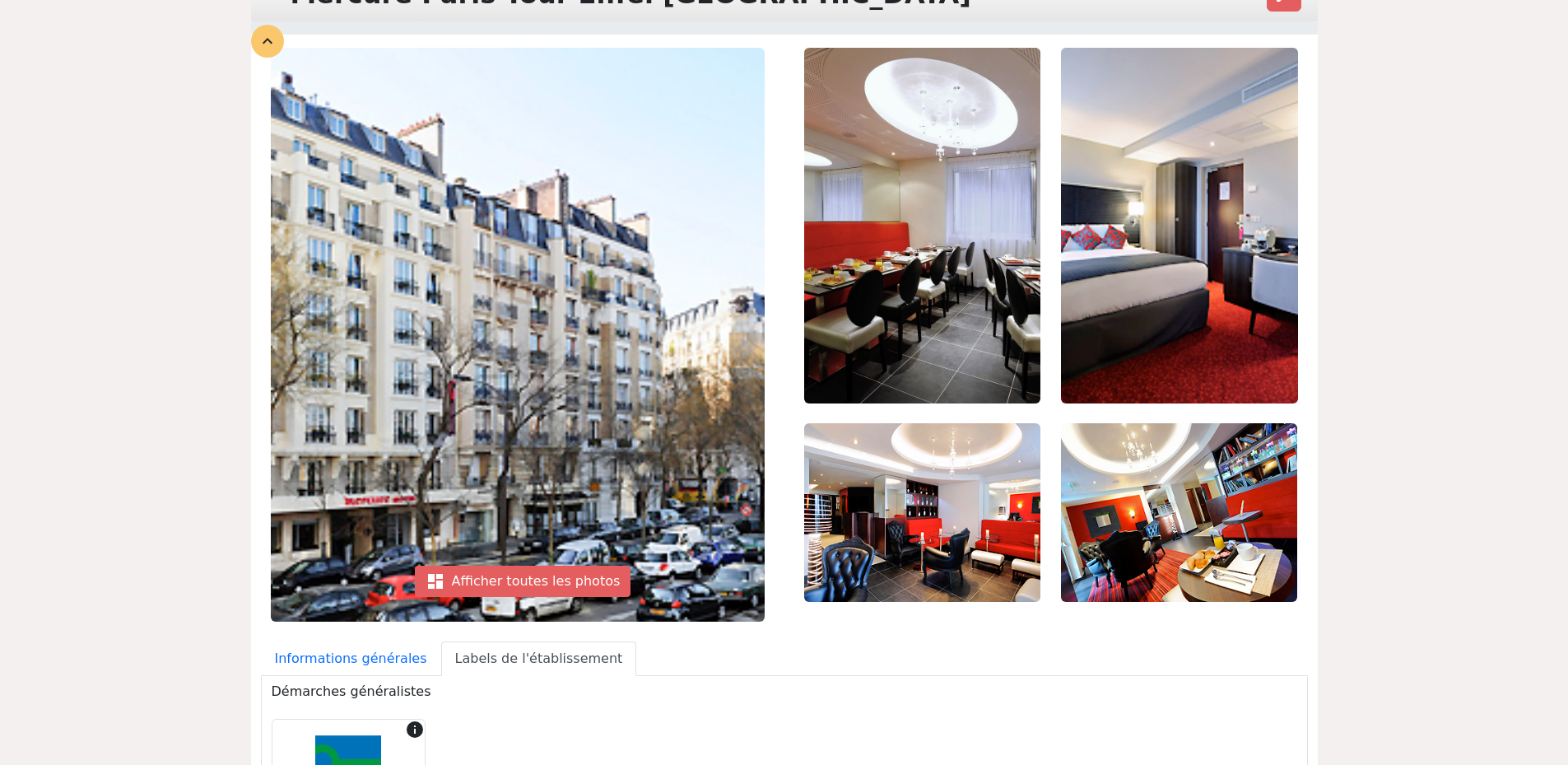
scroll to position [0, 0]
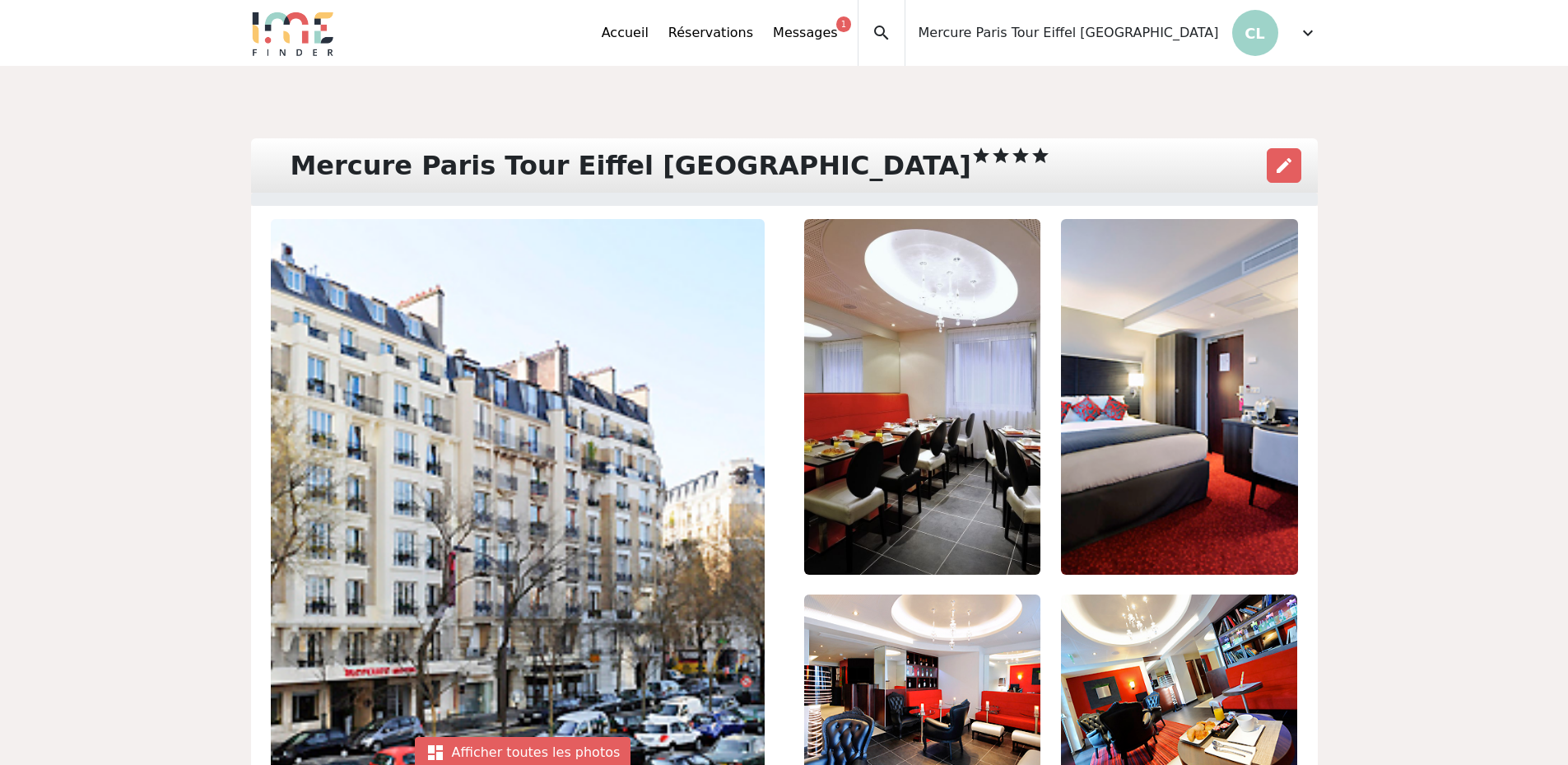
click at [1307, 31] on span "expand_more" at bounding box center [1307, 33] width 19 height 19
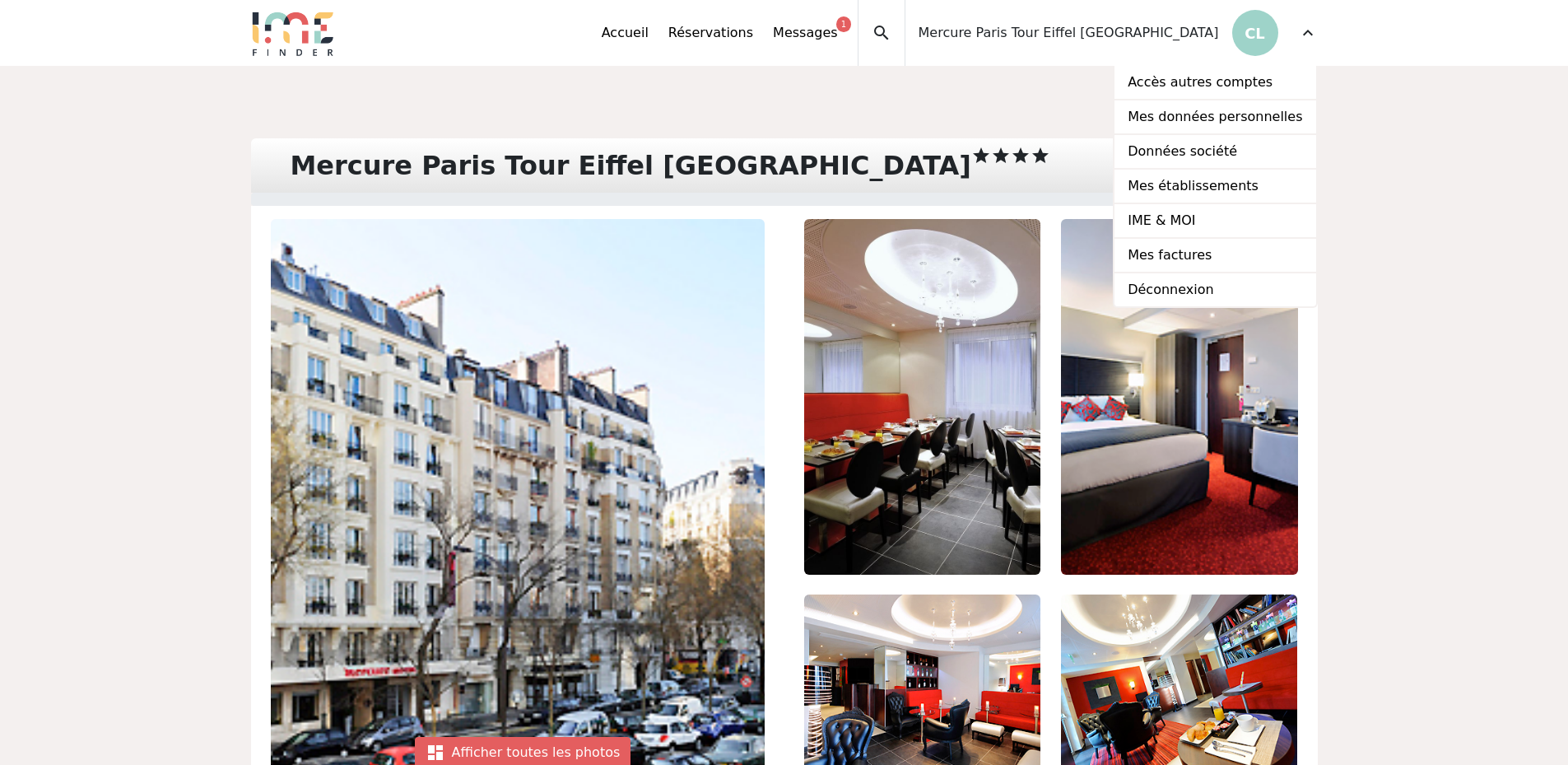
click at [1306, 36] on span "expand_more" at bounding box center [1307, 33] width 19 height 19
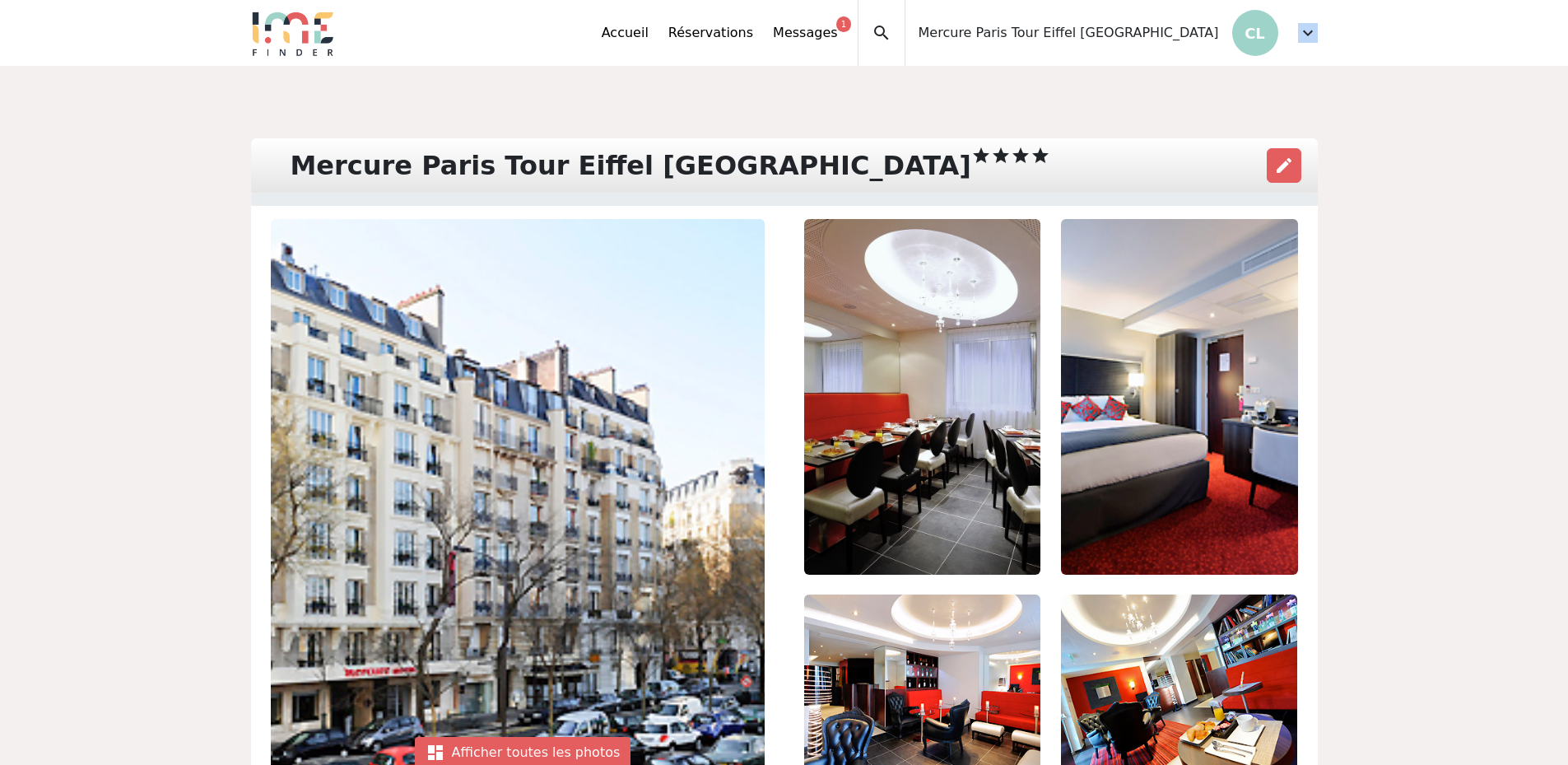
click at [1306, 36] on span "expand_more" at bounding box center [1307, 33] width 19 height 19
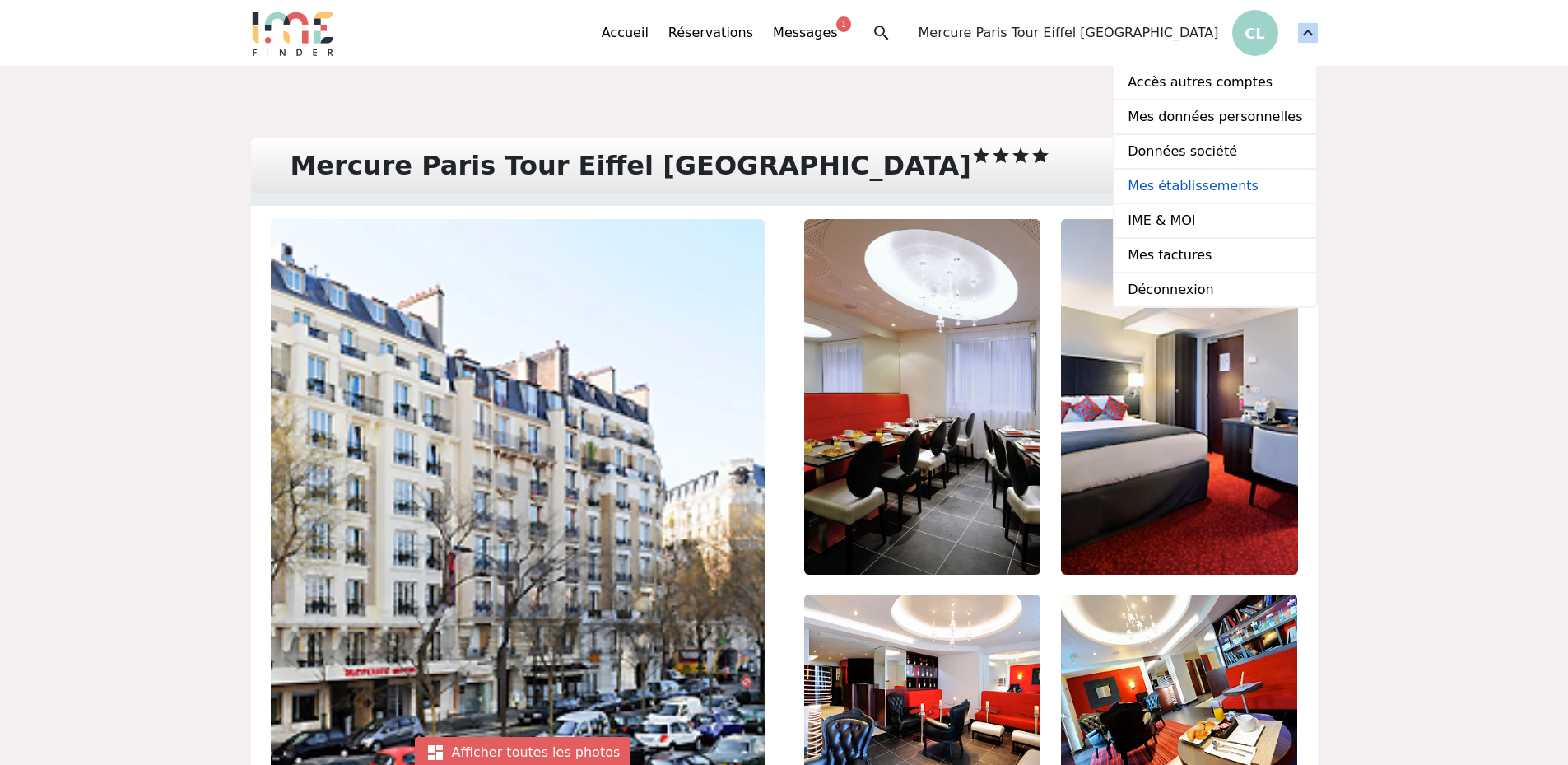
click at [1210, 186] on link "Mes établissements" at bounding box center [1215, 186] width 201 height 34
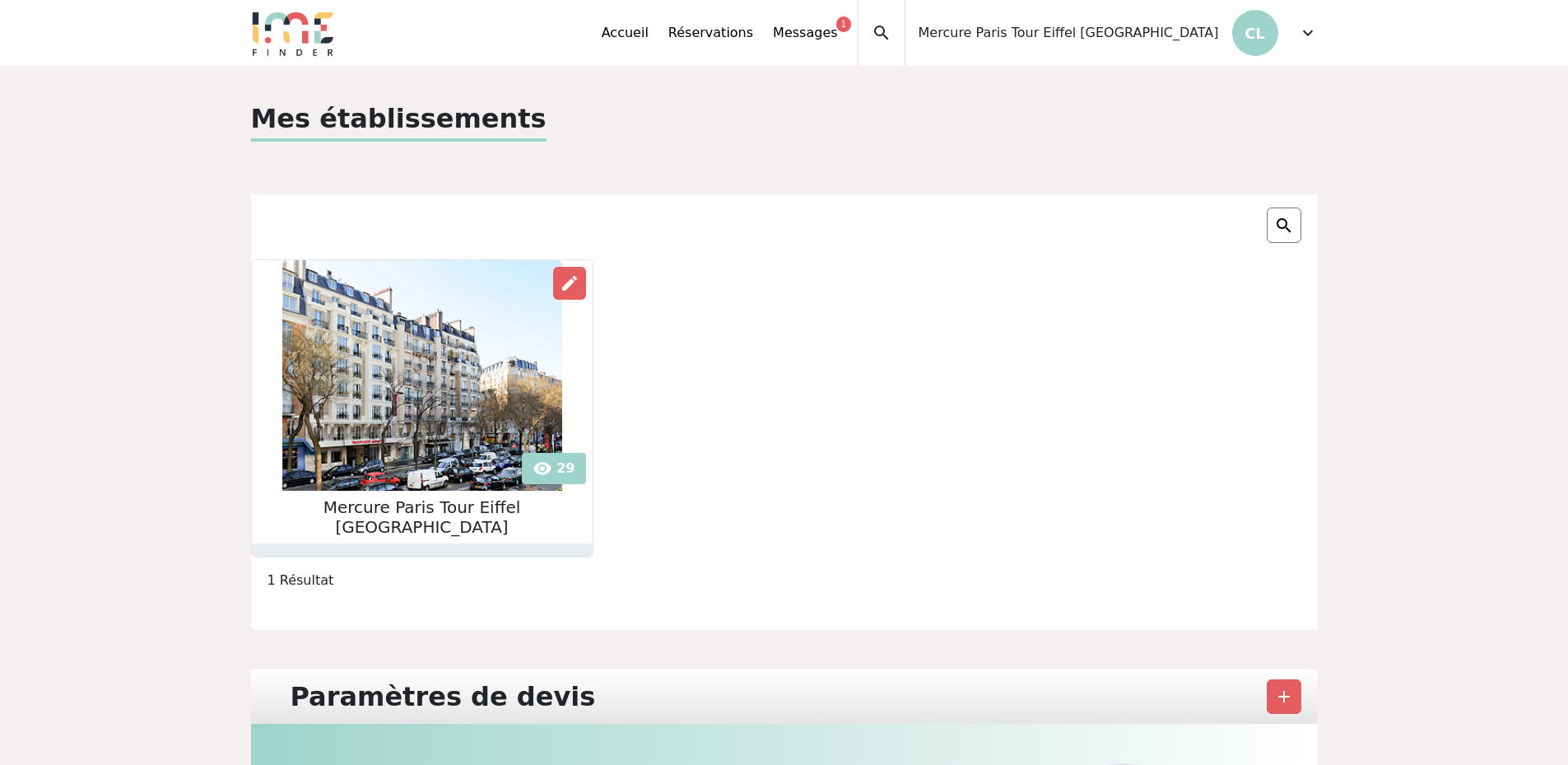
click at [1303, 38] on span "expand_more" at bounding box center [1307, 33] width 19 height 19
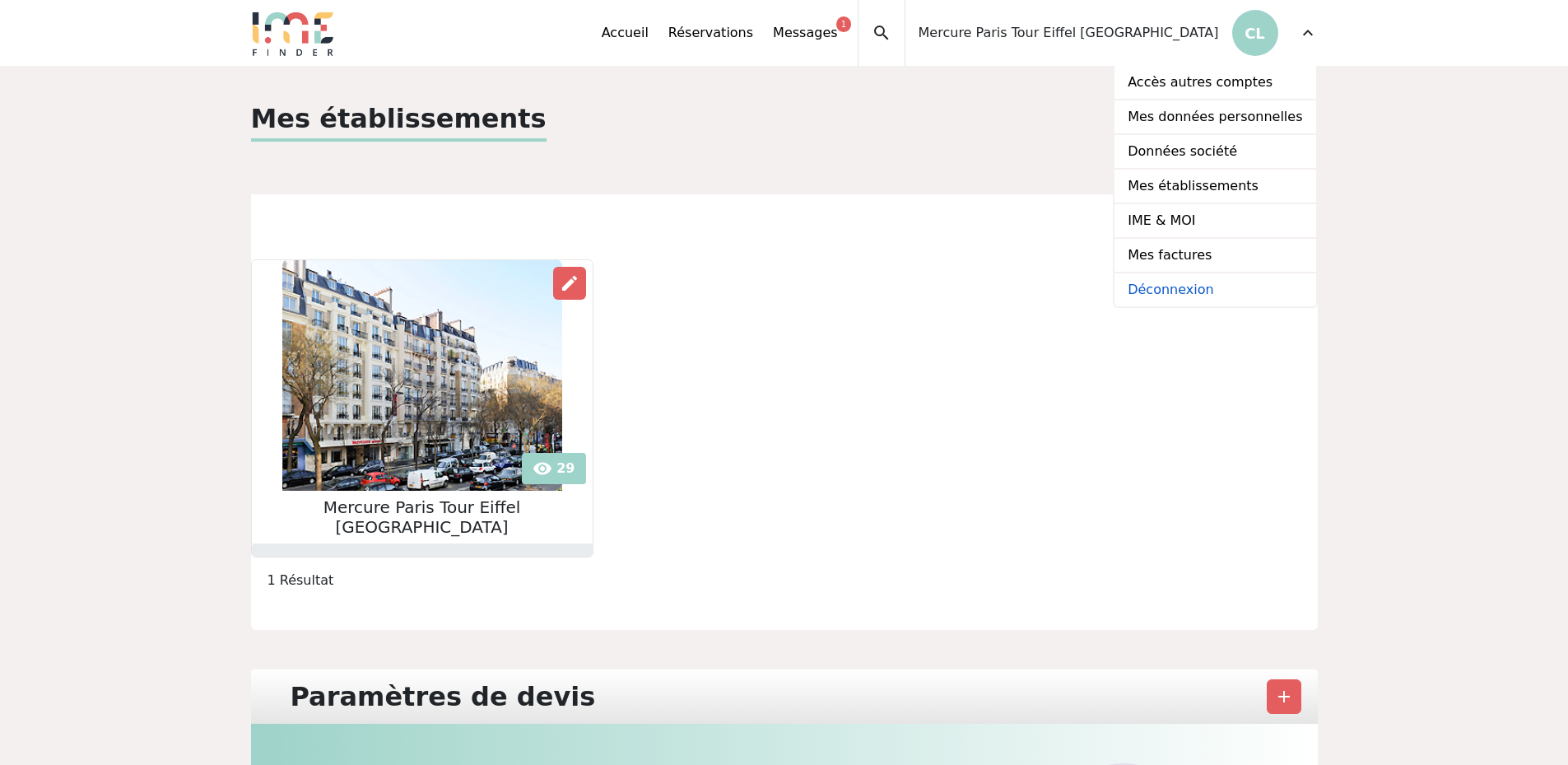
click at [1198, 289] on link "Déconnexion" at bounding box center [1215, 289] width 201 height 33
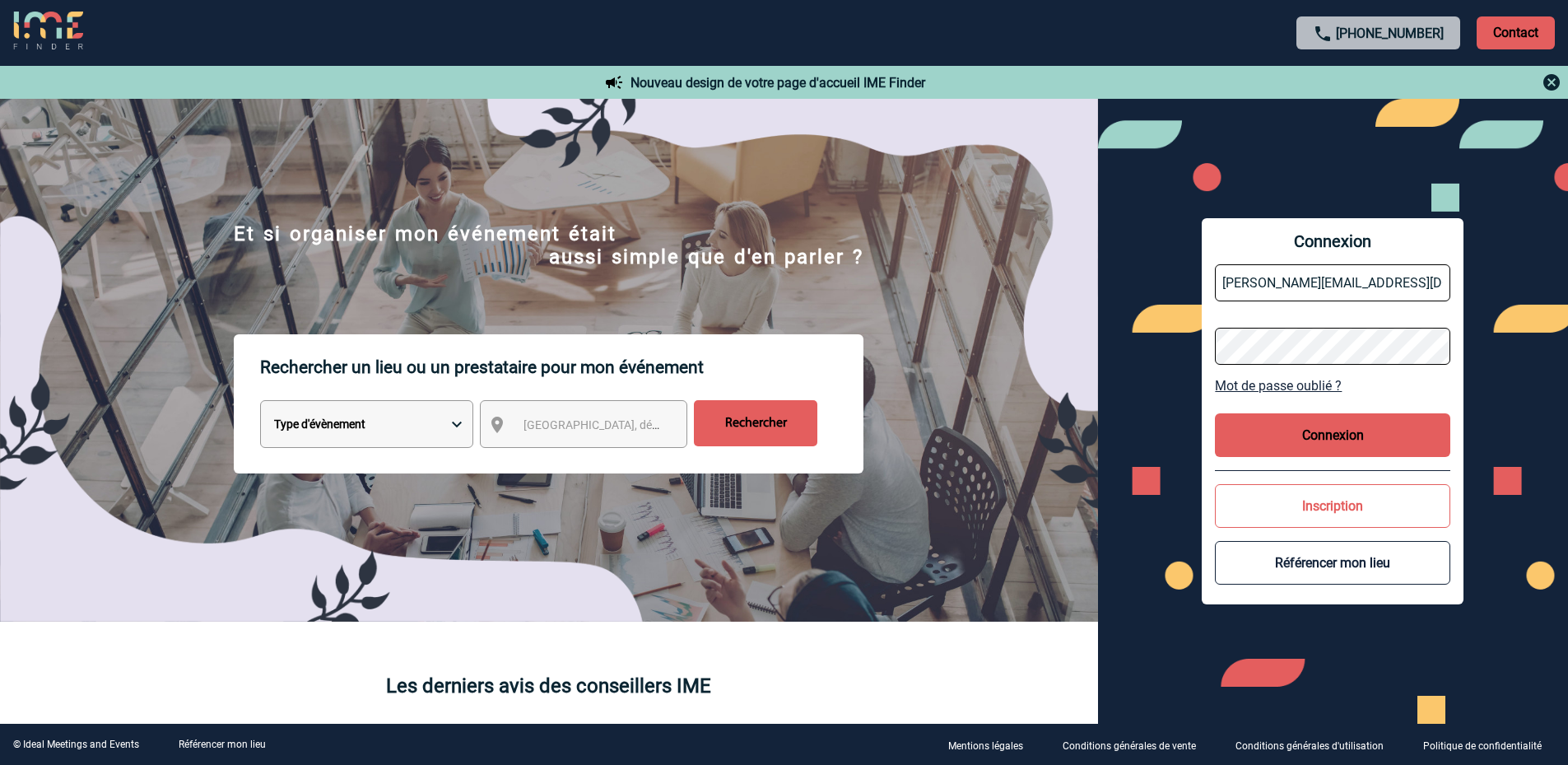
click at [1382, 278] on input "charlene.longatelli@accor.com" at bounding box center [1332, 283] width 235 height 37
type input "HB7S9-SB@ACCOR.COM"
click at [1350, 433] on button "Connexion" at bounding box center [1332, 435] width 235 height 43
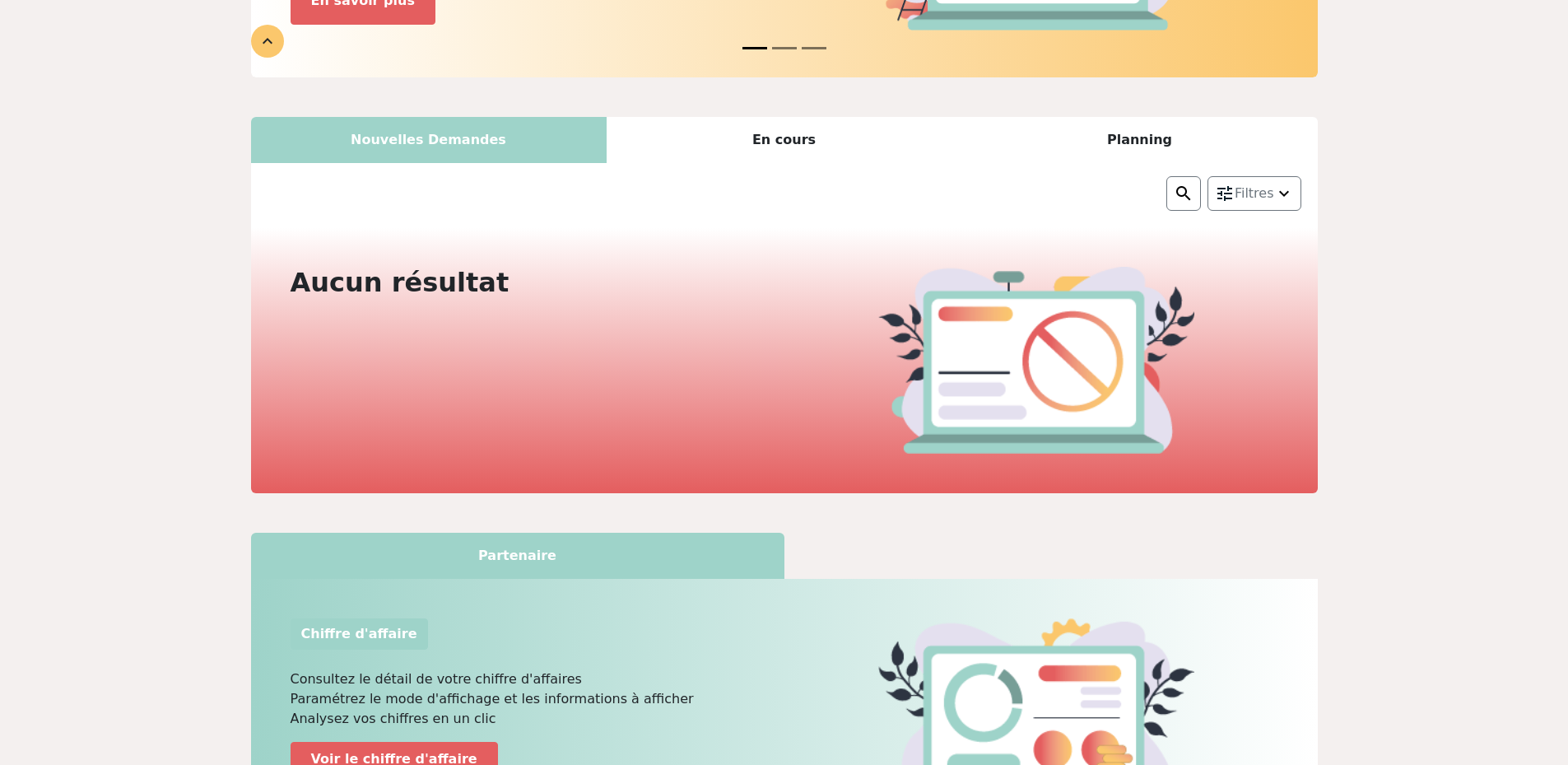
scroll to position [329, 0]
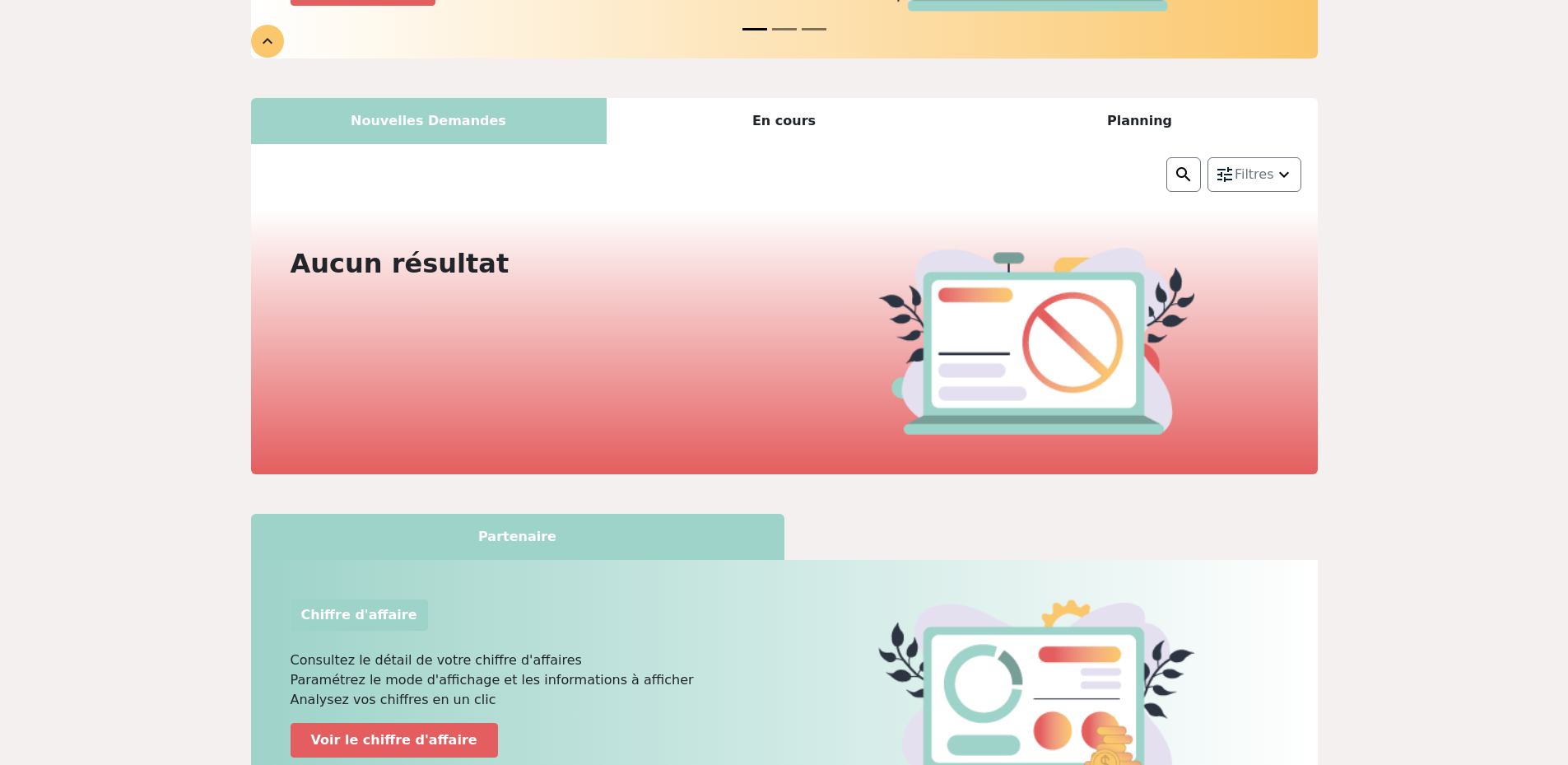
click at [809, 119] on div "En cours" at bounding box center [784, 121] width 356 height 46
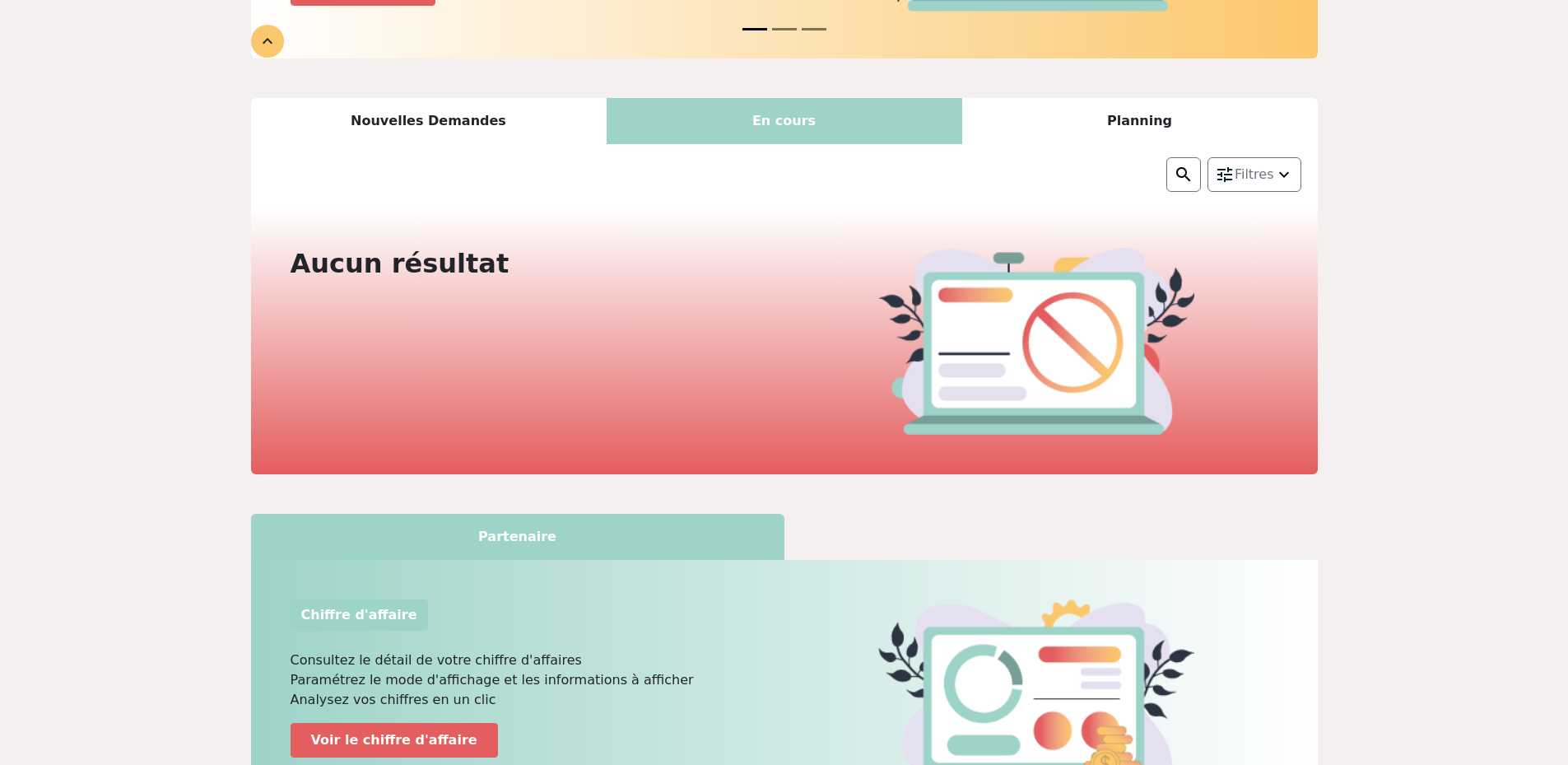
click at [1118, 117] on div "Planning" at bounding box center [1140, 121] width 356 height 46
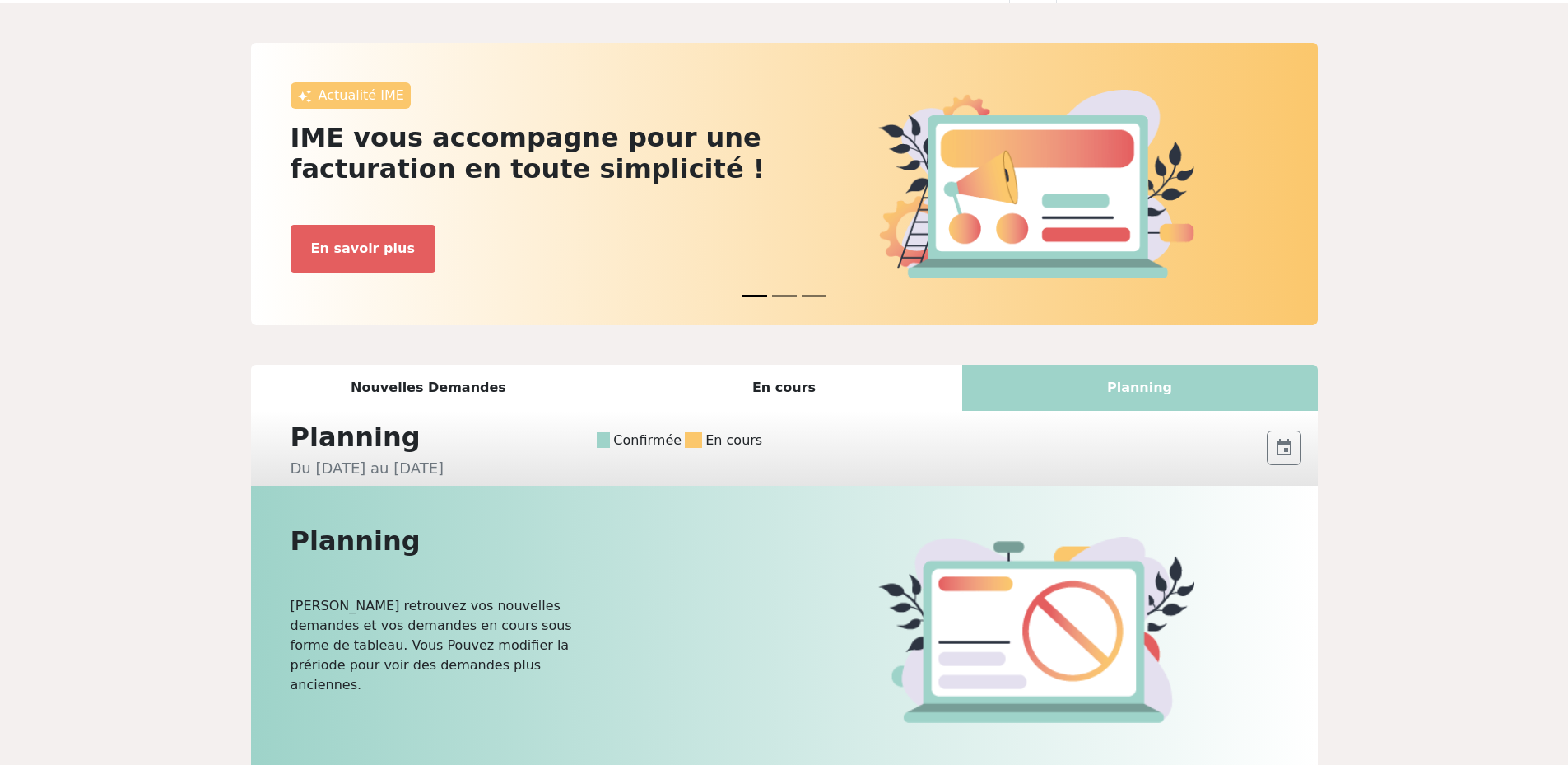
scroll to position [0, 0]
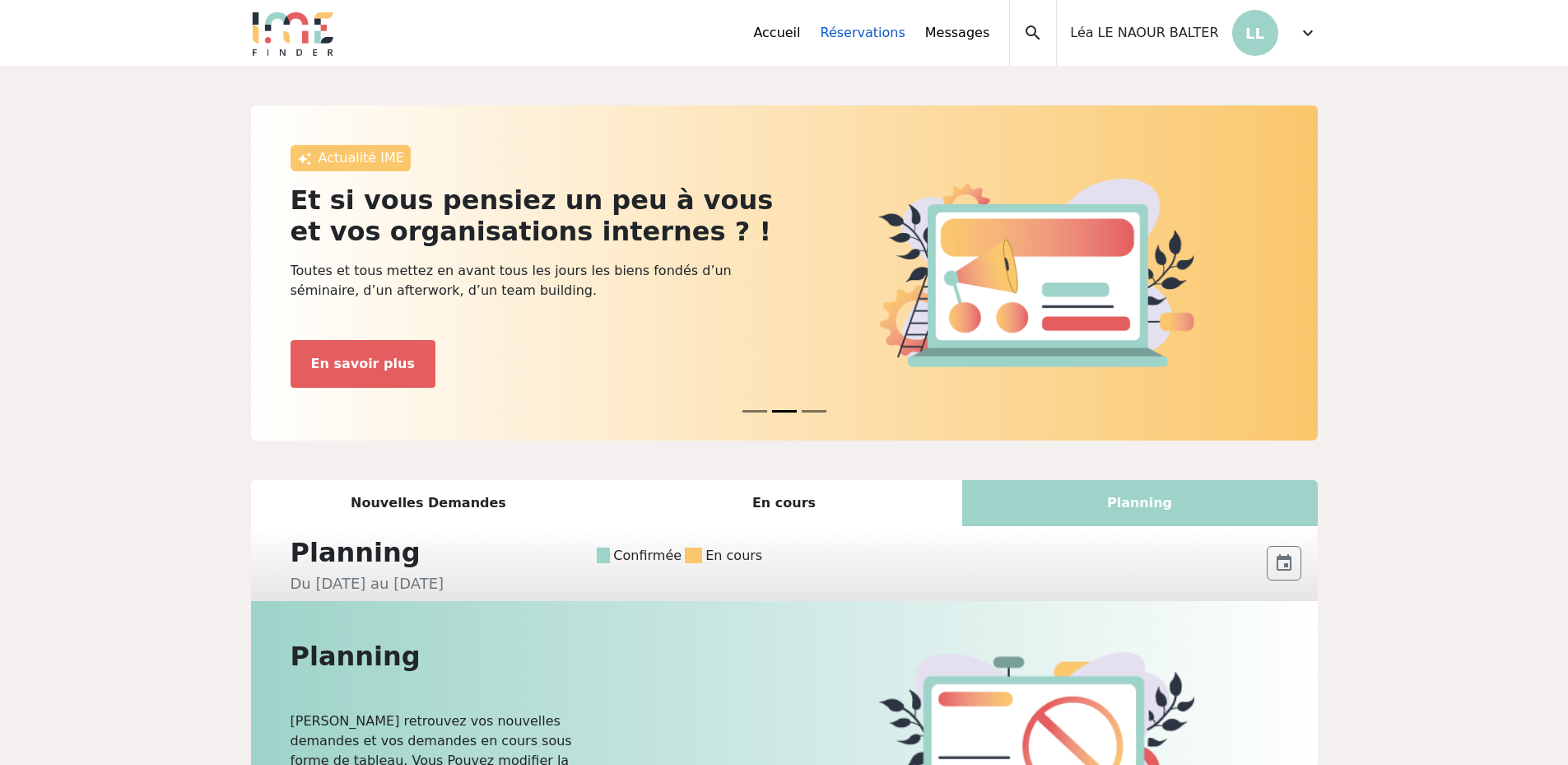
click at [884, 42] on link "Réservations" at bounding box center [863, 33] width 85 height 19
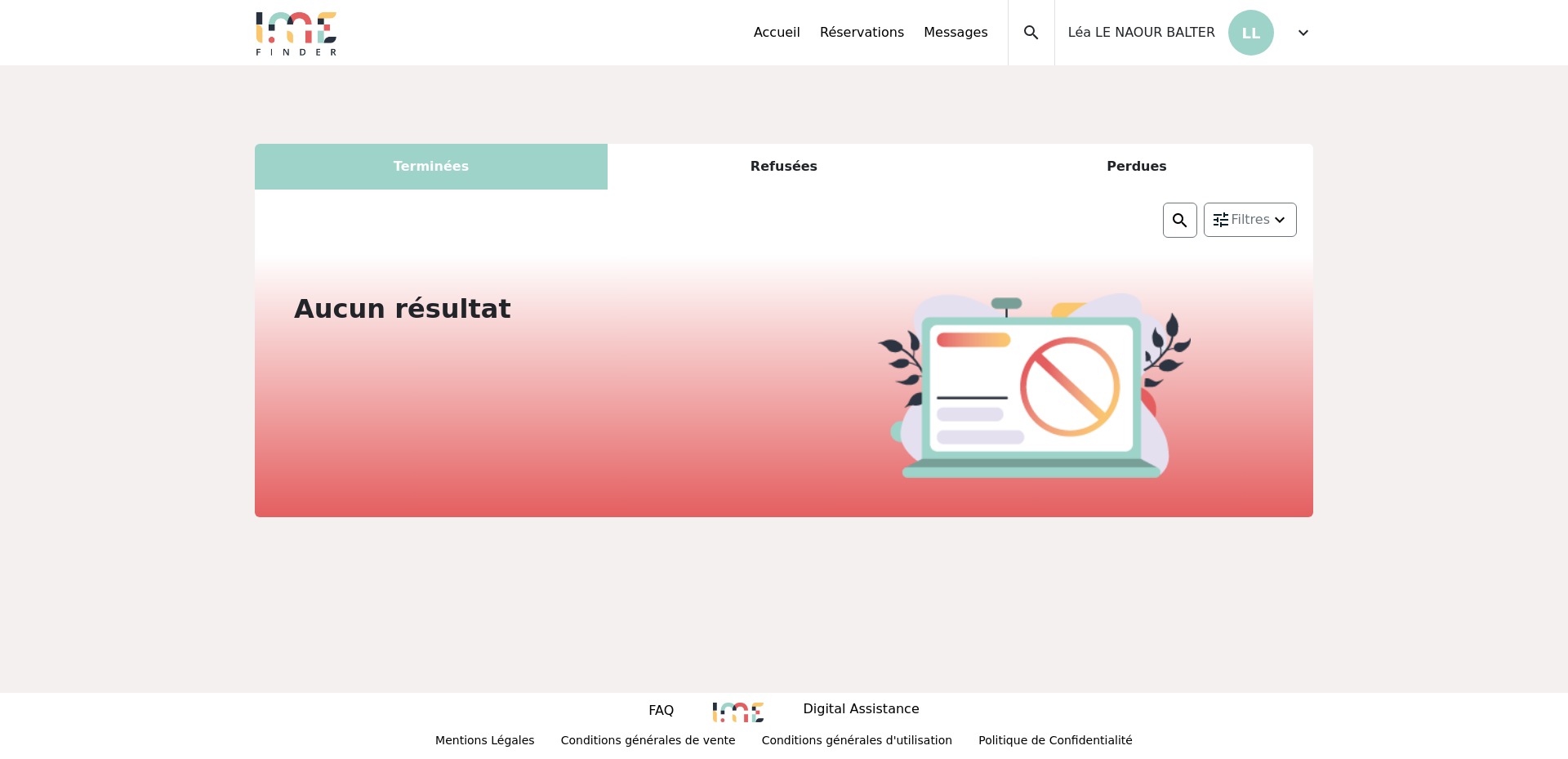
click at [776, 167] on div "Refusées" at bounding box center [784, 167] width 353 height 46
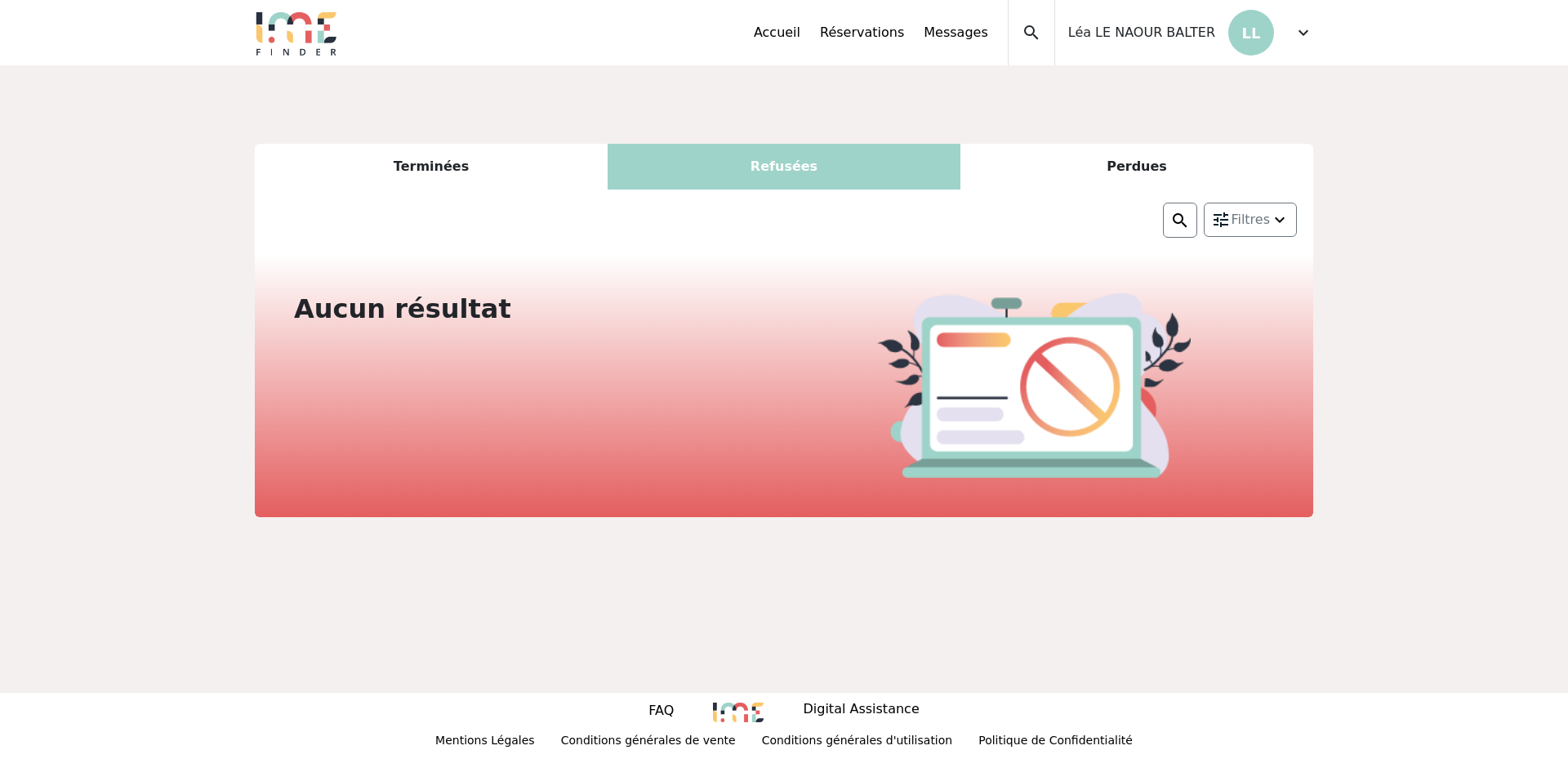
click at [1115, 167] on div "Perdues" at bounding box center [1137, 167] width 353 height 46
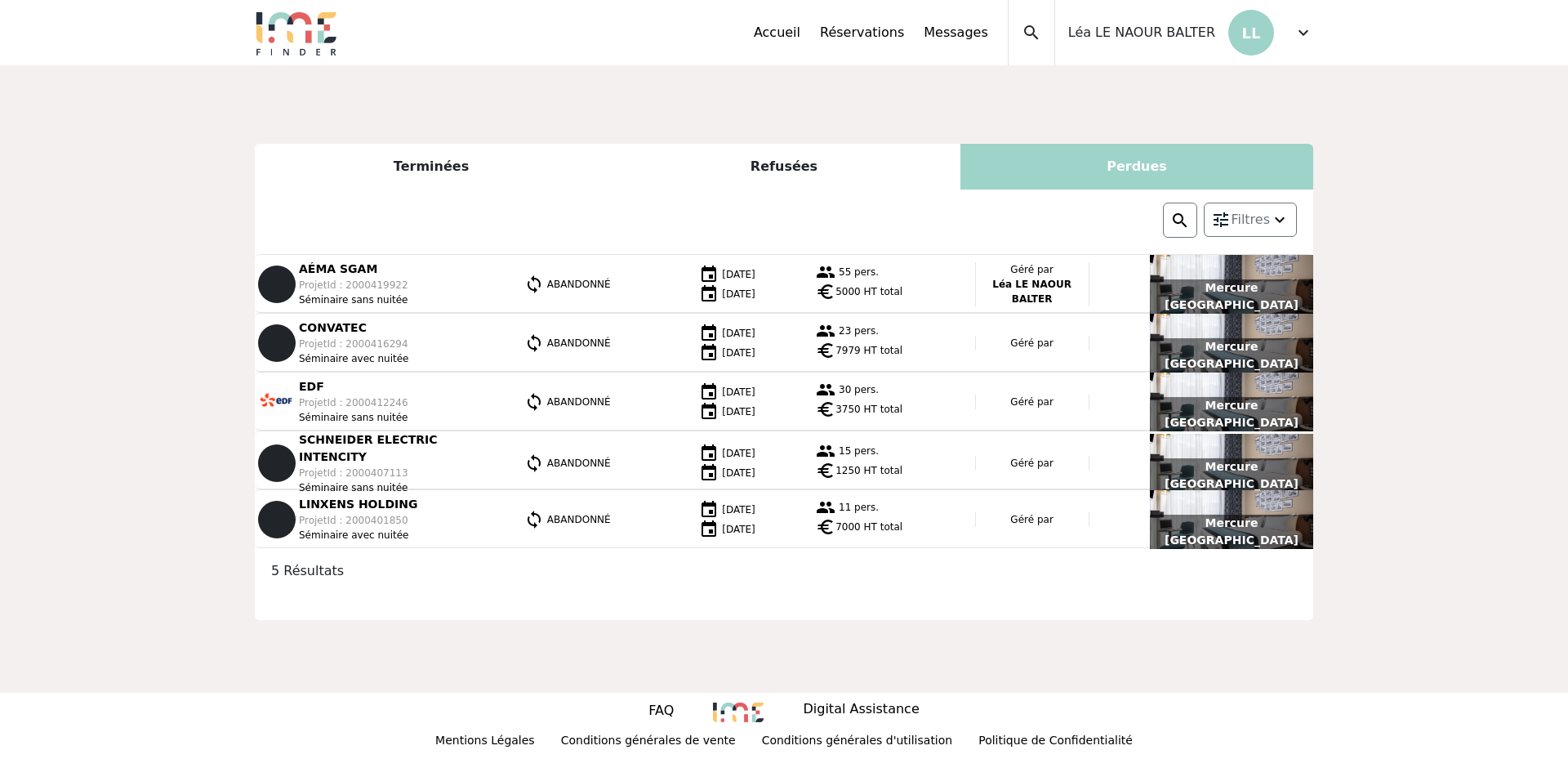
click at [1166, 172] on div "Perdues" at bounding box center [1137, 167] width 353 height 46
click at [1138, 166] on div "Perdues" at bounding box center [1137, 167] width 353 height 46
click at [800, 174] on div "Refusées" at bounding box center [784, 167] width 353 height 46
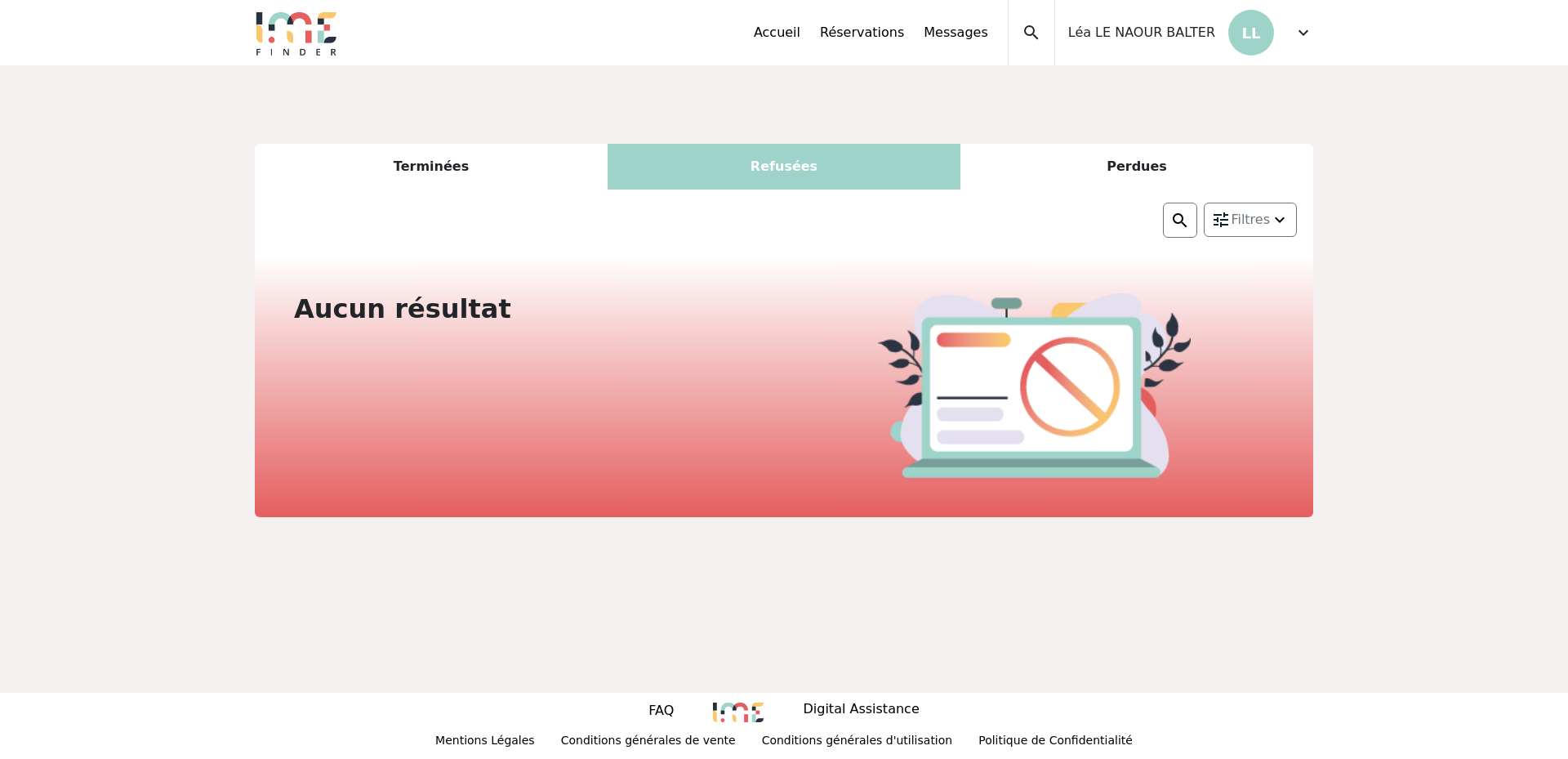
click at [440, 161] on div "Terminées" at bounding box center [431, 167] width 353 height 46
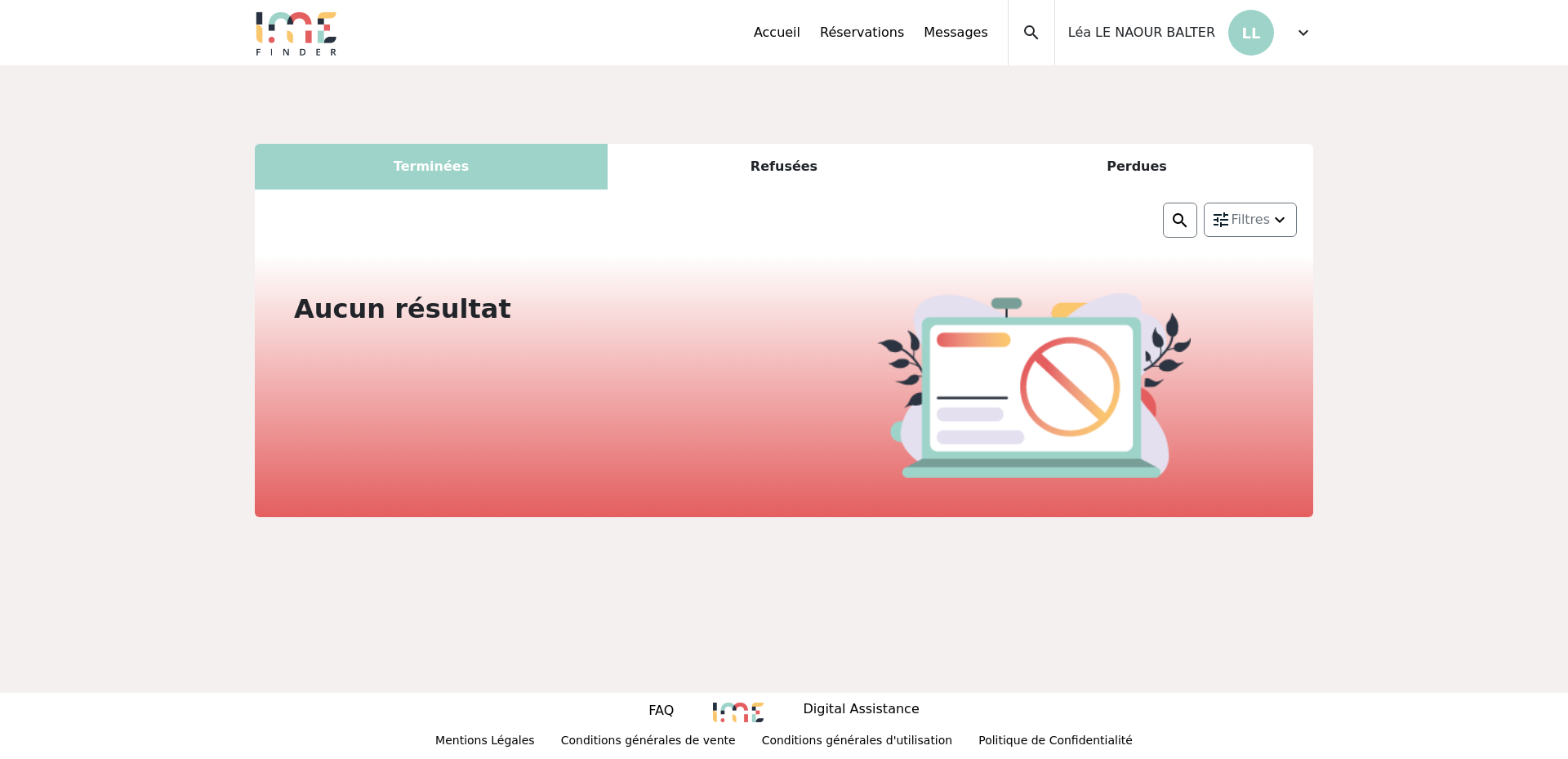
click at [1301, 27] on span "expand_more" at bounding box center [1303, 32] width 19 height 19
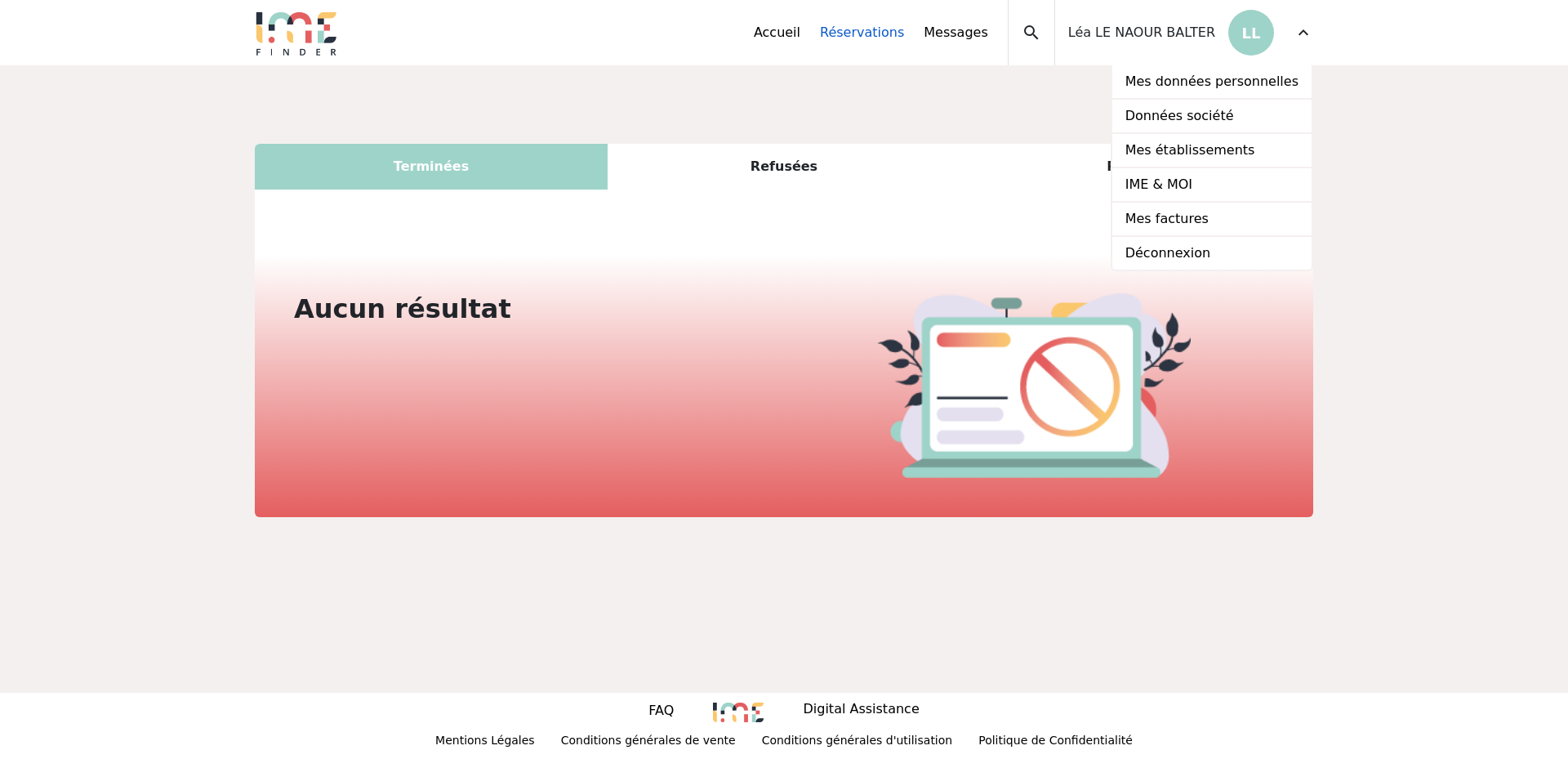
click at [892, 28] on link "Réservations" at bounding box center [862, 32] width 84 height 19
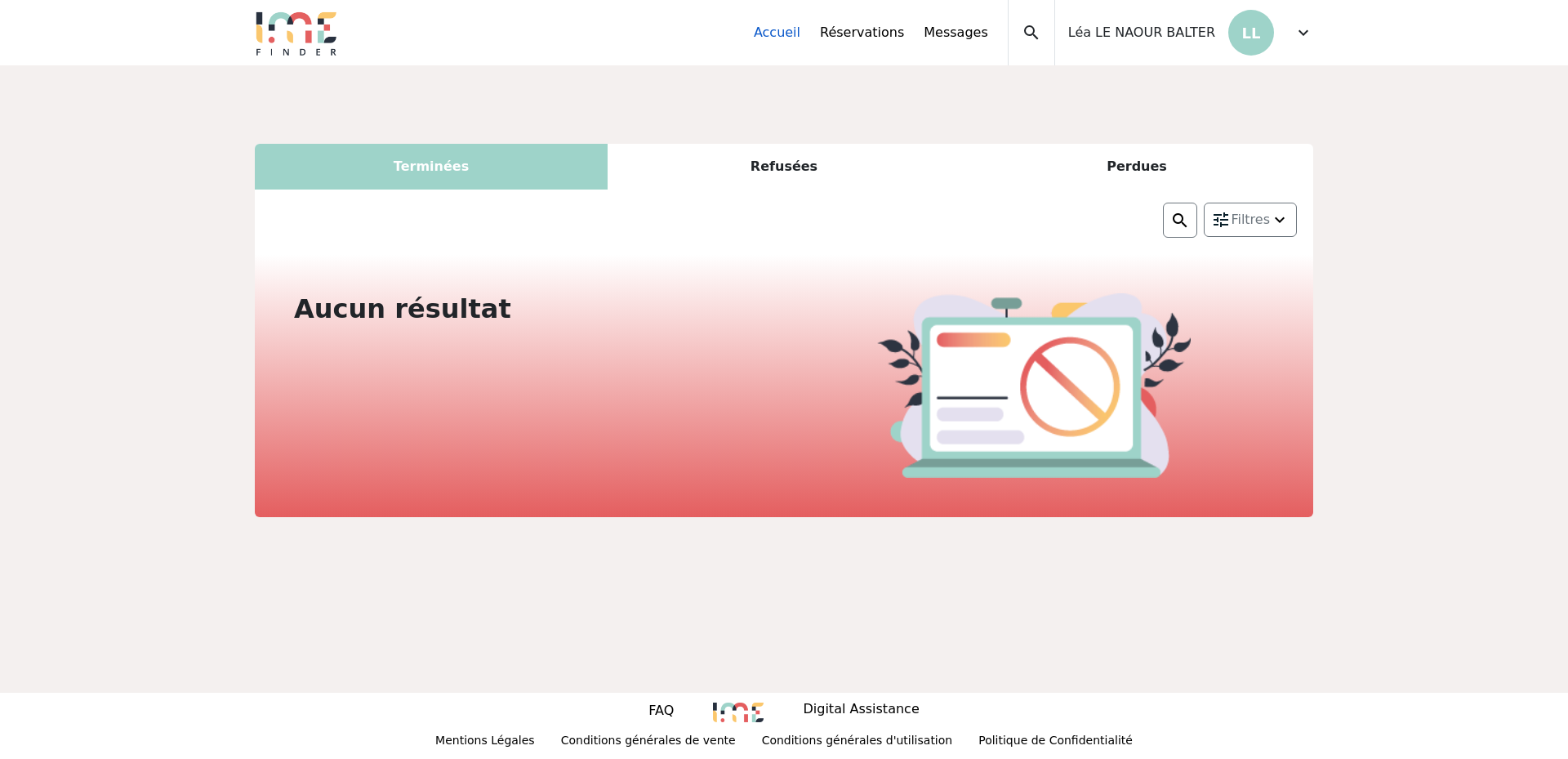
click at [800, 35] on link "Accueil" at bounding box center [777, 32] width 46 height 19
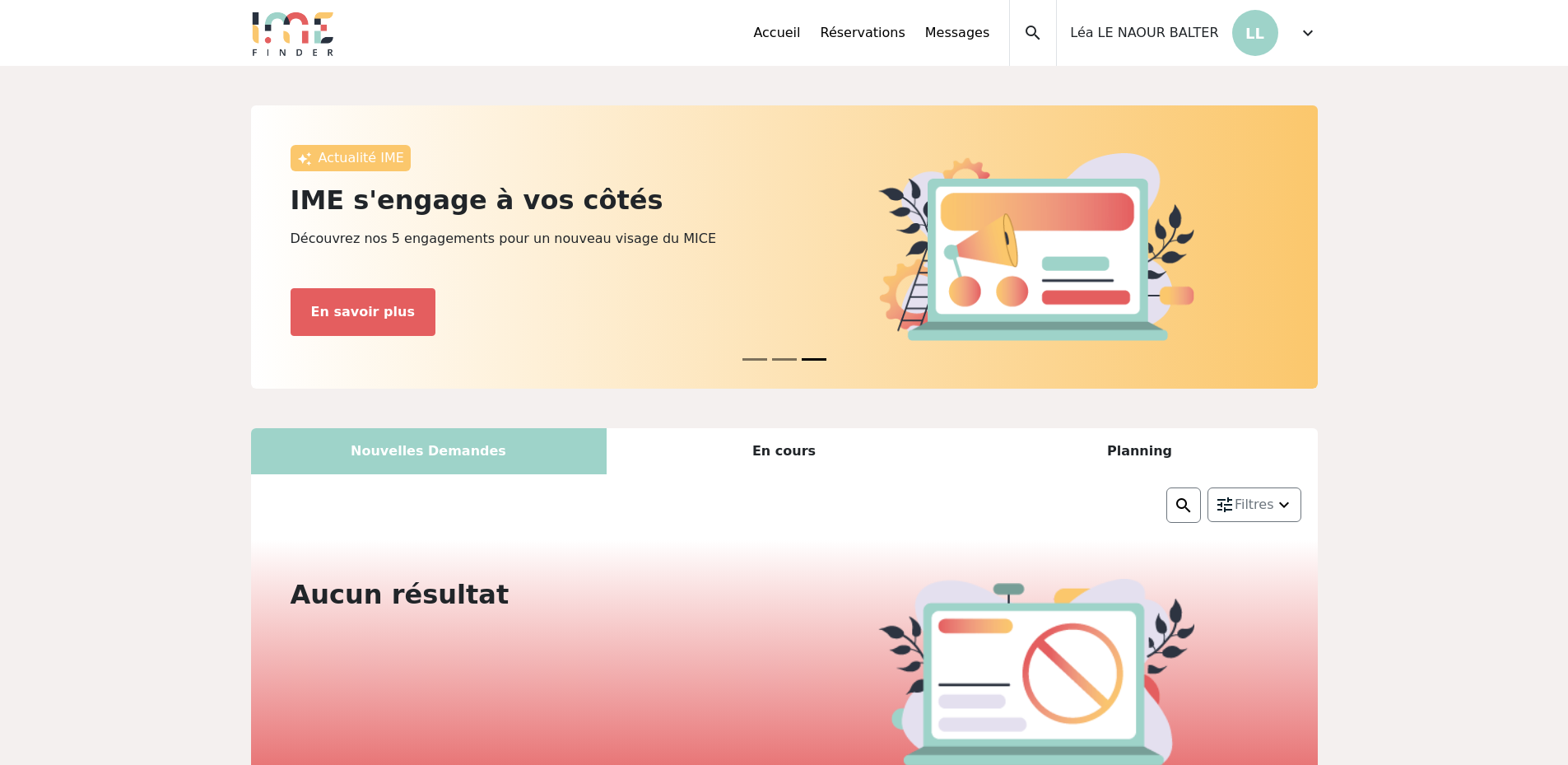
click at [1313, 33] on span "expand_more" at bounding box center [1307, 33] width 19 height 19
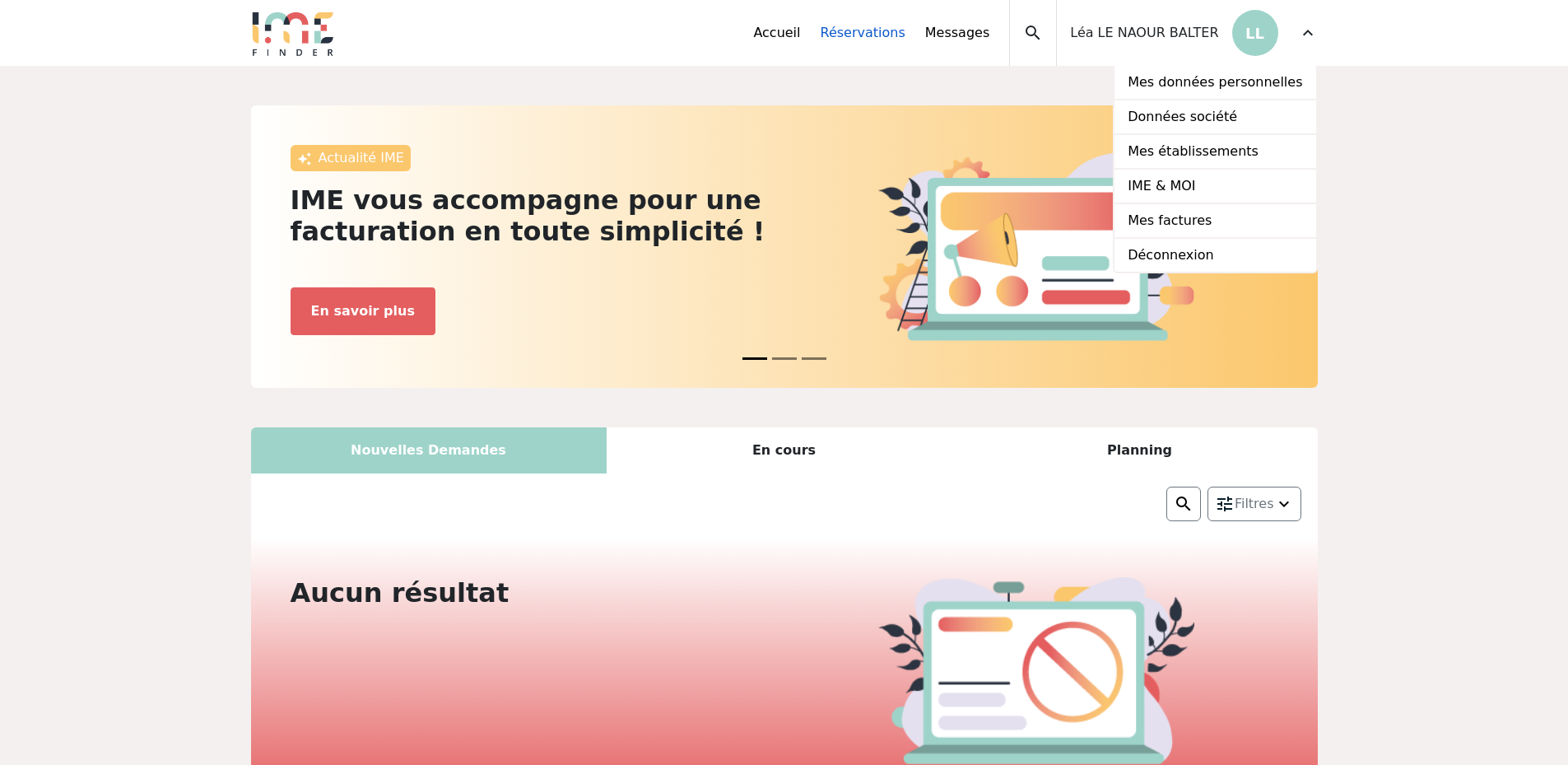
click at [905, 30] on link "Réservations" at bounding box center [863, 33] width 85 height 19
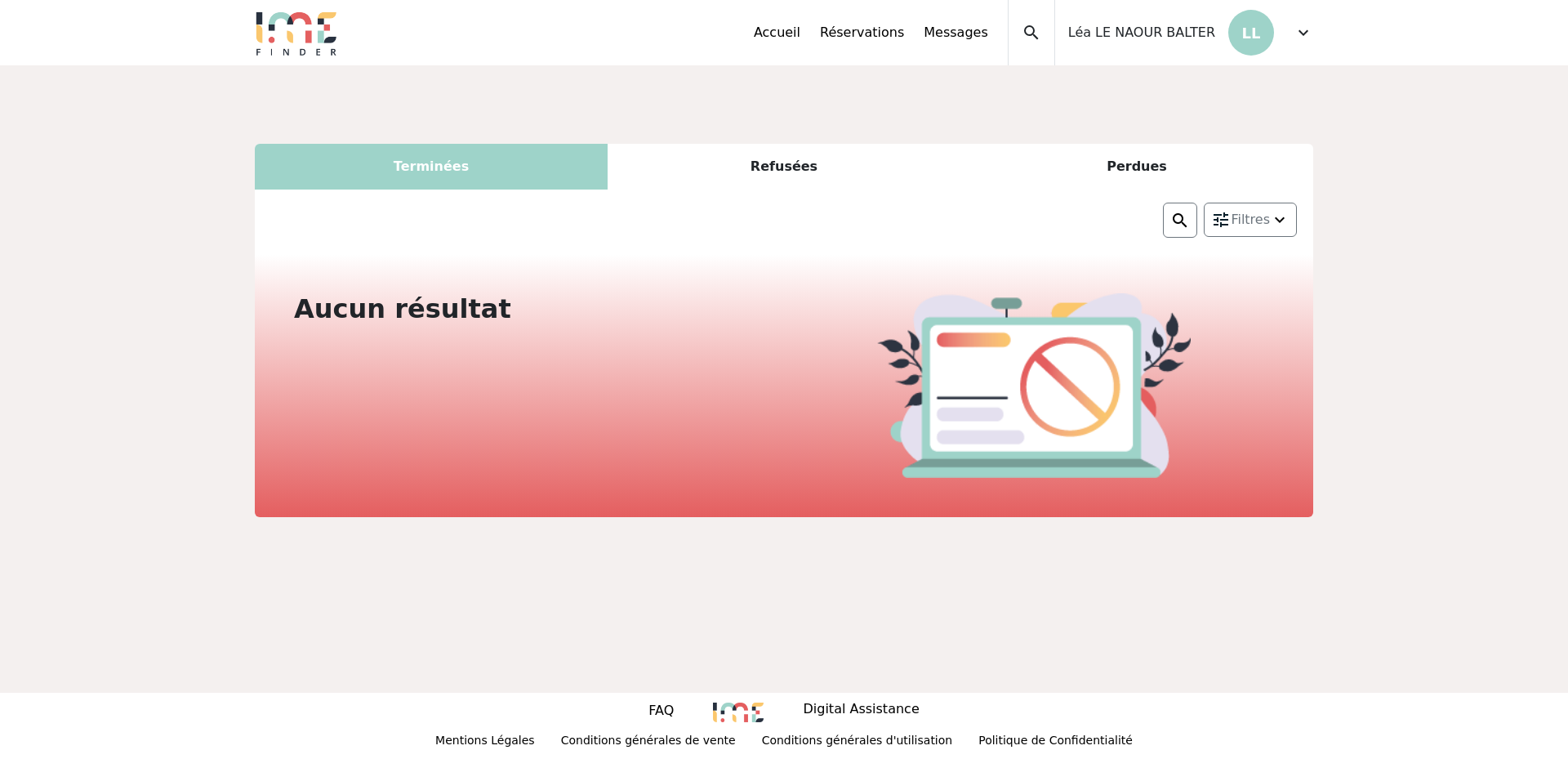
click at [1311, 37] on span "expand_more" at bounding box center [1303, 32] width 19 height 19
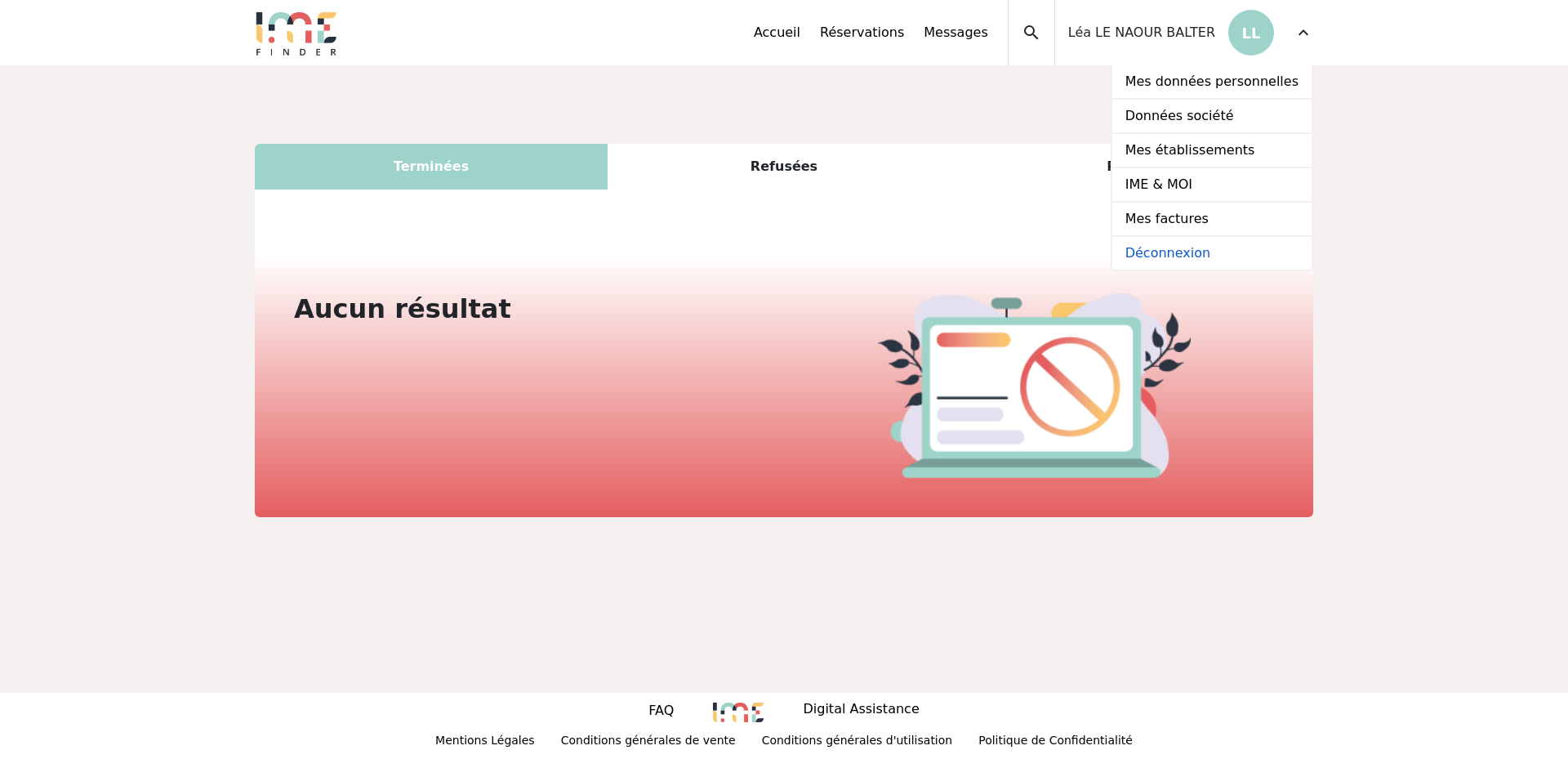
click at [1205, 251] on link "Déconnexion" at bounding box center [1211, 252] width 199 height 32
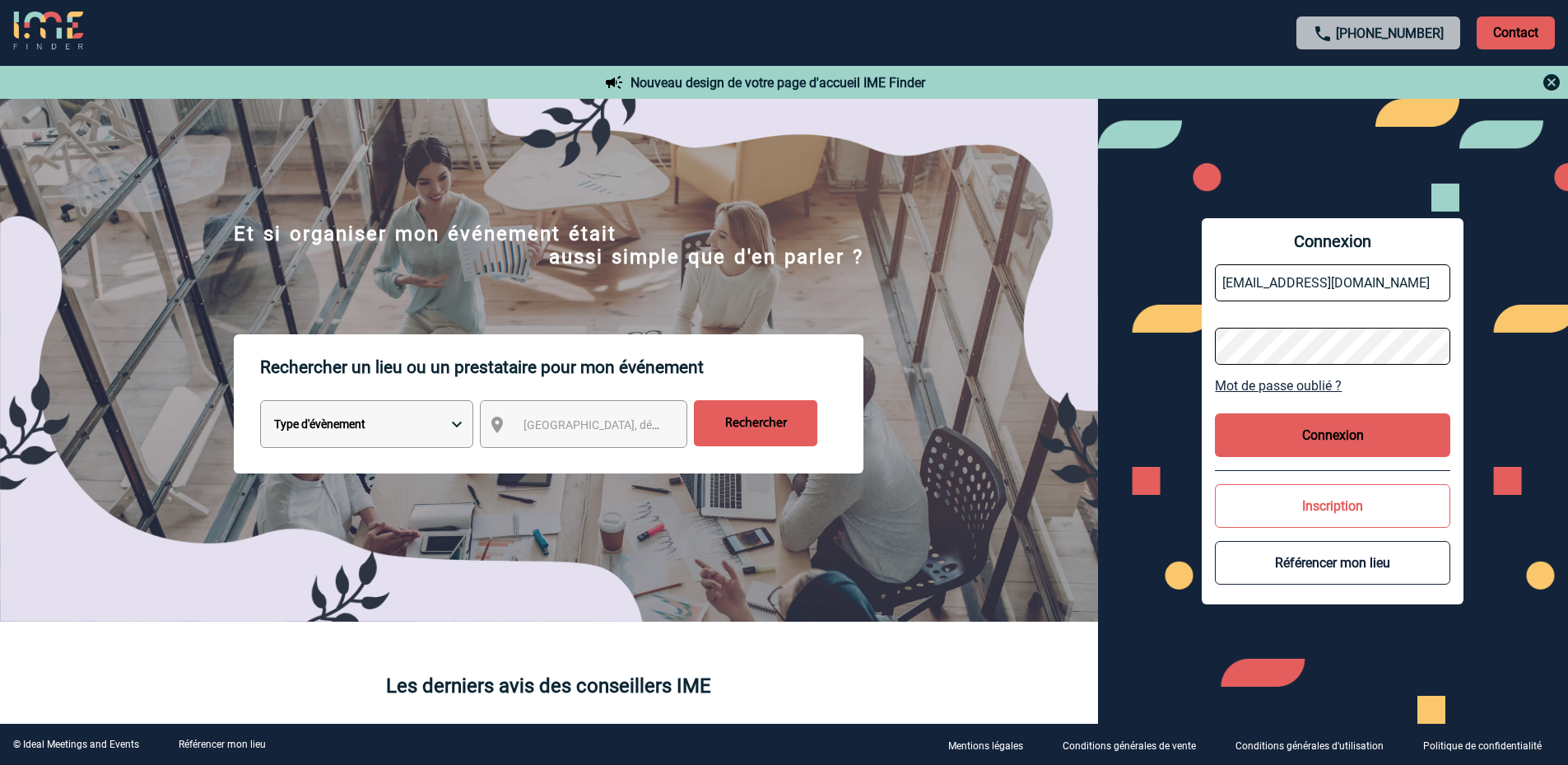
click at [1363, 281] on input "HB7S9-SB@ACCOR.COM" at bounding box center [1332, 283] width 235 height 37
click at [1285, 269] on input "HB7S9-SB@ACCOR.COM" at bounding box center [1332, 283] width 235 height 37
drag, startPoint x: 1433, startPoint y: 273, endPoint x: 1183, endPoint y: 272, distance: 250.0
click at [1188, 273] on div "Connexion HB7S9-SB@ACCOR.COM Mot de passe oublié ? Connexion Inscription Référe…" at bounding box center [1333, 411] width 471 height 625
click at [1116, 336] on div "Connexion HC1F8-GM@accor.com Mot de passe oublié ? Connexion Inscription Référe…" at bounding box center [1333, 411] width 471 height 625
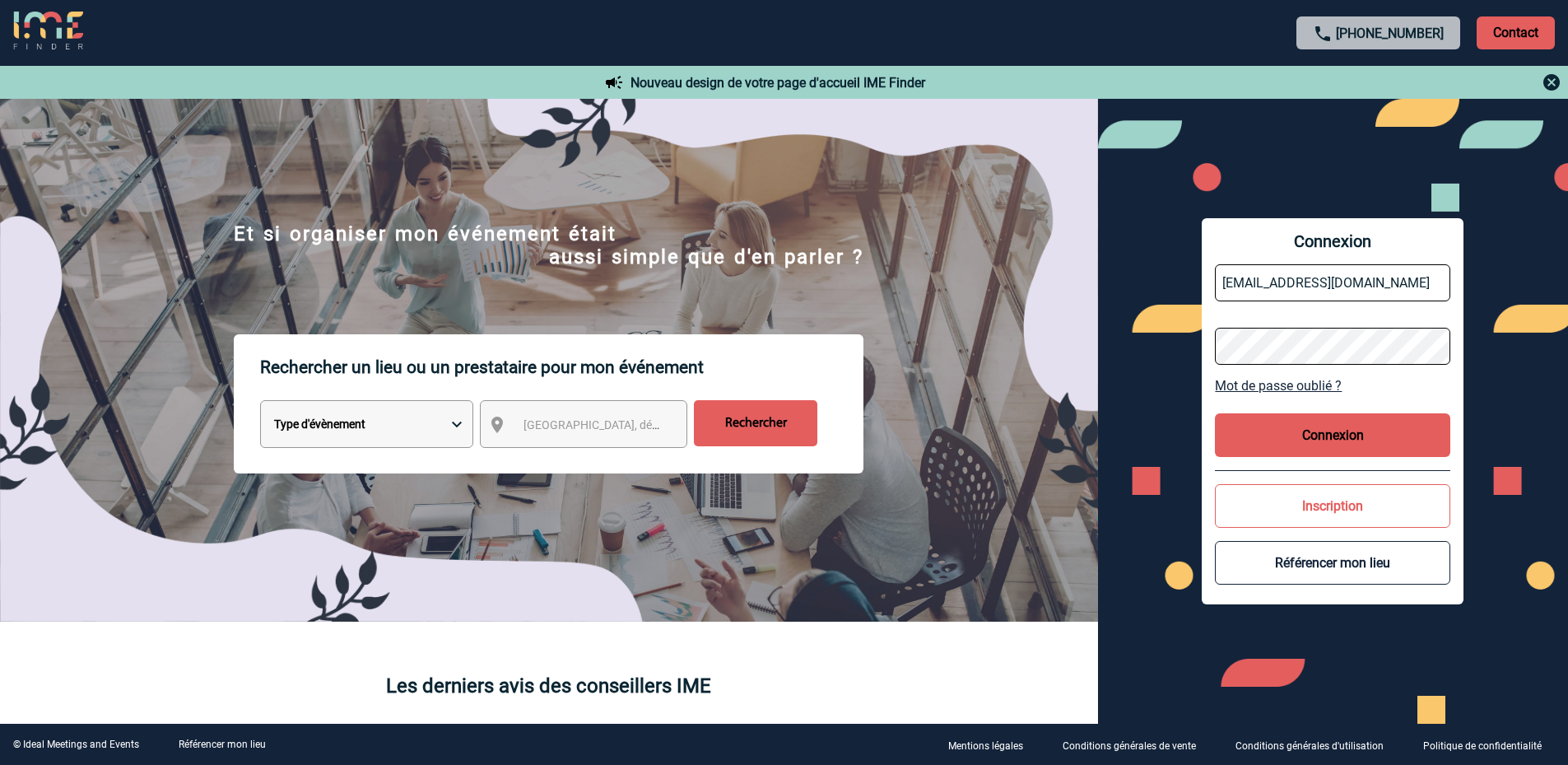
click at [1259, 439] on button "Connexion" at bounding box center [1332, 435] width 235 height 43
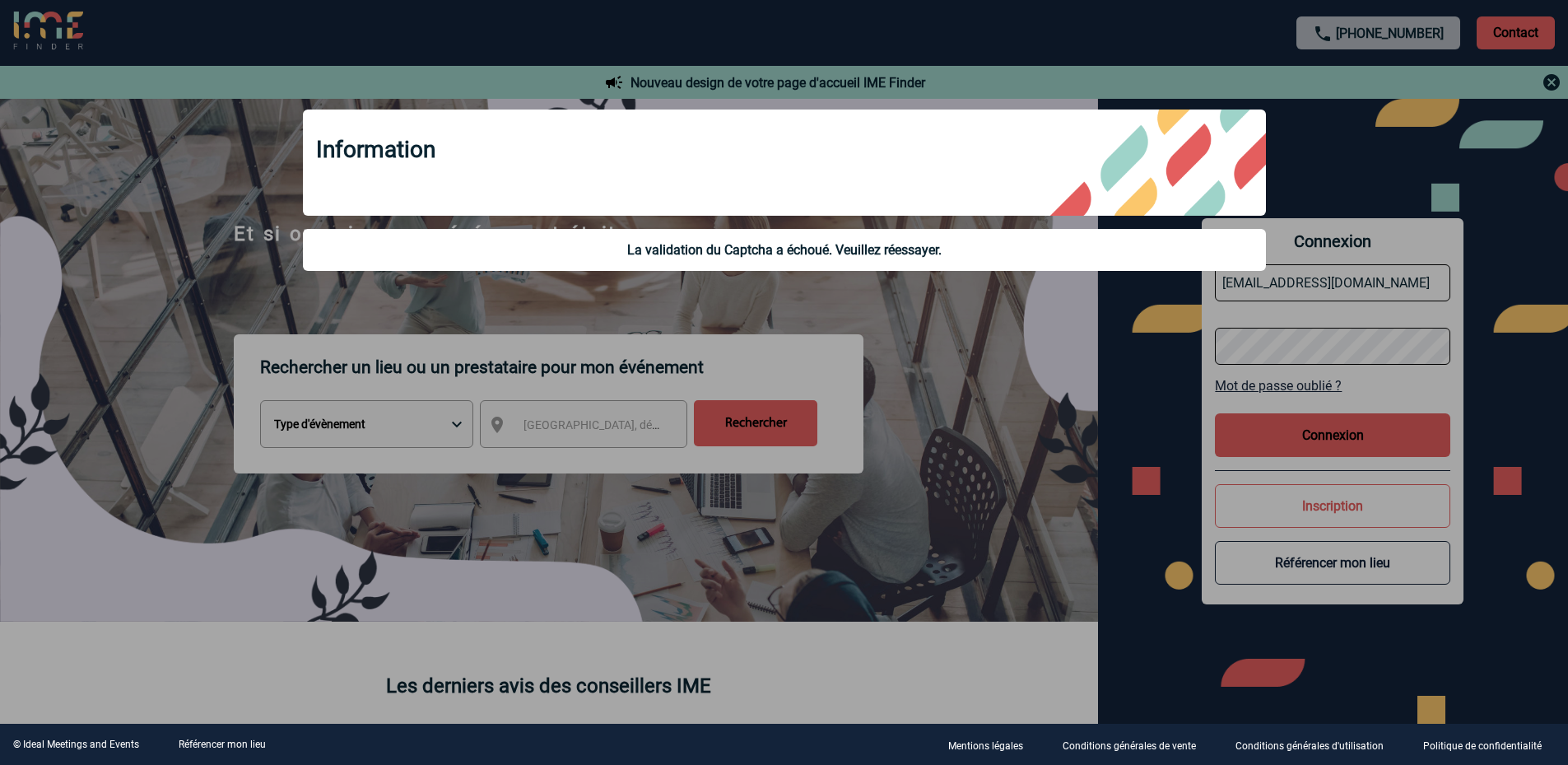
click at [1342, 283] on div at bounding box center [784, 382] width 1568 height 765
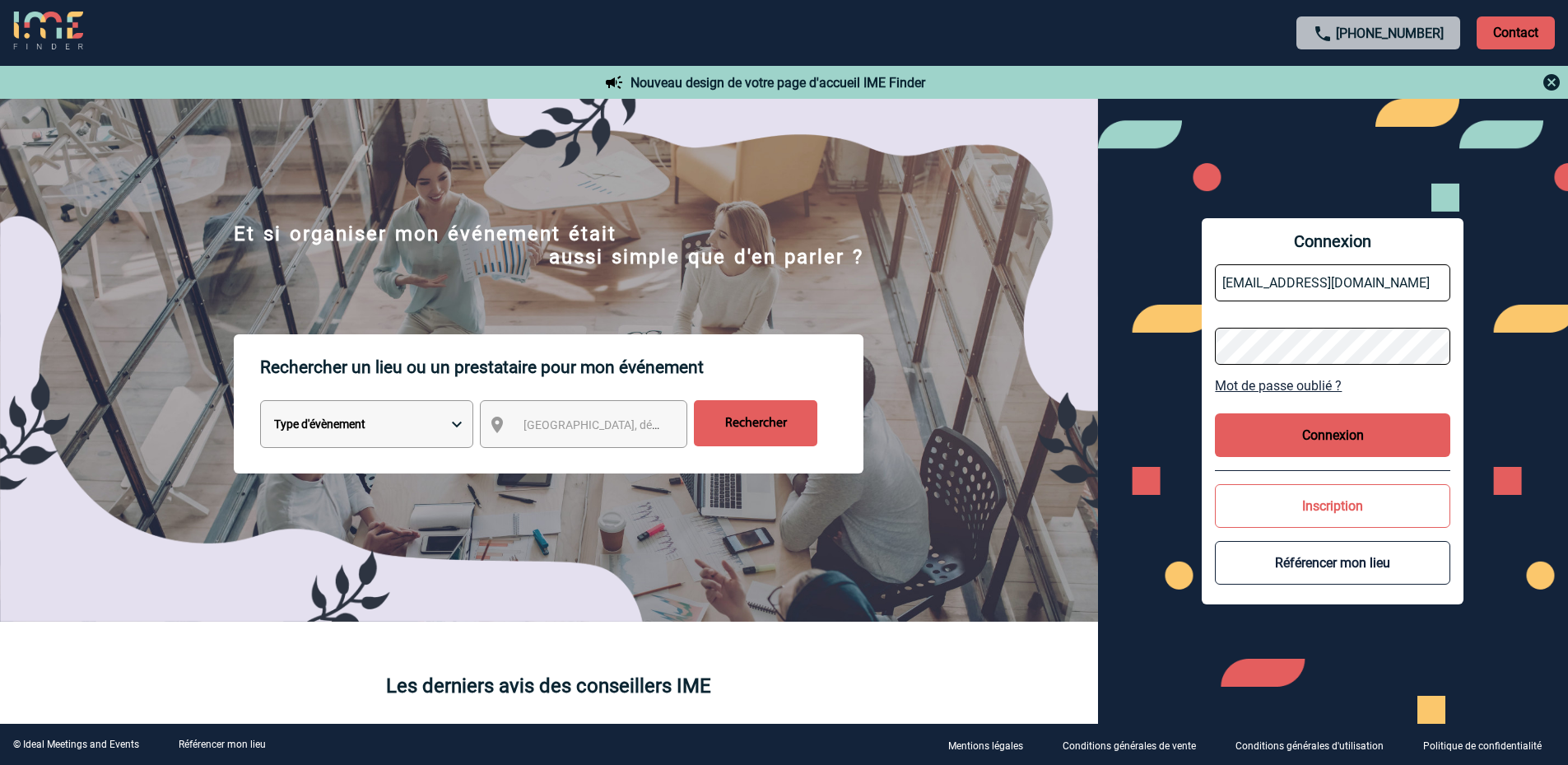
click input "HC1F8-GM@accor.com"
type input "hc1f8-gm@accor.com"
click button "Connexion"
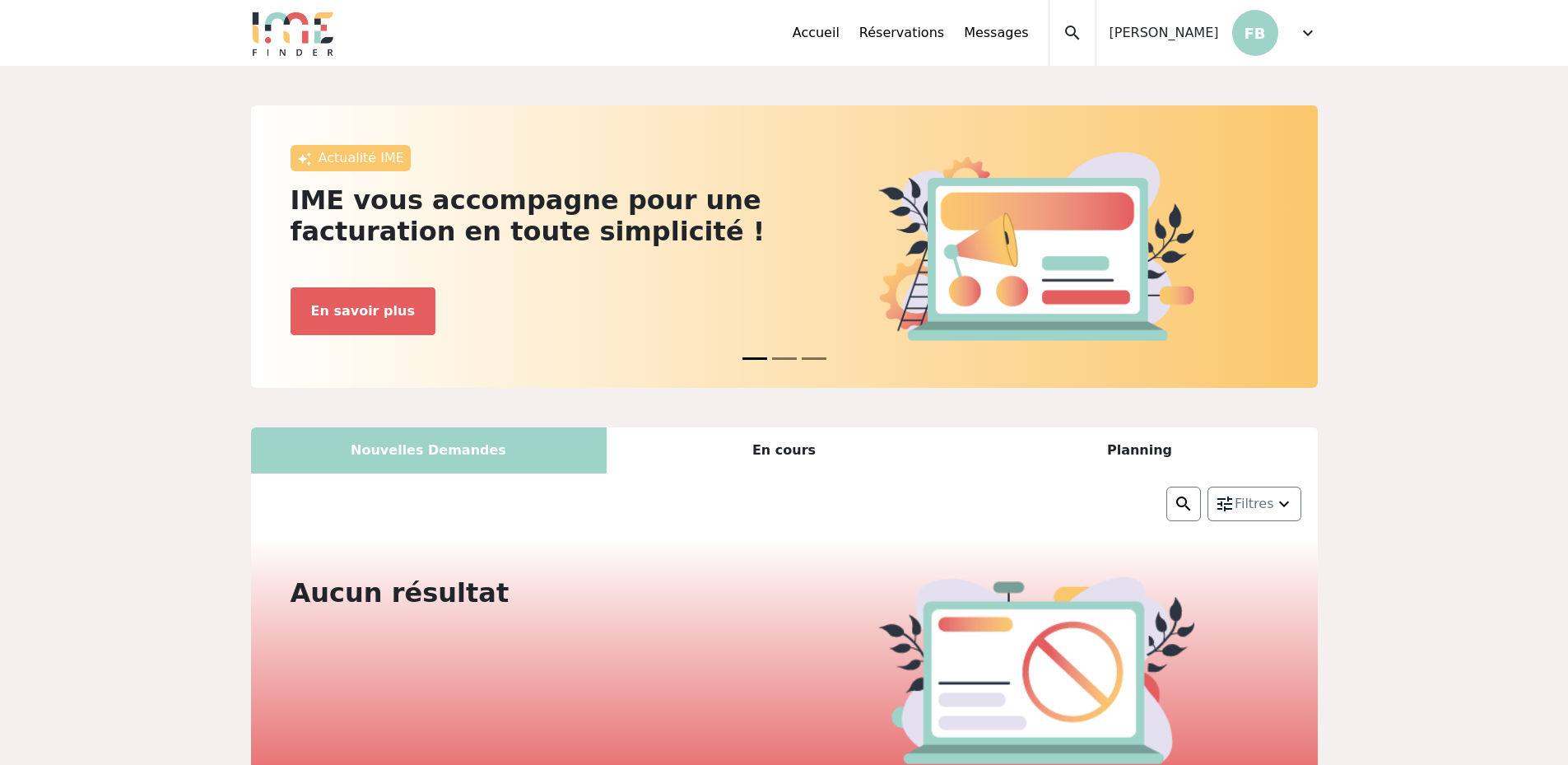
click at [776, 458] on div "En cours" at bounding box center [784, 451] width 356 height 46
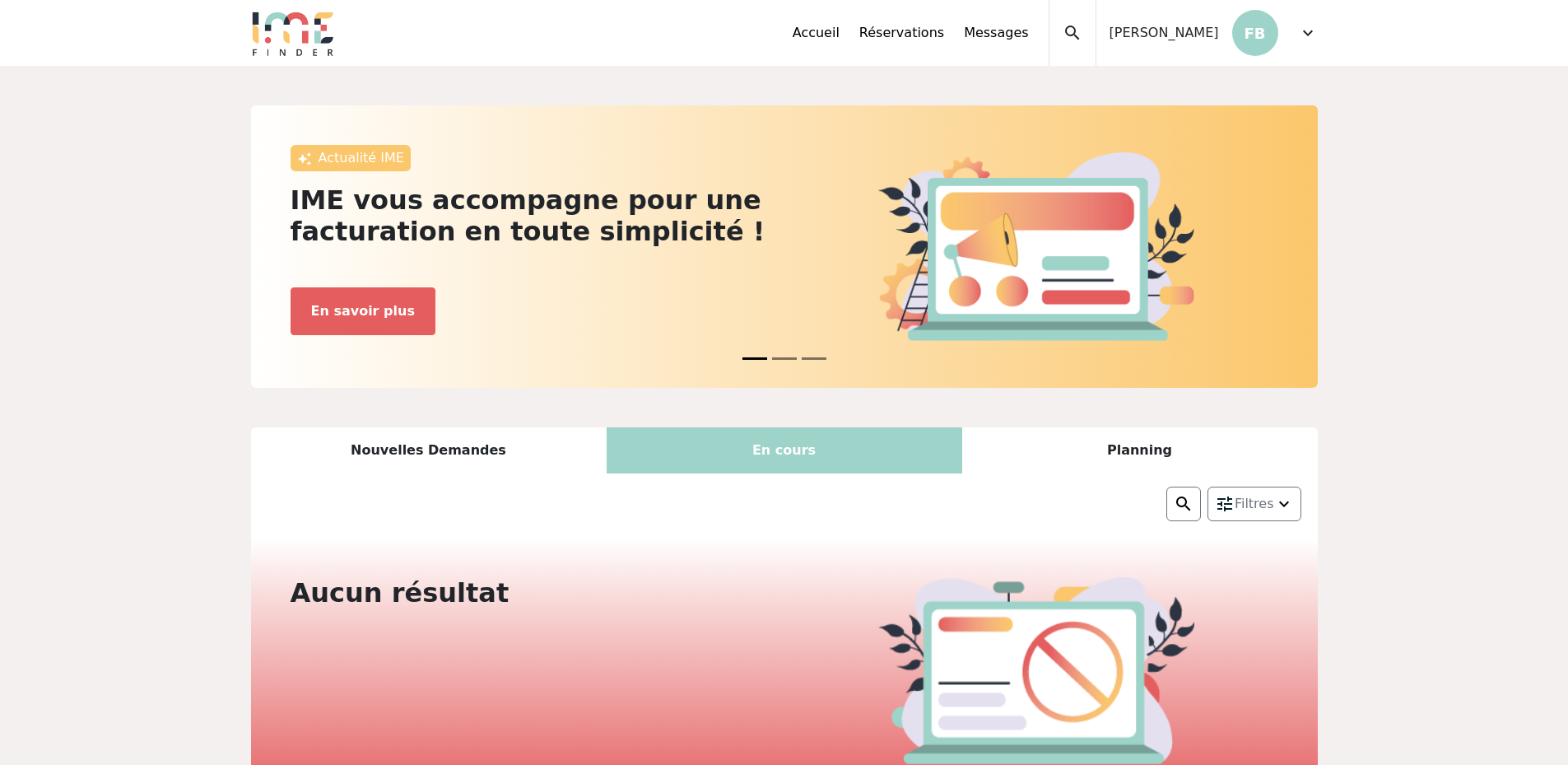
click at [1185, 443] on div "Planning" at bounding box center [1140, 451] width 356 height 46
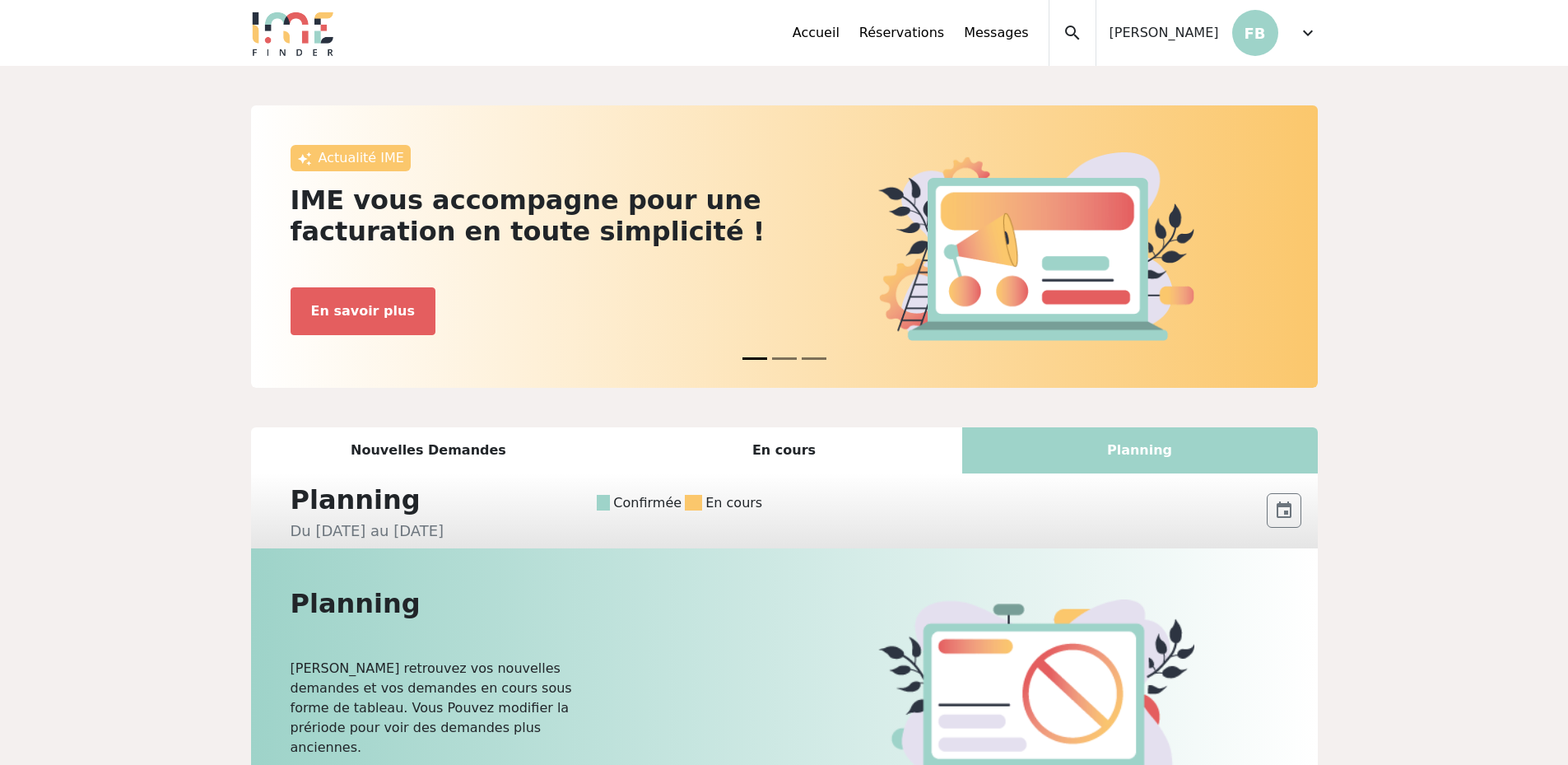
click at [396, 441] on div "Nouvelles Demandes" at bounding box center [428, 451] width 356 height 46
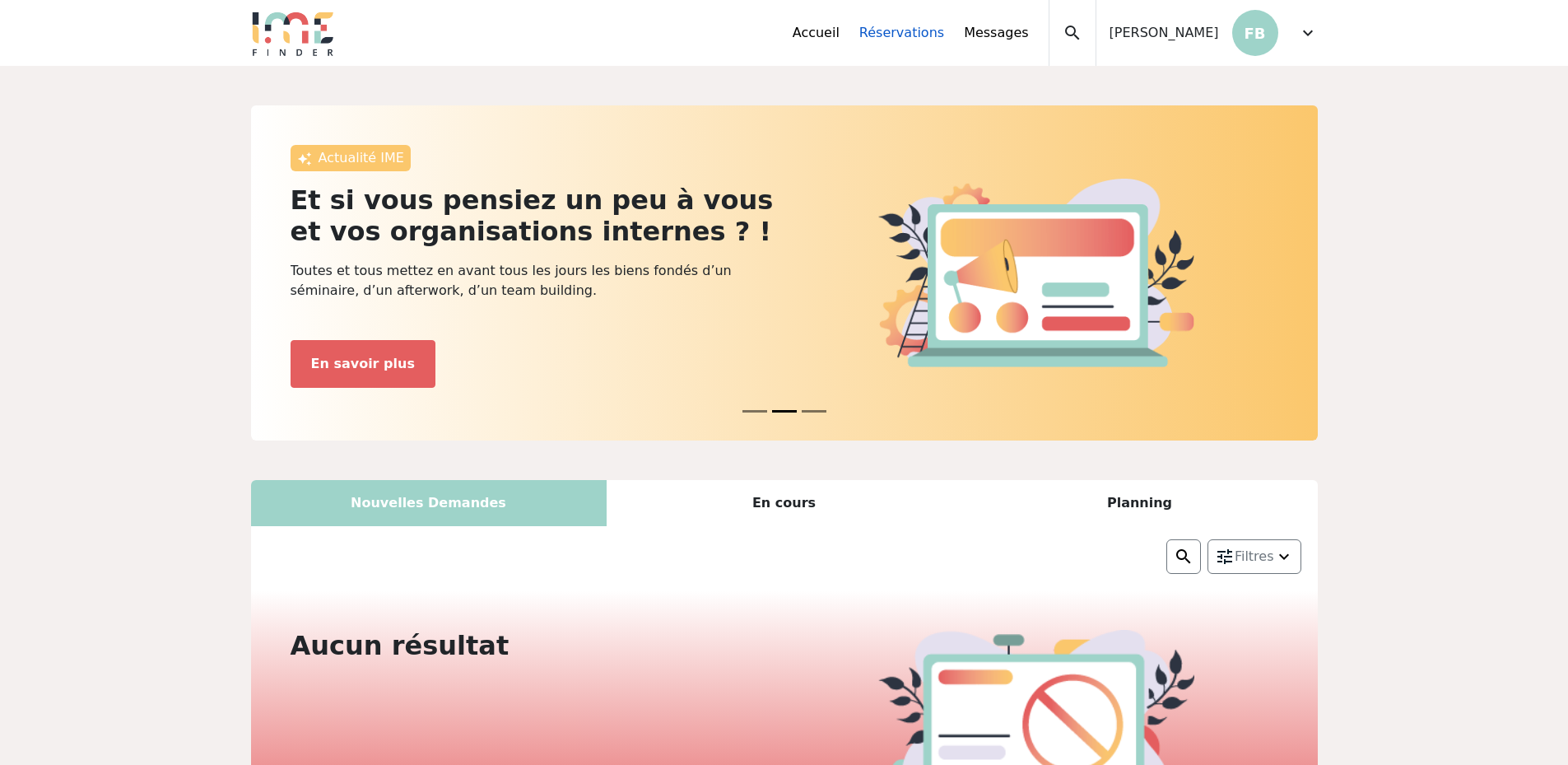
click at [899, 42] on link "Réservations" at bounding box center [902, 33] width 85 height 19
